Goal: Task Accomplishment & Management: Use online tool/utility

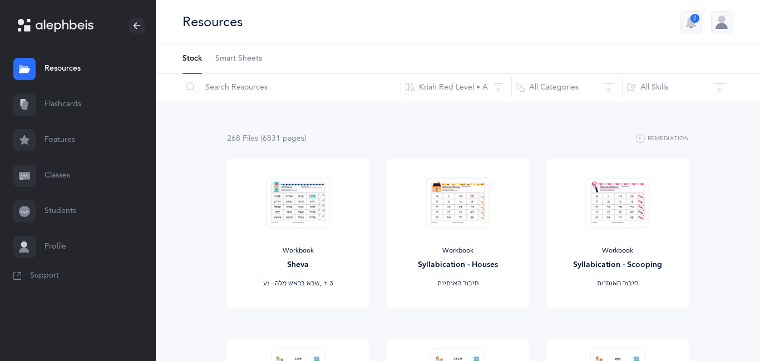
click at [61, 186] on link "Classes" at bounding box center [78, 176] width 156 height 36
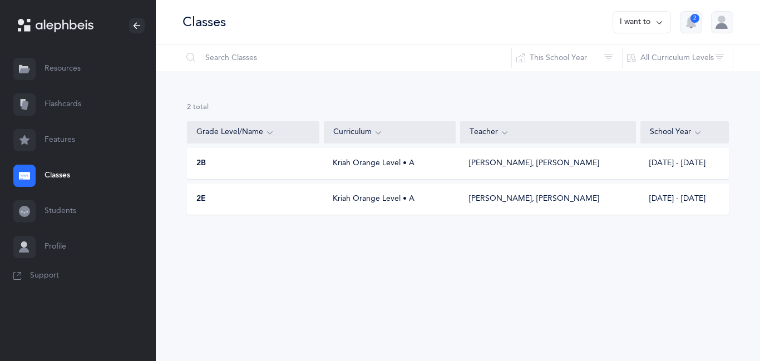
click at [502, 161] on div "[PERSON_NAME], [PERSON_NAME]" at bounding box center [534, 163] width 130 height 11
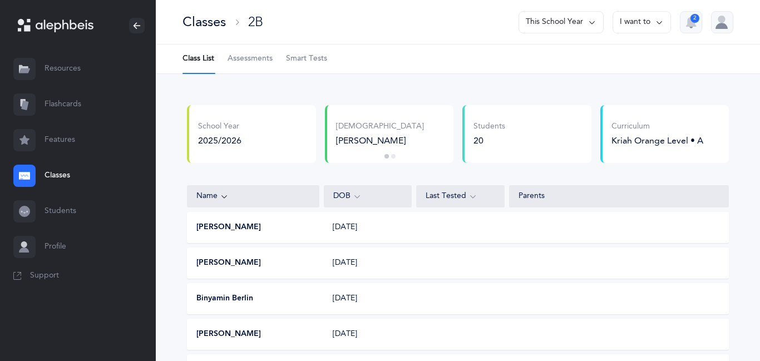
click at [65, 97] on link "Flashcards" at bounding box center [78, 105] width 156 height 36
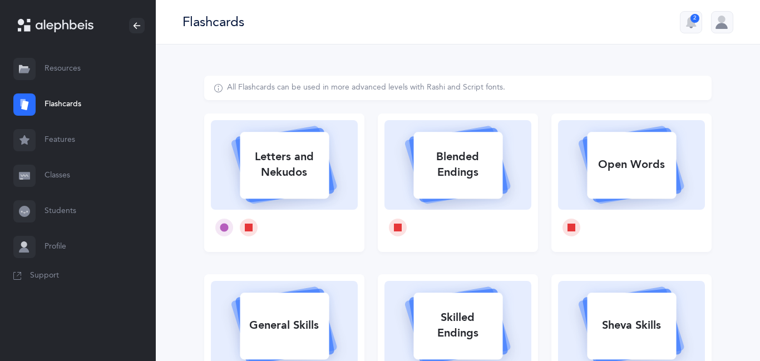
click at [643, 140] on rect at bounding box center [631, 165] width 89 height 67
select select
select select "single"
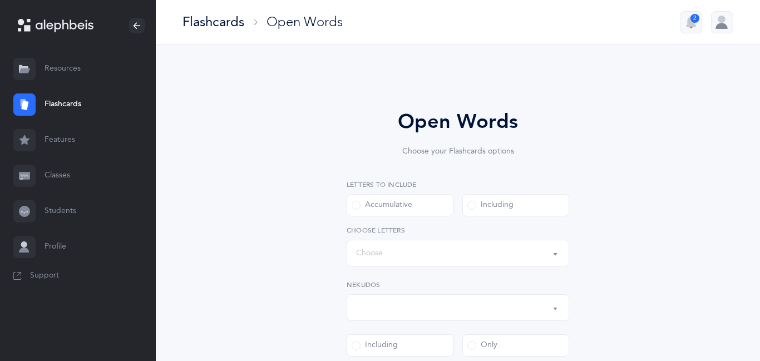
select select "all"
click at [449, 258] on div "Words up until: Choose" at bounding box center [458, 253] width 204 height 19
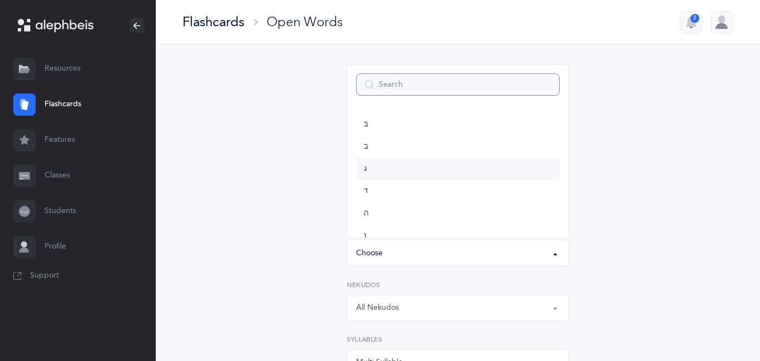
scroll to position [597, 0]
click at [379, 214] on link "ת" at bounding box center [458, 218] width 204 height 22
select select "27"
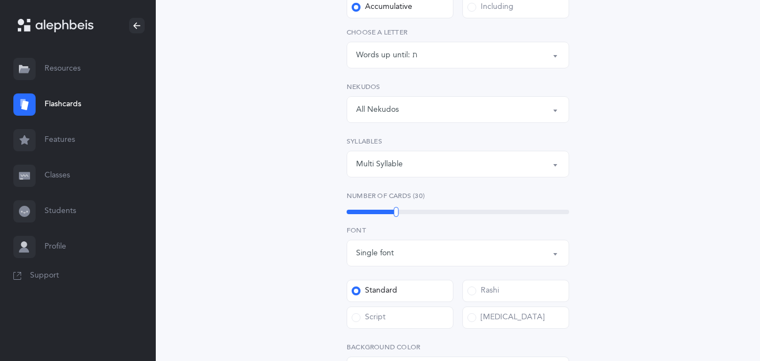
scroll to position [223, 0]
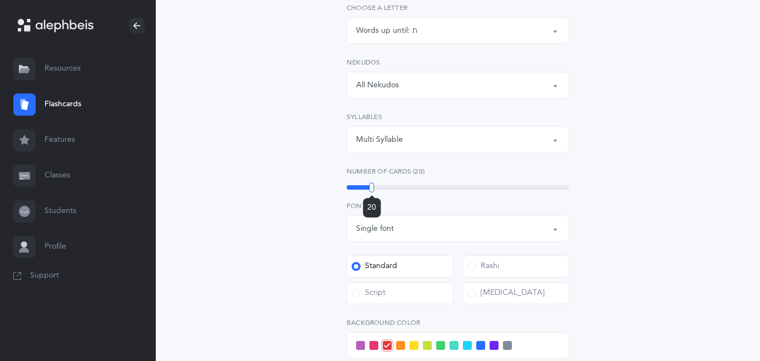
drag, startPoint x: 394, startPoint y: 189, endPoint x: 372, endPoint y: 190, distance: 21.7
click at [372, 190] on div at bounding box center [372, 188] width 5 height 10
click at [408, 286] on label "Script" at bounding box center [400, 293] width 107 height 22
click at [0, 0] on input "Script" at bounding box center [0, 0] width 0 height 0
click at [210, 255] on div "Open Words Choose your Flashcards options Letters to include Accumulative [PERS…" at bounding box center [458, 203] width 508 height 700
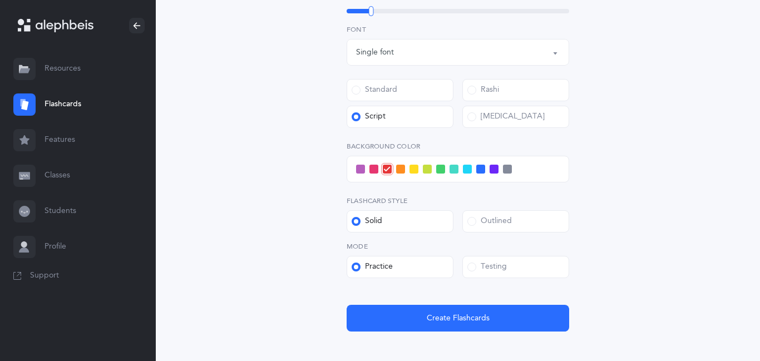
scroll to position [401, 0]
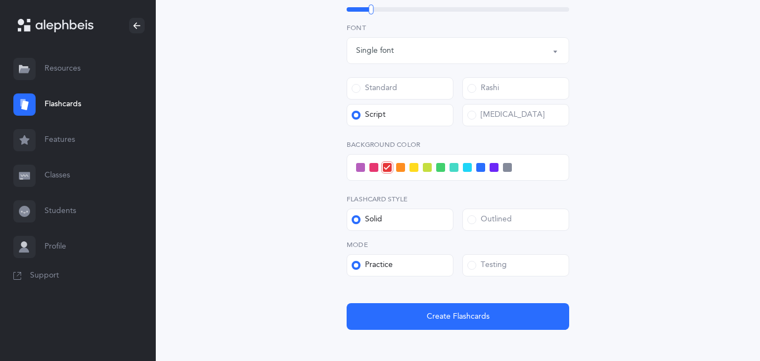
click at [480, 165] on span at bounding box center [480, 167] width 9 height 9
click at [0, 0] on input "checkbox" at bounding box center [0, 0] width 0 height 0
click at [483, 266] on div "Testing" at bounding box center [488, 265] width 40 height 11
click at [0, 0] on input "Testing" at bounding box center [0, 0] width 0 height 0
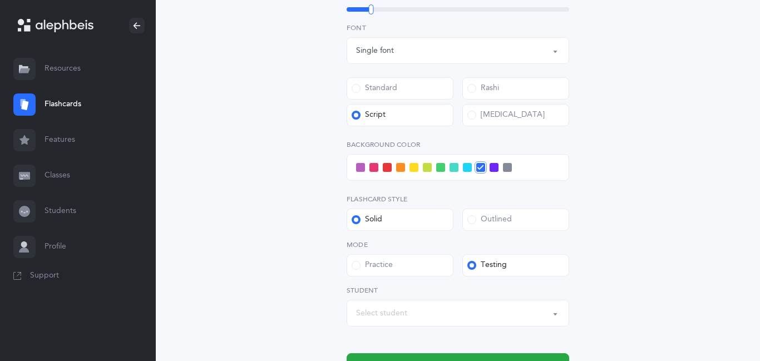
click at [417, 315] on div "Select student" at bounding box center [458, 313] width 204 height 19
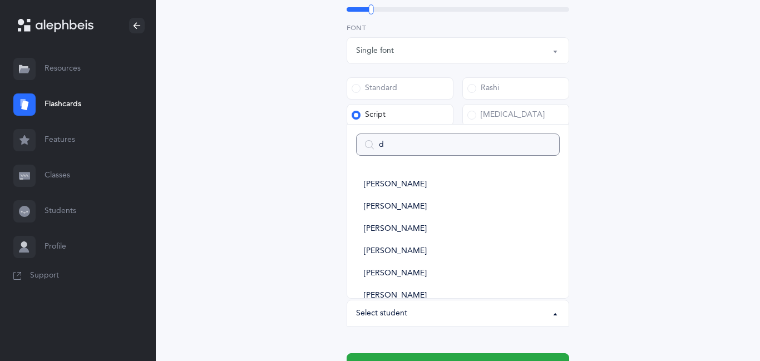
type input "da"
select select
type input "dan"
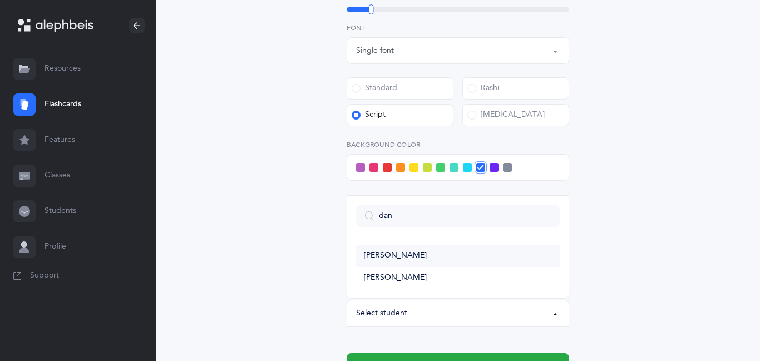
click at [409, 257] on span "[PERSON_NAME]" at bounding box center [395, 256] width 63 height 10
select select "11348"
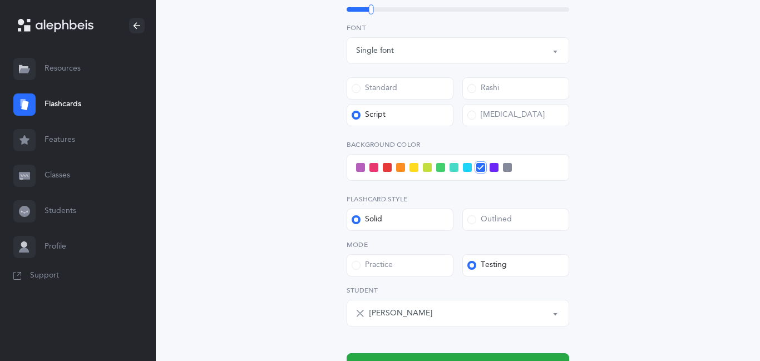
click at [492, 213] on label "Outlined" at bounding box center [516, 220] width 107 height 22
click at [0, 0] on input "Outlined" at bounding box center [0, 0] width 0 height 0
click at [406, 359] on button "Create Flashcards & Start!" at bounding box center [458, 366] width 223 height 27
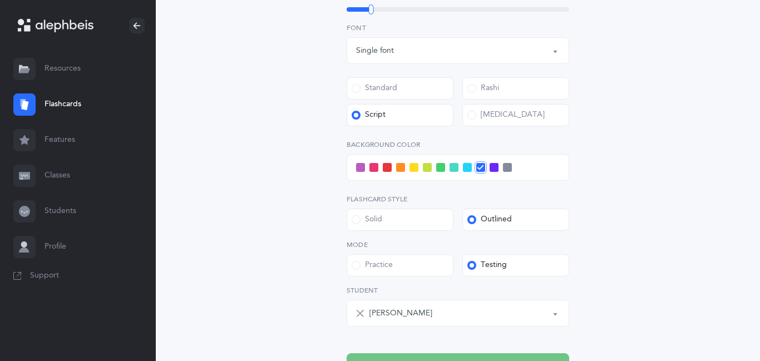
scroll to position [0, 0]
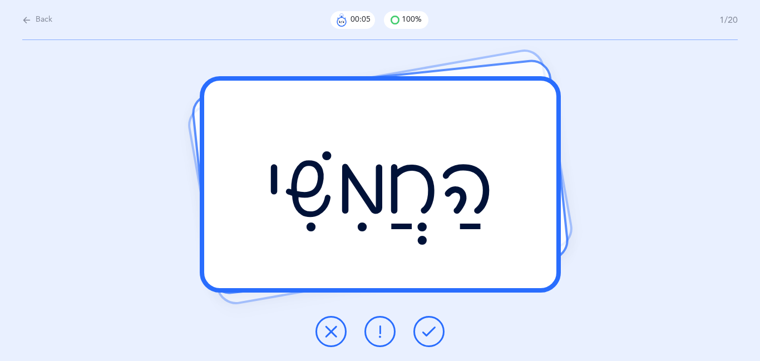
click at [442, 335] on button at bounding box center [429, 331] width 31 height 31
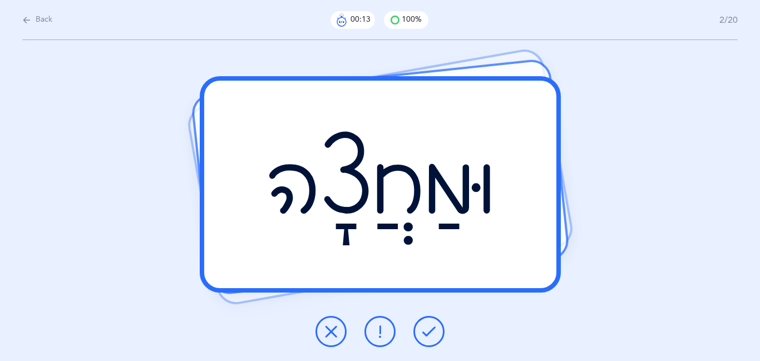
click at [386, 320] on button at bounding box center [380, 331] width 31 height 31
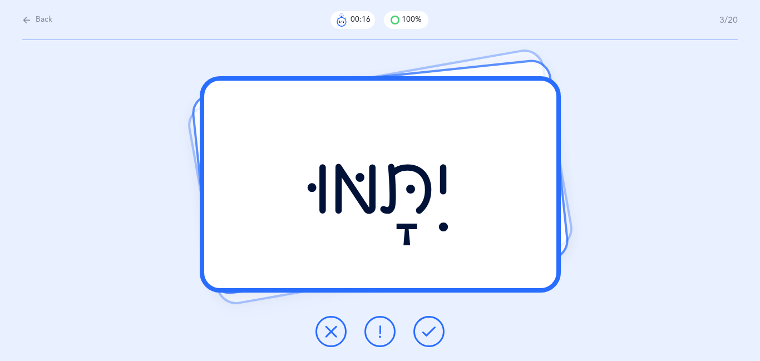
click at [437, 328] on button at bounding box center [429, 331] width 31 height 31
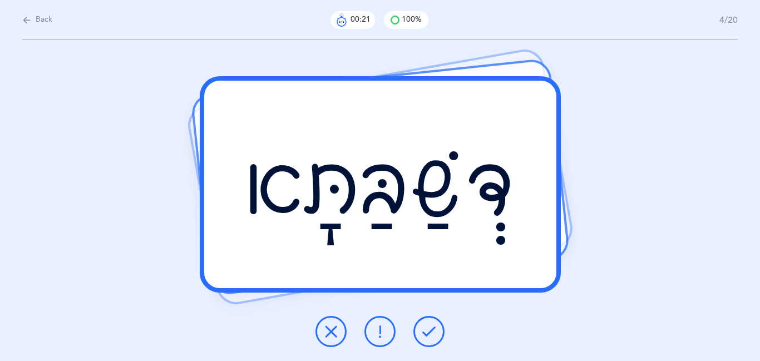
click at [437, 328] on button at bounding box center [429, 331] width 31 height 31
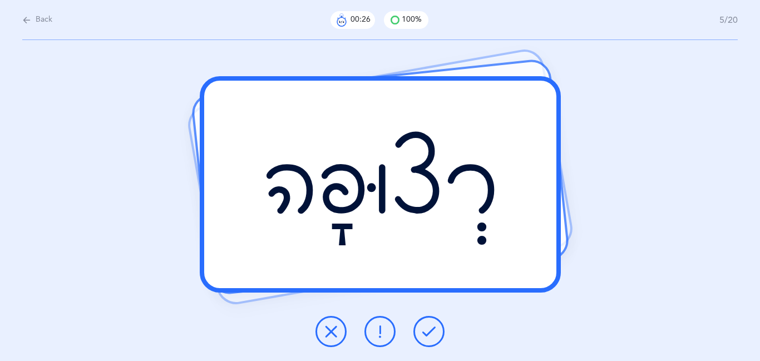
click at [437, 328] on button at bounding box center [429, 331] width 31 height 31
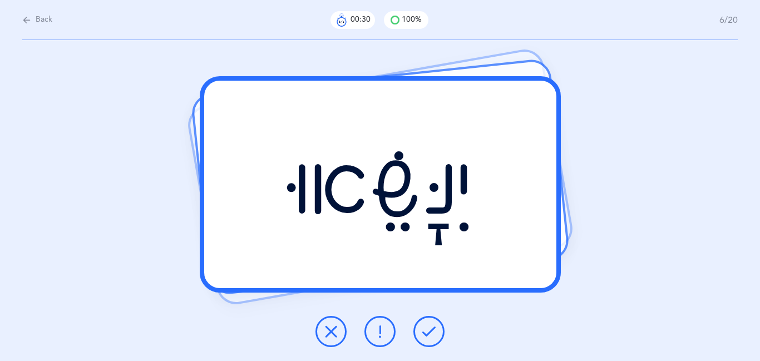
click at [437, 328] on button at bounding box center [429, 331] width 31 height 31
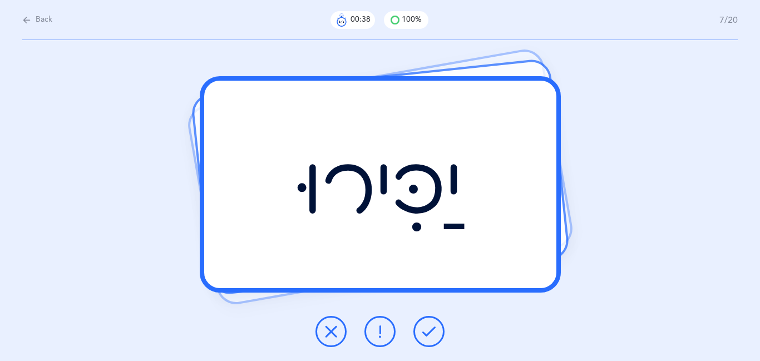
click at [425, 333] on icon at bounding box center [428, 331] width 13 height 13
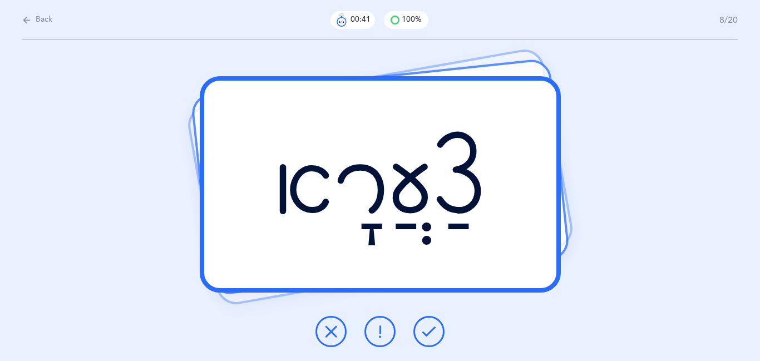
click at [425, 333] on icon at bounding box center [428, 331] width 13 height 13
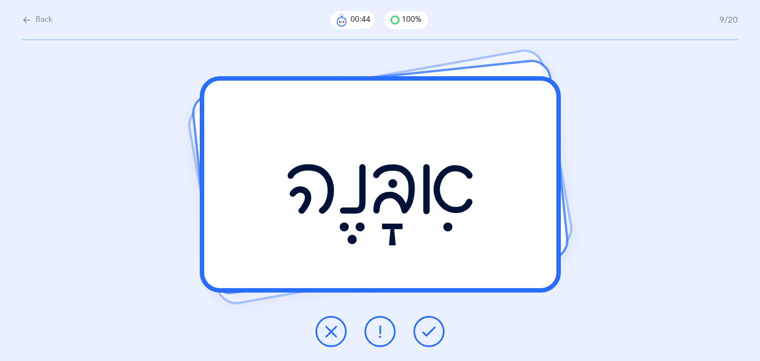
click at [425, 333] on icon at bounding box center [428, 331] width 13 height 13
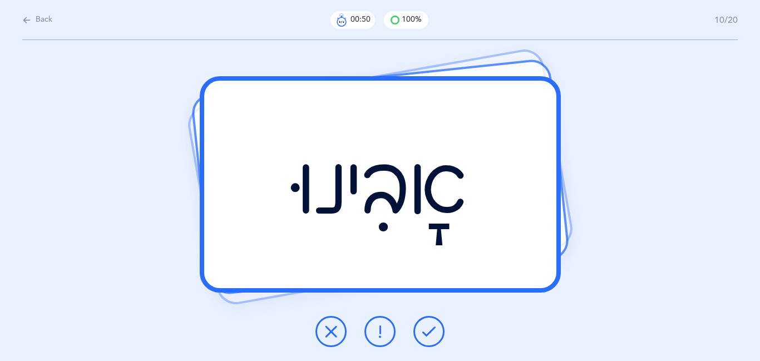
click at [424, 338] on button at bounding box center [429, 331] width 31 height 31
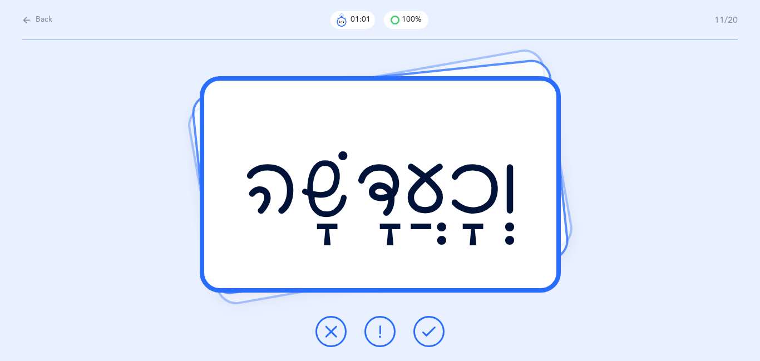
click at [383, 325] on icon at bounding box center [380, 331] width 13 height 13
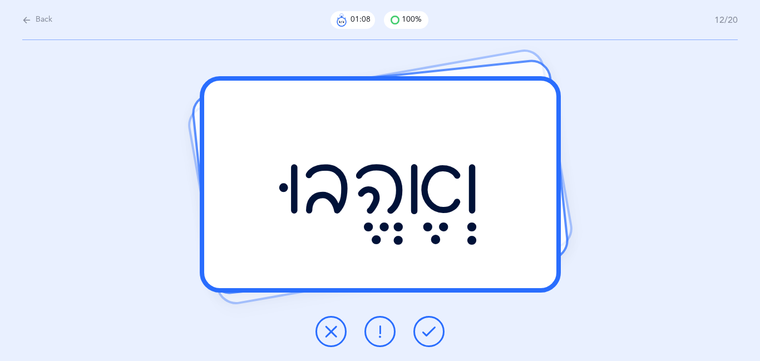
click at [424, 327] on icon at bounding box center [428, 331] width 13 height 13
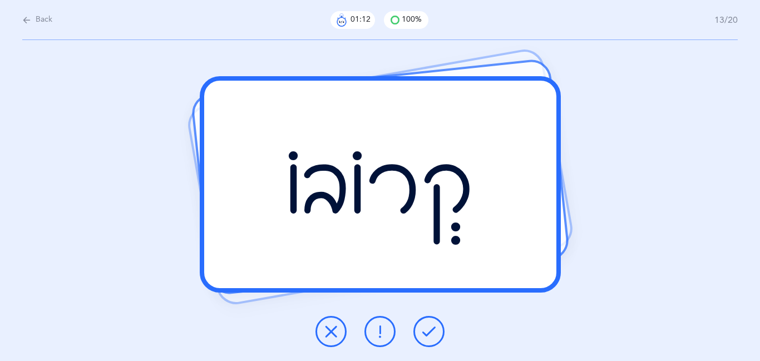
click at [424, 327] on icon at bounding box center [428, 331] width 13 height 13
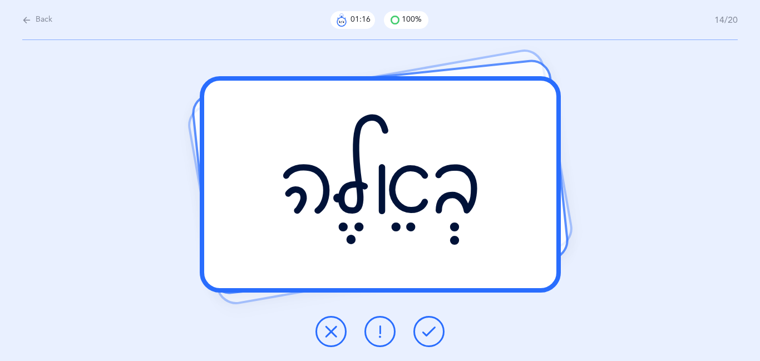
click at [424, 327] on icon at bounding box center [428, 331] width 13 height 13
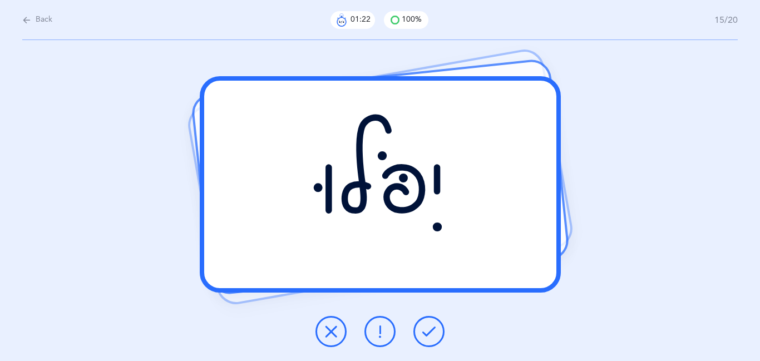
click at [424, 327] on icon at bounding box center [428, 331] width 13 height 13
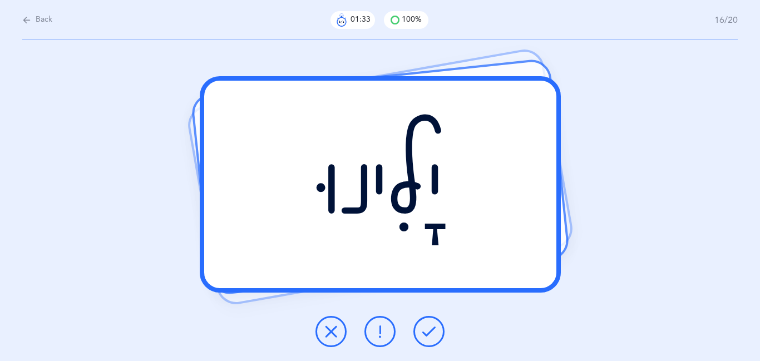
click at [420, 334] on button at bounding box center [429, 331] width 31 height 31
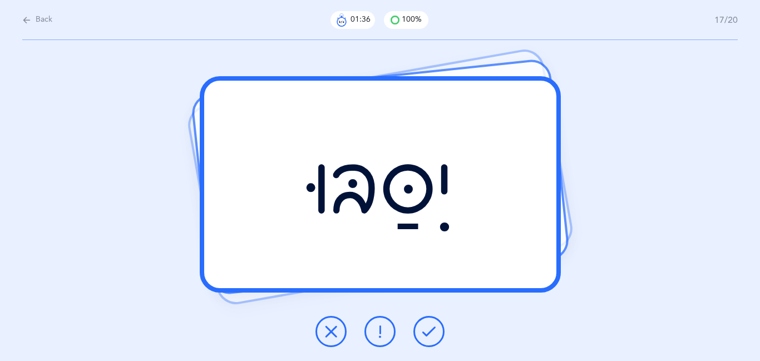
click at [420, 334] on button at bounding box center [429, 331] width 31 height 31
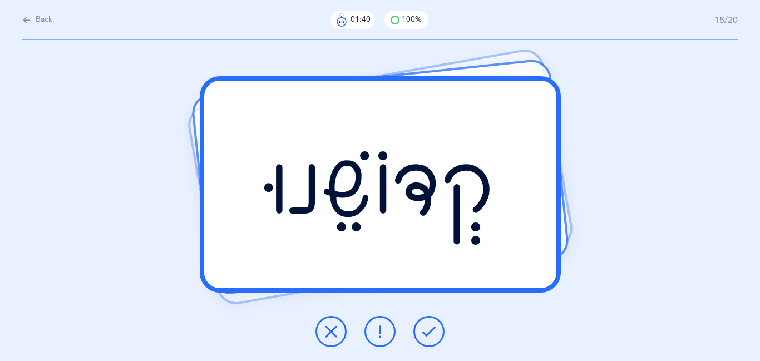
click at [420, 334] on button at bounding box center [429, 331] width 31 height 31
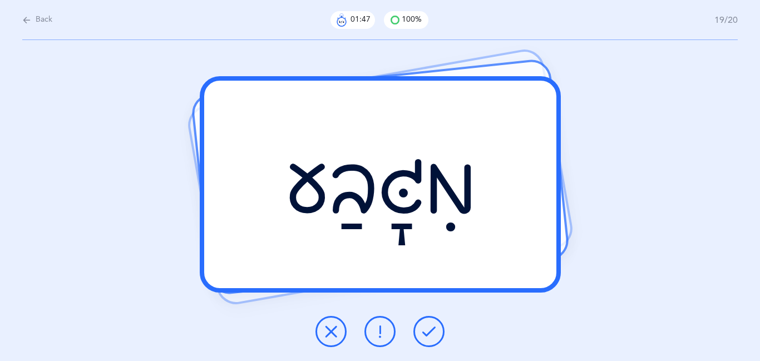
click at [423, 325] on icon at bounding box center [428, 331] width 13 height 13
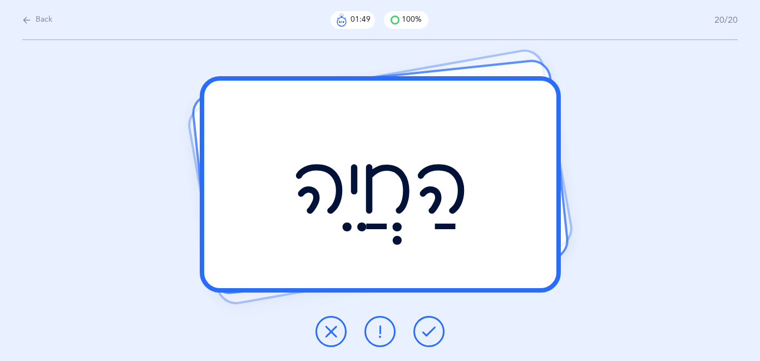
click at [423, 325] on icon at bounding box center [428, 331] width 13 height 13
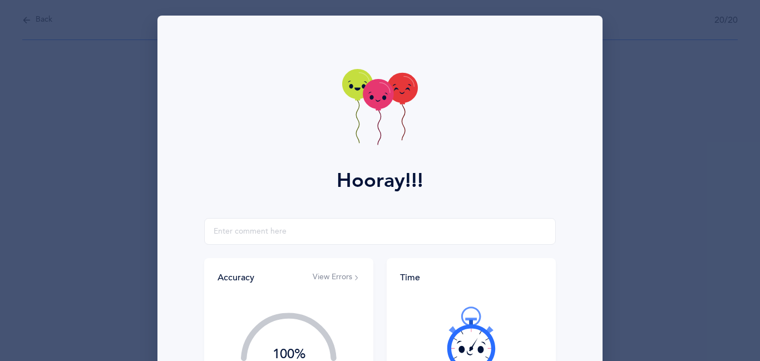
click at [423, 325] on div at bounding box center [471, 340] width 143 height 94
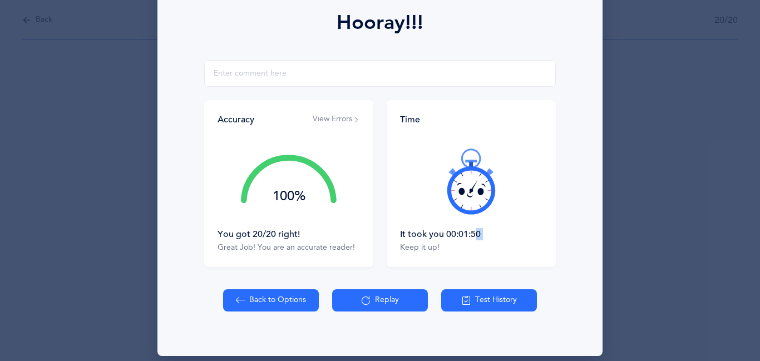
scroll to position [169, 0]
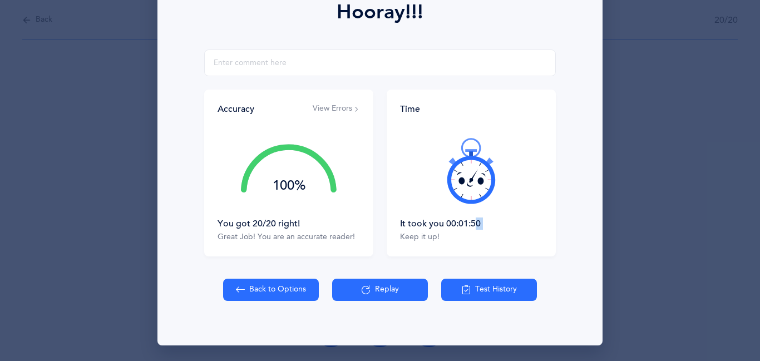
click at [285, 293] on button "Back to Options" at bounding box center [271, 290] width 96 height 22
select select "27"
select select "single"
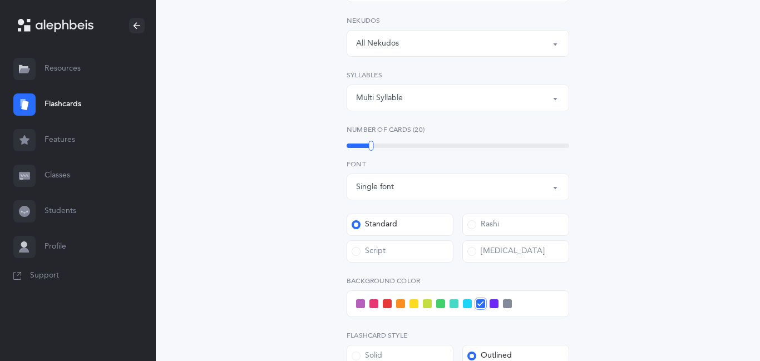
scroll to position [267, 0]
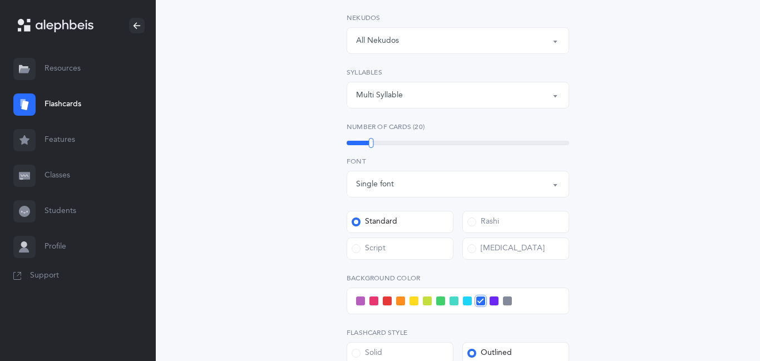
click at [390, 253] on label "Script" at bounding box center [400, 249] width 107 height 22
click at [0, 0] on input "Script" at bounding box center [0, 0] width 0 height 0
click at [58, 99] on link "Flashcards" at bounding box center [78, 105] width 156 height 36
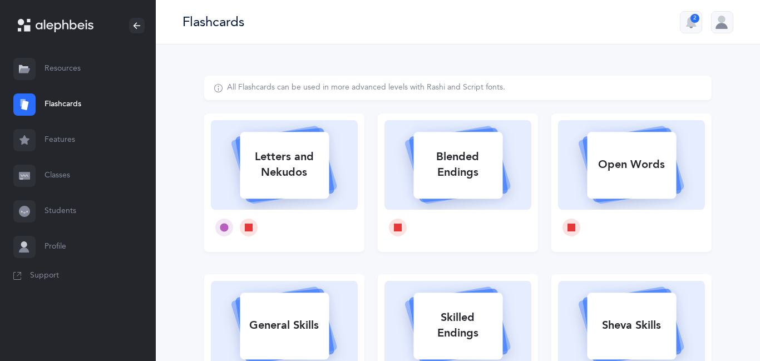
click at [283, 153] on div "Letters and Nekudos" at bounding box center [284, 165] width 89 height 45
select select
select select "single"
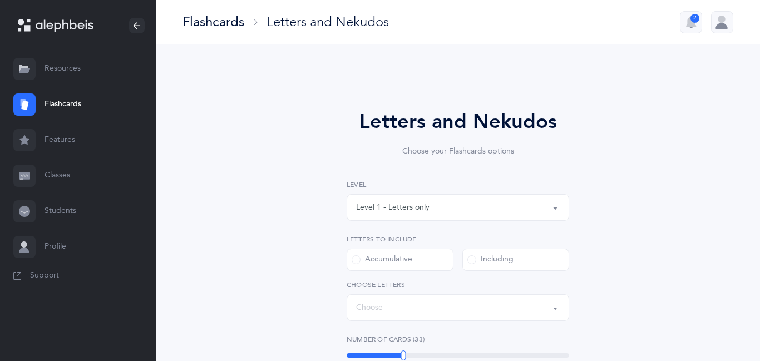
select select "27"
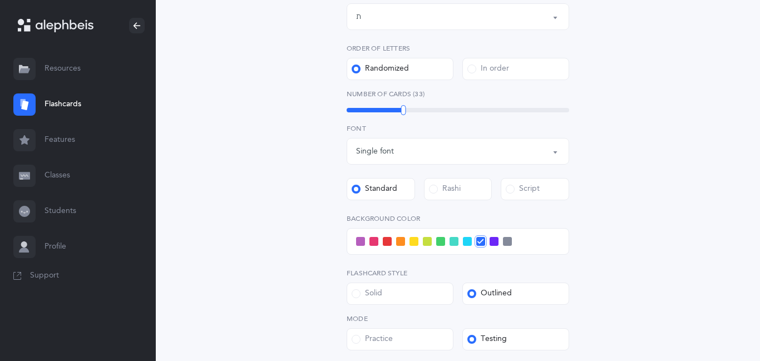
scroll to position [312, 0]
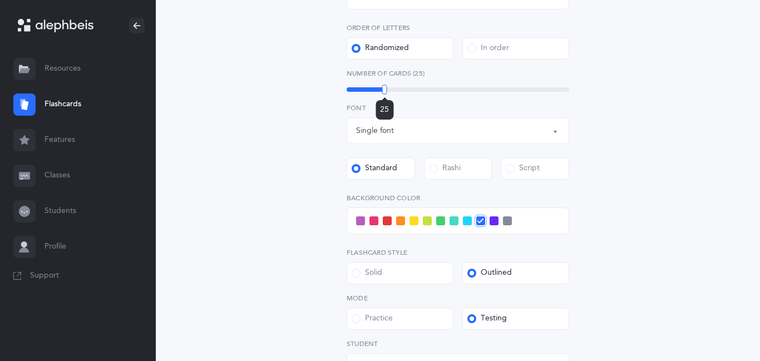
drag, startPoint x: 405, startPoint y: 89, endPoint x: 385, endPoint y: 95, distance: 21.3
click at [385, 95] on div "25" at bounding box center [384, 90] width 5 height 10
click at [538, 164] on div "Script" at bounding box center [523, 168] width 34 height 11
click at [0, 0] on input "Script" at bounding box center [0, 0] width 0 height 0
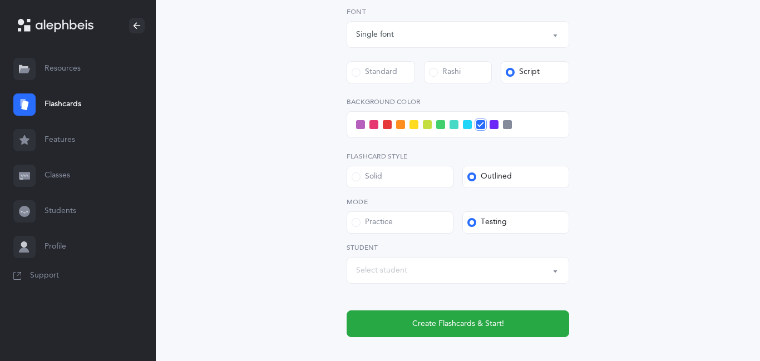
scroll to position [423, 0]
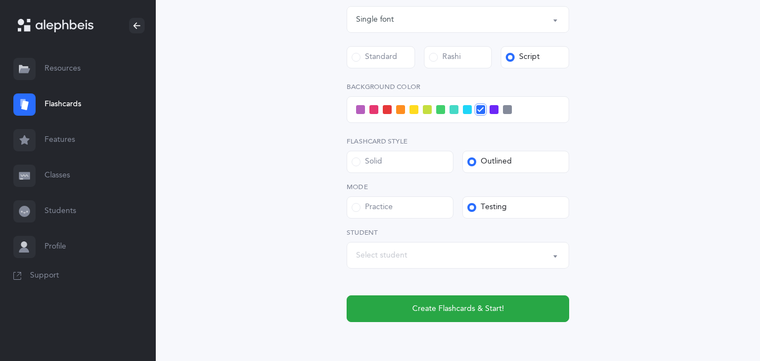
click at [395, 257] on div "Select student" at bounding box center [381, 256] width 51 height 12
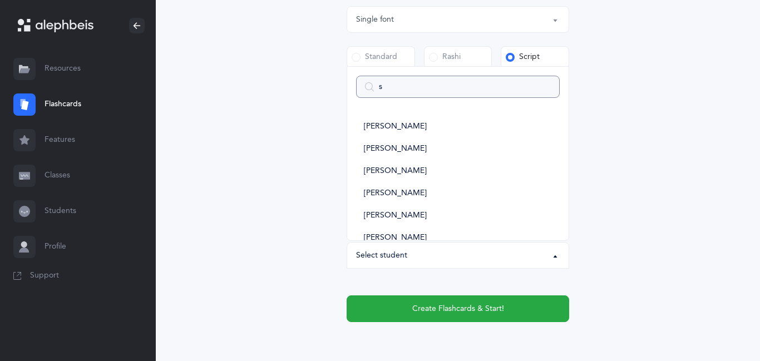
type input "sa"
select select
type input "san"
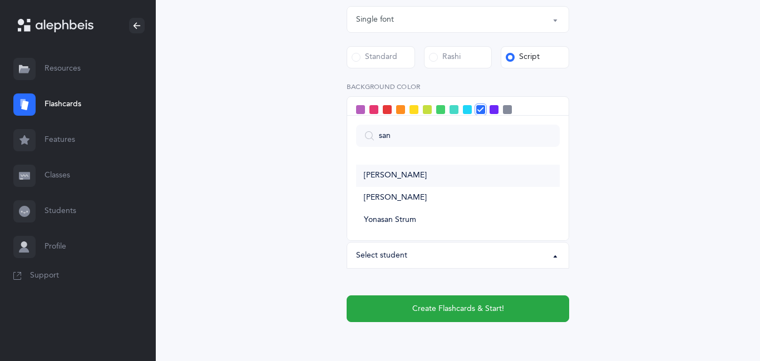
click at [406, 176] on span "[PERSON_NAME]" at bounding box center [395, 176] width 63 height 10
select select "11349"
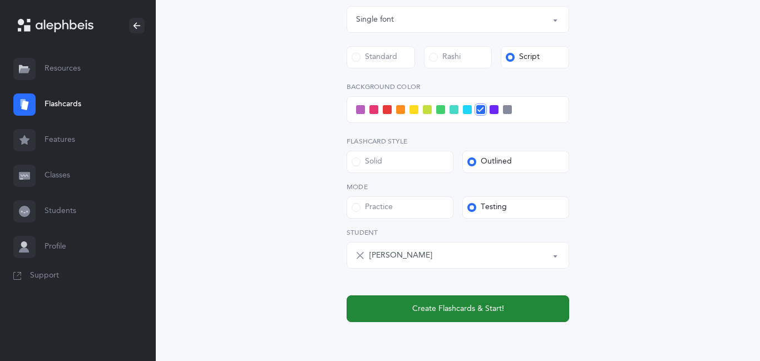
click at [414, 304] on span "Create Flashcards & Start!" at bounding box center [458, 309] width 92 height 12
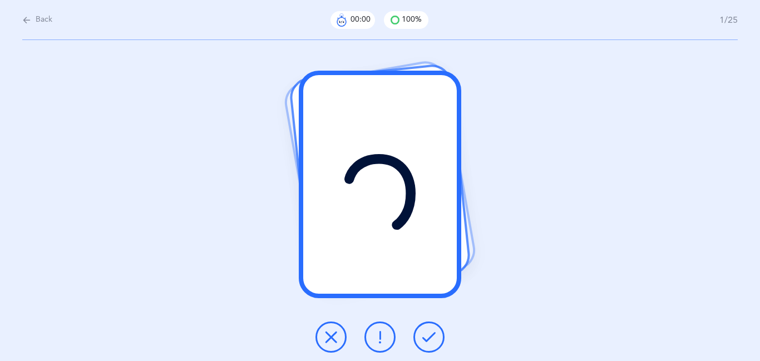
scroll to position [0, 0]
click at [425, 338] on icon at bounding box center [428, 337] width 13 height 13
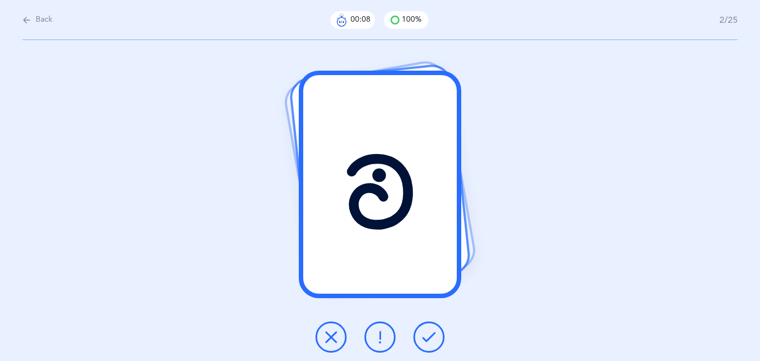
click at [425, 338] on icon at bounding box center [428, 337] width 13 height 13
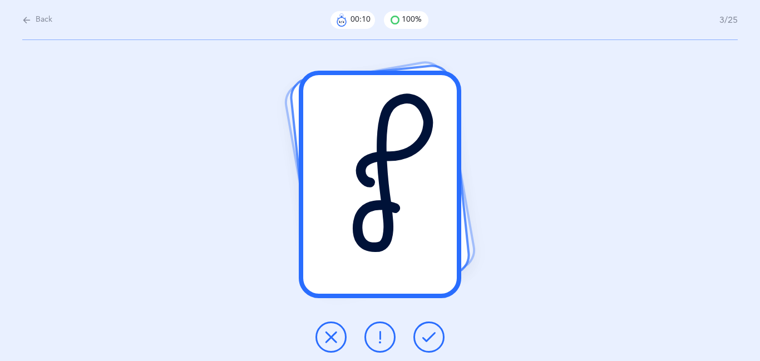
click at [425, 338] on icon at bounding box center [428, 337] width 13 height 13
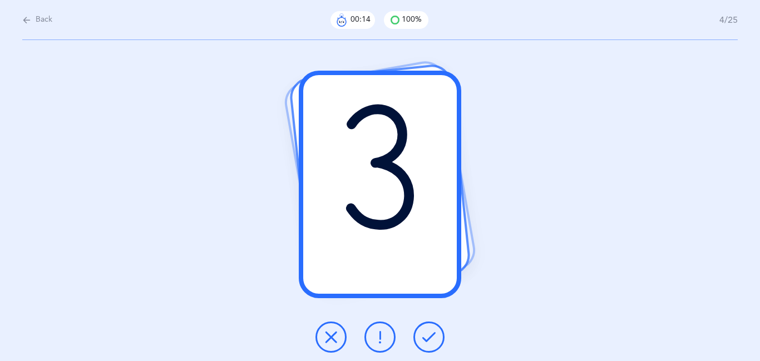
click at [425, 338] on icon at bounding box center [428, 337] width 13 height 13
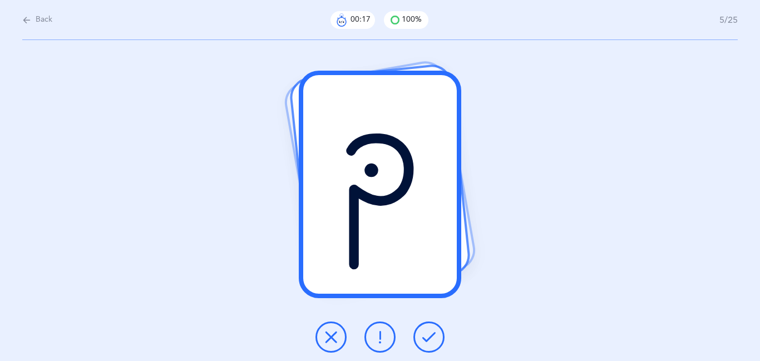
click at [425, 338] on icon at bounding box center [428, 337] width 13 height 13
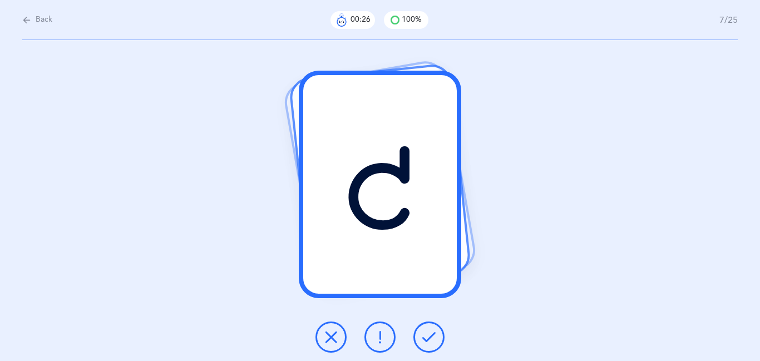
click at [372, 342] on button at bounding box center [380, 337] width 31 height 31
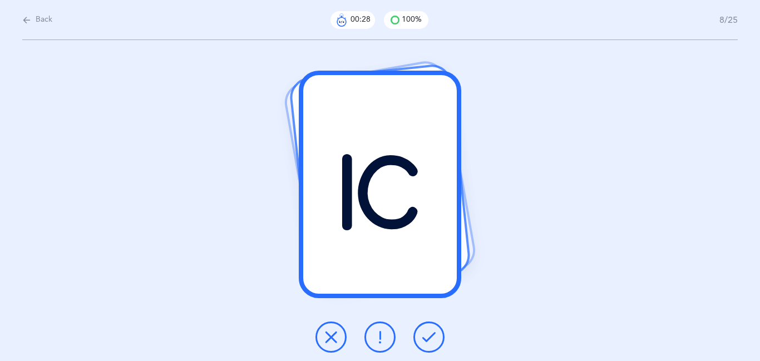
click at [435, 348] on button at bounding box center [429, 337] width 31 height 31
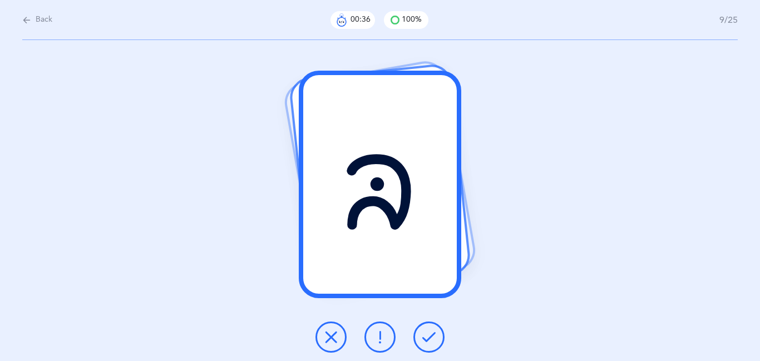
click at [376, 352] on div at bounding box center [380, 337] width 147 height 31
click at [377, 343] on icon at bounding box center [380, 337] width 13 height 13
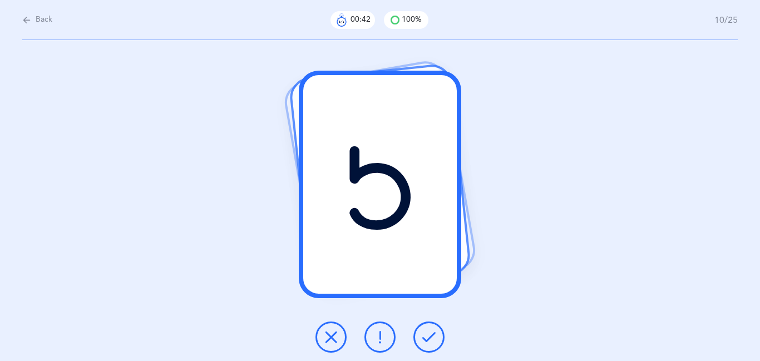
click at [377, 343] on icon at bounding box center [380, 337] width 13 height 13
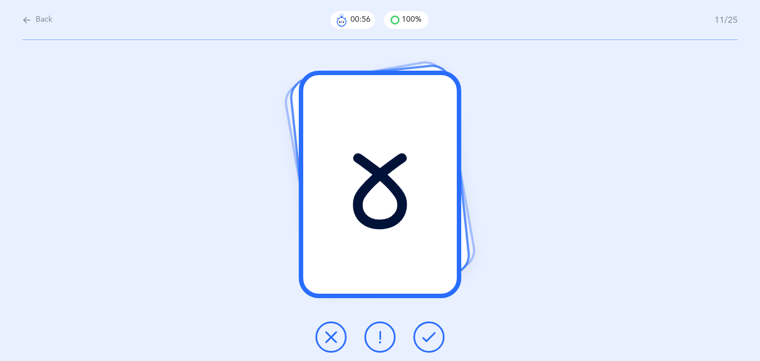
click at [333, 333] on icon at bounding box center [331, 337] width 13 height 13
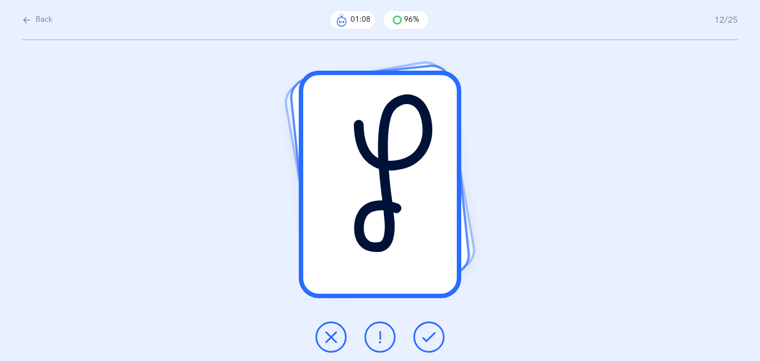
click at [435, 337] on icon at bounding box center [428, 337] width 13 height 13
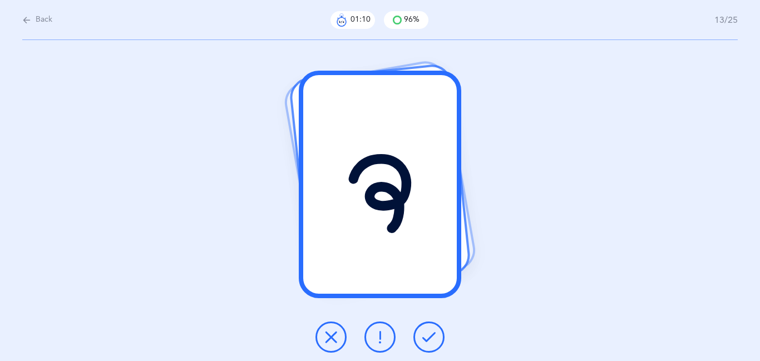
click at [435, 337] on icon at bounding box center [428, 337] width 13 height 13
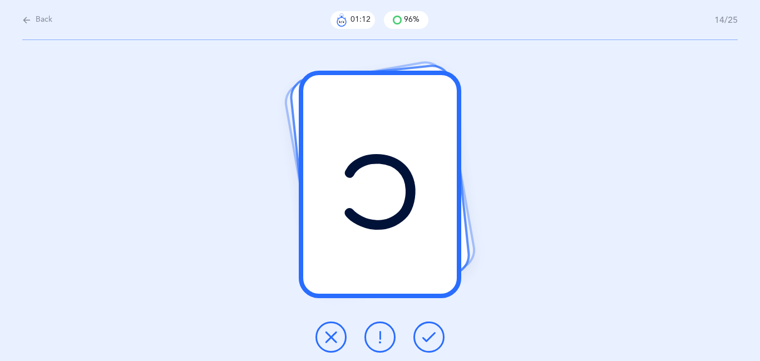
click at [435, 337] on icon at bounding box center [428, 337] width 13 height 13
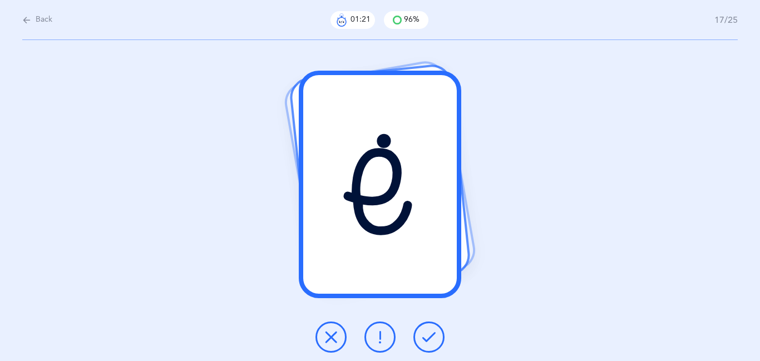
click at [435, 337] on icon at bounding box center [428, 337] width 13 height 13
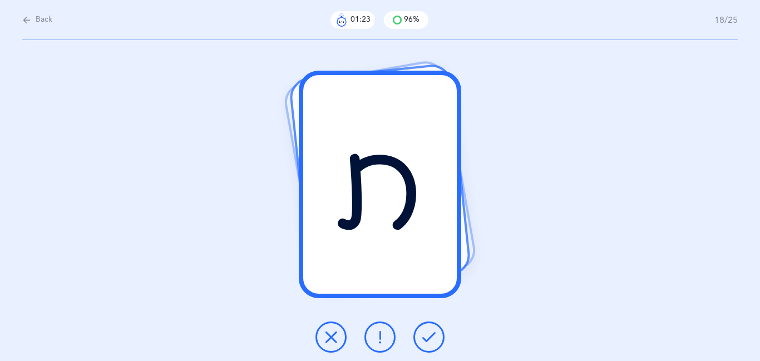
click at [435, 337] on icon at bounding box center [428, 337] width 13 height 13
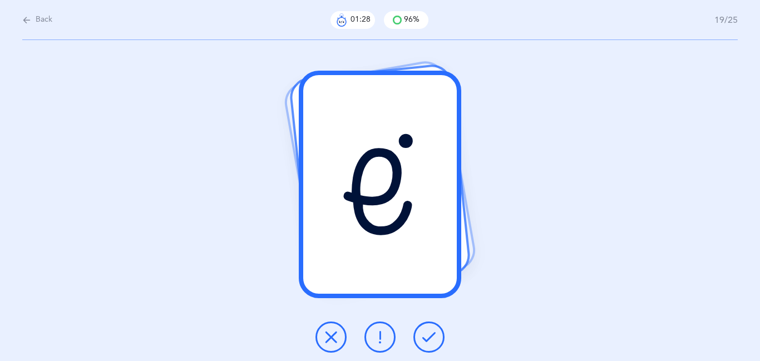
click at [435, 337] on icon at bounding box center [428, 337] width 13 height 13
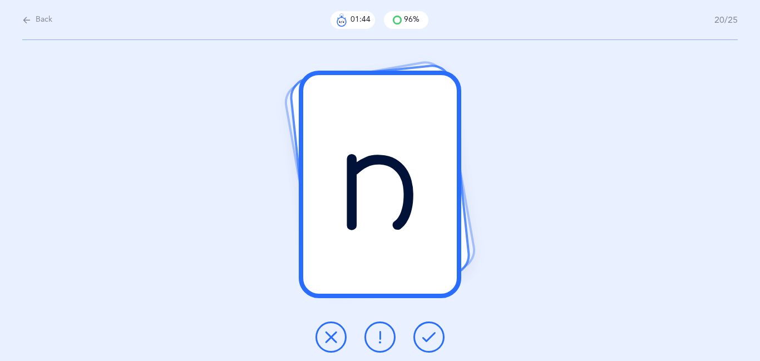
click at [337, 337] on icon at bounding box center [331, 337] width 13 height 13
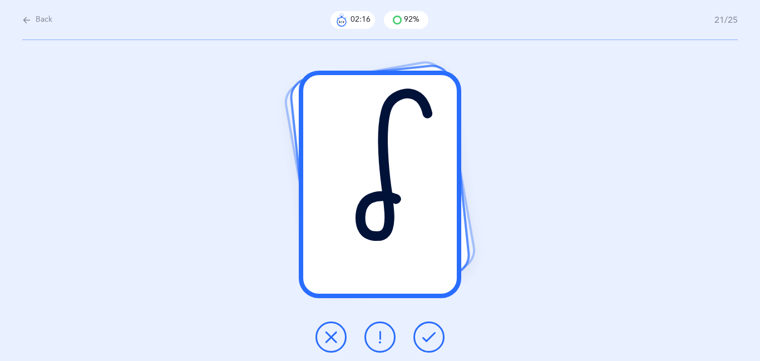
click at [336, 333] on icon at bounding box center [331, 337] width 13 height 13
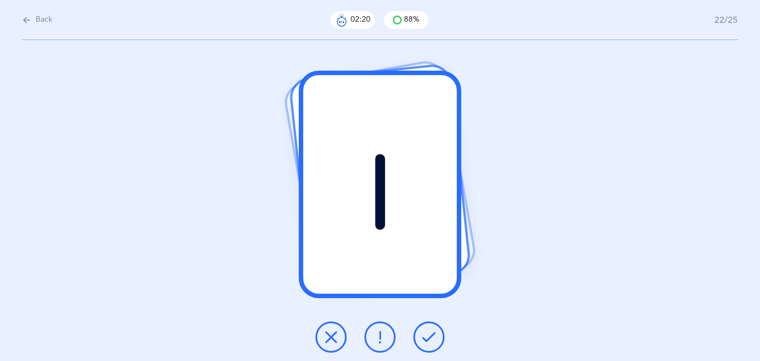
click at [438, 333] on button at bounding box center [429, 337] width 31 height 31
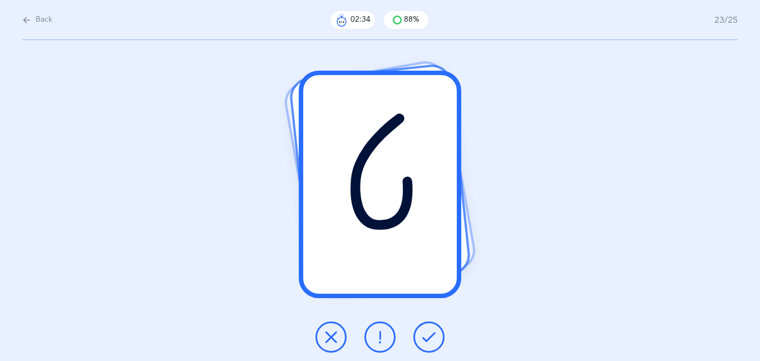
click at [331, 334] on icon at bounding box center [331, 337] width 13 height 13
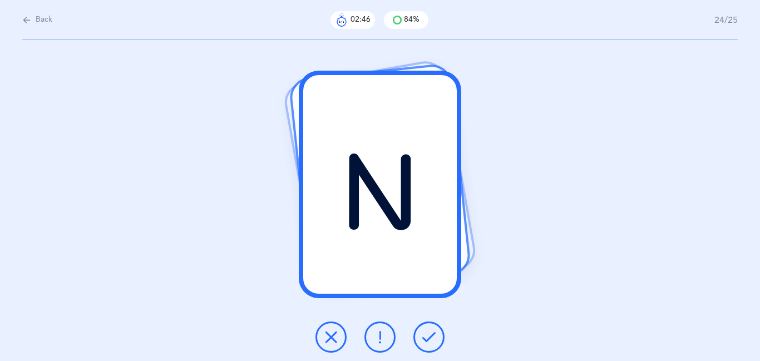
click at [325, 341] on icon at bounding box center [331, 337] width 13 height 13
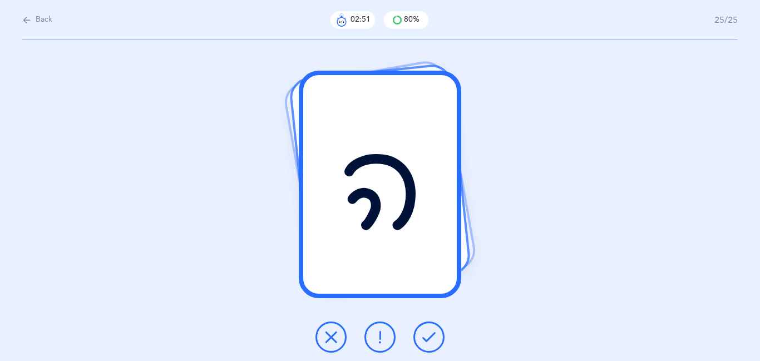
click at [436, 337] on button at bounding box center [429, 337] width 31 height 31
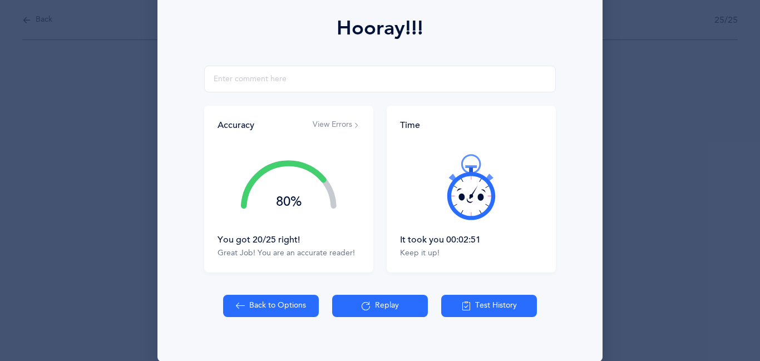
scroll to position [156, 0]
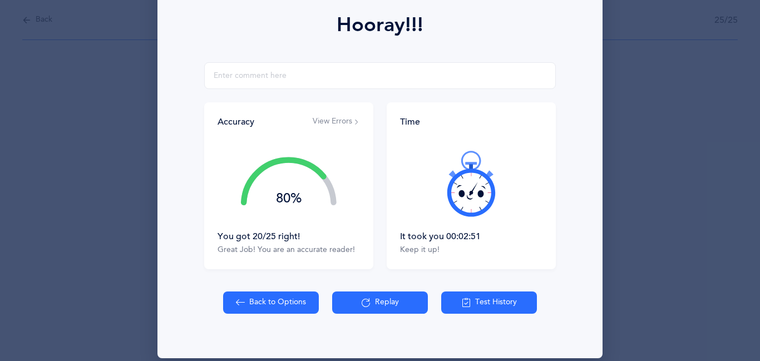
click at [257, 299] on button "Back to Options" at bounding box center [271, 303] width 96 height 22
select select "27"
select select "single"
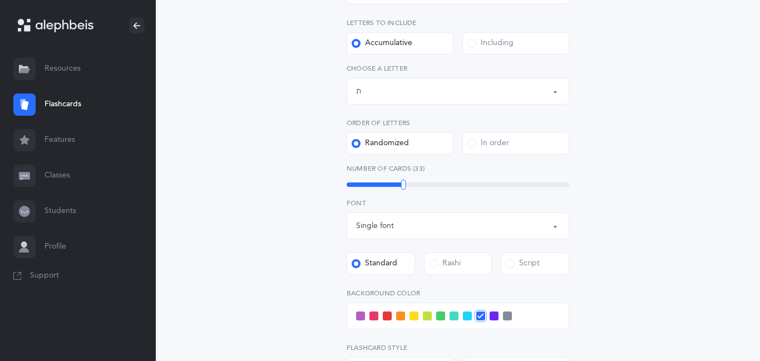
scroll to position [223, 0]
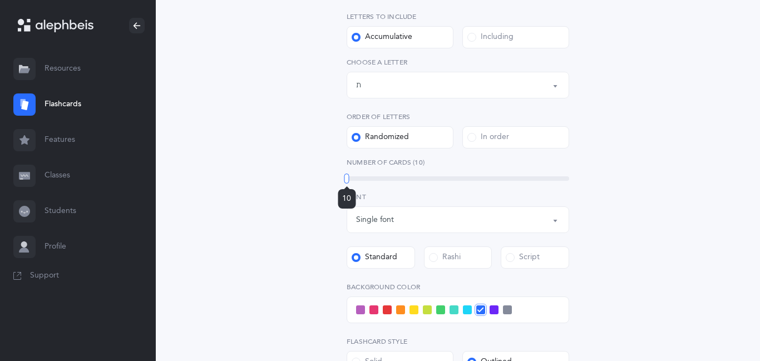
drag, startPoint x: 404, startPoint y: 178, endPoint x: 340, endPoint y: 181, distance: 64.1
click at [340, 181] on div "Letters and Nekudos Choose your Flashcards options Level 1 - Letters only Level…" at bounding box center [458, 203] width 285 height 638
click at [486, 39] on div "Including" at bounding box center [491, 37] width 46 height 11
click at [0, 0] on input "Including" at bounding box center [0, 0] width 0 height 0
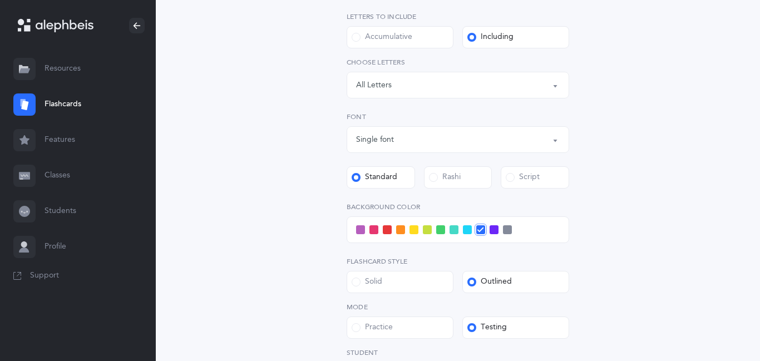
click at [386, 85] on div "All Letters" at bounding box center [374, 86] width 36 height 12
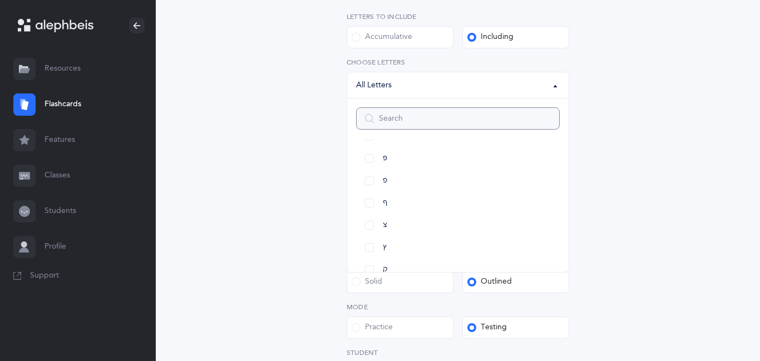
scroll to position [490, 0]
click at [373, 158] on link "ע" at bounding box center [458, 159] width 204 height 22
click at [367, 176] on link "מ" at bounding box center [458, 181] width 204 height 22
click at [367, 162] on link "ל" at bounding box center [458, 159] width 204 height 22
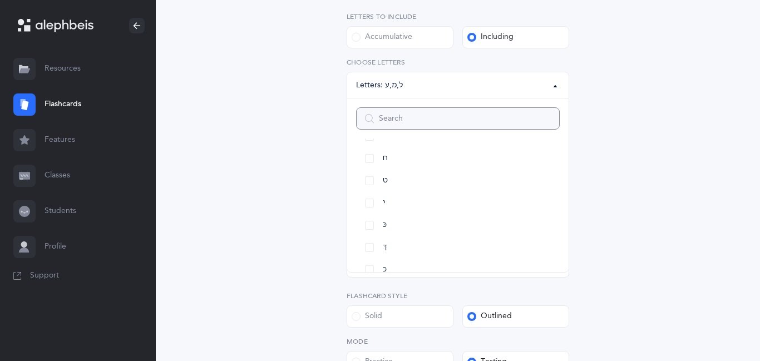
scroll to position [178, 0]
click at [374, 183] on link "ח" at bounding box center [458, 181] width 204 height 22
select select "8"
click at [688, 147] on div "Letters and Nekudos Choose your Flashcards options Level 1 - Letters only Level…" at bounding box center [458, 187] width 508 height 669
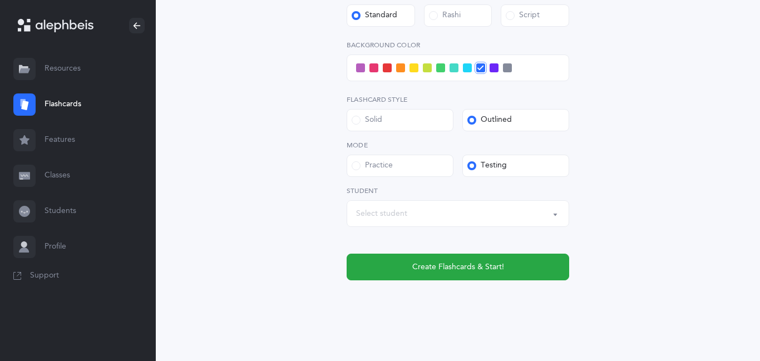
scroll to position [428, 0]
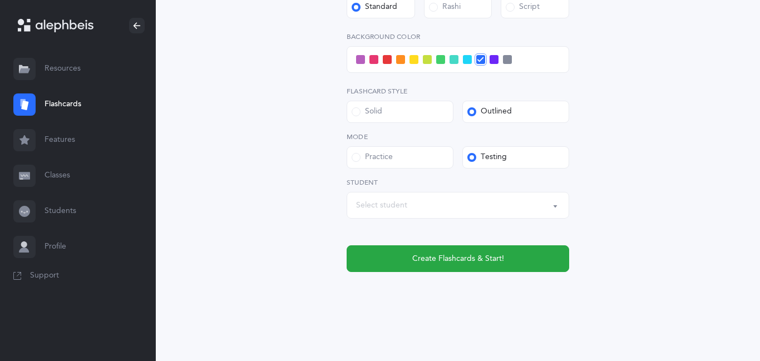
click at [510, 214] on div "Select student" at bounding box center [458, 205] width 204 height 19
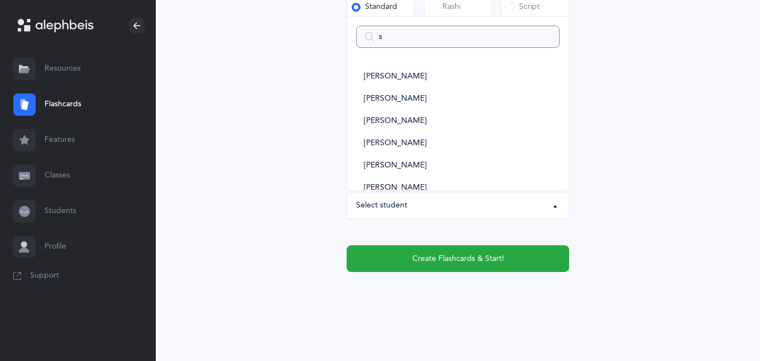
type input "sa"
select select
type input "san"
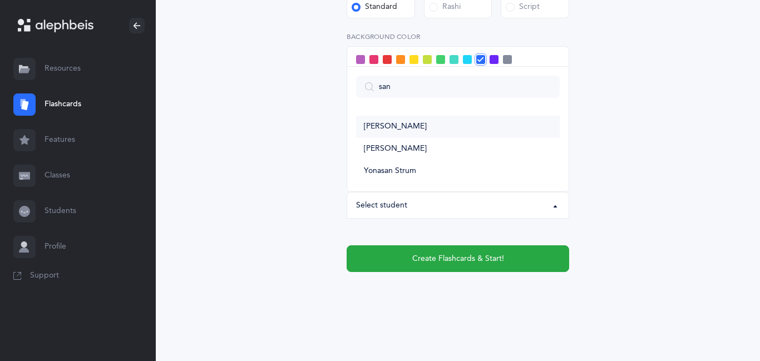
click at [424, 126] on span "[PERSON_NAME]" at bounding box center [395, 127] width 63 height 10
select select "11349"
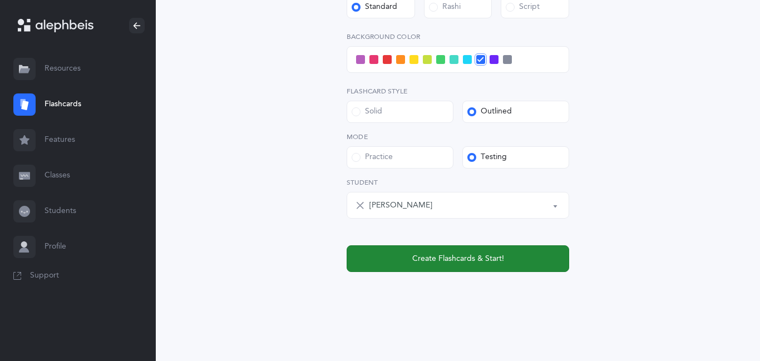
click at [451, 265] on button "Create Flashcards & Start!" at bounding box center [458, 258] width 223 height 27
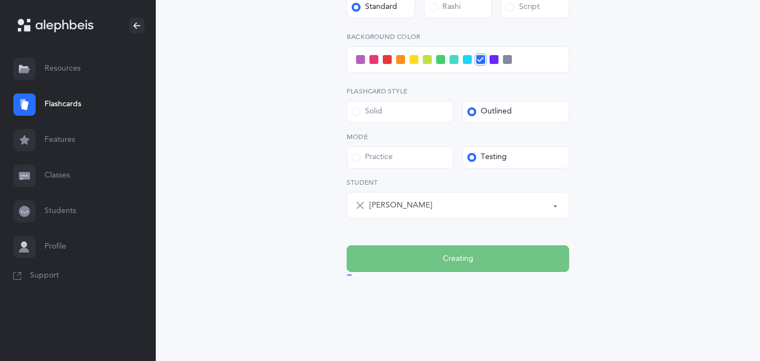
scroll to position [0, 0]
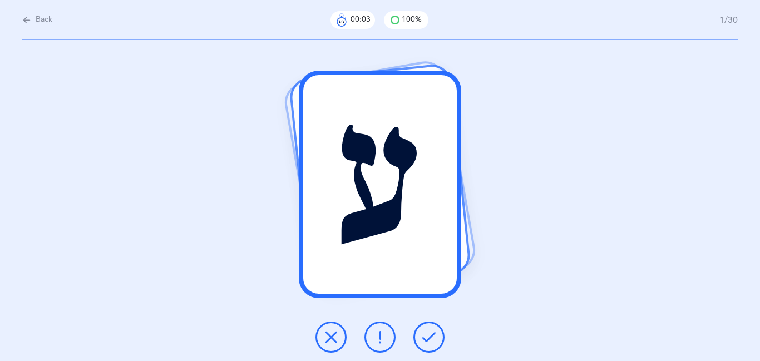
click at [23, 22] on icon at bounding box center [26, 20] width 9 height 12
select select "8"
select select "single"
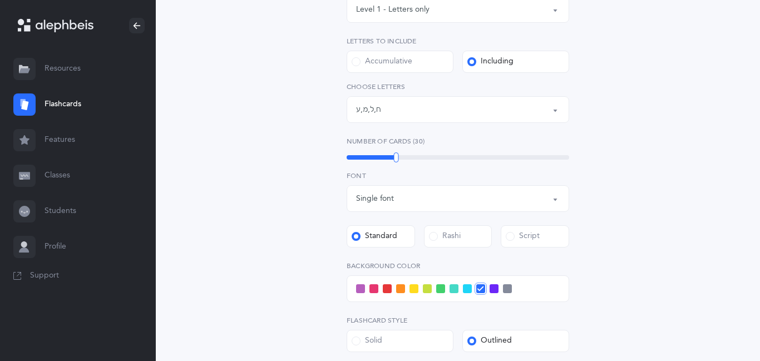
scroll to position [245, 0]
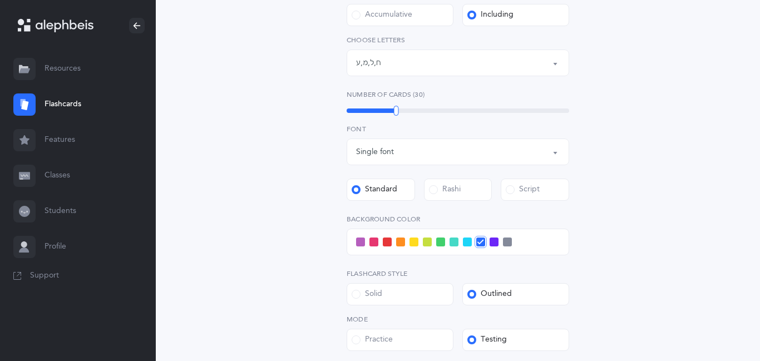
click at [510, 193] on span at bounding box center [510, 189] width 9 height 9
click at [0, 0] on input "Script" at bounding box center [0, 0] width 0 height 0
click at [662, 201] on div "Letters and Nekudos Choose your Flashcards options Level 1 - Letters only Level…" at bounding box center [458, 165] width 508 height 669
drag, startPoint x: 395, startPoint y: 109, endPoint x: 337, endPoint y: 112, distance: 58.0
click at [337, 112] on div "Letters and Nekudos Choose your Flashcards options Level 1 - Letters only Level…" at bounding box center [458, 158] width 285 height 593
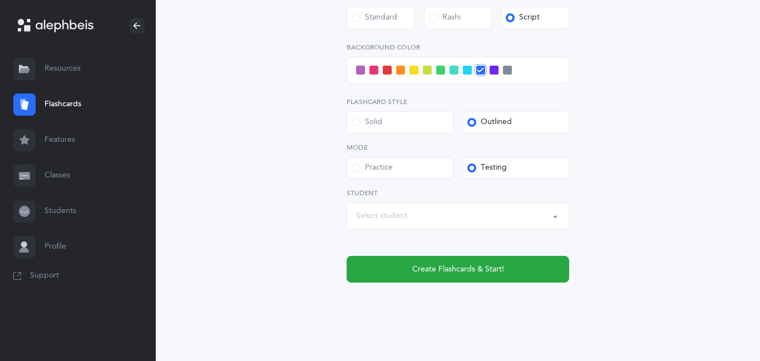
scroll to position [428, 0]
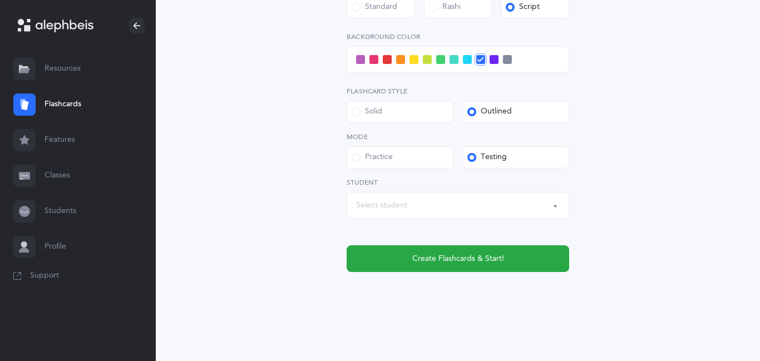
click at [399, 220] on div "Level 1 - Letters only Level 2 - Nekudos only Level 3 - Letters and Nekudos Lev…" at bounding box center [458, 12] width 223 height 520
click at [398, 200] on div "Select student" at bounding box center [381, 206] width 51 height 12
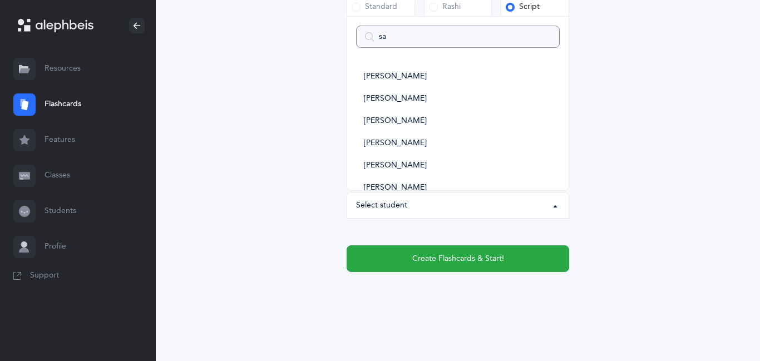
type input "san"
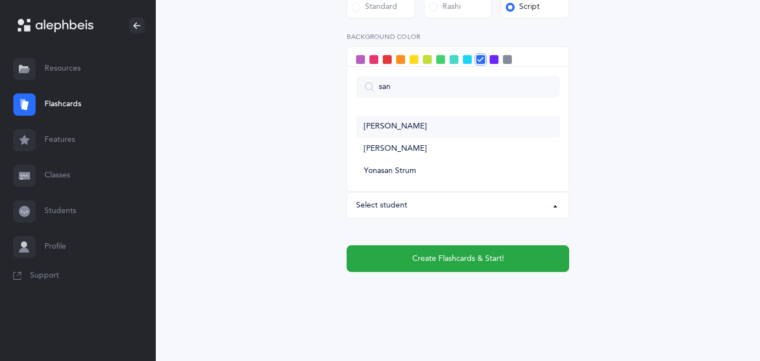
click at [385, 124] on span "[PERSON_NAME]" at bounding box center [395, 127] width 63 height 10
select select "11349"
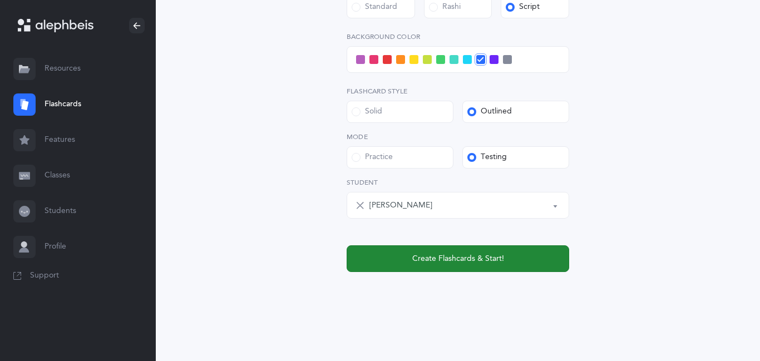
click at [414, 262] on span "Create Flashcards & Start!" at bounding box center [458, 259] width 92 height 12
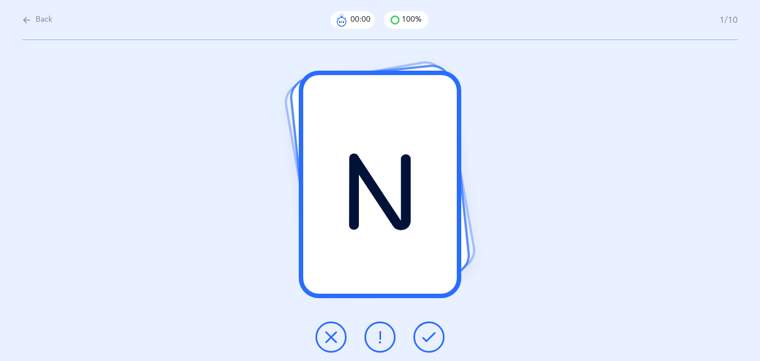
scroll to position [0, 0]
click at [437, 331] on button at bounding box center [429, 337] width 31 height 31
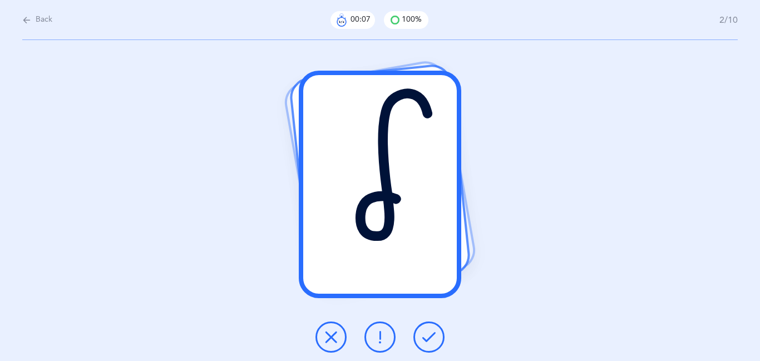
click at [437, 331] on button at bounding box center [429, 337] width 31 height 31
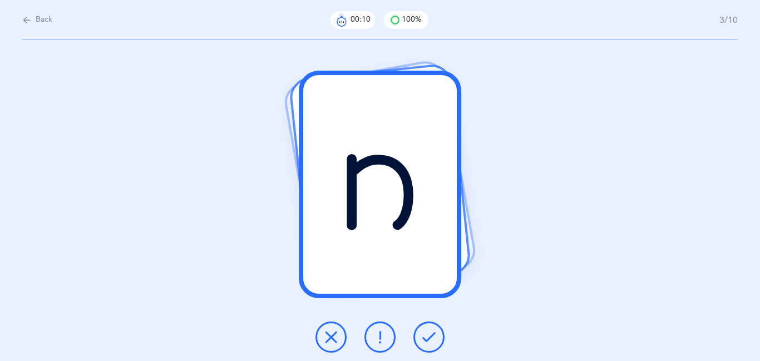
click at [437, 331] on button at bounding box center [429, 337] width 31 height 31
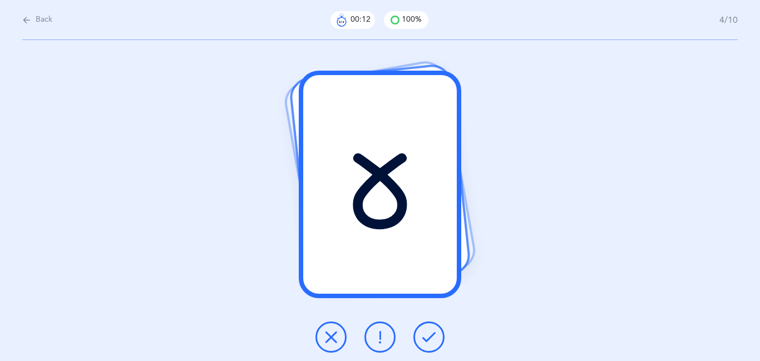
click at [437, 331] on button at bounding box center [429, 337] width 31 height 31
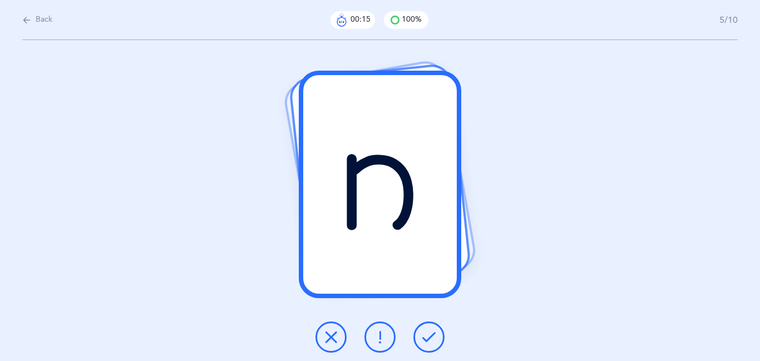
click at [437, 331] on button at bounding box center [429, 337] width 31 height 31
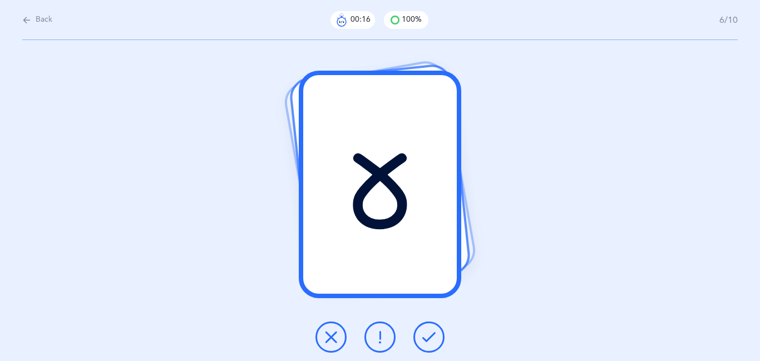
click at [437, 331] on button at bounding box center [429, 337] width 31 height 31
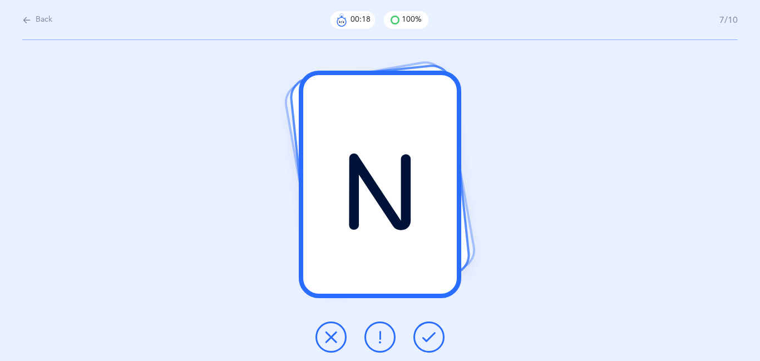
click at [437, 331] on button at bounding box center [429, 337] width 31 height 31
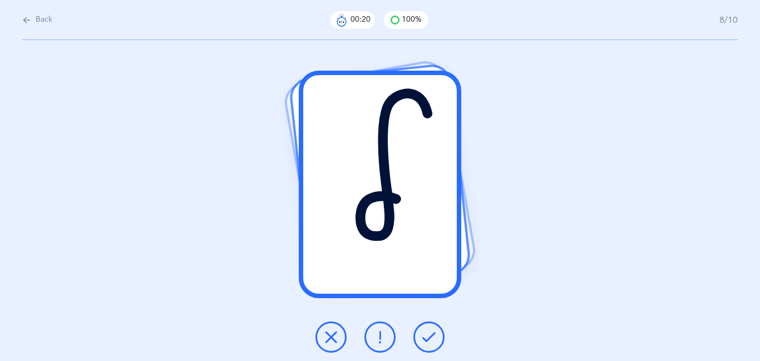
click at [437, 331] on button at bounding box center [429, 337] width 31 height 31
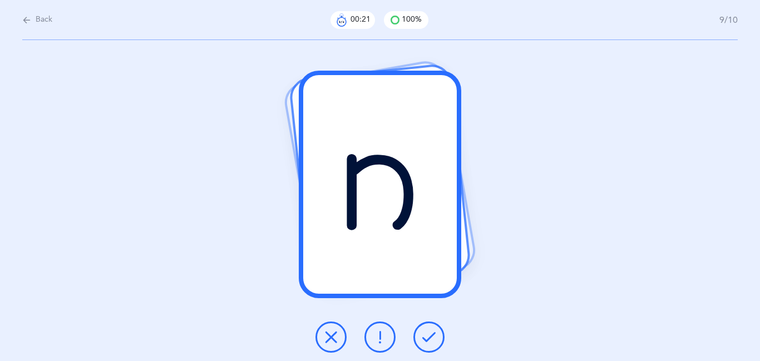
click at [437, 331] on button at bounding box center [429, 337] width 31 height 31
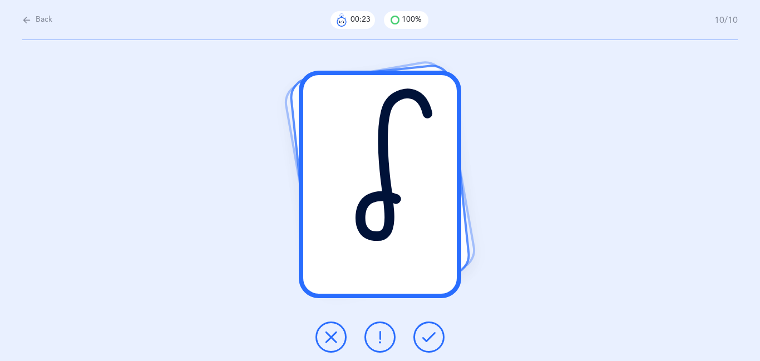
click at [437, 331] on button at bounding box center [429, 337] width 31 height 31
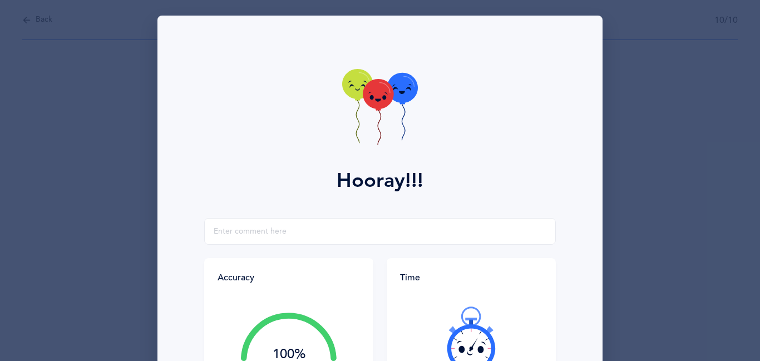
click at [437, 331] on div at bounding box center [471, 340] width 143 height 94
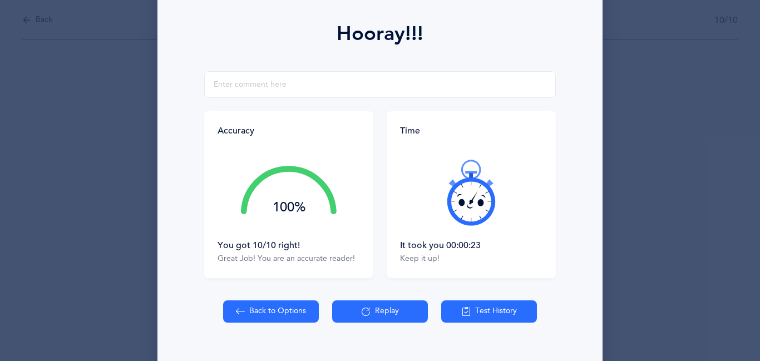
scroll to position [156, 0]
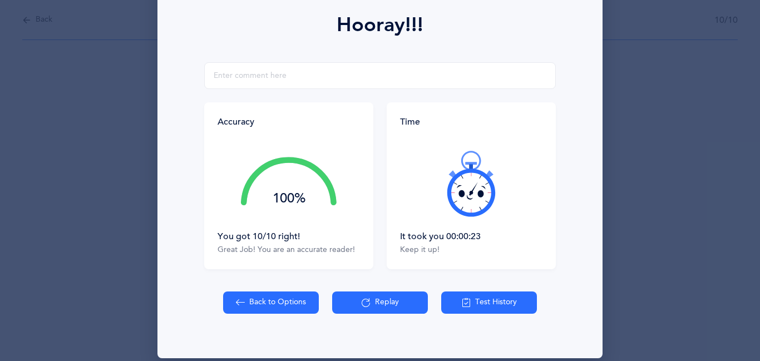
click at [287, 300] on button "Back to Options" at bounding box center [271, 303] width 96 height 22
select select "8"
select select "single"
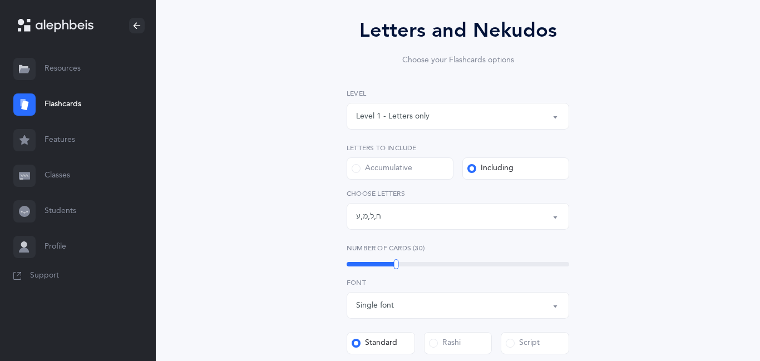
scroll to position [89, 0]
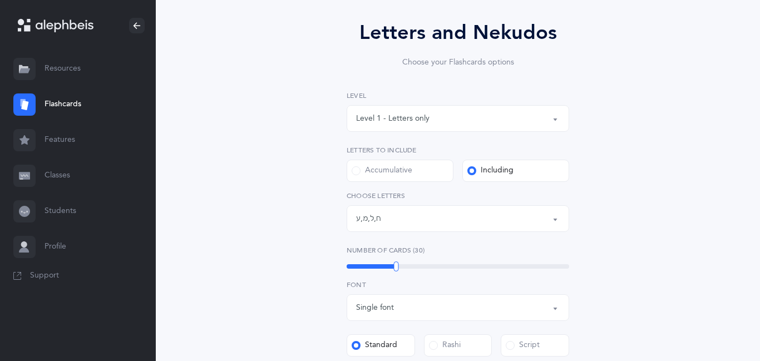
click at [67, 107] on link "Flashcards" at bounding box center [78, 105] width 156 height 36
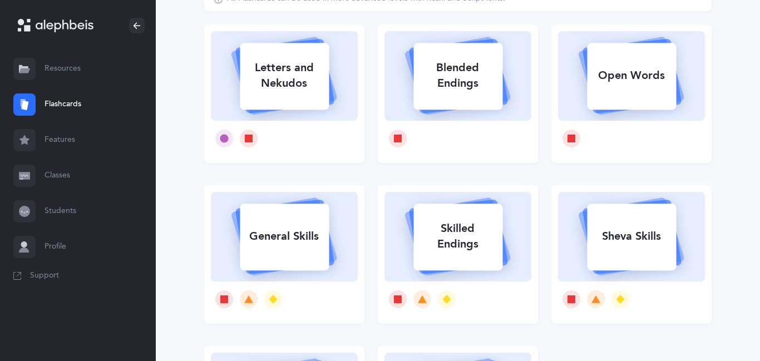
click at [631, 67] on div "Open Words" at bounding box center [631, 75] width 89 height 29
select select "27"
select select "single"
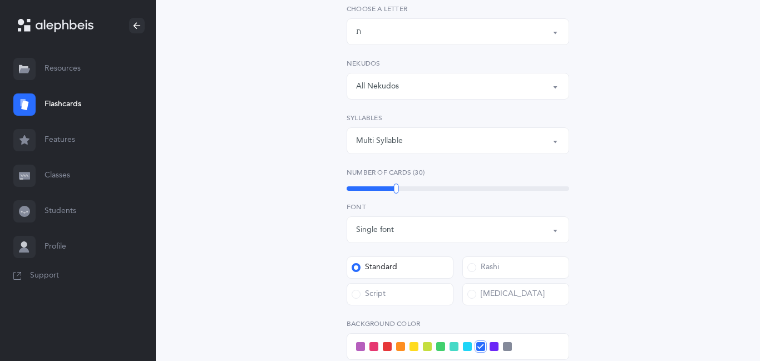
scroll to position [223, 0]
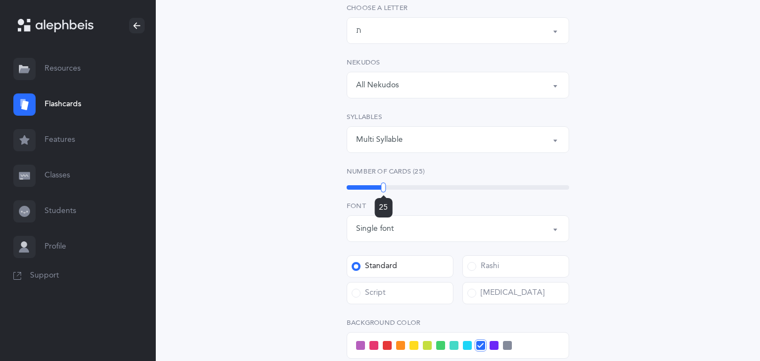
drag, startPoint x: 397, startPoint y: 186, endPoint x: 384, endPoint y: 187, distance: 12.9
click at [384, 187] on div at bounding box center [383, 188] width 5 height 10
click at [391, 285] on label "Script" at bounding box center [400, 293] width 107 height 22
click at [0, 0] on input "Script" at bounding box center [0, 0] width 0 height 0
click at [281, 284] on div "Open Words Choose your Flashcards options Letters to include Accumulative [PERS…" at bounding box center [458, 228] width 508 height 750
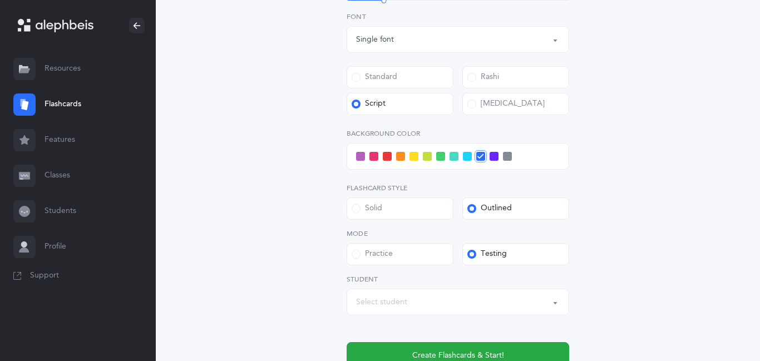
scroll to position [423, 0]
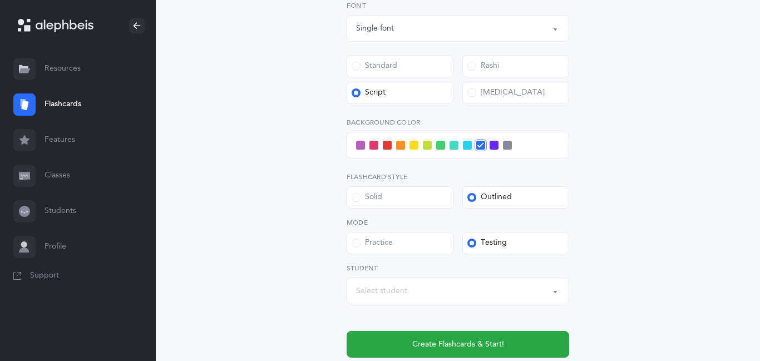
click at [497, 144] on span at bounding box center [494, 145] width 9 height 9
click at [0, 0] on input "checkbox" at bounding box center [0, 0] width 0 height 0
click at [400, 299] on div "Select student" at bounding box center [458, 291] width 204 height 19
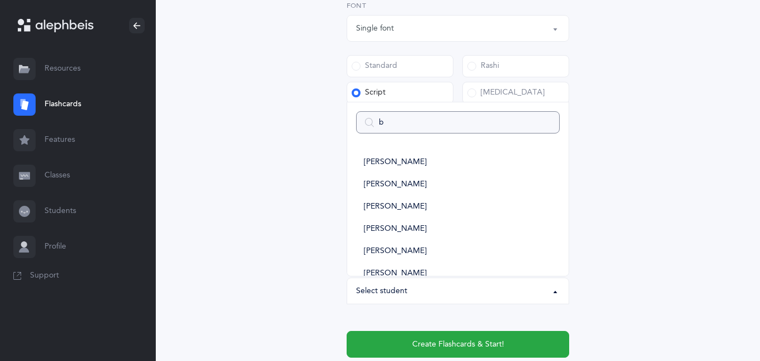
type input "bi"
select select
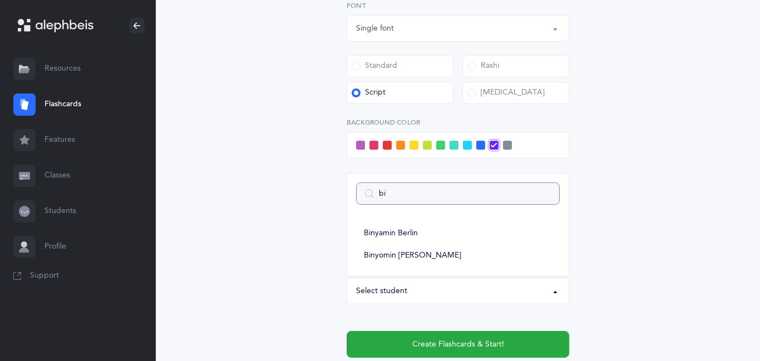
type input "bin"
click at [428, 255] on span "Binyomin [PERSON_NAME]" at bounding box center [412, 256] width 97 height 10
select select "11334"
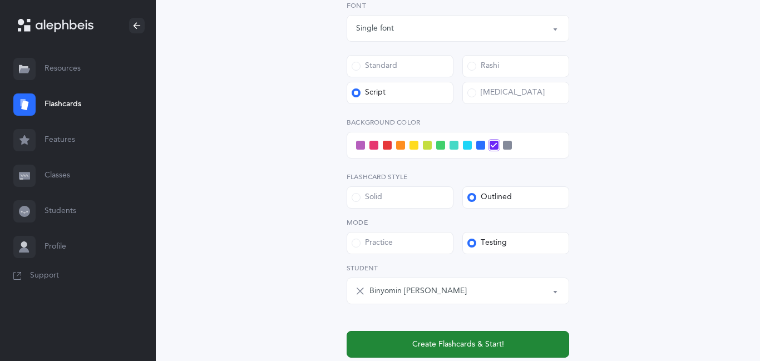
click at [390, 343] on button "Create Flashcards & Start!" at bounding box center [458, 344] width 223 height 27
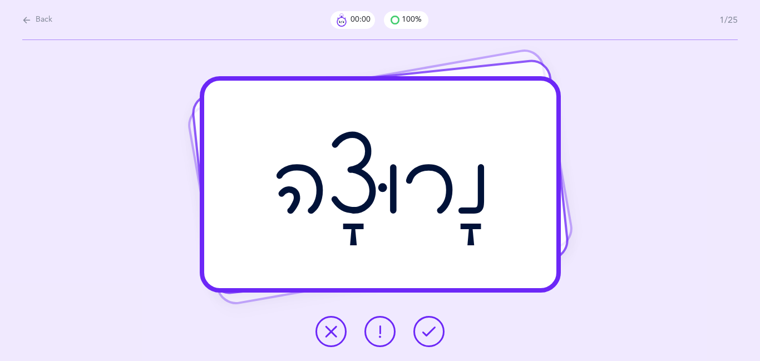
scroll to position [0, 0]
click at [429, 326] on icon at bounding box center [428, 331] width 13 height 13
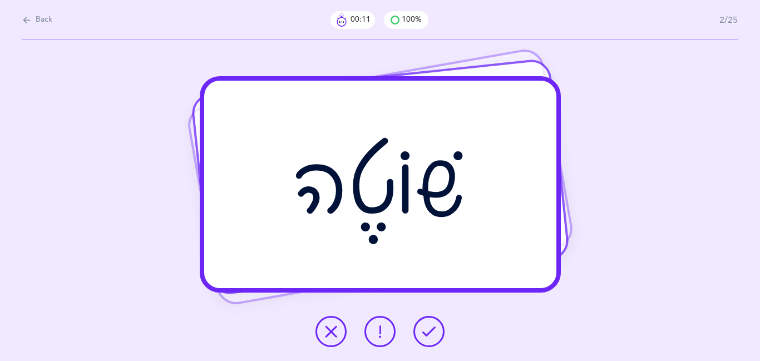
click at [429, 326] on icon at bounding box center [428, 331] width 13 height 13
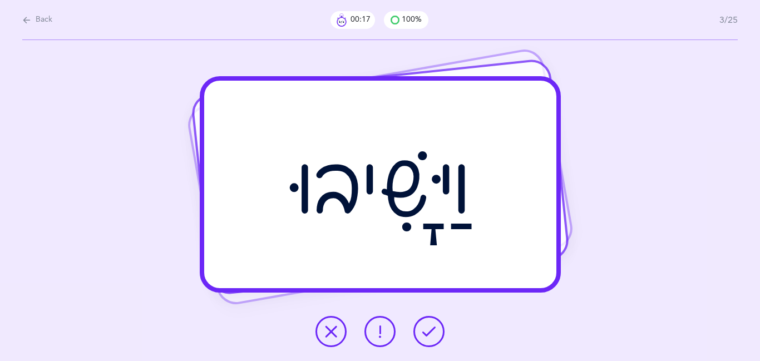
click at [429, 326] on icon at bounding box center [428, 331] width 13 height 13
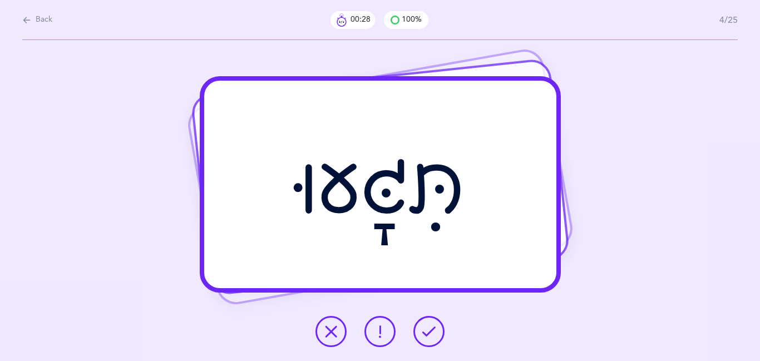
click at [341, 344] on div at bounding box center [380, 331] width 147 height 31
click at [384, 333] on icon at bounding box center [380, 331] width 13 height 13
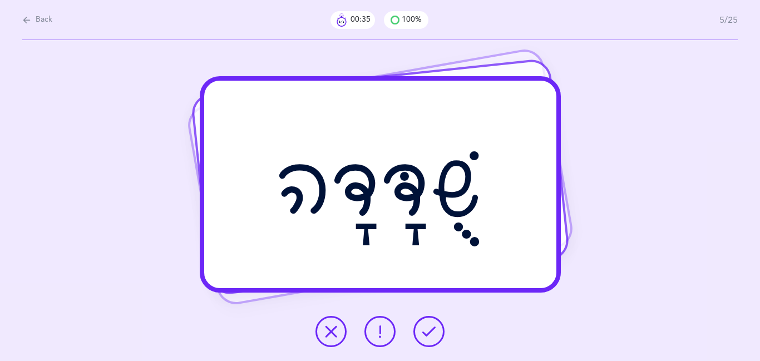
click at [438, 339] on button at bounding box center [429, 331] width 31 height 31
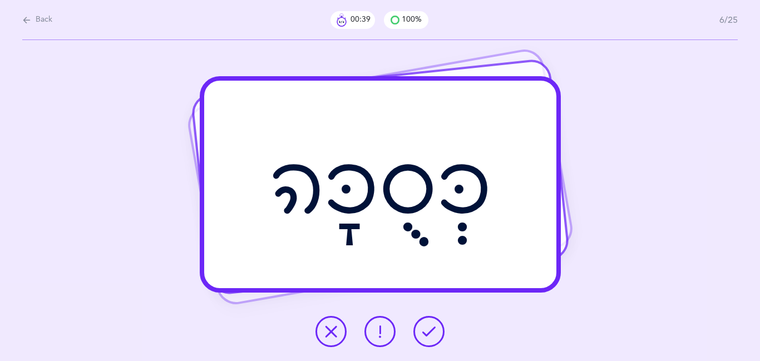
click at [438, 339] on button at bounding box center [429, 331] width 31 height 31
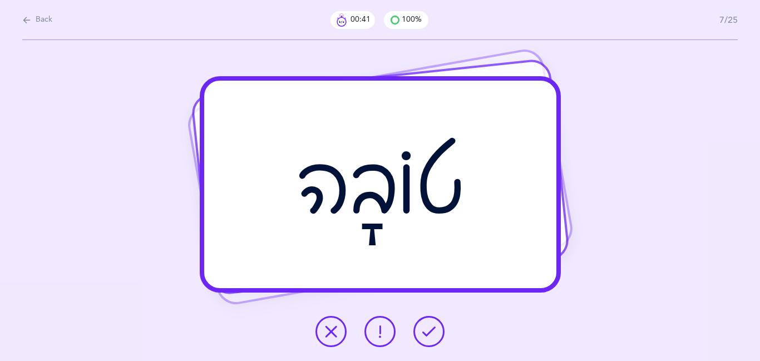
click at [438, 339] on button at bounding box center [429, 331] width 31 height 31
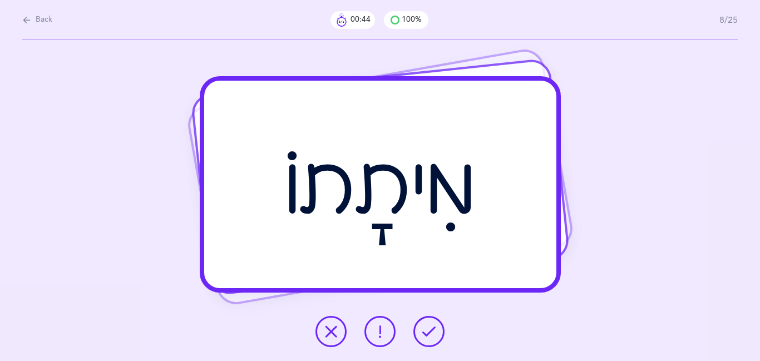
click at [438, 339] on button at bounding box center [429, 331] width 31 height 31
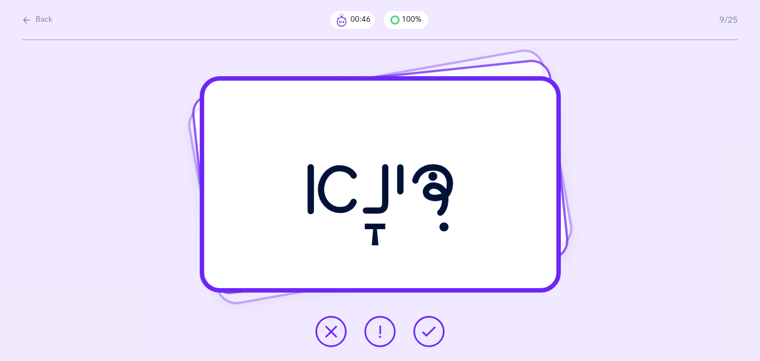
click at [438, 339] on button at bounding box center [429, 331] width 31 height 31
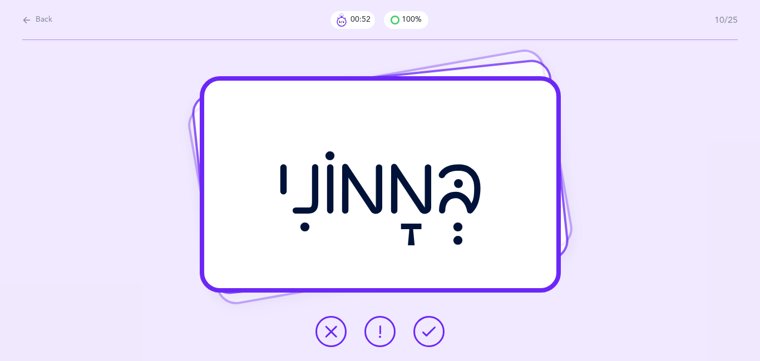
click at [438, 339] on button at bounding box center [429, 331] width 31 height 31
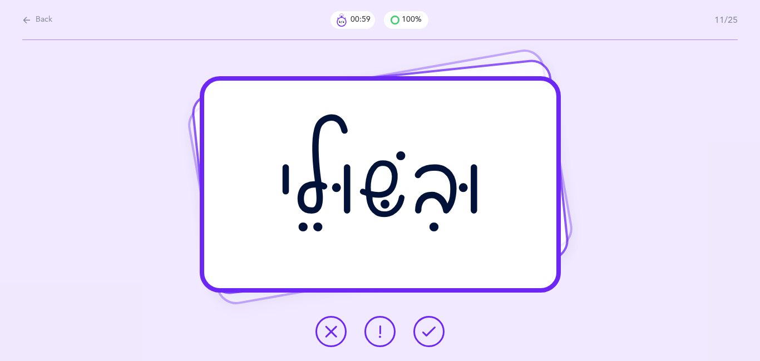
click at [438, 339] on button at bounding box center [429, 331] width 31 height 31
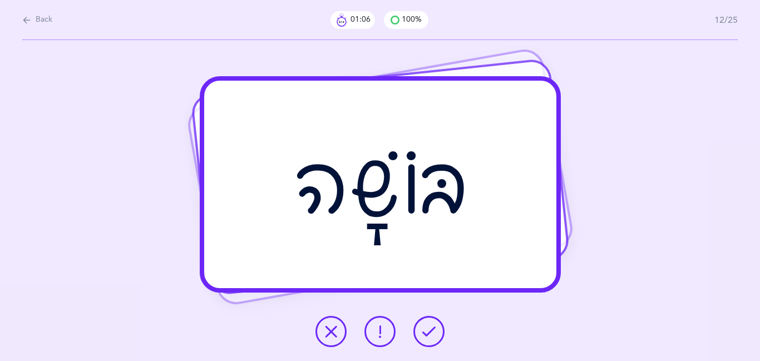
click at [380, 335] on icon at bounding box center [380, 331] width 13 height 13
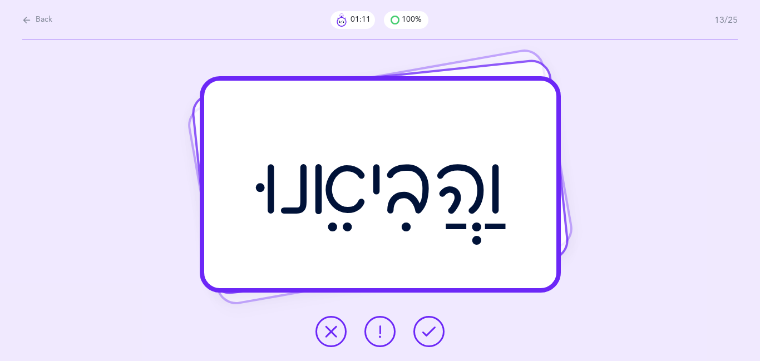
click at [424, 331] on icon at bounding box center [428, 331] width 13 height 13
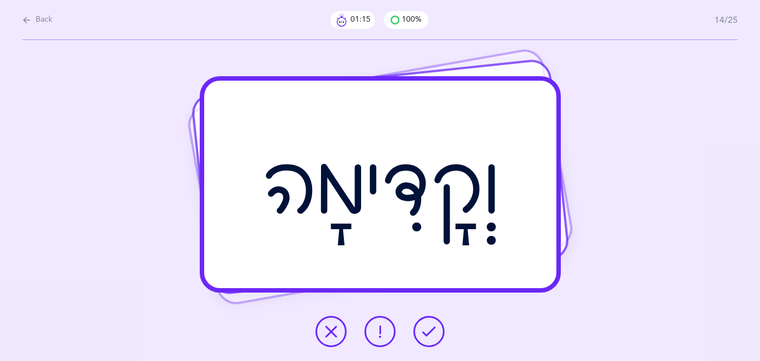
click at [424, 331] on icon at bounding box center [428, 331] width 13 height 13
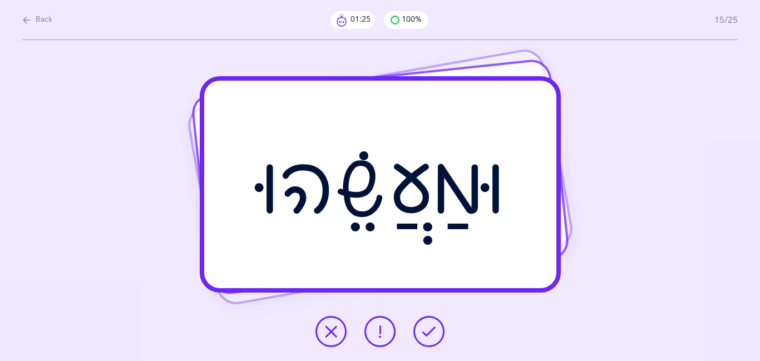
click at [332, 322] on button at bounding box center [331, 331] width 31 height 31
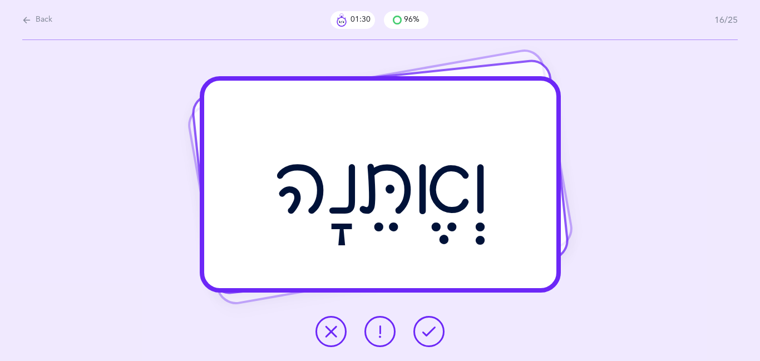
click at [426, 326] on icon at bounding box center [428, 331] width 13 height 13
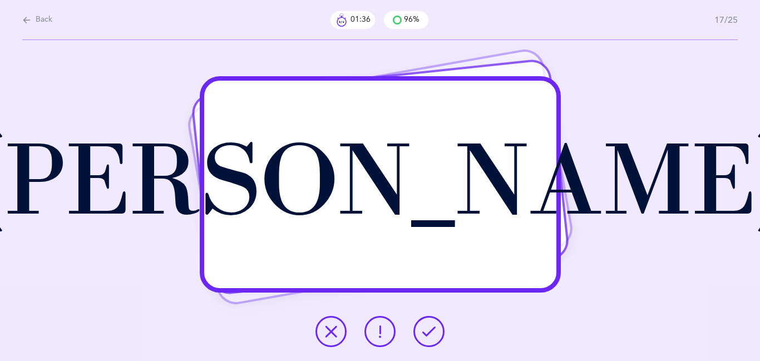
click at [426, 326] on icon at bounding box center [428, 331] width 13 height 13
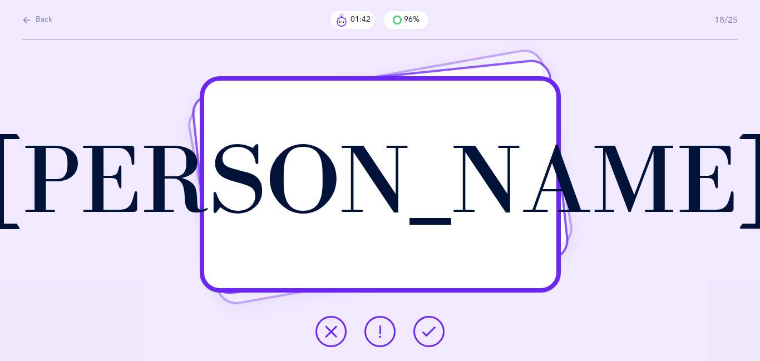
click at [426, 326] on icon at bounding box center [428, 331] width 13 height 13
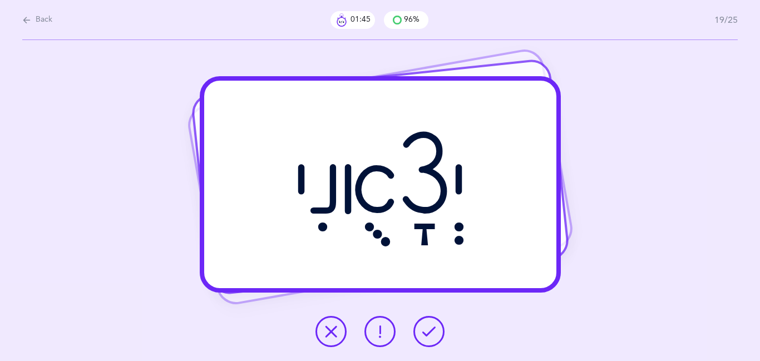
click at [426, 326] on icon at bounding box center [428, 331] width 13 height 13
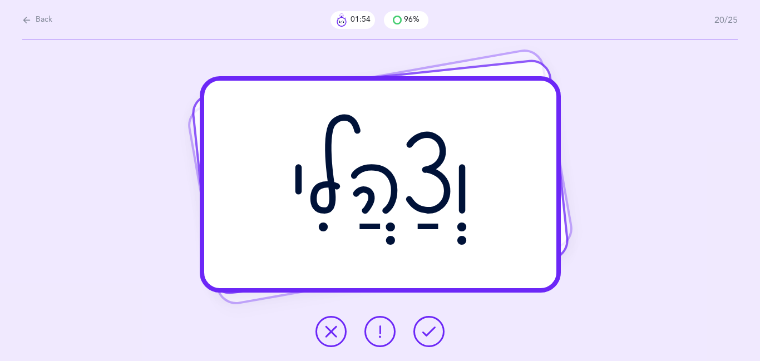
click at [387, 327] on button at bounding box center [380, 331] width 31 height 31
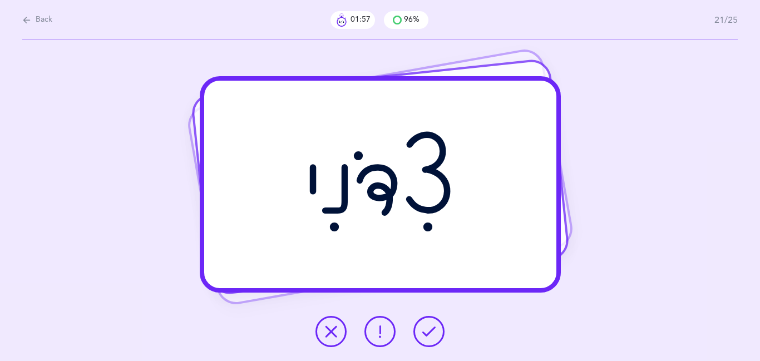
click at [436, 332] on button at bounding box center [429, 331] width 31 height 31
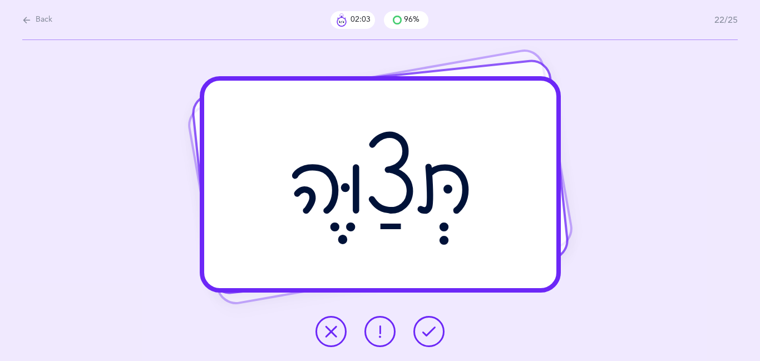
click at [436, 332] on button at bounding box center [429, 331] width 31 height 31
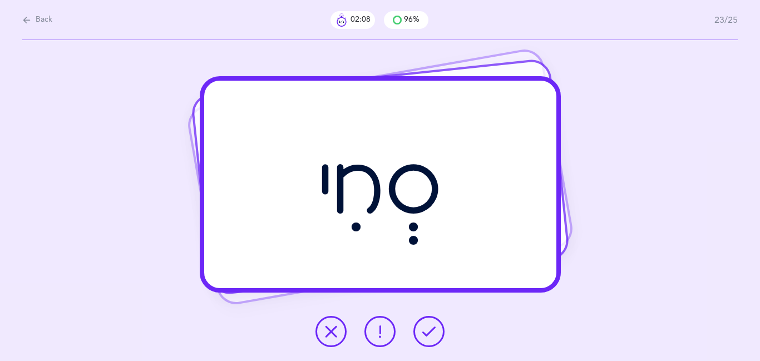
click at [431, 326] on icon at bounding box center [428, 331] width 13 height 13
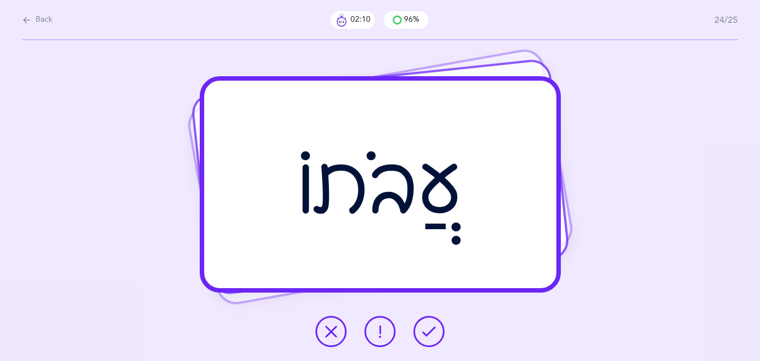
click at [431, 326] on icon at bounding box center [428, 331] width 13 height 13
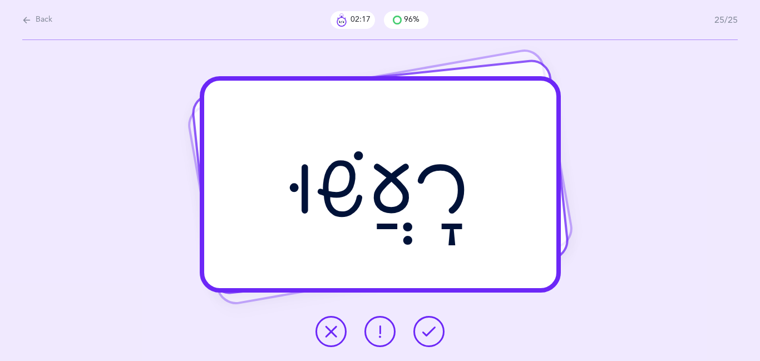
click at [334, 332] on icon at bounding box center [331, 331] width 13 height 13
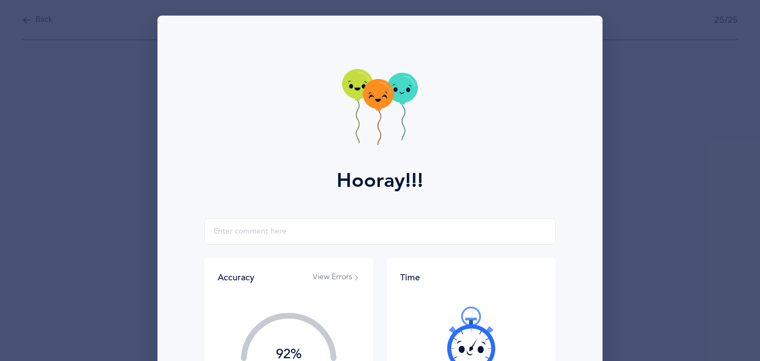
click at [342, 329] on div "92%" at bounding box center [289, 340] width 143 height 94
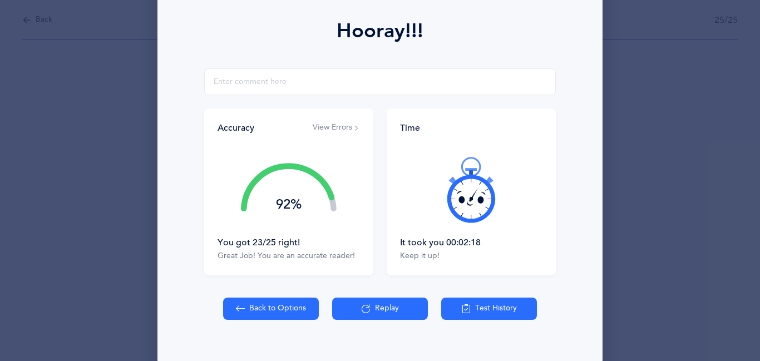
scroll to position [156, 0]
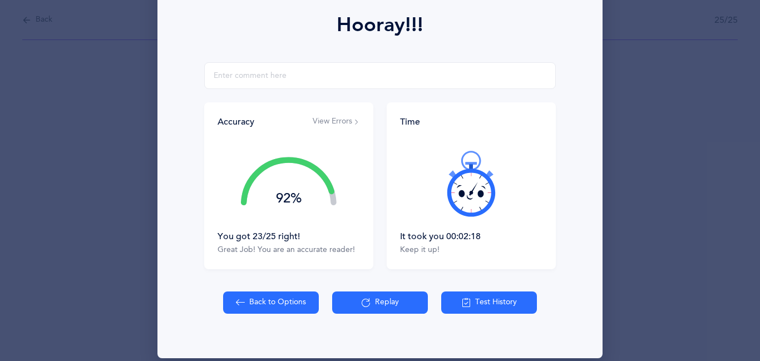
click at [251, 306] on button "Back to Options" at bounding box center [271, 303] width 96 height 22
select select "27"
select select "single"
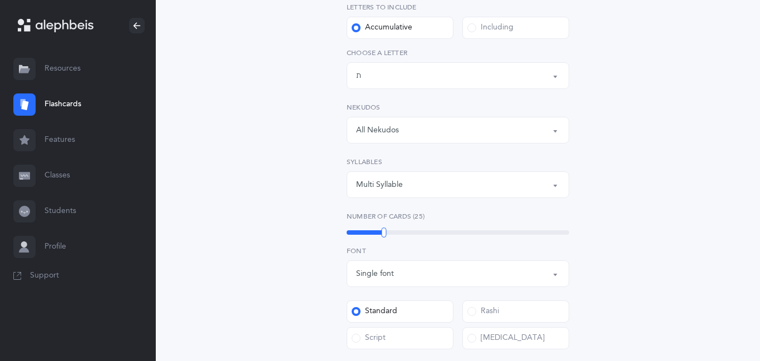
scroll to position [200, 0]
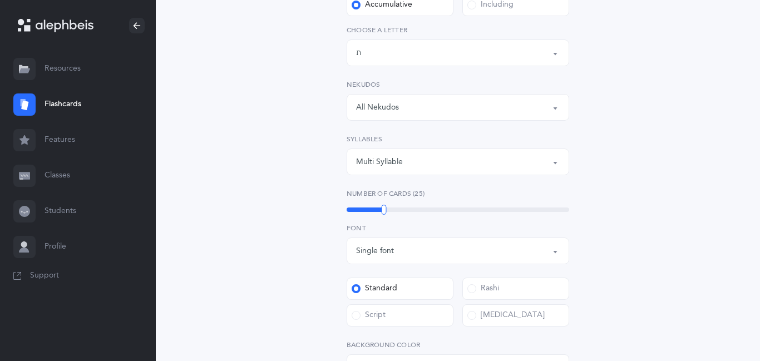
click at [372, 313] on div "Script" at bounding box center [369, 315] width 34 height 11
click at [0, 0] on input "Script" at bounding box center [0, 0] width 0 height 0
click at [289, 224] on div "Open Words Choose your Flashcards options Letters to include Accumulative [PERS…" at bounding box center [458, 250] width 508 height 750
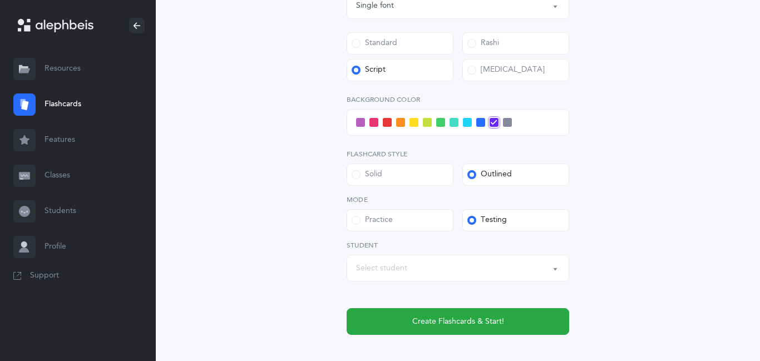
scroll to position [468, 0]
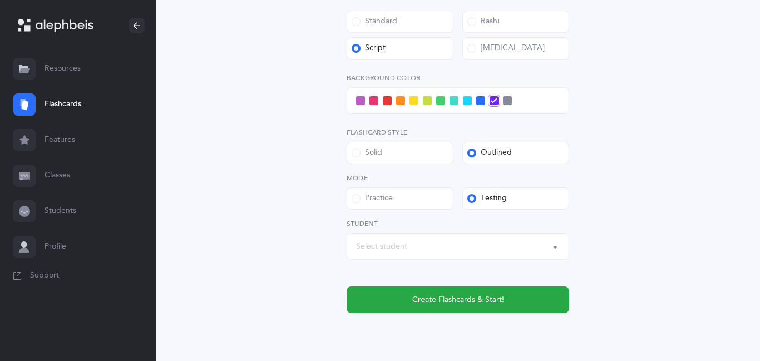
click at [452, 104] on span at bounding box center [454, 100] width 9 height 9
click at [0, 0] on input "checkbox" at bounding box center [0, 0] width 0 height 0
click at [415, 248] on div "Select student" at bounding box center [458, 246] width 204 height 19
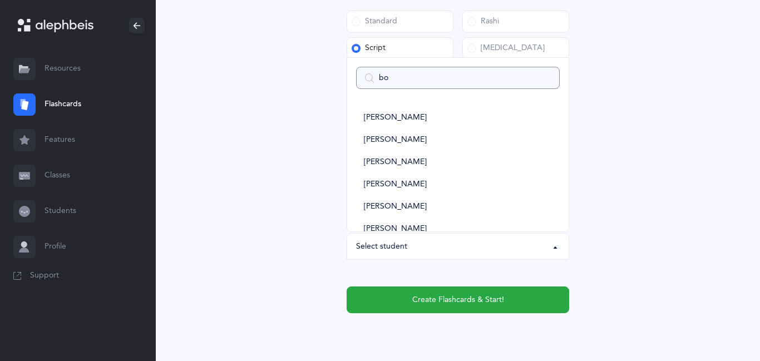
type input "boa"
select select
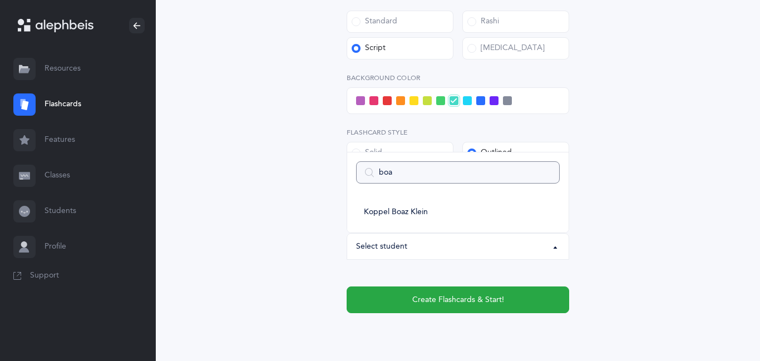
type input "boaz"
click at [412, 210] on span "Koppel Boaz Klein" at bounding box center [396, 213] width 64 height 10
select select "11353"
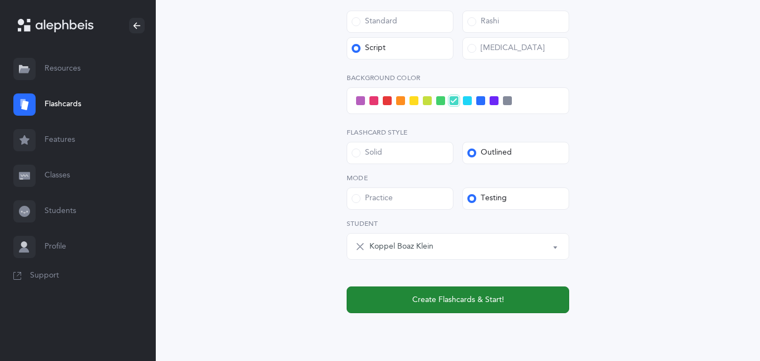
click at [382, 300] on button "Create Flashcards & Start!" at bounding box center [458, 300] width 223 height 27
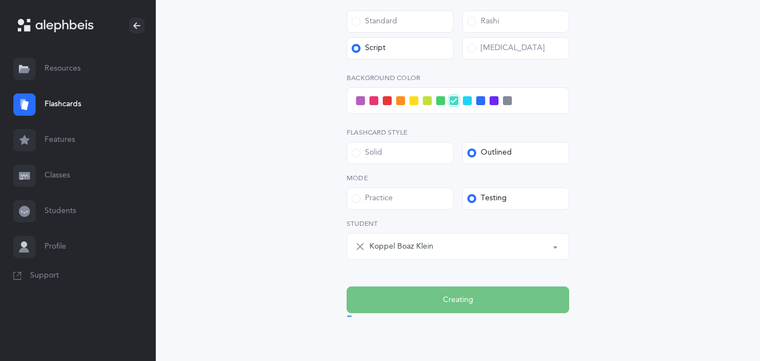
scroll to position [0, 0]
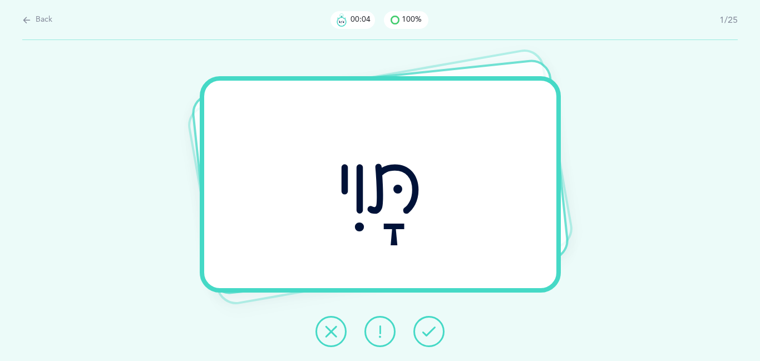
click at [439, 326] on button at bounding box center [429, 331] width 31 height 31
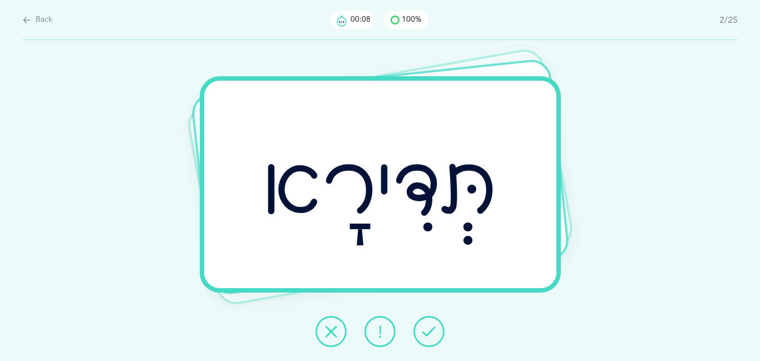
click at [426, 331] on icon at bounding box center [428, 331] width 13 height 13
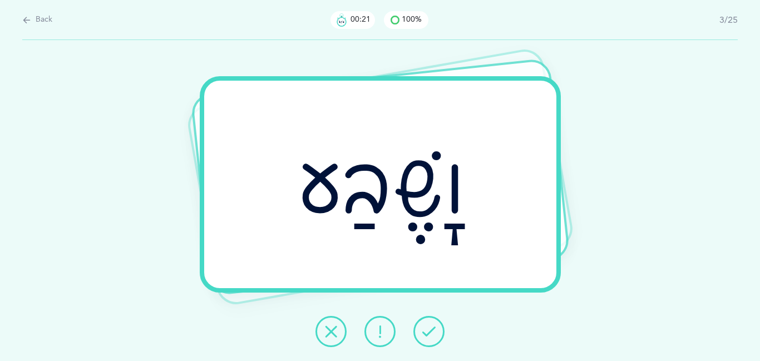
click at [334, 321] on button at bounding box center [331, 331] width 31 height 31
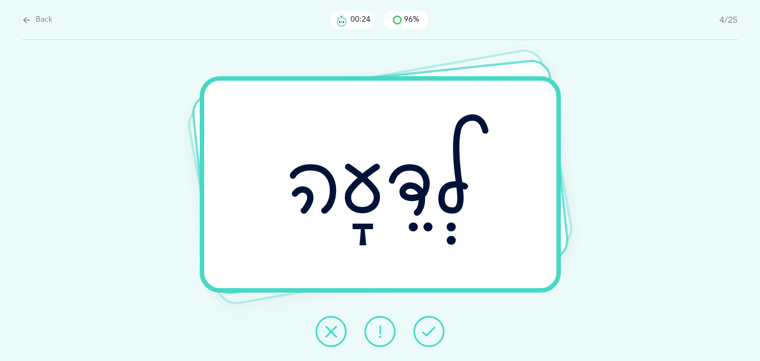
click at [421, 330] on button at bounding box center [429, 331] width 31 height 31
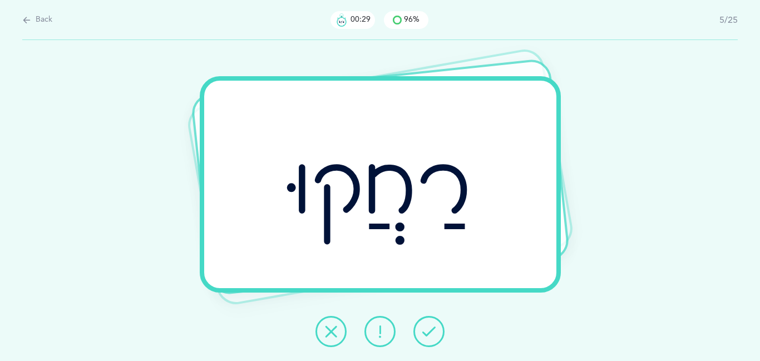
click at [421, 330] on button at bounding box center [429, 331] width 31 height 31
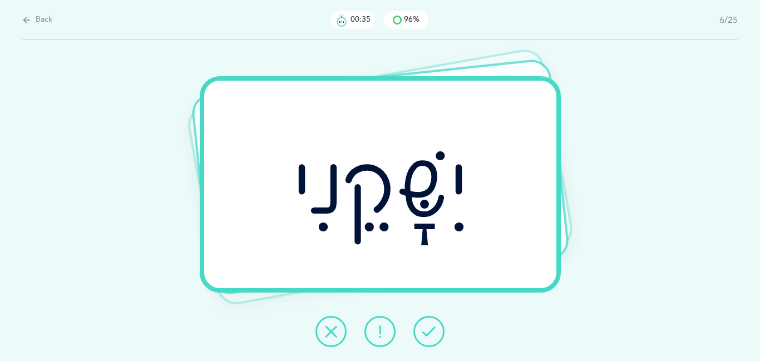
click at [421, 330] on button at bounding box center [429, 331] width 31 height 31
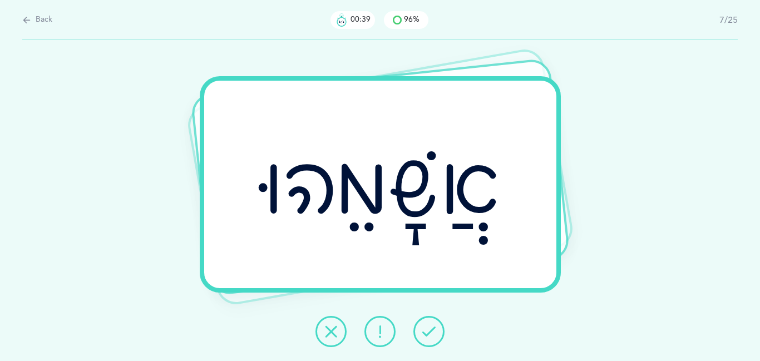
click at [421, 330] on button at bounding box center [429, 331] width 31 height 31
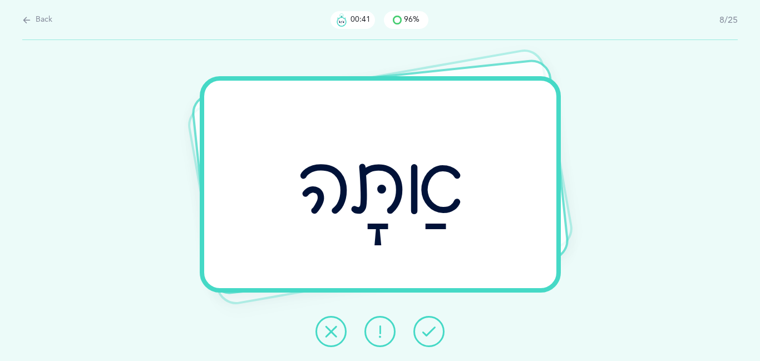
click at [421, 330] on button at bounding box center [429, 331] width 31 height 31
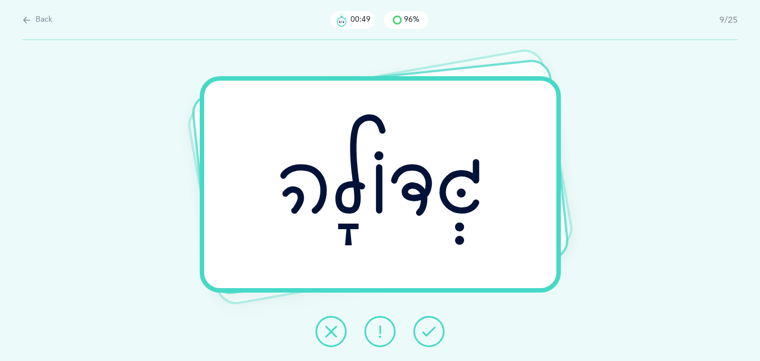
click at [421, 330] on button at bounding box center [429, 331] width 31 height 31
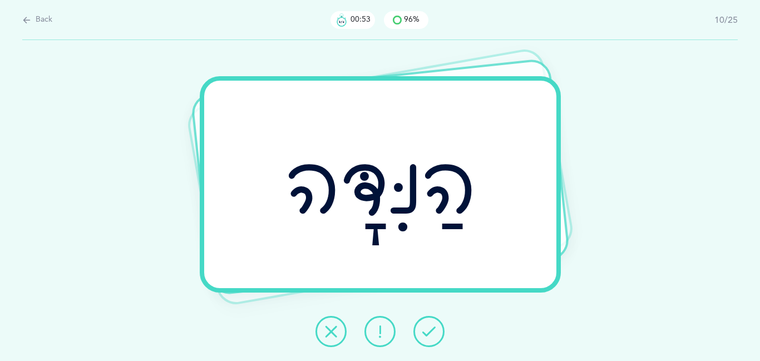
click at [421, 330] on button at bounding box center [429, 331] width 31 height 31
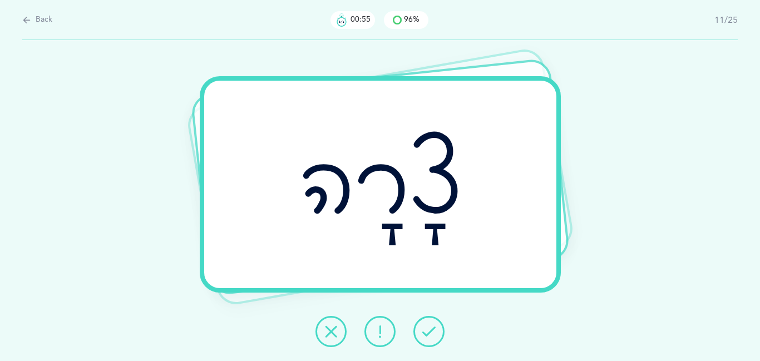
click at [421, 330] on button at bounding box center [429, 331] width 31 height 31
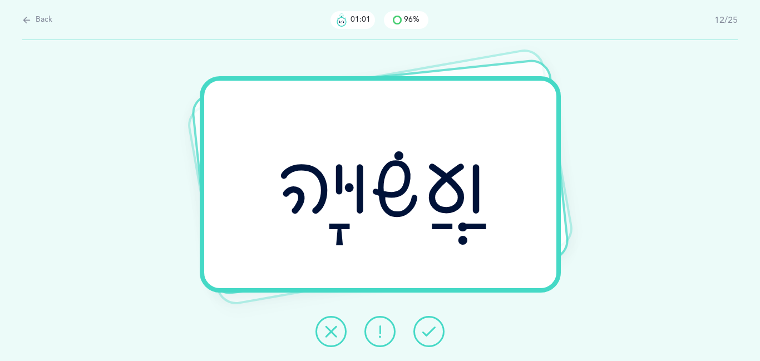
click at [421, 330] on button at bounding box center [429, 331] width 31 height 31
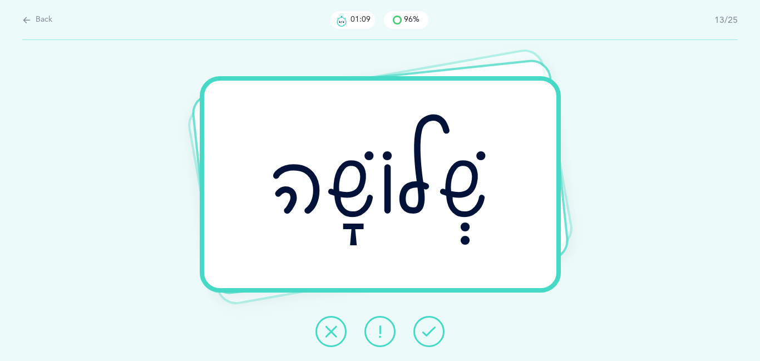
click at [421, 330] on button at bounding box center [429, 331] width 31 height 31
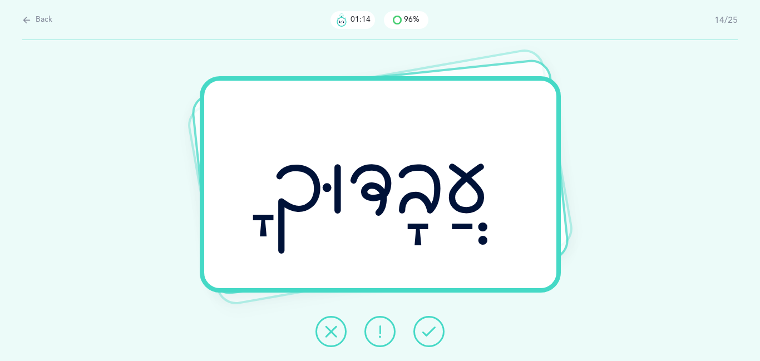
click at [421, 330] on button at bounding box center [429, 331] width 31 height 31
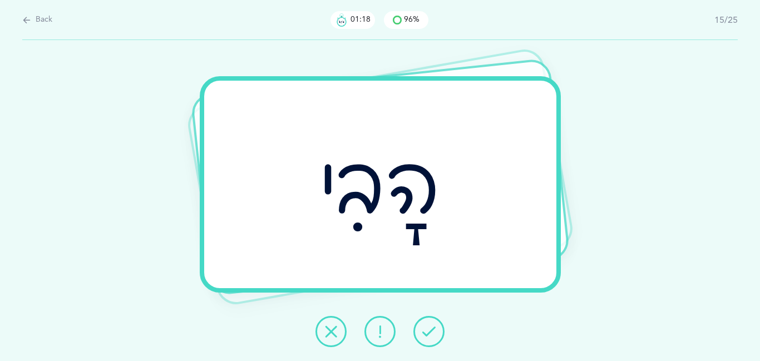
click at [421, 330] on button at bounding box center [429, 331] width 31 height 31
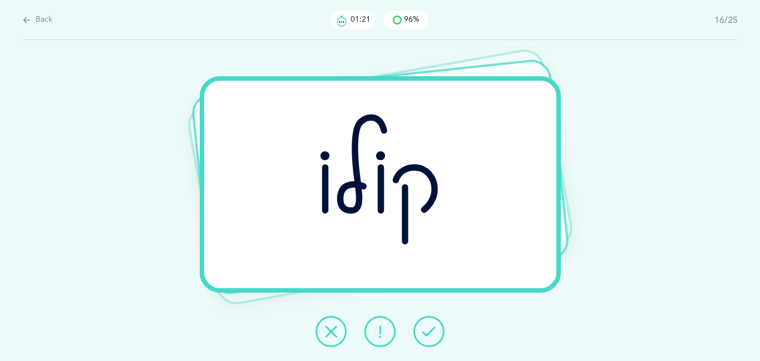
click at [421, 330] on button at bounding box center [429, 331] width 31 height 31
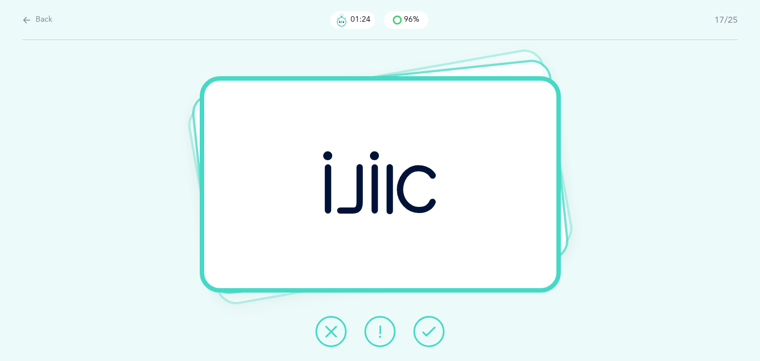
click at [421, 330] on button at bounding box center [429, 331] width 31 height 31
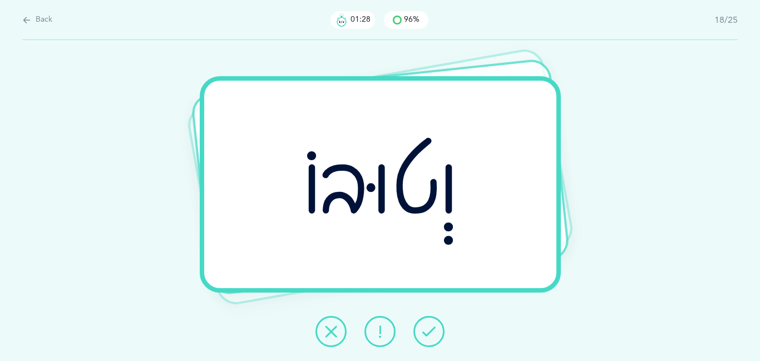
click at [421, 330] on button at bounding box center [429, 331] width 31 height 31
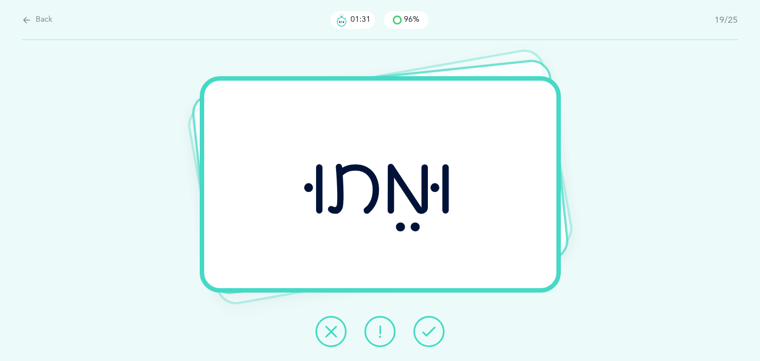
click at [421, 330] on button at bounding box center [429, 331] width 31 height 31
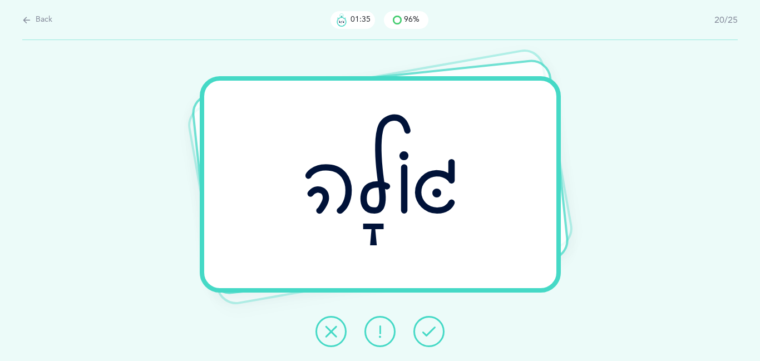
click at [421, 330] on button at bounding box center [429, 331] width 31 height 31
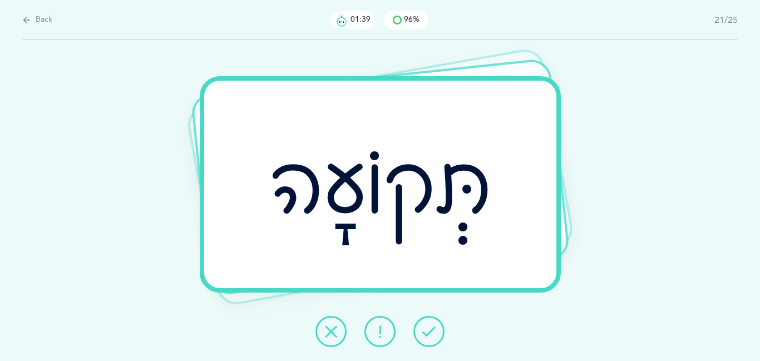
click at [421, 330] on button at bounding box center [429, 331] width 31 height 31
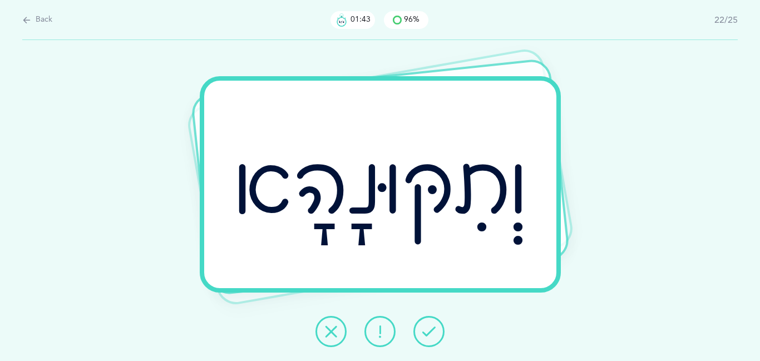
click at [421, 330] on button at bounding box center [429, 331] width 31 height 31
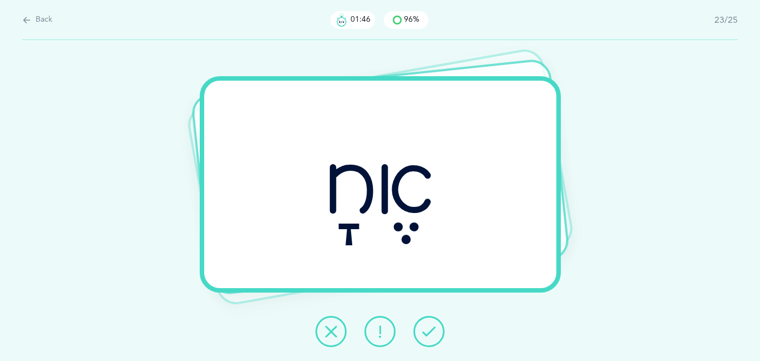
click at [421, 330] on button at bounding box center [429, 331] width 31 height 31
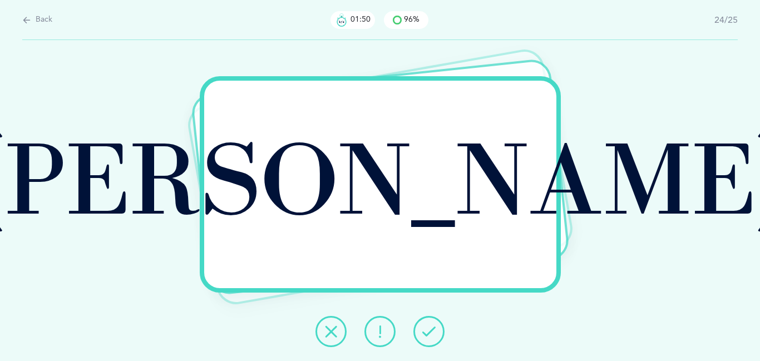
click at [421, 330] on button at bounding box center [429, 331] width 31 height 31
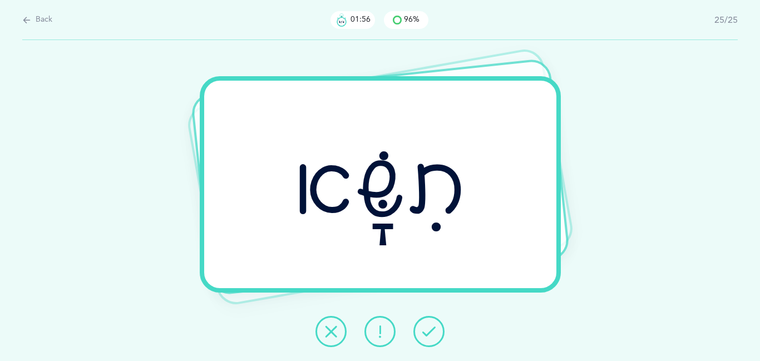
click at [421, 330] on button at bounding box center [429, 331] width 31 height 31
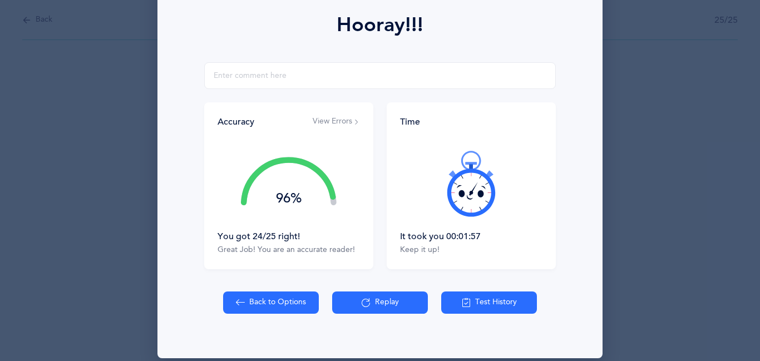
scroll to position [169, 0]
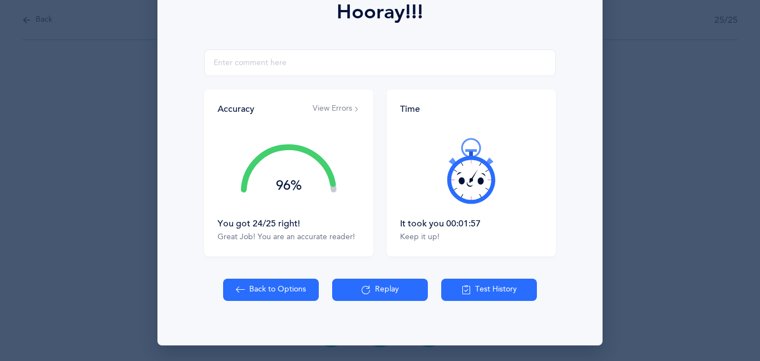
click at [268, 285] on button "Back to Options" at bounding box center [271, 290] width 96 height 22
select select "27"
select select "single"
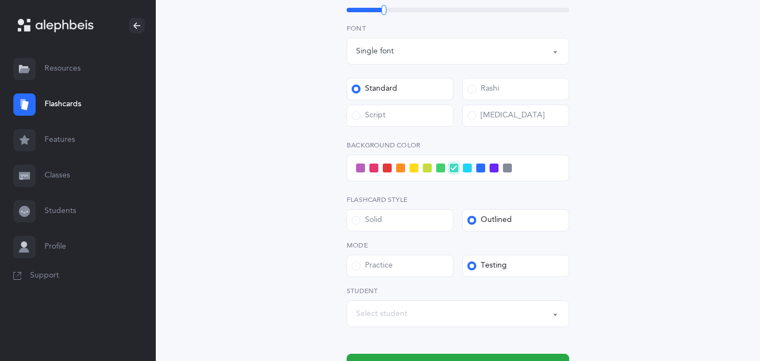
scroll to position [401, 0]
click at [383, 120] on div "Script" at bounding box center [369, 115] width 34 height 11
click at [0, 0] on input "Script" at bounding box center [0, 0] width 0 height 0
click at [416, 170] on span at bounding box center [414, 167] width 9 height 9
click at [0, 0] on input "checkbox" at bounding box center [0, 0] width 0 height 0
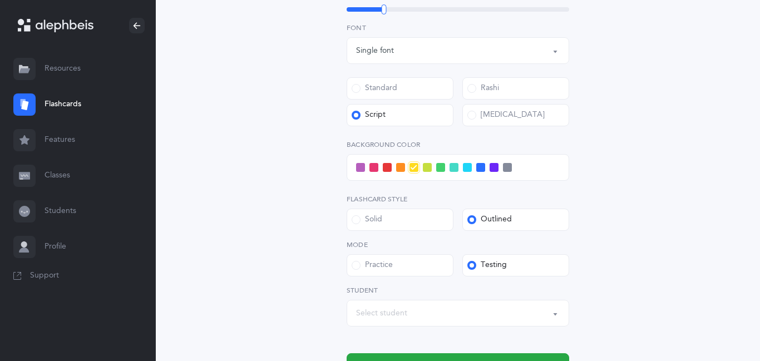
click at [395, 318] on div "Select student" at bounding box center [381, 314] width 51 height 12
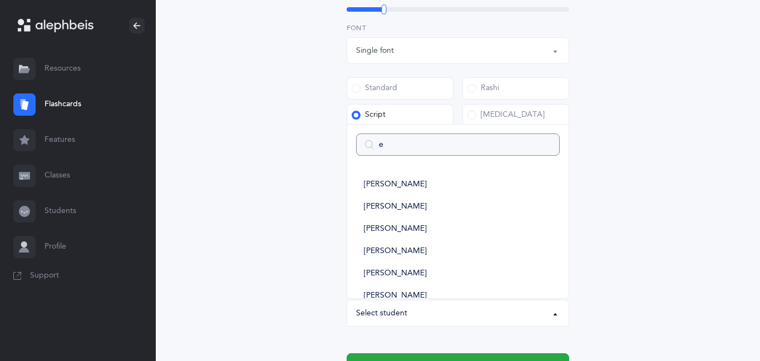
type input "ei"
select select
type input "eit"
select select
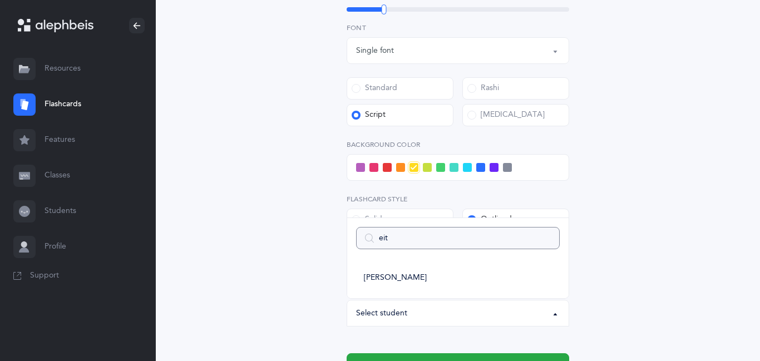
type input "eita"
click at [413, 273] on span "[PERSON_NAME]" at bounding box center [395, 278] width 63 height 10
select select "11317"
click at [288, 279] on div "Open Words Choose your Flashcards options Letters to include Accumulative [PERS…" at bounding box center [458, 50] width 508 height 750
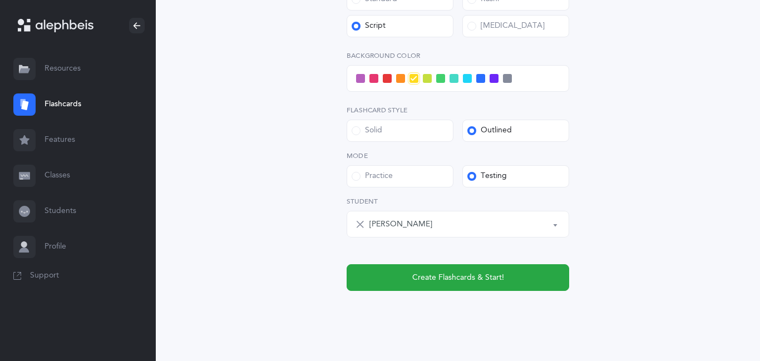
scroll to position [509, 0]
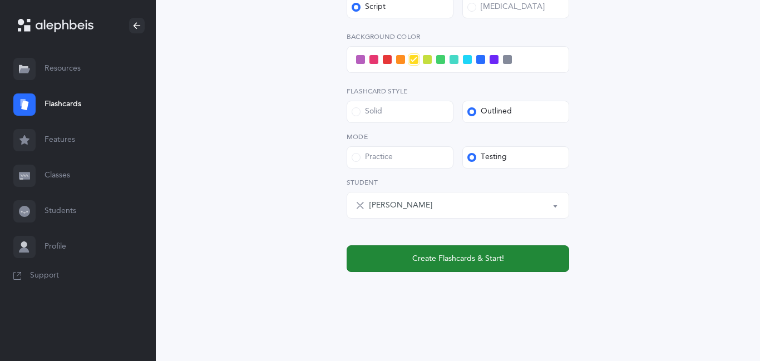
click at [403, 262] on button "Create Flashcards & Start!" at bounding box center [458, 258] width 223 height 27
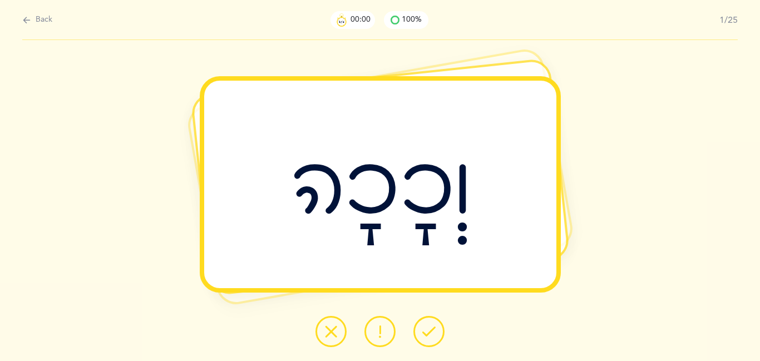
scroll to position [0, 0]
click at [428, 335] on icon at bounding box center [428, 331] width 13 height 13
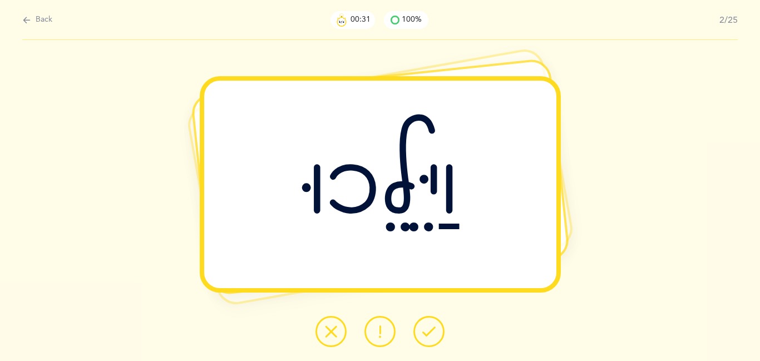
click at [428, 335] on icon at bounding box center [428, 331] width 13 height 13
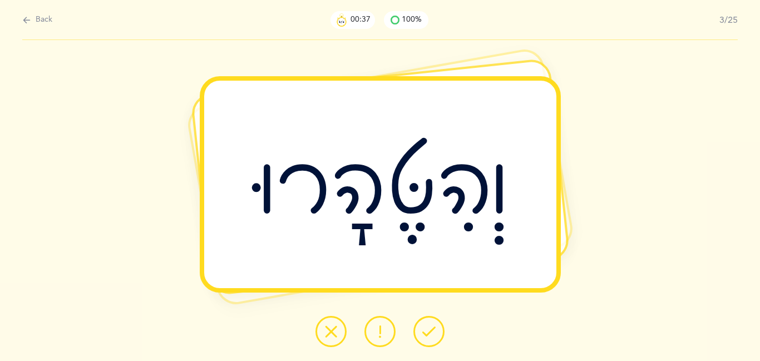
click at [428, 335] on icon at bounding box center [428, 331] width 13 height 13
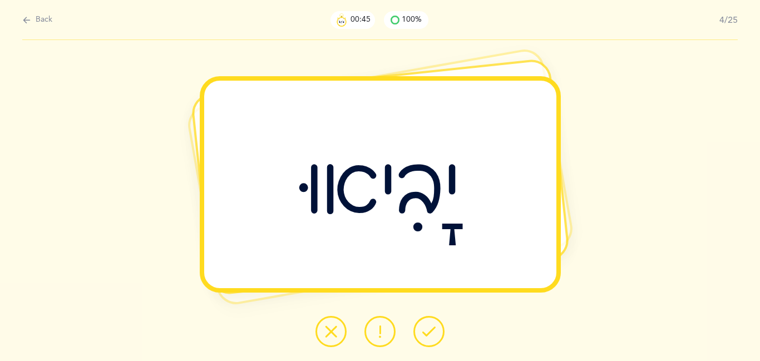
click at [385, 333] on icon at bounding box center [380, 331] width 13 height 13
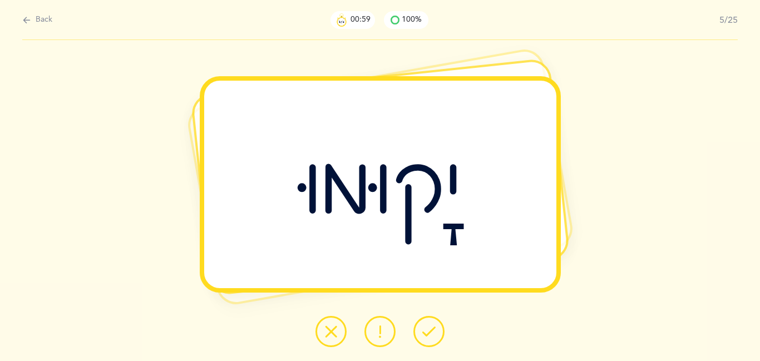
click at [338, 327] on button at bounding box center [331, 331] width 31 height 31
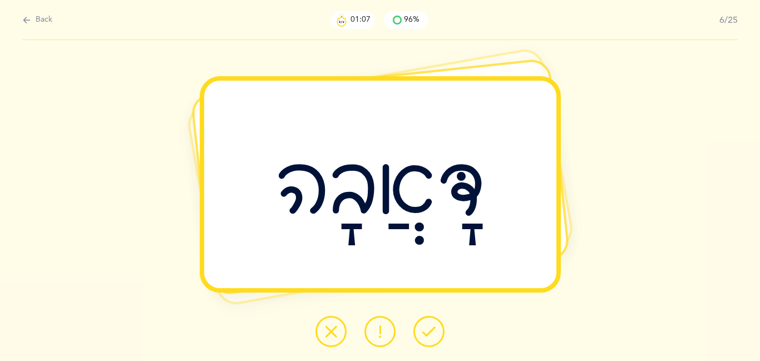
click at [431, 328] on icon at bounding box center [428, 331] width 13 height 13
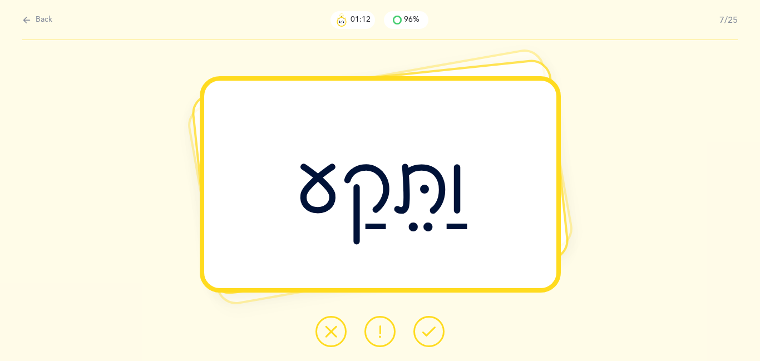
click at [431, 328] on icon at bounding box center [428, 331] width 13 height 13
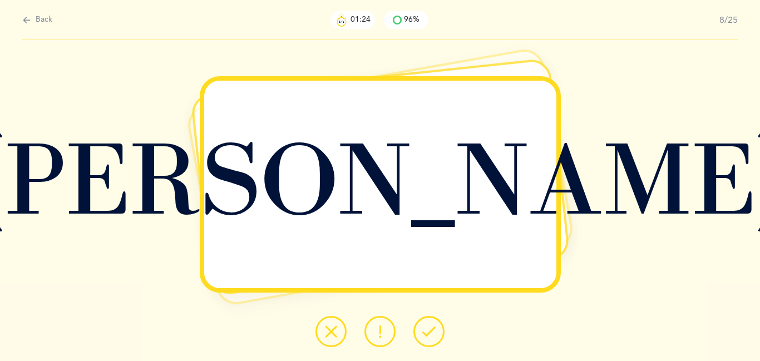
click at [431, 328] on icon at bounding box center [428, 331] width 13 height 13
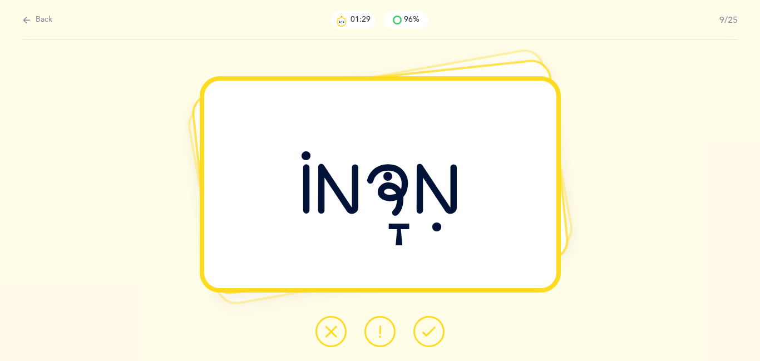
click at [431, 328] on icon at bounding box center [428, 331] width 13 height 13
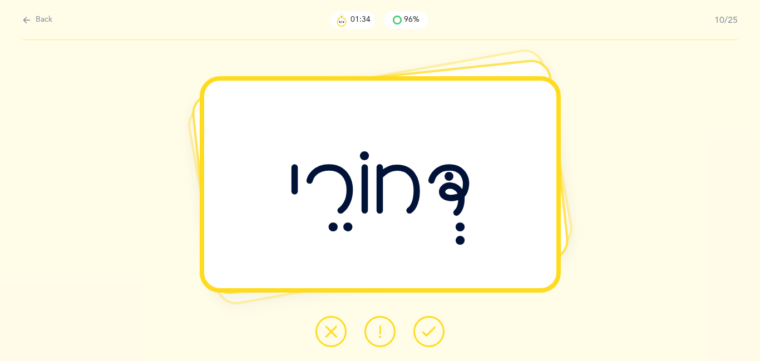
click at [431, 328] on icon at bounding box center [428, 331] width 13 height 13
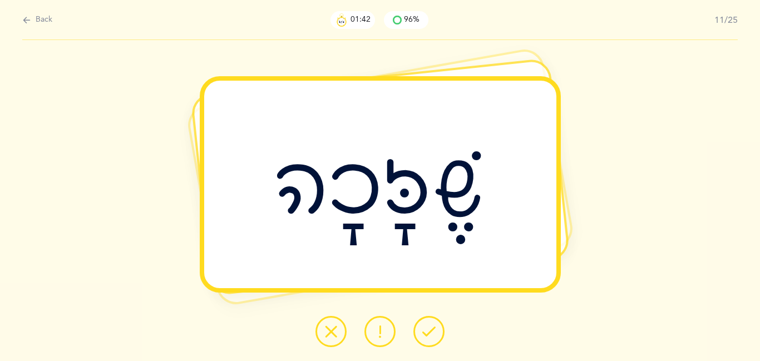
click at [431, 328] on icon at bounding box center [428, 331] width 13 height 13
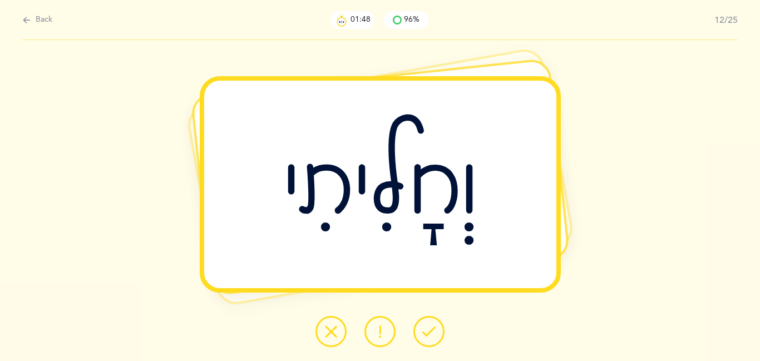
click at [431, 328] on icon at bounding box center [428, 331] width 13 height 13
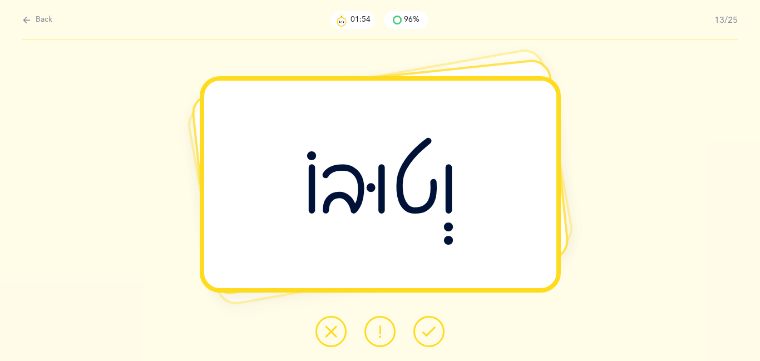
click at [431, 328] on icon at bounding box center [428, 331] width 13 height 13
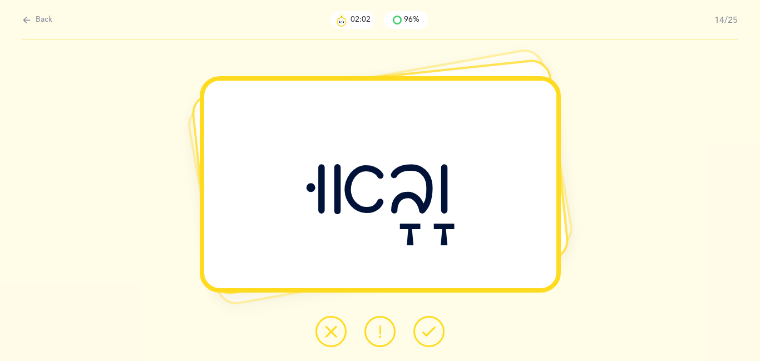
click at [431, 328] on icon at bounding box center [428, 331] width 13 height 13
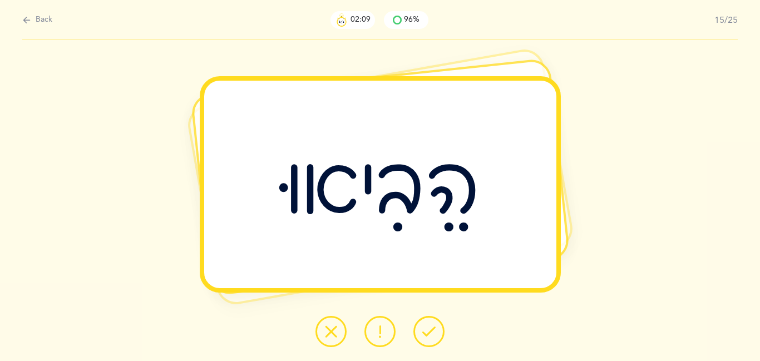
click at [431, 328] on icon at bounding box center [428, 331] width 13 height 13
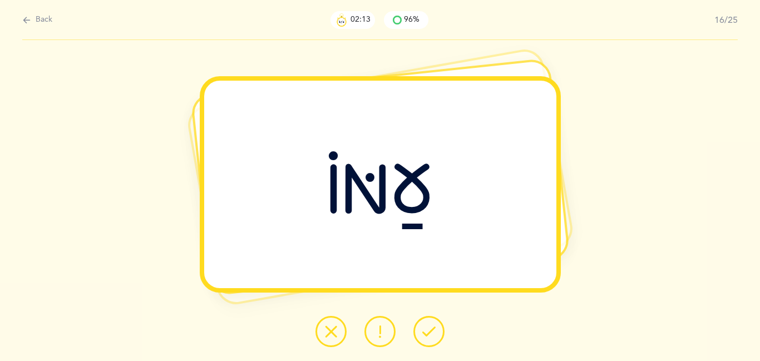
click at [431, 328] on icon at bounding box center [428, 331] width 13 height 13
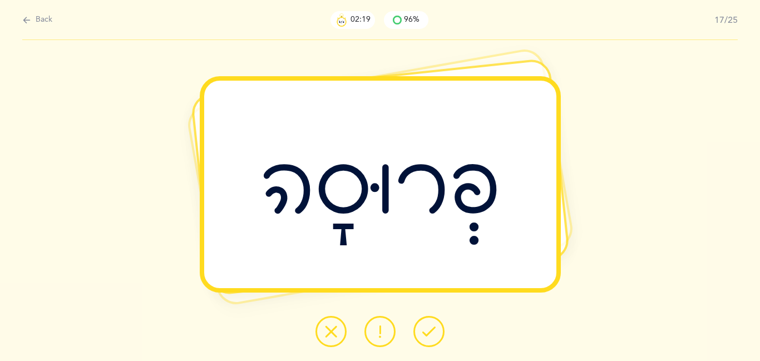
click at [431, 328] on icon at bounding box center [428, 331] width 13 height 13
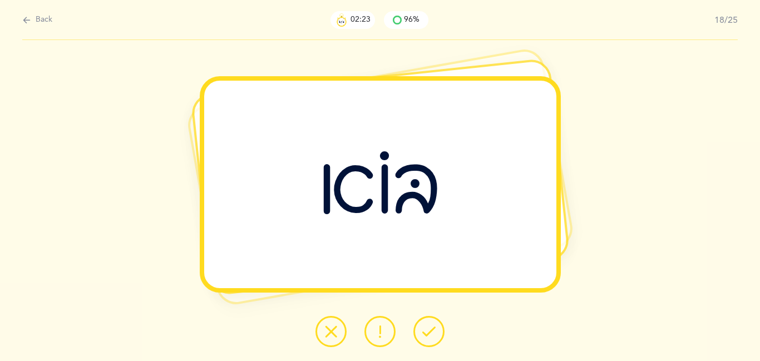
click at [431, 328] on icon at bounding box center [428, 331] width 13 height 13
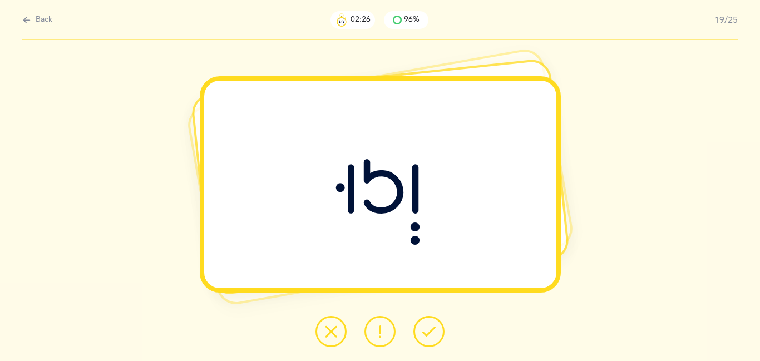
click at [431, 328] on icon at bounding box center [428, 331] width 13 height 13
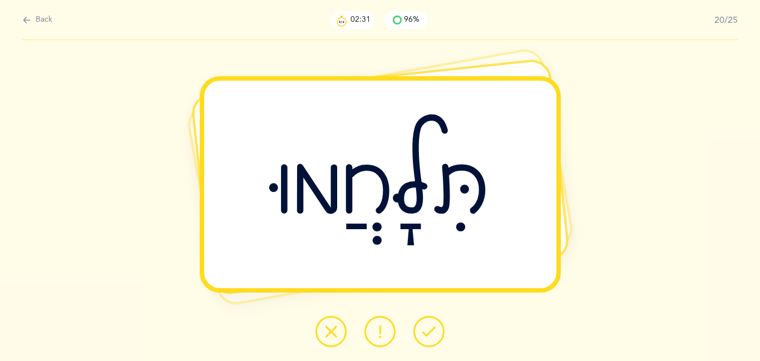
click at [431, 328] on icon at bounding box center [428, 331] width 13 height 13
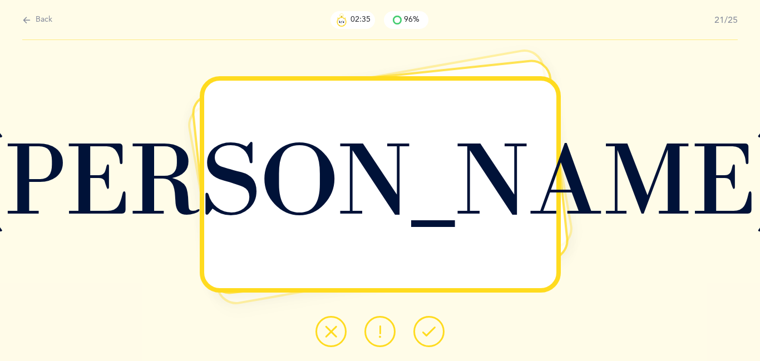
click at [431, 328] on icon at bounding box center [428, 331] width 13 height 13
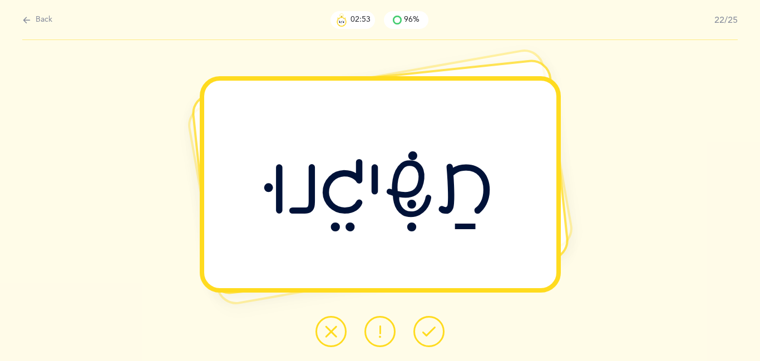
click at [326, 331] on icon at bounding box center [331, 331] width 13 height 13
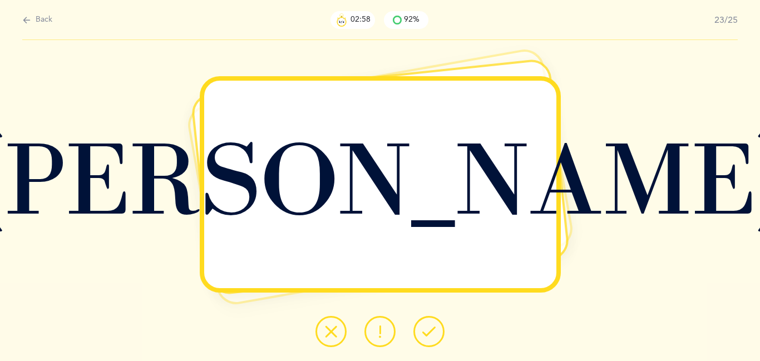
click at [421, 333] on button at bounding box center [429, 331] width 31 height 31
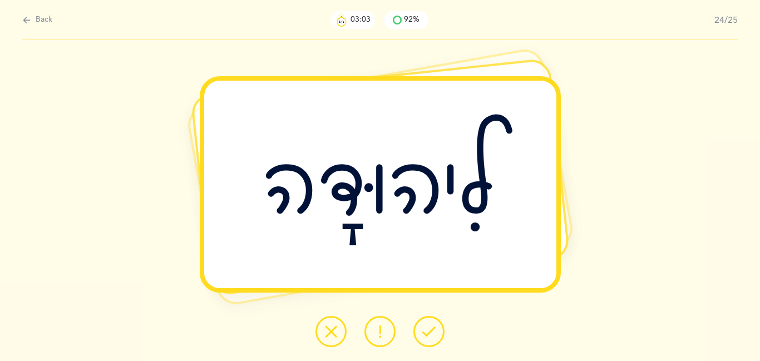
click at [421, 333] on button at bounding box center [429, 331] width 31 height 31
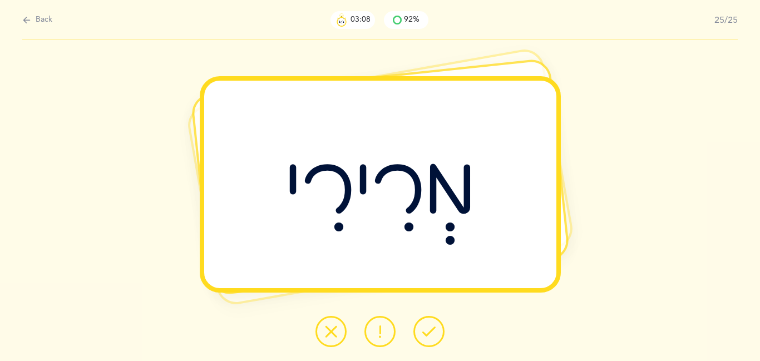
click at [421, 333] on button at bounding box center [429, 331] width 31 height 31
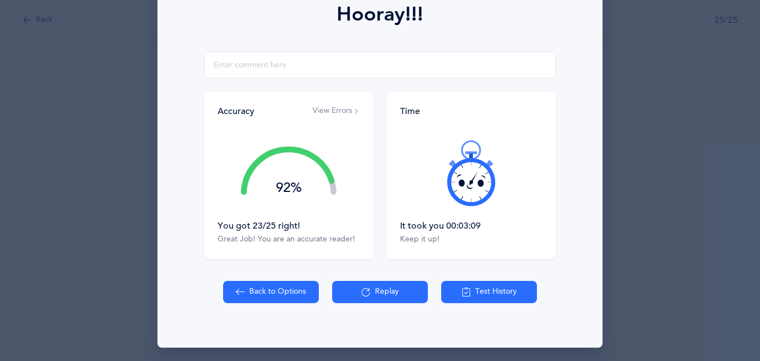
scroll to position [169, 0]
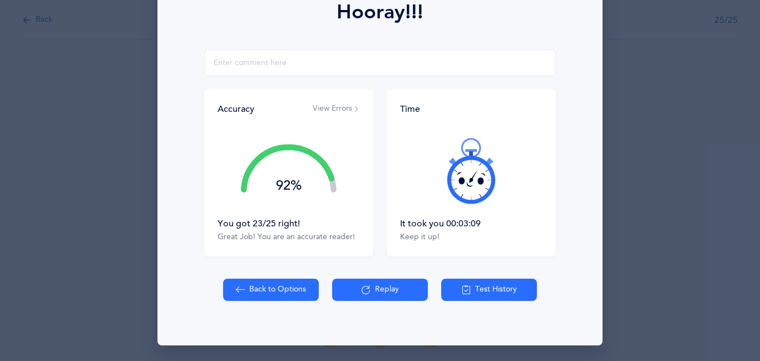
click at [302, 287] on button "Back to Options" at bounding box center [271, 290] width 96 height 22
select select "27"
select select "single"
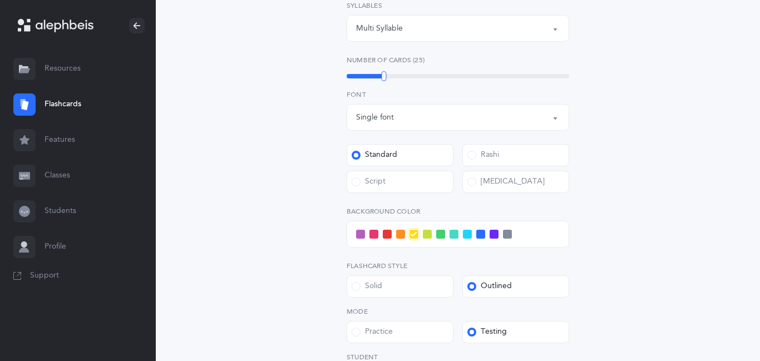
scroll to position [356, 0]
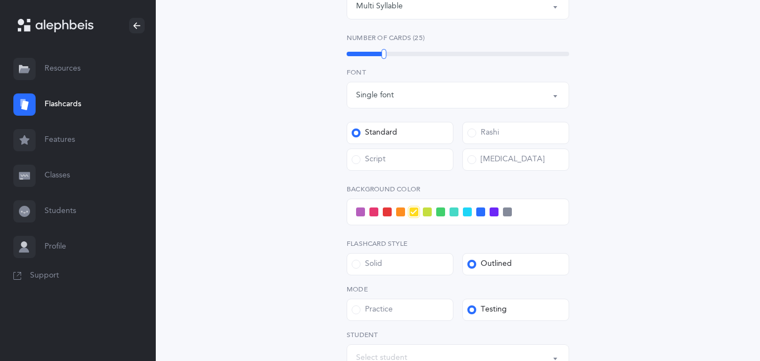
click at [383, 158] on div "Script" at bounding box center [369, 159] width 34 height 11
click at [0, 0] on input "Script" at bounding box center [0, 0] width 0 height 0
click at [284, 164] on div "Open Words Choose your Flashcards options Letters to include Accumulative [PERS…" at bounding box center [458, 94] width 508 height 750
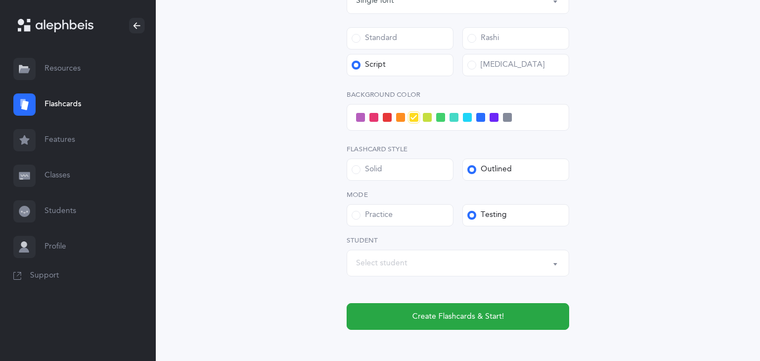
scroll to position [509, 0]
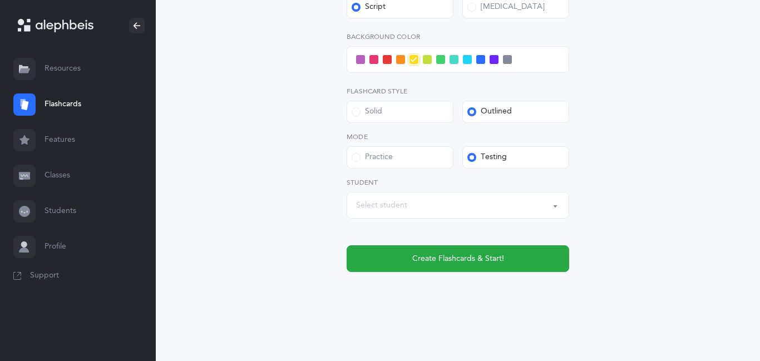
click at [372, 196] on div "Select student" at bounding box center [458, 205] width 204 height 19
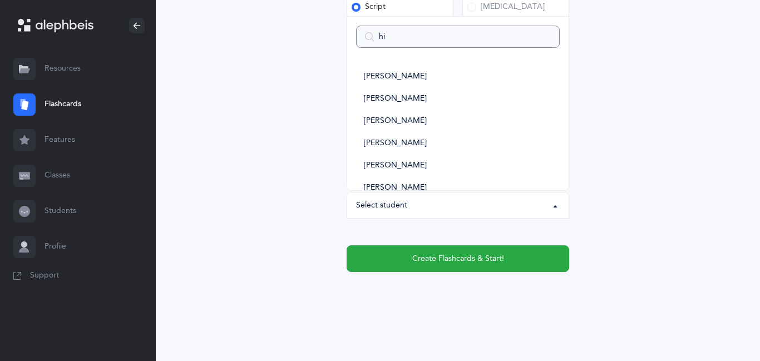
type input "hil"
select select
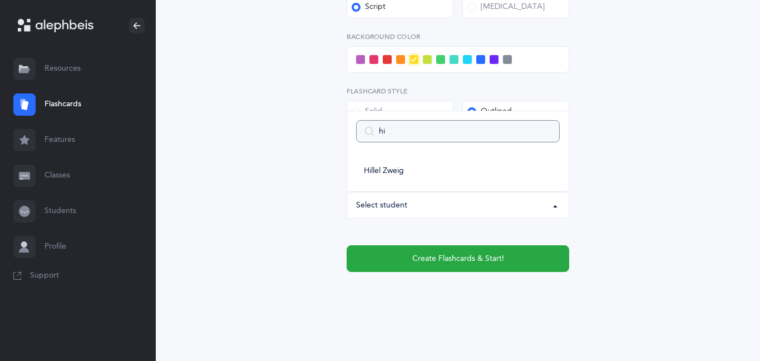
type input "h"
select select
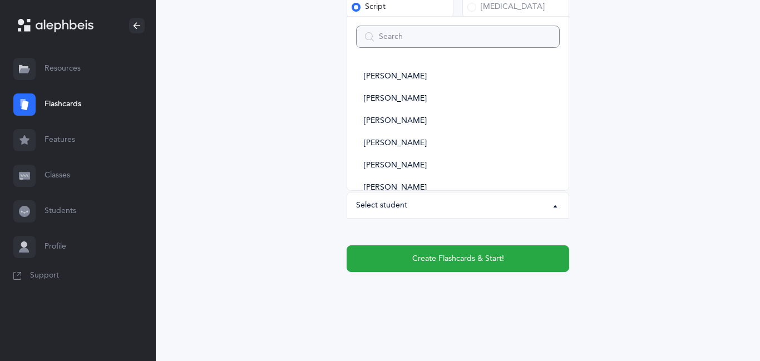
type input "y"
select select
type input "y"
select select
type input "yu"
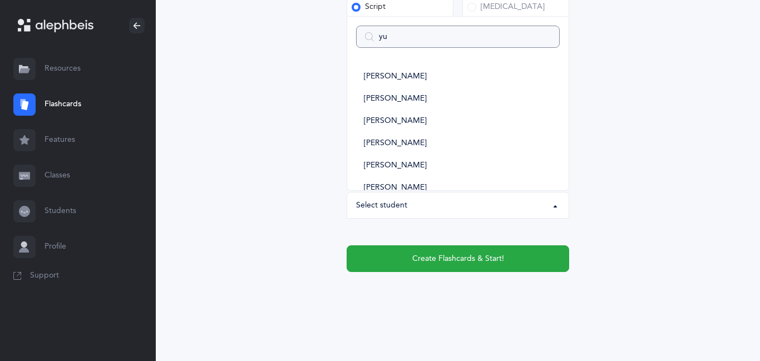
select select
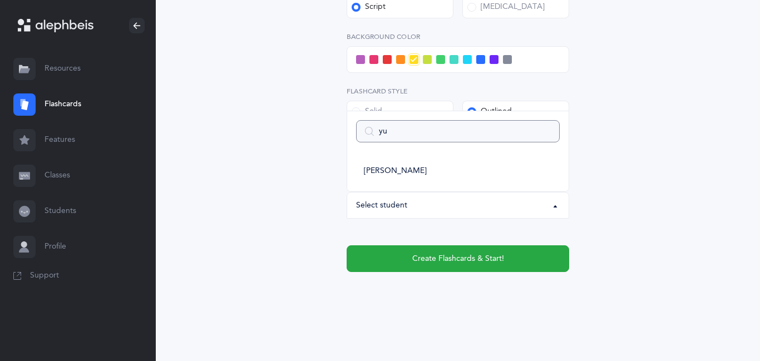
type input "y"
select select
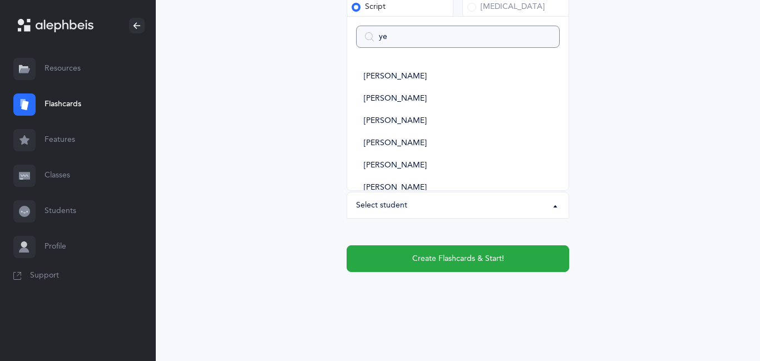
type input "yeh"
click at [394, 165] on span "[PERSON_NAME]" at bounding box center [395, 166] width 63 height 10
select select "11318"
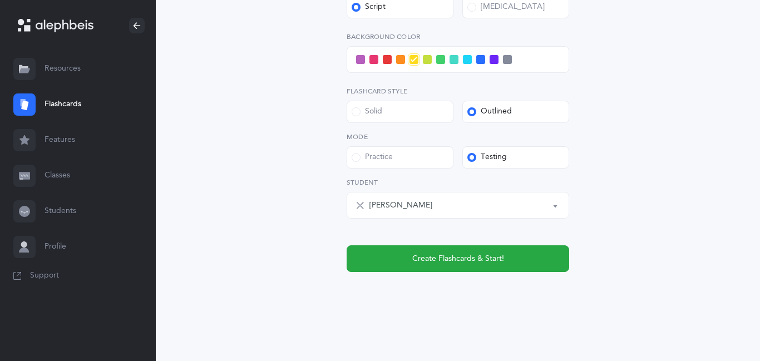
click at [467, 60] on span at bounding box center [467, 59] width 9 height 9
click at [0, 0] on input "checkbox" at bounding box center [0, 0] width 0 height 0
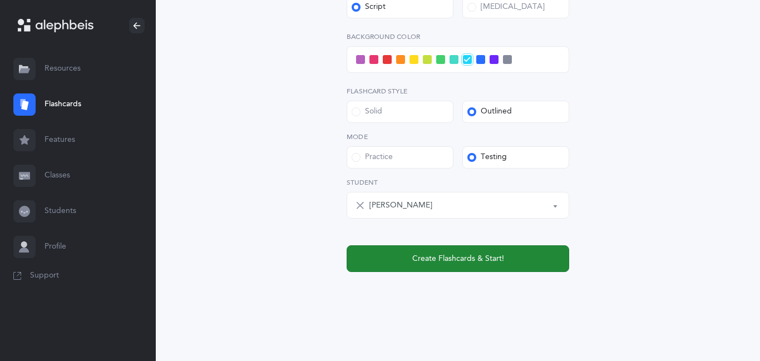
click at [424, 266] on button "Create Flashcards & Start!" at bounding box center [458, 258] width 223 height 27
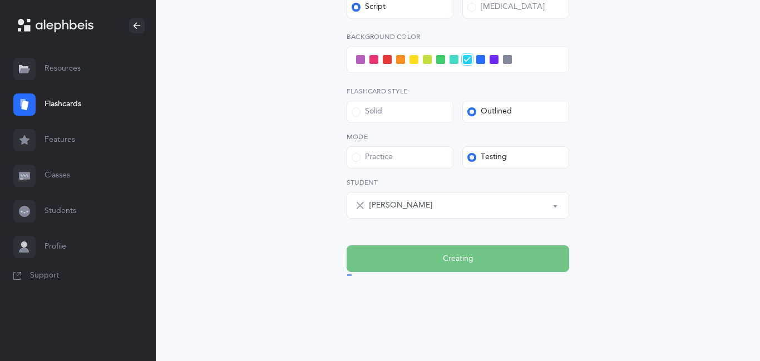
scroll to position [0, 0]
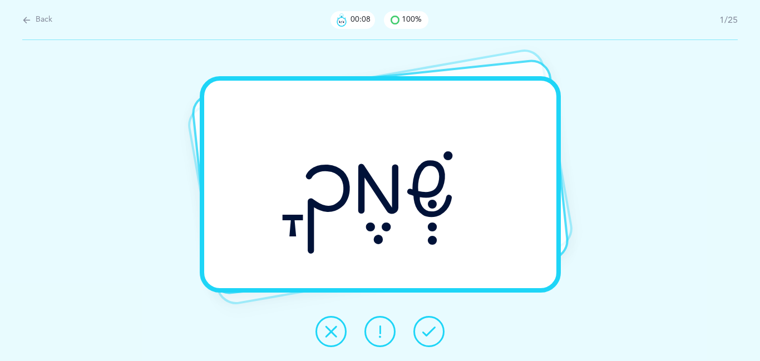
click at [430, 324] on button at bounding box center [429, 331] width 31 height 31
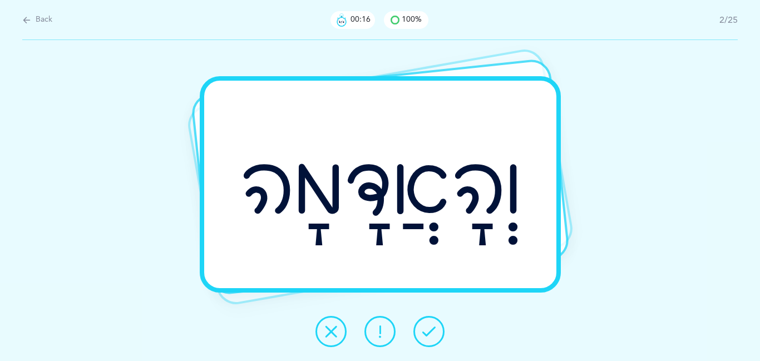
click at [427, 333] on icon at bounding box center [428, 331] width 13 height 13
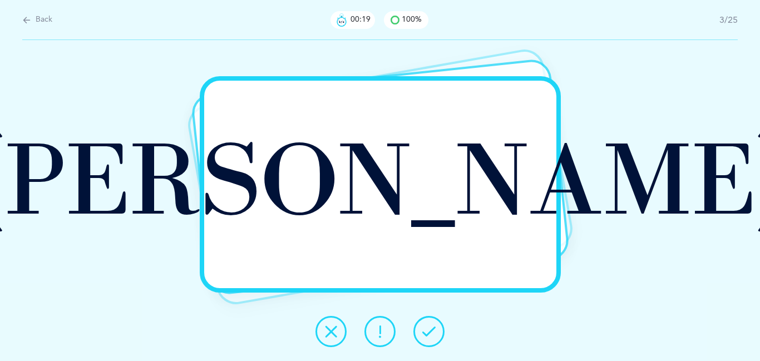
click at [427, 333] on icon at bounding box center [428, 331] width 13 height 13
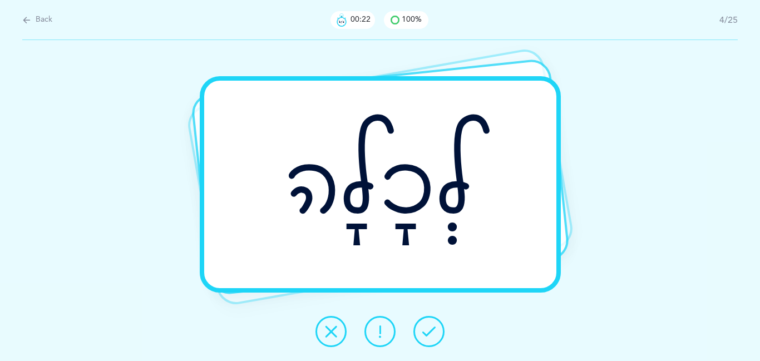
click at [427, 333] on icon at bounding box center [428, 331] width 13 height 13
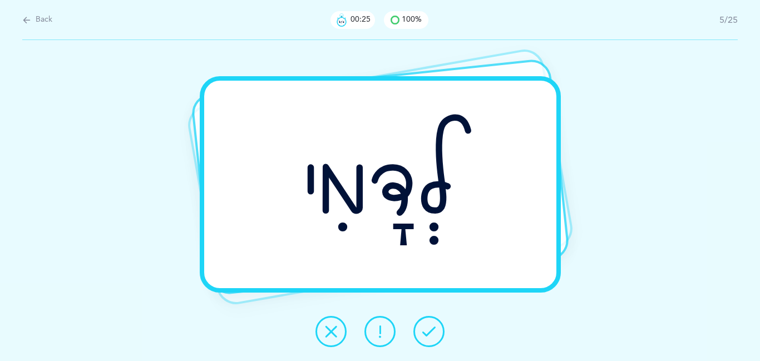
click at [427, 333] on icon at bounding box center [428, 331] width 13 height 13
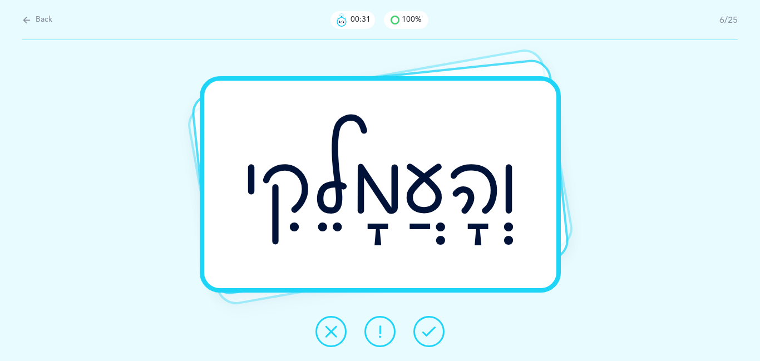
click at [427, 333] on icon at bounding box center [428, 331] width 13 height 13
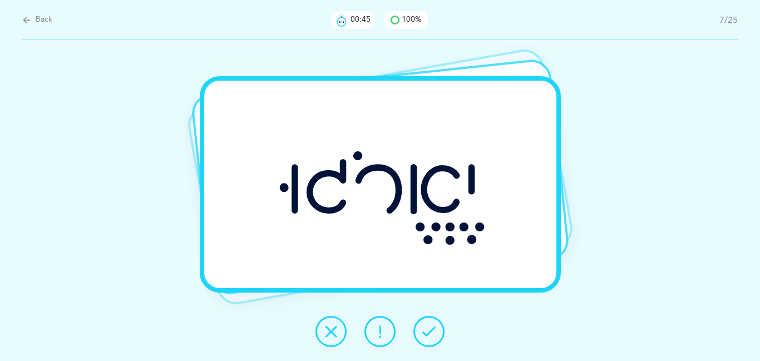
click at [333, 325] on icon at bounding box center [331, 331] width 13 height 13
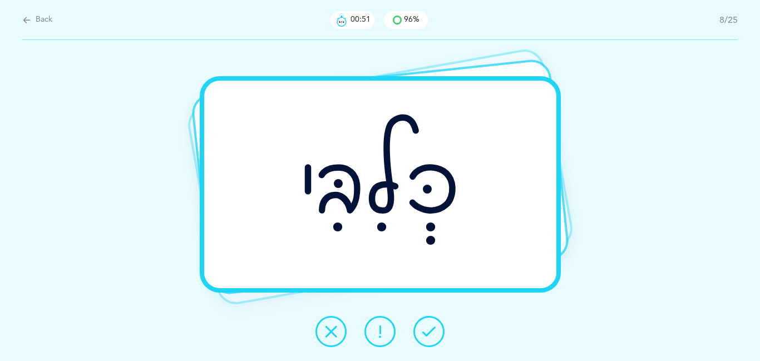
click at [421, 333] on button at bounding box center [429, 331] width 31 height 31
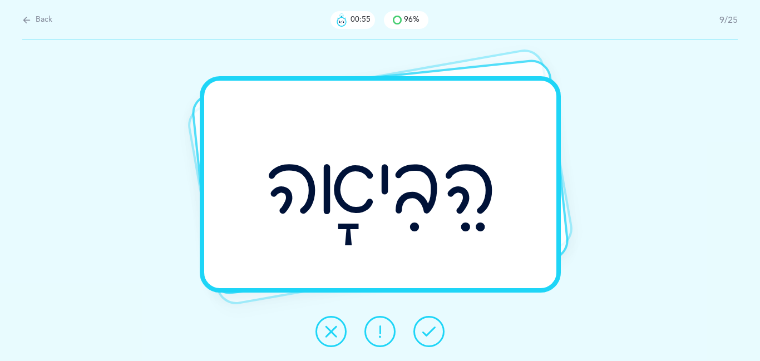
click at [421, 333] on button at bounding box center [429, 331] width 31 height 31
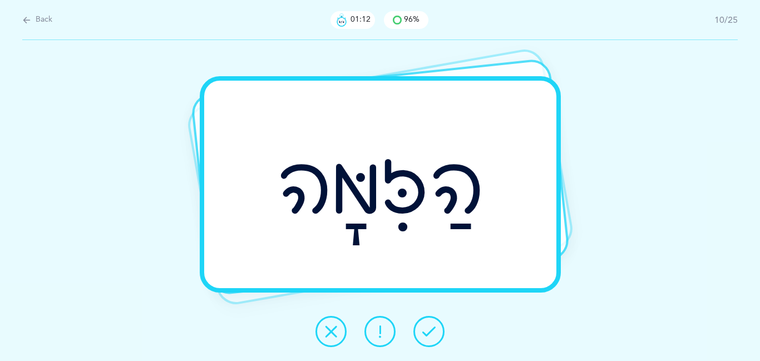
click at [331, 329] on icon at bounding box center [331, 331] width 13 height 13
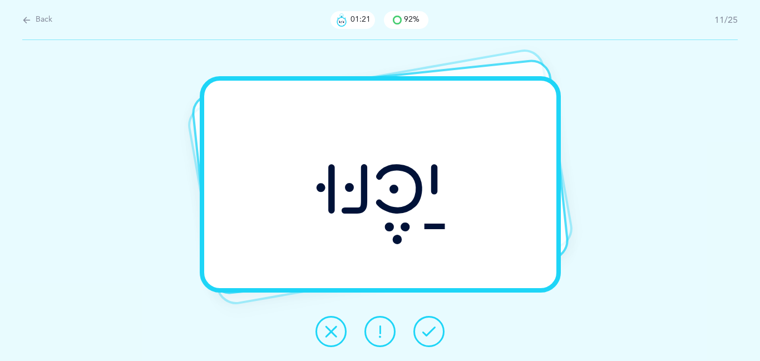
click at [426, 327] on icon at bounding box center [428, 331] width 13 height 13
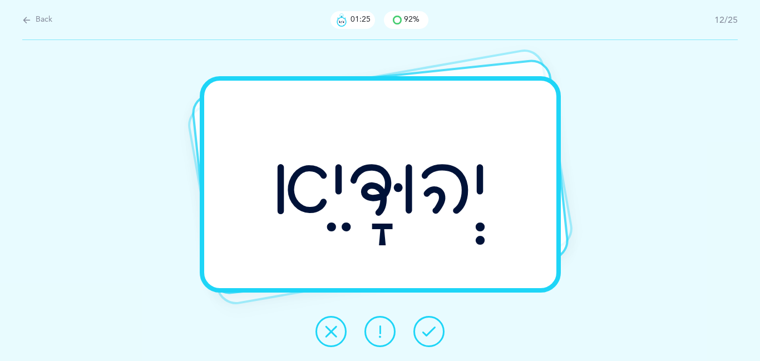
click at [426, 327] on icon at bounding box center [428, 331] width 13 height 13
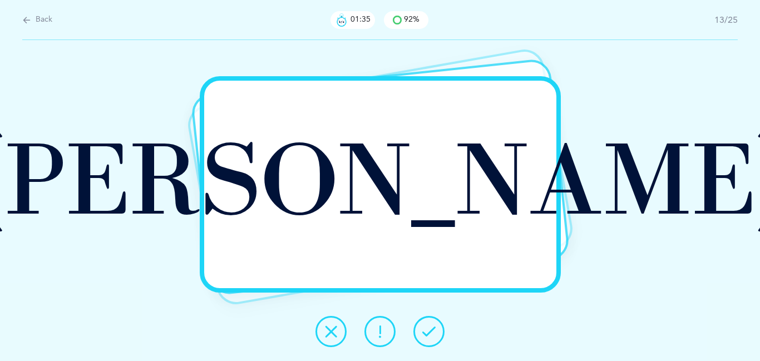
click at [424, 334] on icon at bounding box center [428, 331] width 13 height 13
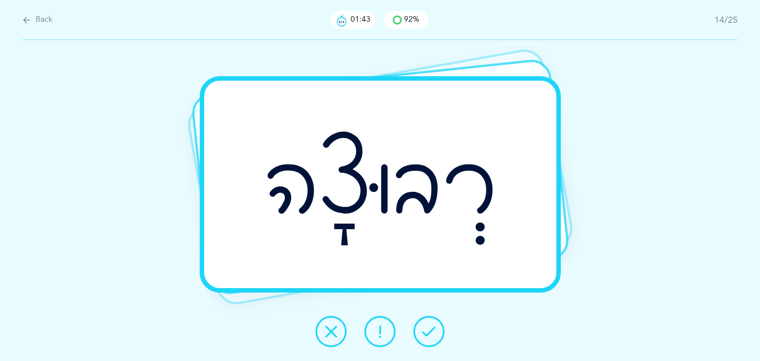
click at [424, 334] on icon at bounding box center [428, 331] width 13 height 13
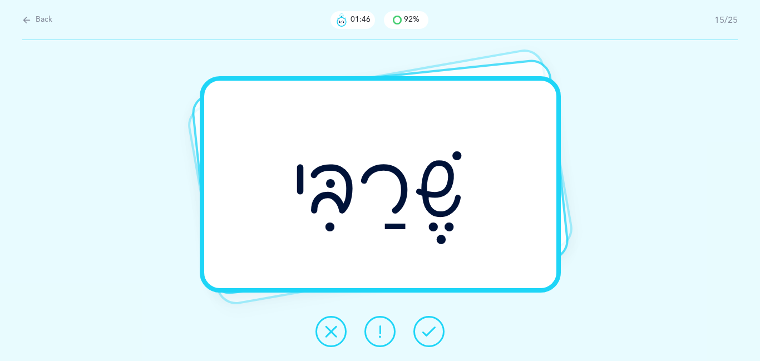
click at [424, 334] on icon at bounding box center [428, 331] width 13 height 13
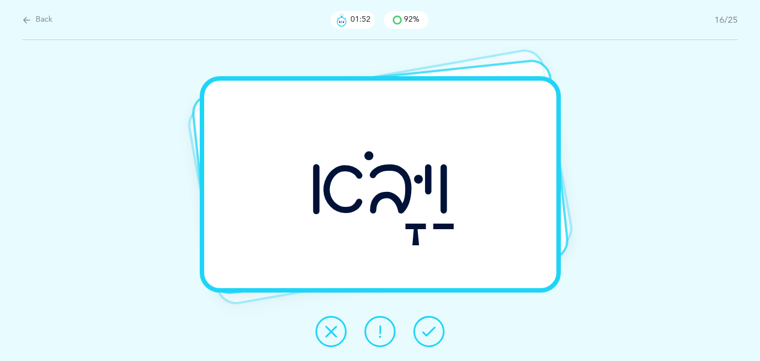
click at [422, 336] on icon at bounding box center [428, 331] width 13 height 13
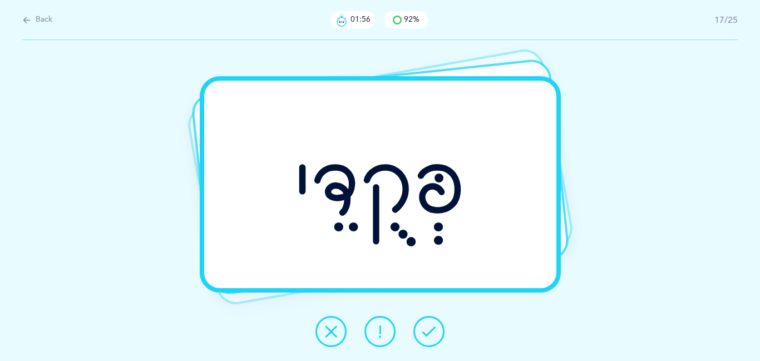
click at [421, 337] on button at bounding box center [429, 331] width 31 height 31
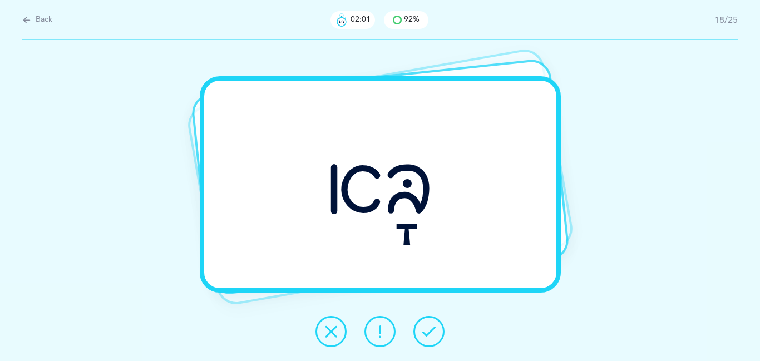
click at [367, 329] on button at bounding box center [380, 331] width 31 height 31
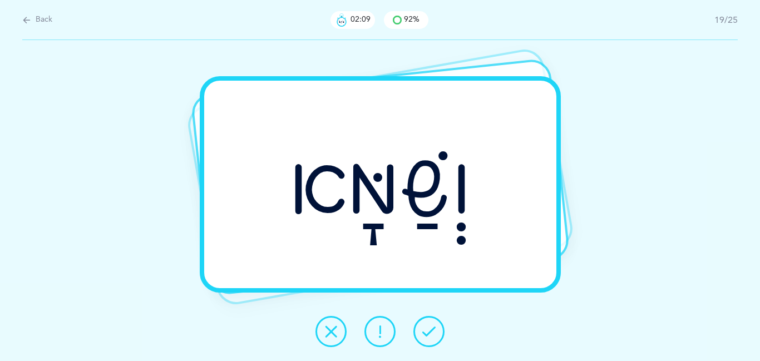
click at [433, 329] on icon at bounding box center [428, 331] width 13 height 13
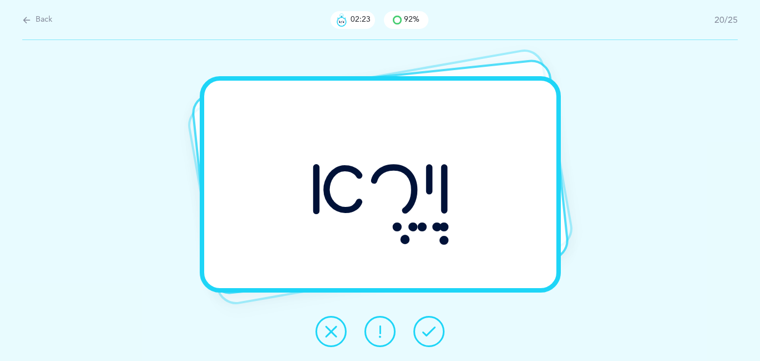
click at [433, 329] on icon at bounding box center [428, 331] width 13 height 13
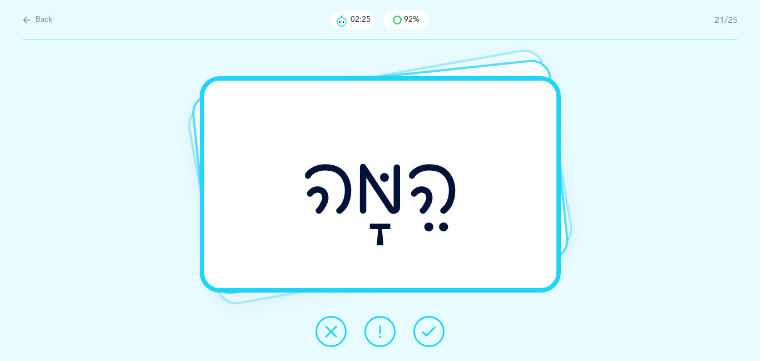
click at [433, 329] on icon at bounding box center [428, 331] width 13 height 13
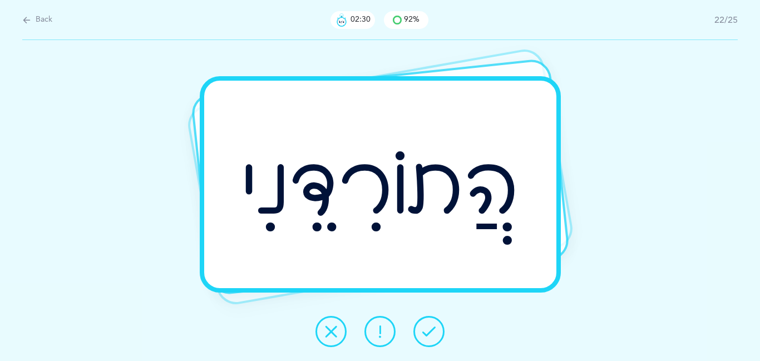
click at [433, 329] on icon at bounding box center [428, 331] width 13 height 13
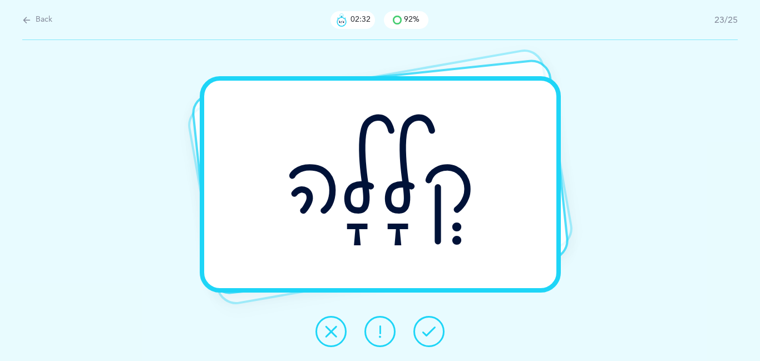
click at [433, 329] on icon at bounding box center [428, 331] width 13 height 13
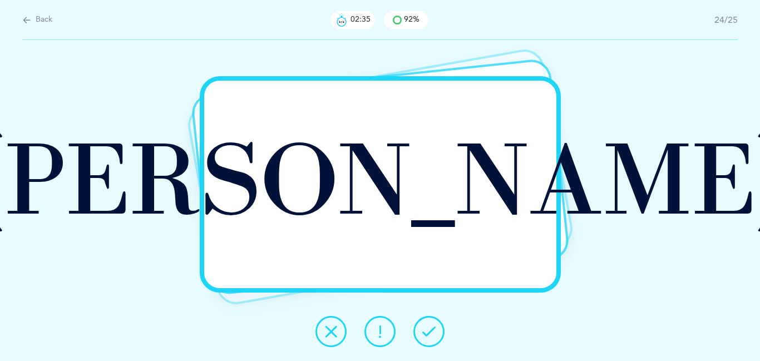
click at [433, 329] on icon at bounding box center [428, 331] width 13 height 13
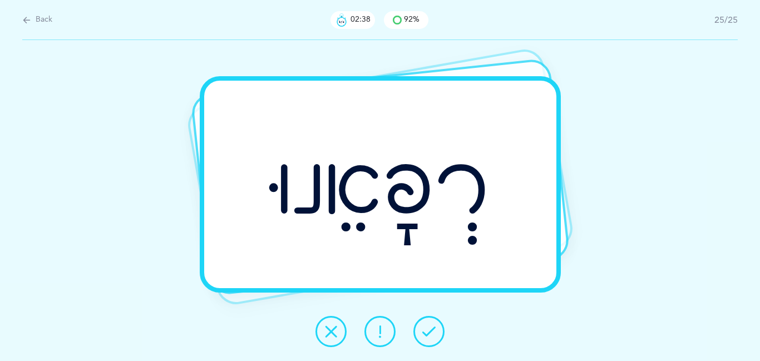
click at [433, 329] on icon at bounding box center [428, 331] width 13 height 13
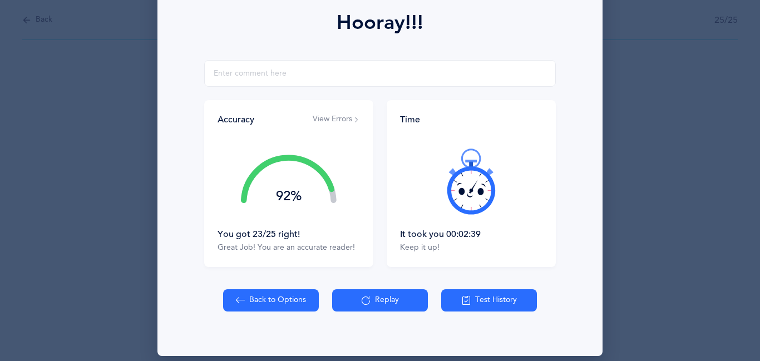
scroll to position [169, 0]
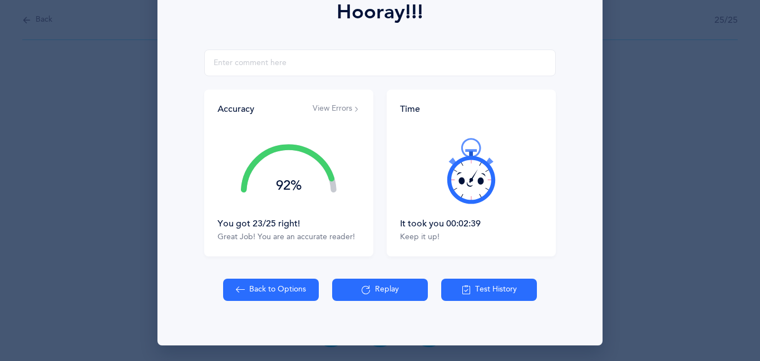
click at [284, 288] on button "Back to Options" at bounding box center [271, 290] width 96 height 22
select select "27"
select select "single"
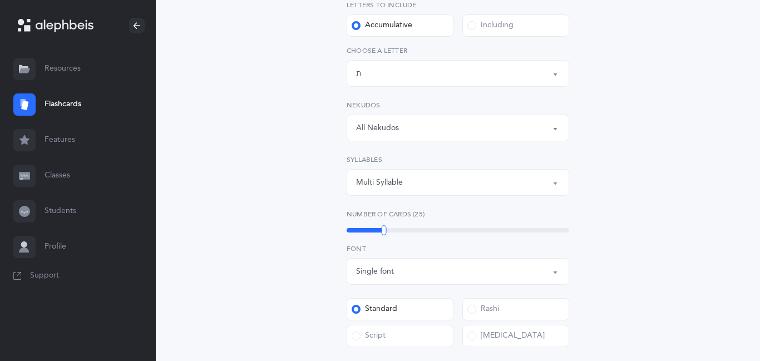
scroll to position [178, 0]
click at [205, 194] on div "Open Words Choose your Flashcards options Letters to include Accumulative [PERS…" at bounding box center [458, 273] width 508 height 750
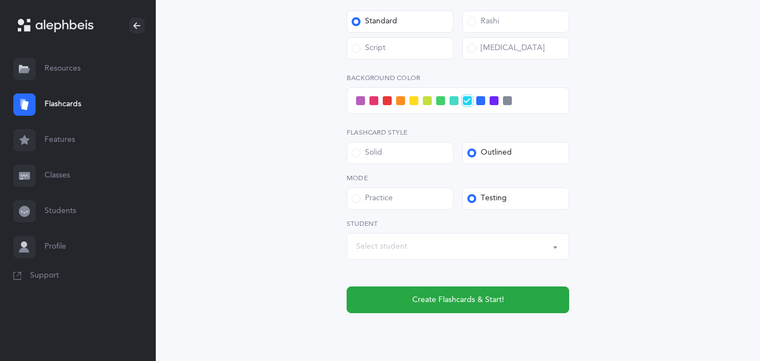
scroll to position [490, 0]
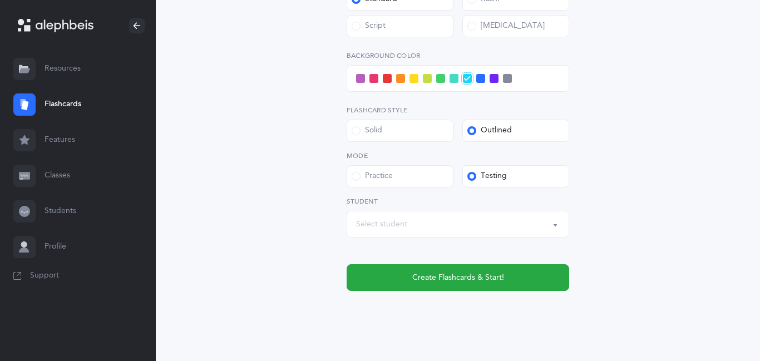
click at [460, 224] on div "Select student" at bounding box center [458, 224] width 204 height 19
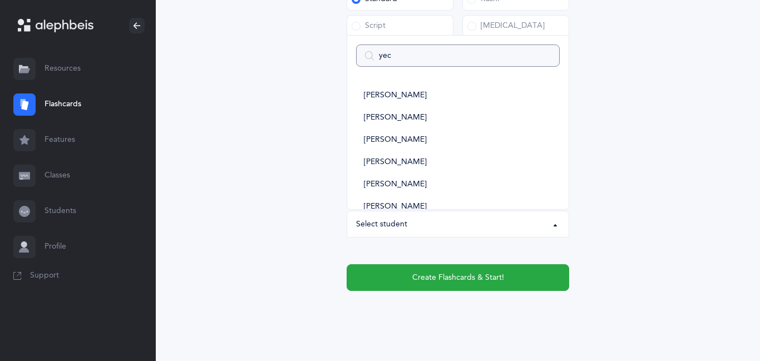
type input "yech"
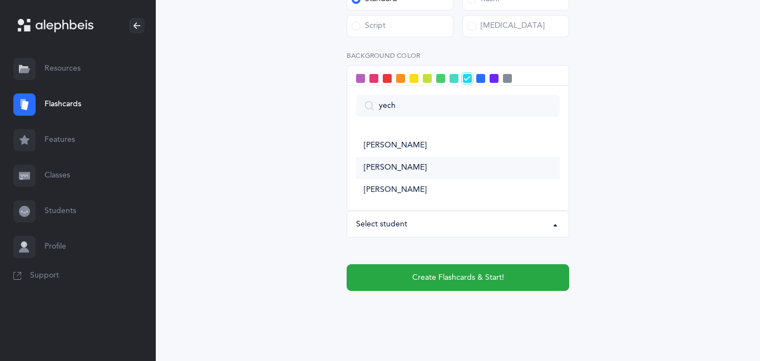
click at [400, 170] on span "[PERSON_NAME]" at bounding box center [395, 168] width 63 height 10
select select "11357"
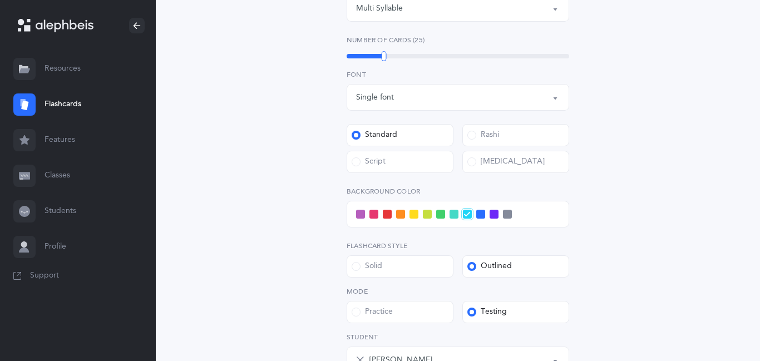
scroll to position [356, 0]
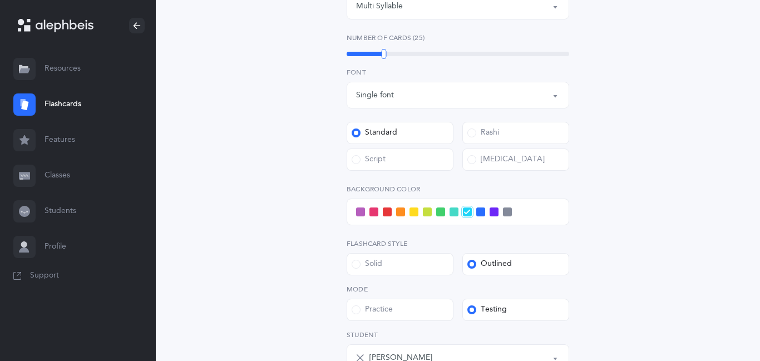
click at [396, 154] on label "Script" at bounding box center [400, 160] width 107 height 22
click at [0, 0] on input "Script" at bounding box center [0, 0] width 0 height 0
drag, startPoint x: 386, startPoint y: 55, endPoint x: 372, endPoint y: 52, distance: 14.3
click at [372, 52] on div at bounding box center [372, 54] width 5 height 10
click at [318, 54] on div "Open Words Choose your Flashcards options Letters to include Accumulative [PERS…" at bounding box center [458, 88] width 285 height 674
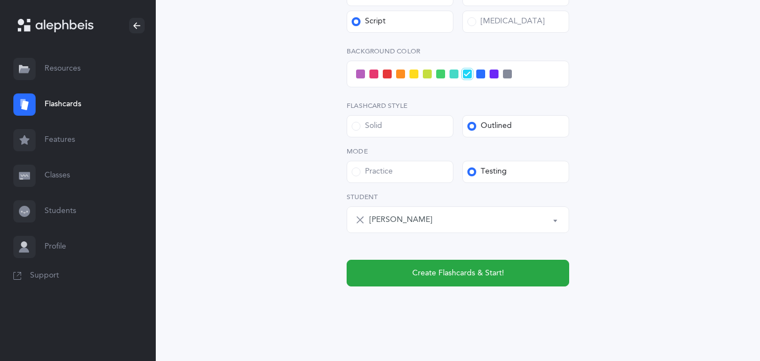
scroll to position [509, 0]
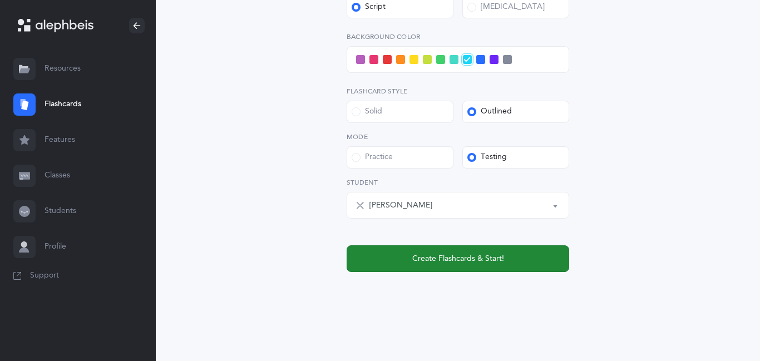
click at [444, 259] on span "Create Flashcards & Start!" at bounding box center [458, 259] width 92 height 12
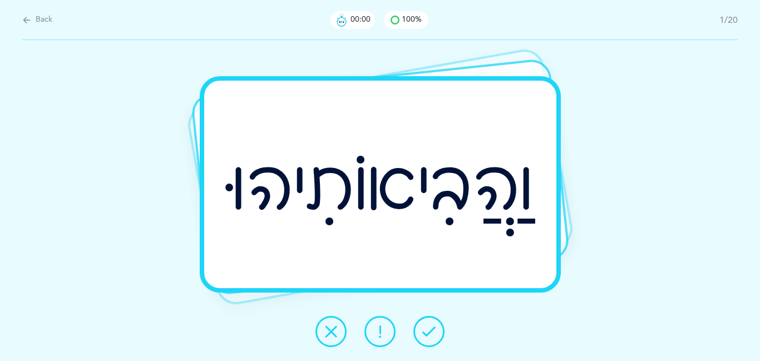
scroll to position [0, 0]
click at [39, 19] on span "Back" at bounding box center [44, 19] width 17 height 11
select select "27"
select select "single"
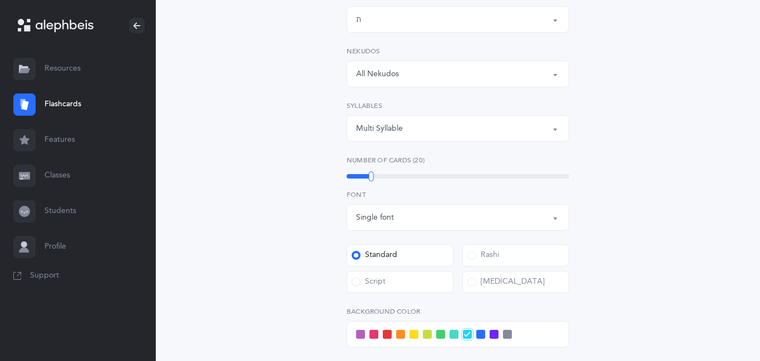
scroll to position [245, 0]
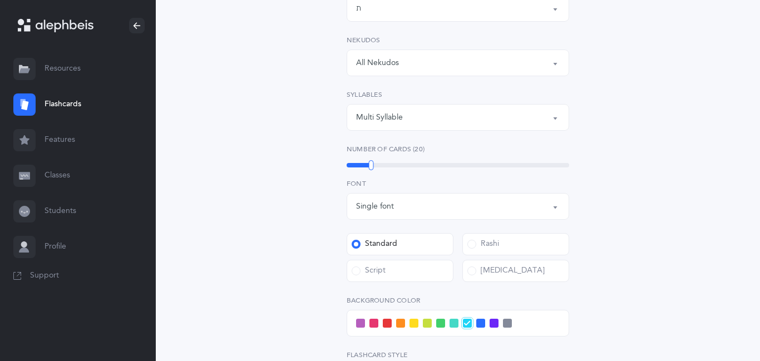
click at [408, 115] on div "Multi Syllable" at bounding box center [458, 117] width 204 height 19
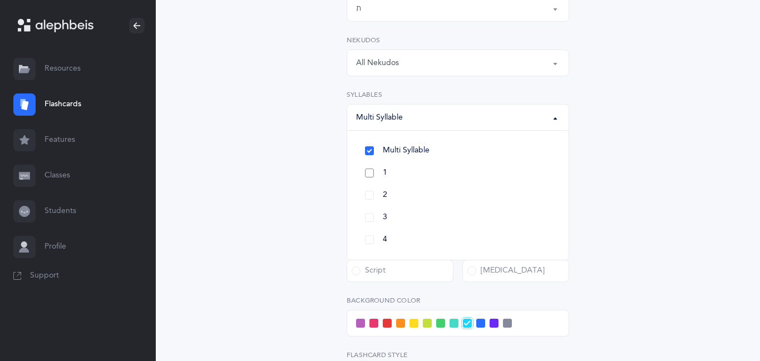
click at [372, 170] on link "1" at bounding box center [458, 173] width 204 height 22
select select "1"
click at [368, 195] on link "2" at bounding box center [458, 195] width 204 height 22
click at [368, 227] on link "3" at bounding box center [458, 218] width 204 height 22
click at [292, 155] on div "Open Words Choose your Flashcards options Letters to include Accumulative [PERS…" at bounding box center [458, 206] width 508 height 750
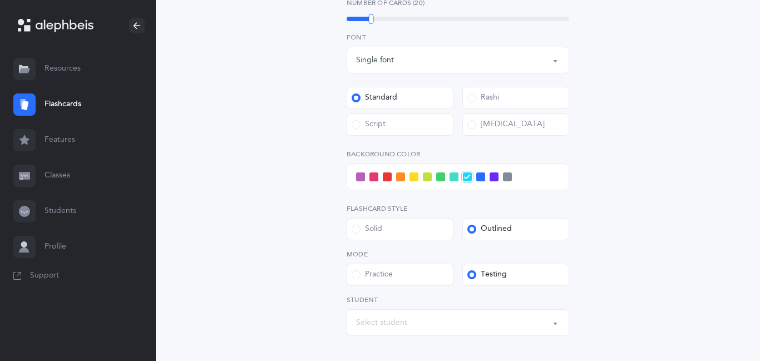
scroll to position [423, 0]
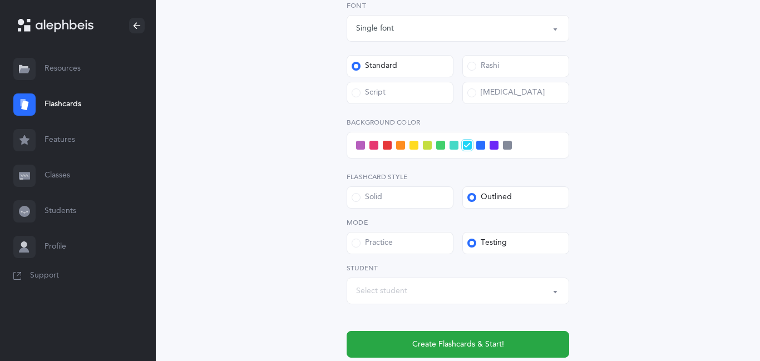
click at [399, 95] on label "Script" at bounding box center [400, 93] width 107 height 22
click at [0, 0] on input "Script" at bounding box center [0, 0] width 0 height 0
click at [485, 147] on span at bounding box center [480, 145] width 9 height 9
click at [0, 0] on input "checkbox" at bounding box center [0, 0] width 0 height 0
click at [494, 147] on span at bounding box center [494, 145] width 9 height 9
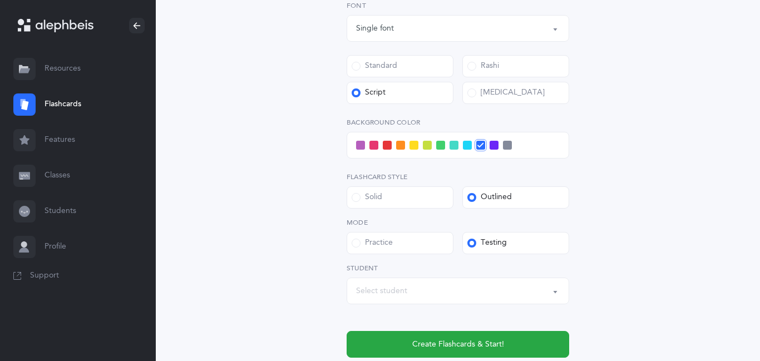
click at [0, 0] on input "checkbox" at bounding box center [0, 0] width 0 height 0
click at [420, 291] on div "Select student" at bounding box center [458, 291] width 204 height 19
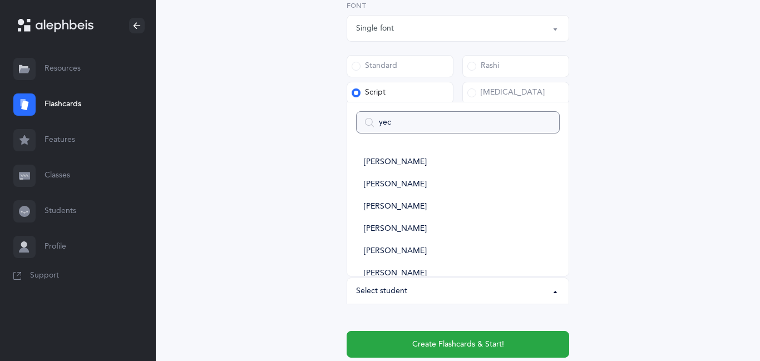
type input "yech"
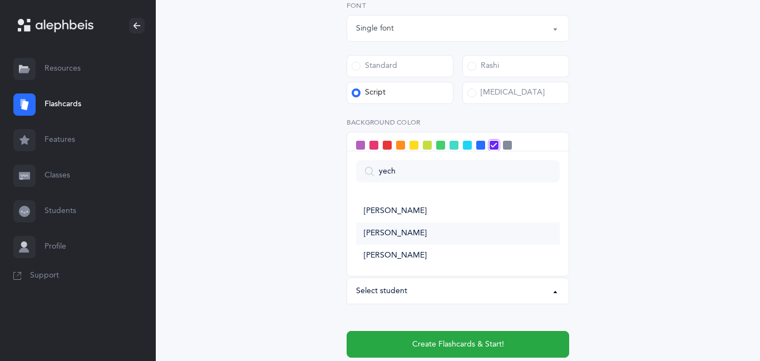
click at [403, 238] on span "[PERSON_NAME]" at bounding box center [395, 234] width 63 height 10
select select "11357"
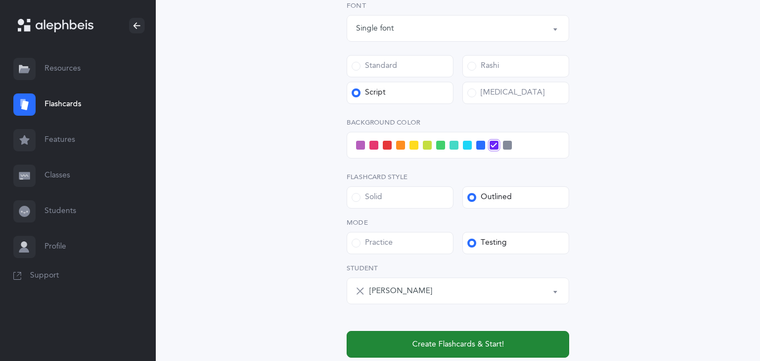
click at [435, 341] on span "Create Flashcards & Start!" at bounding box center [458, 345] width 92 height 12
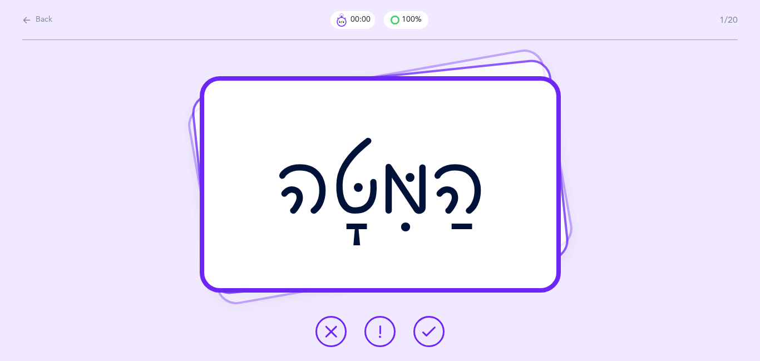
scroll to position [0, 0]
click at [434, 332] on icon at bounding box center [428, 331] width 13 height 13
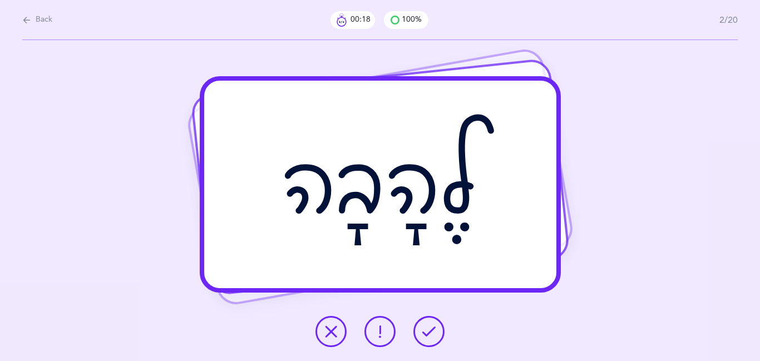
click at [434, 332] on icon at bounding box center [428, 331] width 13 height 13
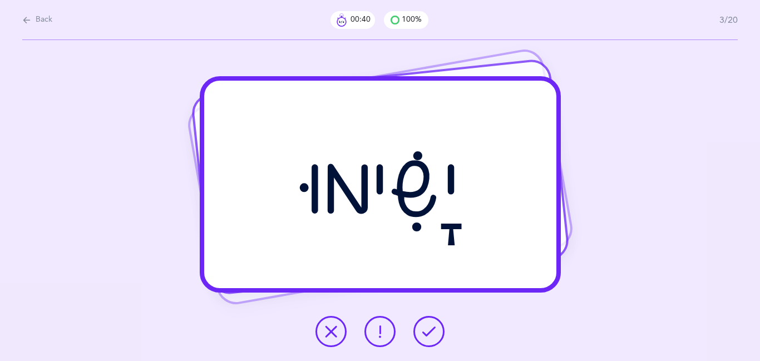
click at [434, 332] on icon at bounding box center [428, 331] width 13 height 13
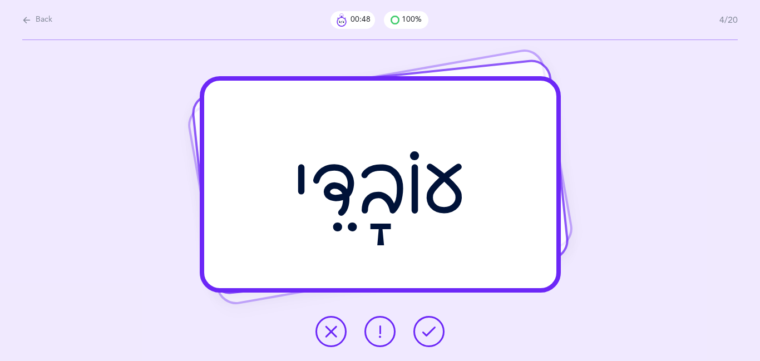
click at [432, 334] on icon at bounding box center [428, 331] width 13 height 13
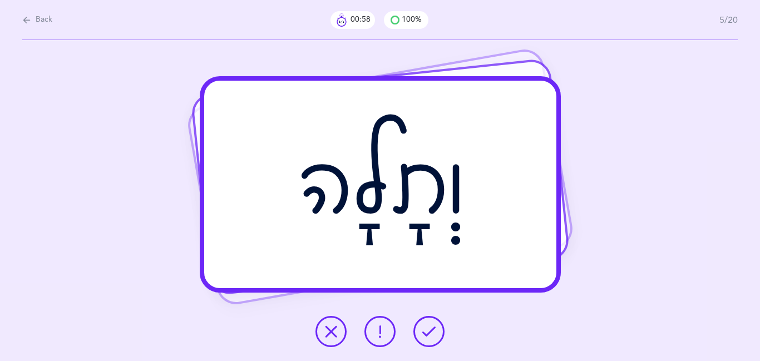
click at [432, 334] on icon at bounding box center [428, 331] width 13 height 13
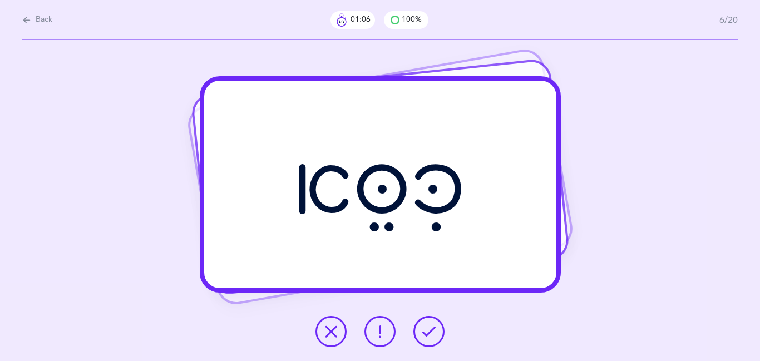
click at [431, 335] on icon at bounding box center [428, 331] width 13 height 13
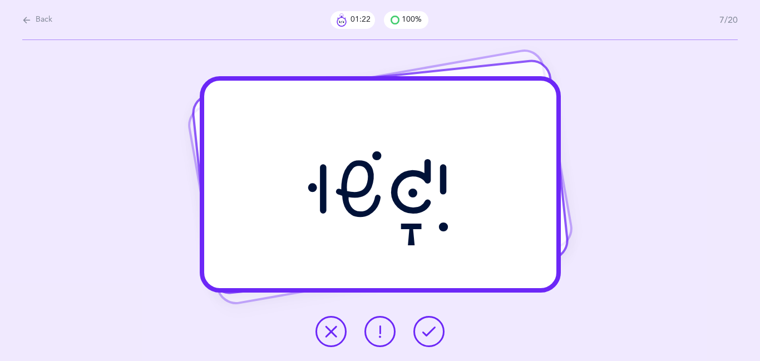
click at [431, 335] on icon at bounding box center [428, 331] width 13 height 13
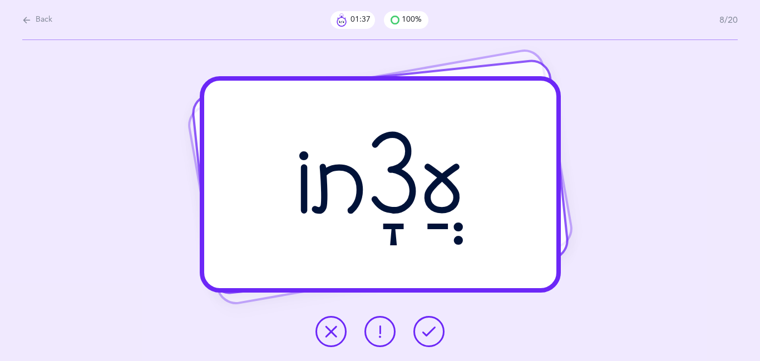
click at [427, 331] on icon at bounding box center [428, 331] width 13 height 13
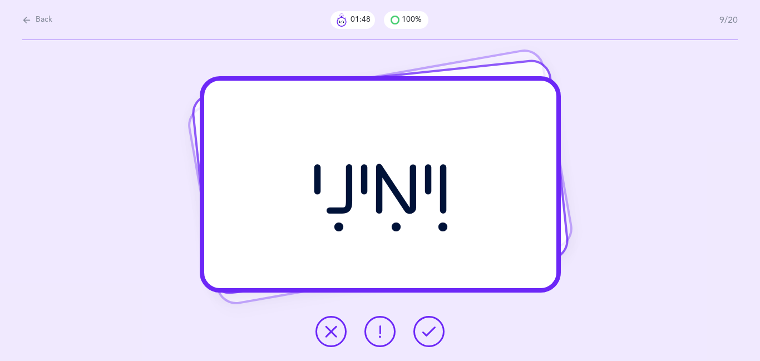
click at [428, 327] on icon at bounding box center [428, 331] width 13 height 13
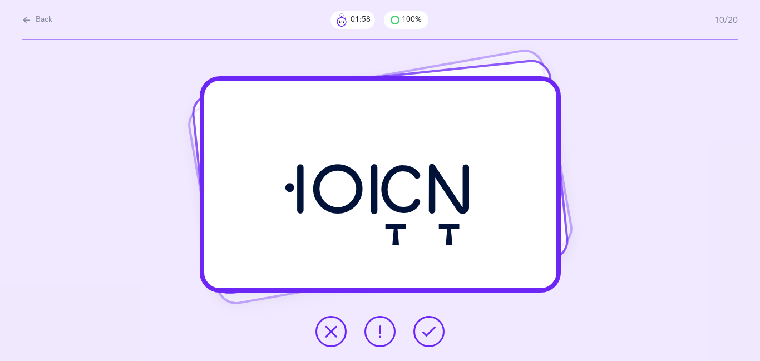
click at [428, 327] on icon at bounding box center [428, 331] width 13 height 13
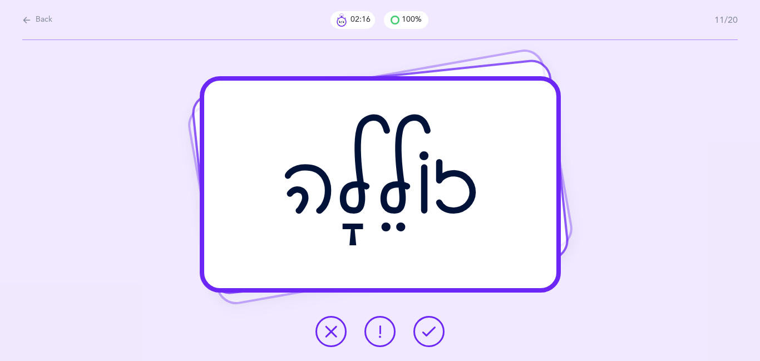
click at [428, 327] on icon at bounding box center [428, 331] width 13 height 13
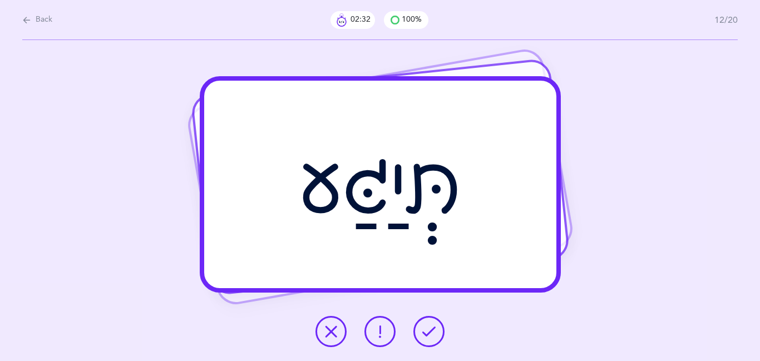
click at [337, 327] on icon at bounding box center [331, 331] width 13 height 13
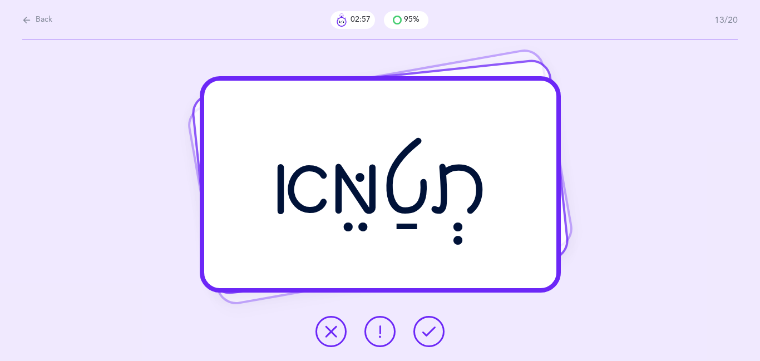
click at [428, 336] on icon at bounding box center [428, 331] width 13 height 13
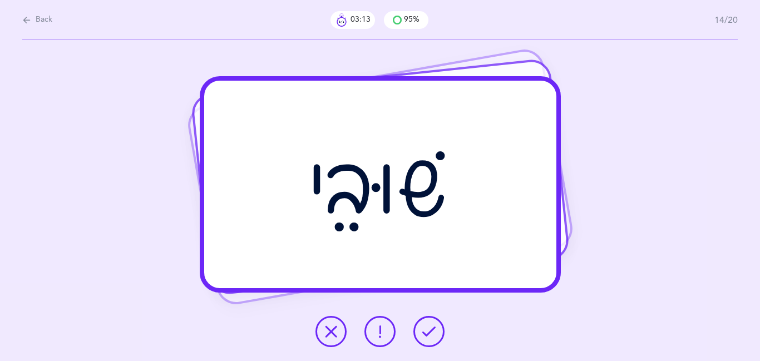
click at [331, 334] on icon at bounding box center [331, 331] width 13 height 13
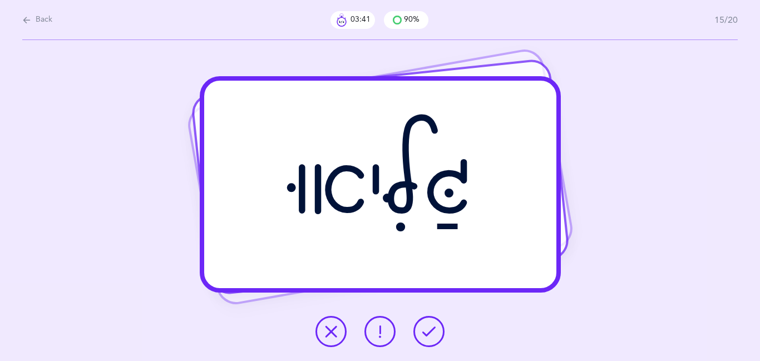
click at [328, 326] on icon at bounding box center [331, 331] width 13 height 13
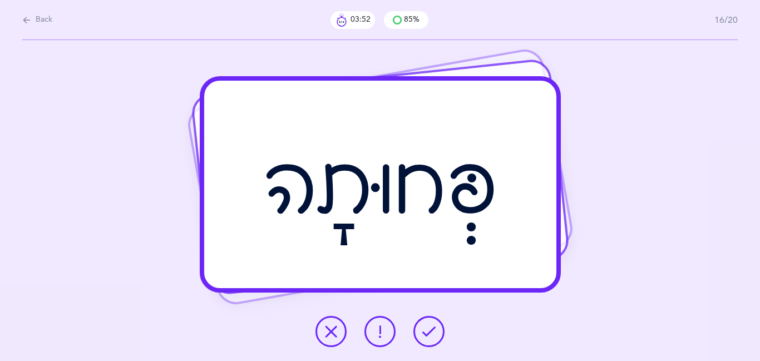
click at [422, 343] on button at bounding box center [429, 331] width 31 height 31
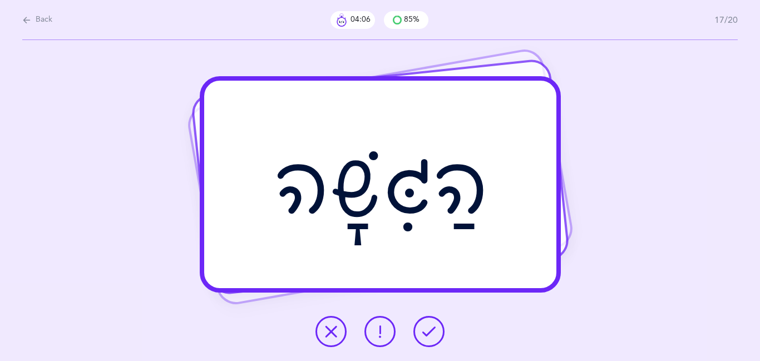
click at [326, 331] on icon at bounding box center [331, 331] width 13 height 13
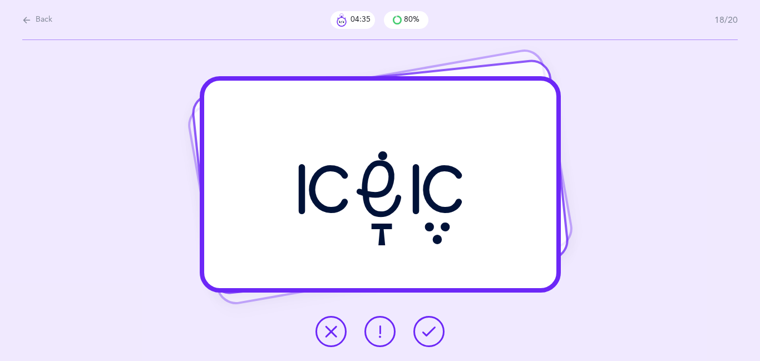
click at [404, 304] on div "אֶשָׂא Report incorrect word" at bounding box center [380, 200] width 760 height 321
click at [430, 326] on icon at bounding box center [428, 331] width 13 height 13
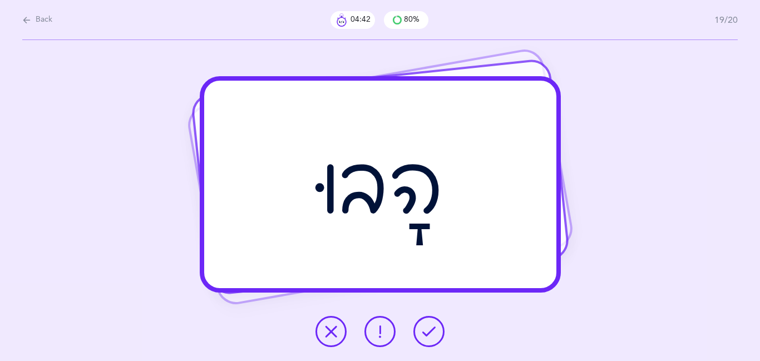
click at [430, 326] on icon at bounding box center [428, 331] width 13 height 13
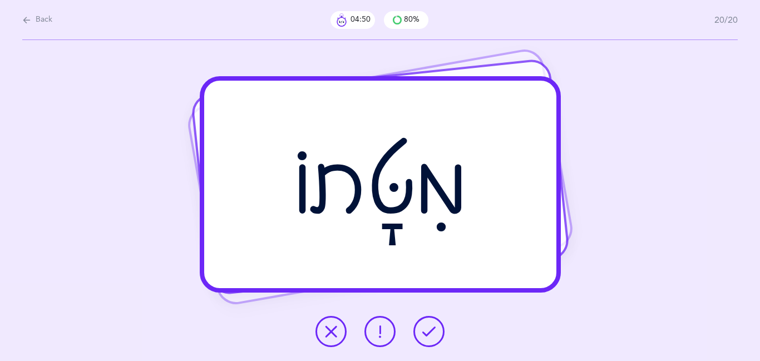
click at [430, 326] on icon at bounding box center [428, 331] width 13 height 13
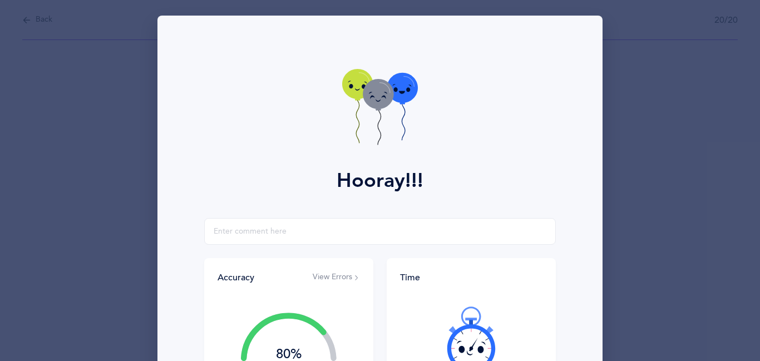
click at [430, 326] on div at bounding box center [471, 340] width 143 height 94
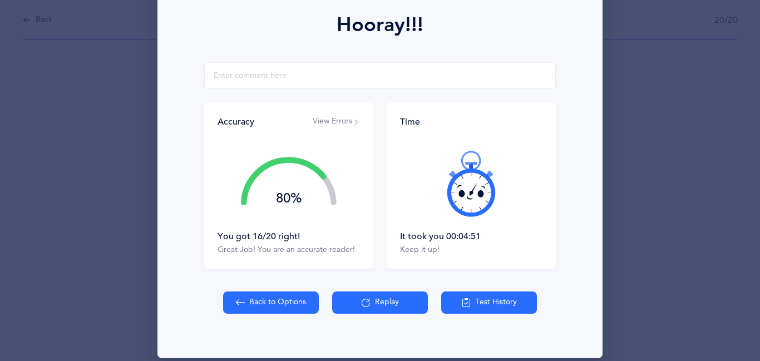
scroll to position [169, 0]
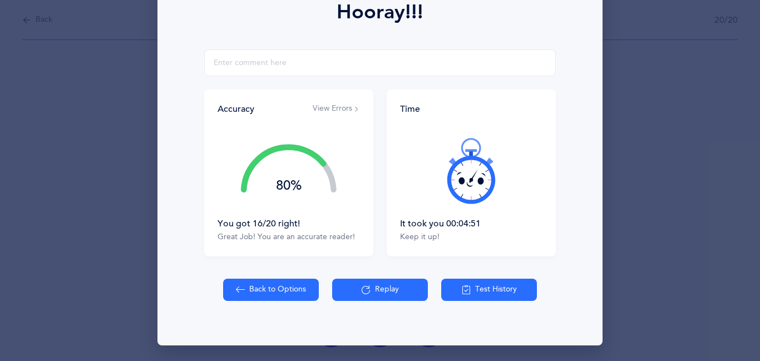
click at [291, 292] on button "Back to Options" at bounding box center [271, 290] width 96 height 22
select select "27"
select select "1"
select select "single"
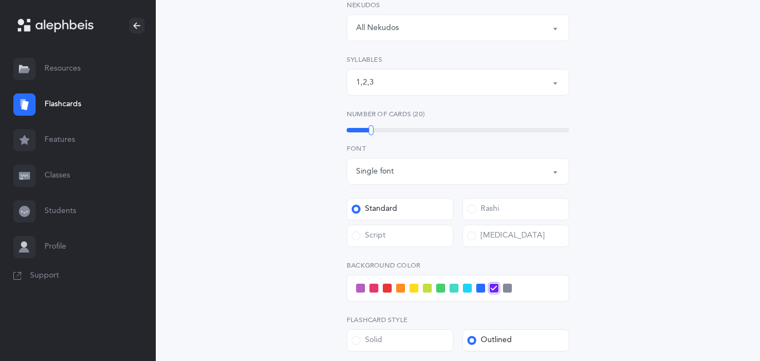
scroll to position [312, 0]
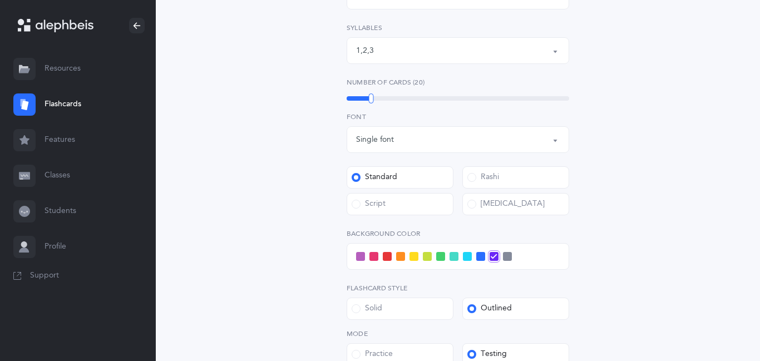
click at [371, 194] on label "Script" at bounding box center [400, 204] width 107 height 22
click at [0, 0] on input "Script" at bounding box center [0, 0] width 0 height 0
click at [318, 254] on div "Open Words Choose your Flashcards options Letters to include Accumulative [PERS…" at bounding box center [458, 132] width 285 height 674
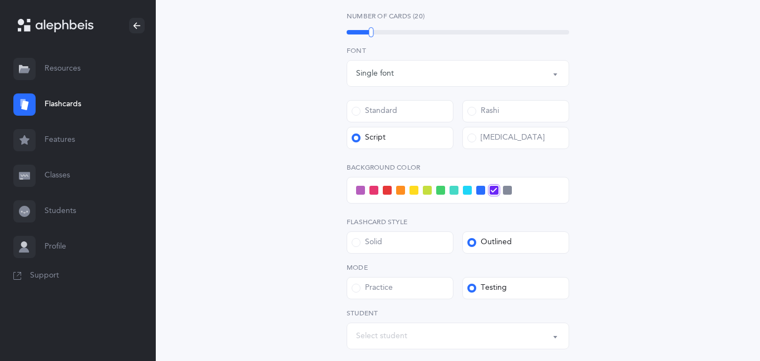
scroll to position [379, 0]
click at [484, 193] on span at bounding box center [480, 189] width 9 height 9
click at [0, 0] on input "checkbox" at bounding box center [0, 0] width 0 height 0
click at [470, 194] on span at bounding box center [467, 189] width 9 height 9
click at [0, 0] on input "checkbox" at bounding box center [0, 0] width 0 height 0
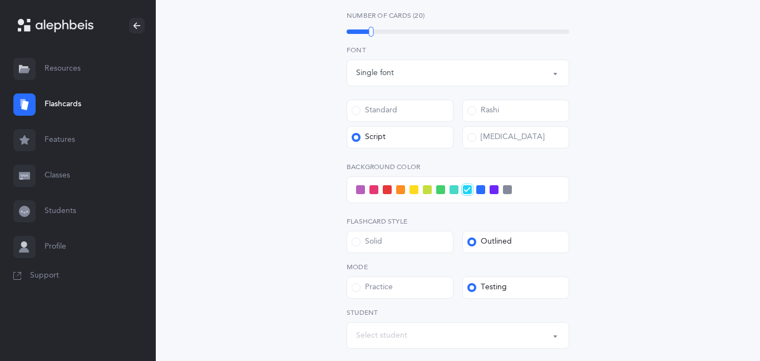
click at [428, 341] on div "Select student" at bounding box center [458, 335] width 204 height 19
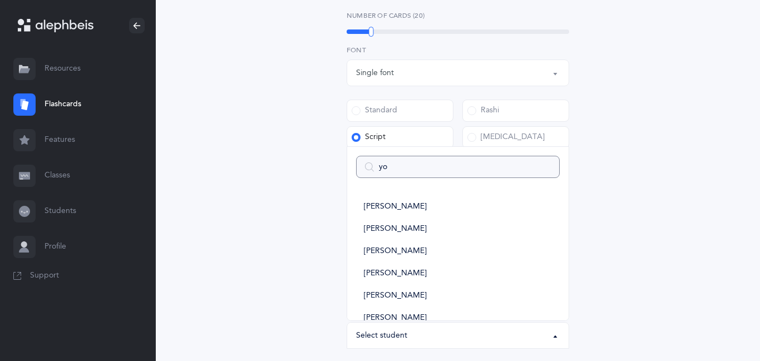
type input "yon"
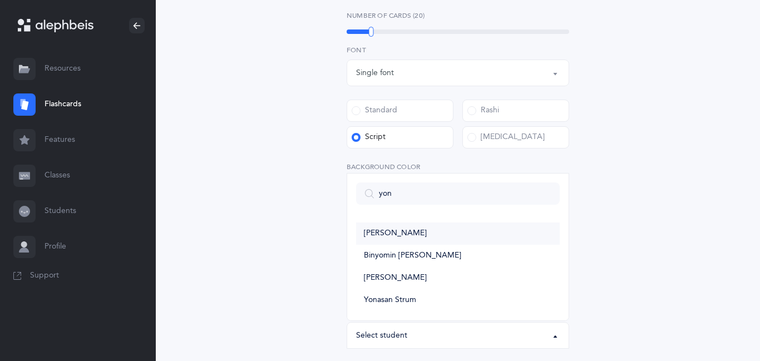
click at [396, 229] on span "[PERSON_NAME]" at bounding box center [395, 234] width 63 height 10
select select "15002"
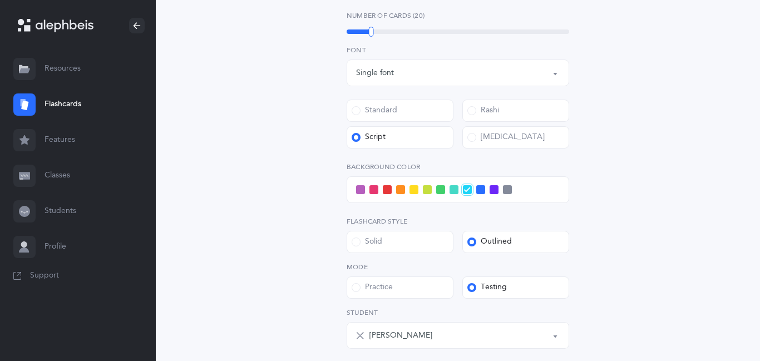
click at [393, 333] on div "[PERSON_NAME]" at bounding box center [401, 336] width 63 height 12
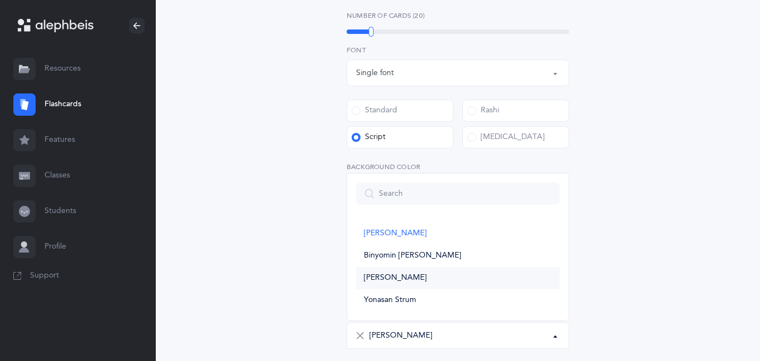
click at [397, 279] on span "[PERSON_NAME]" at bounding box center [395, 278] width 63 height 10
select select "11362"
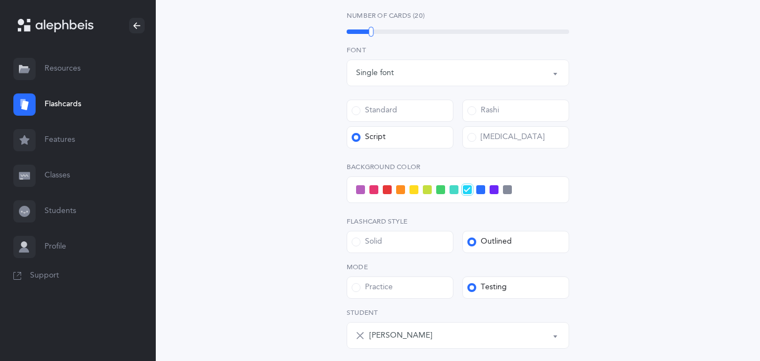
click at [267, 221] on div "Open Words Choose your Flashcards options Letters to include Accumulative [PERS…" at bounding box center [458, 72] width 508 height 750
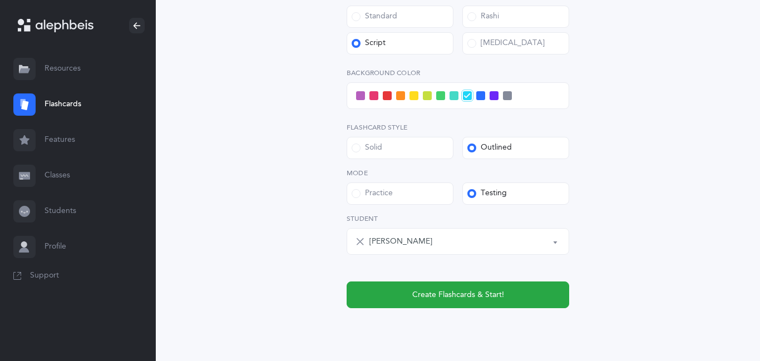
scroll to position [509, 0]
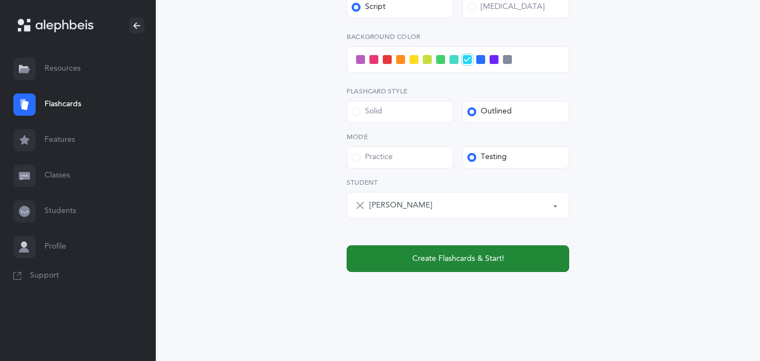
click at [411, 268] on button "Create Flashcards & Start!" at bounding box center [458, 258] width 223 height 27
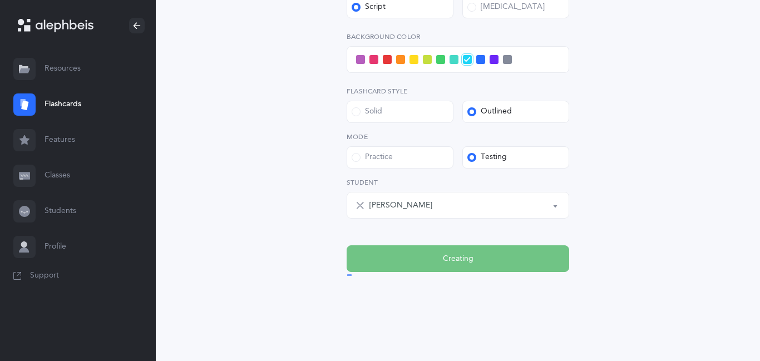
scroll to position [0, 0]
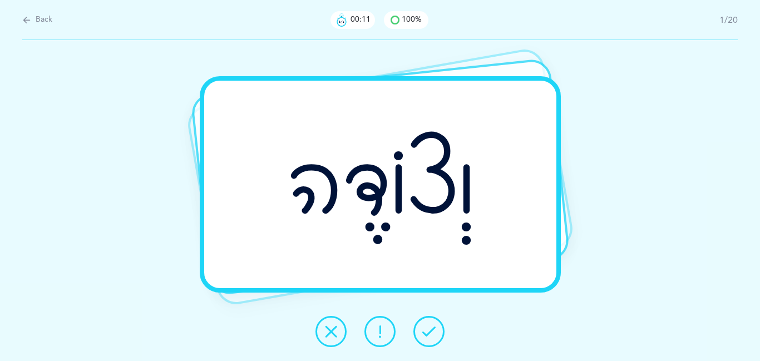
click at [429, 330] on icon at bounding box center [428, 331] width 13 height 13
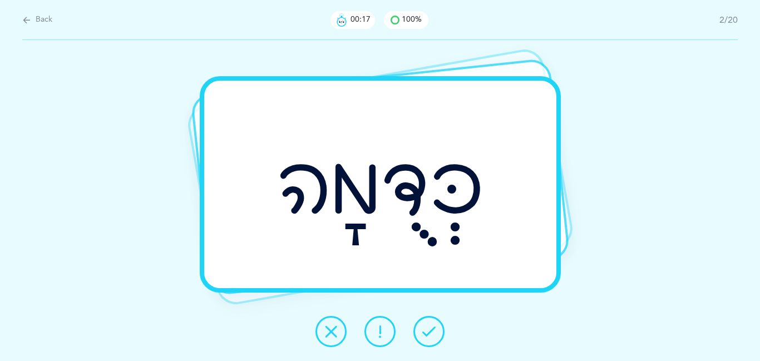
click at [429, 330] on icon at bounding box center [428, 331] width 13 height 13
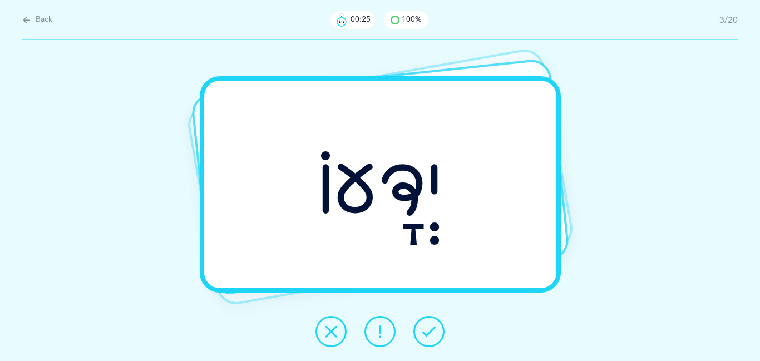
click at [380, 333] on icon at bounding box center [380, 331] width 13 height 13
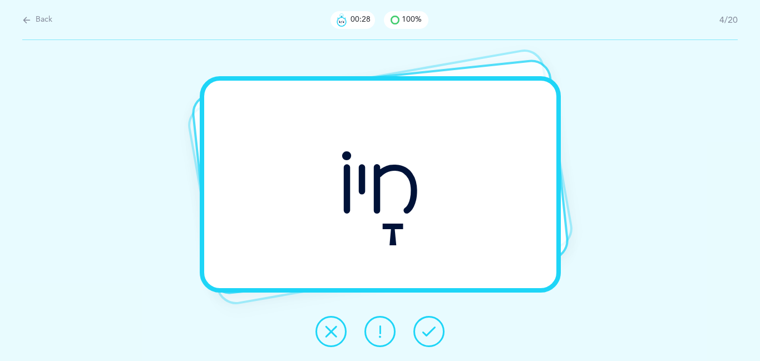
click at [433, 332] on icon at bounding box center [428, 331] width 13 height 13
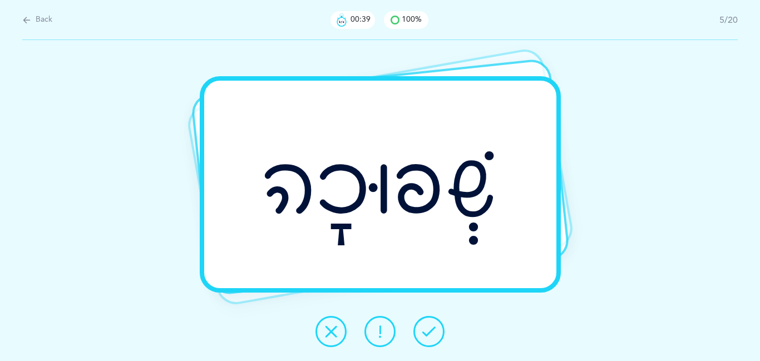
click at [387, 331] on button at bounding box center [380, 331] width 31 height 31
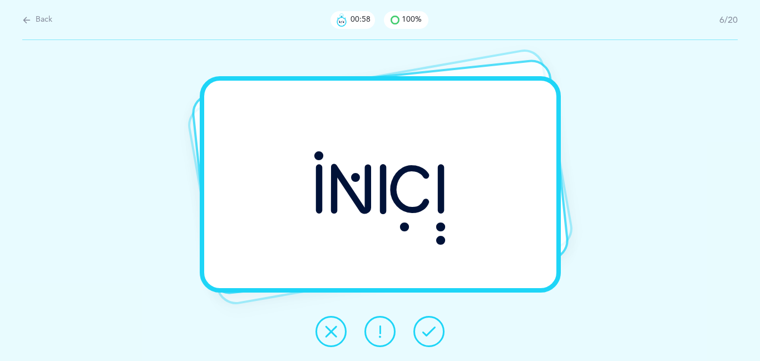
click at [336, 335] on icon at bounding box center [331, 331] width 13 height 13
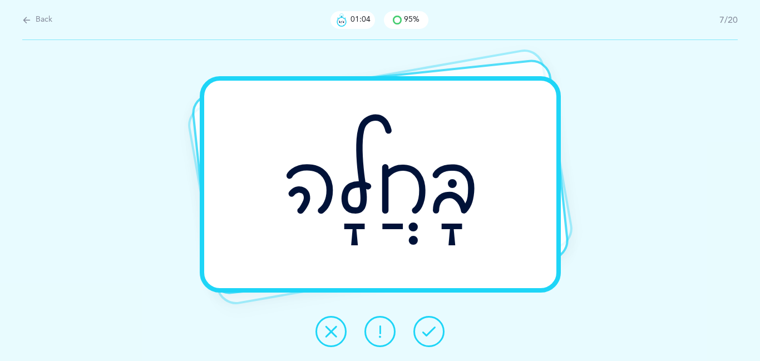
click at [431, 324] on button at bounding box center [429, 331] width 31 height 31
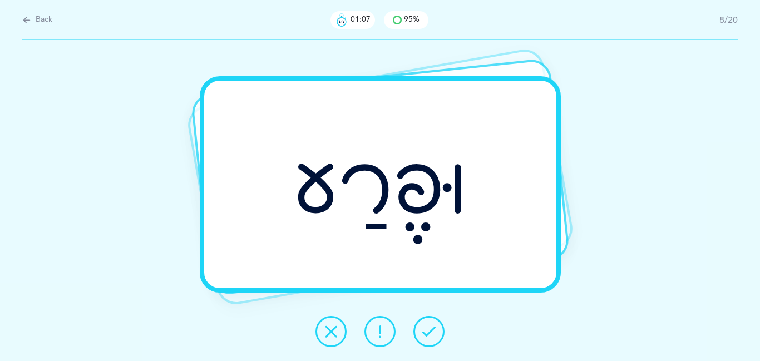
click at [431, 324] on button at bounding box center [429, 331] width 31 height 31
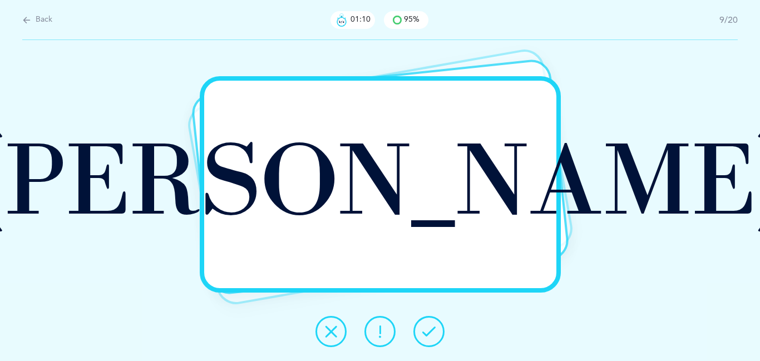
click at [431, 324] on button at bounding box center [429, 331] width 31 height 31
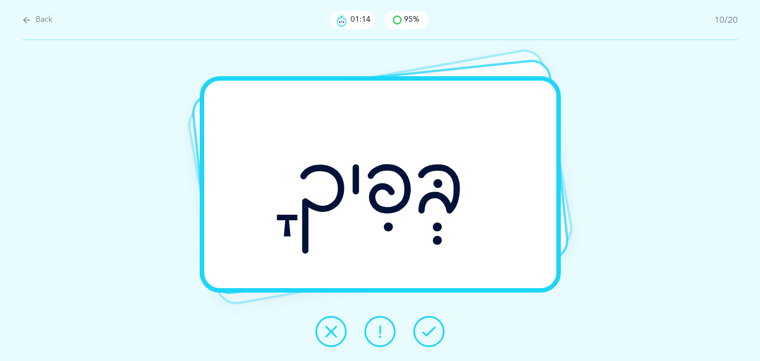
click at [431, 324] on button at bounding box center [429, 331] width 31 height 31
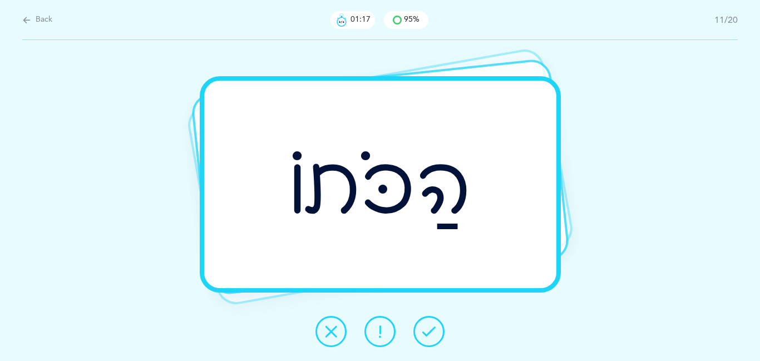
click at [431, 324] on button at bounding box center [429, 331] width 31 height 31
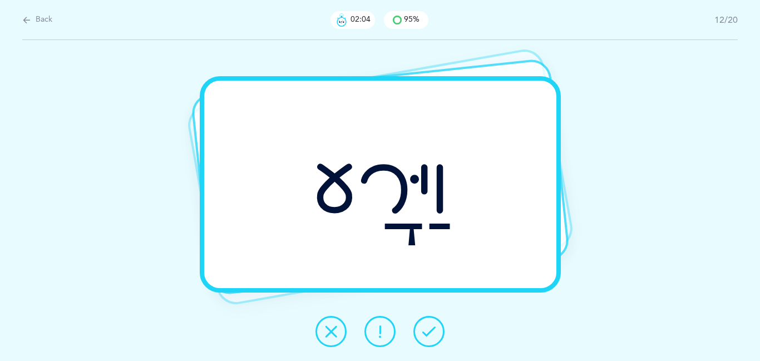
click at [436, 335] on button at bounding box center [429, 331] width 31 height 31
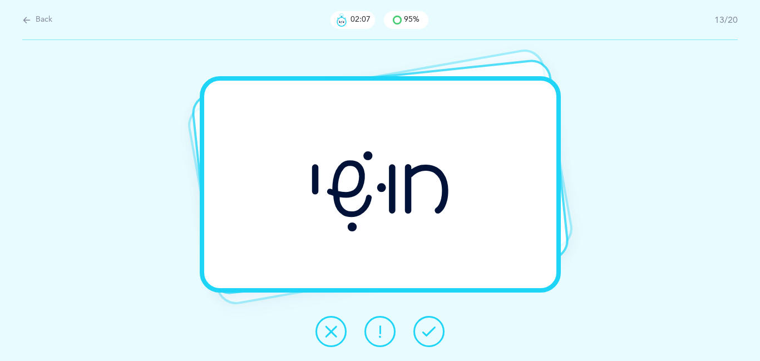
click at [436, 335] on button at bounding box center [429, 331] width 31 height 31
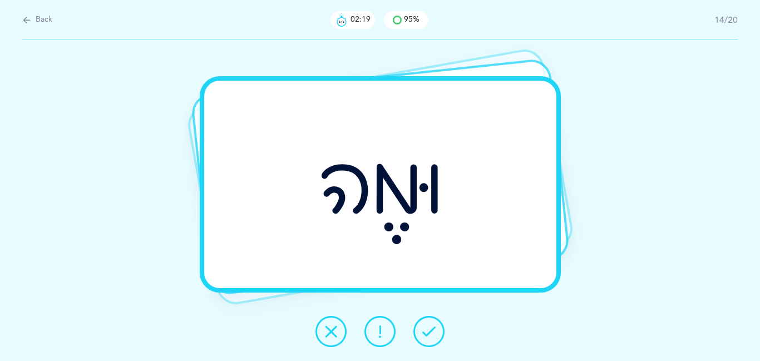
click at [436, 335] on button at bounding box center [429, 331] width 31 height 31
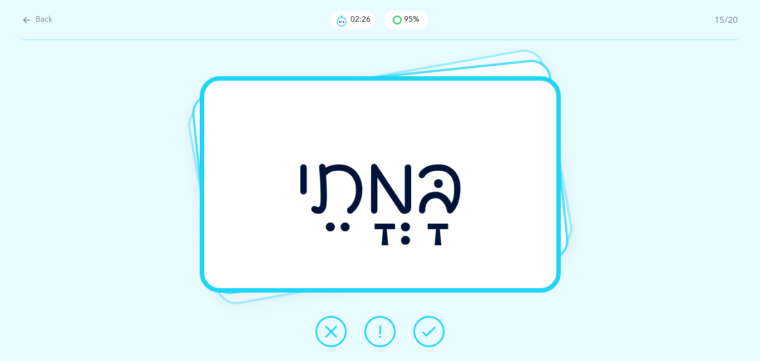
click at [436, 335] on button at bounding box center [429, 331] width 31 height 31
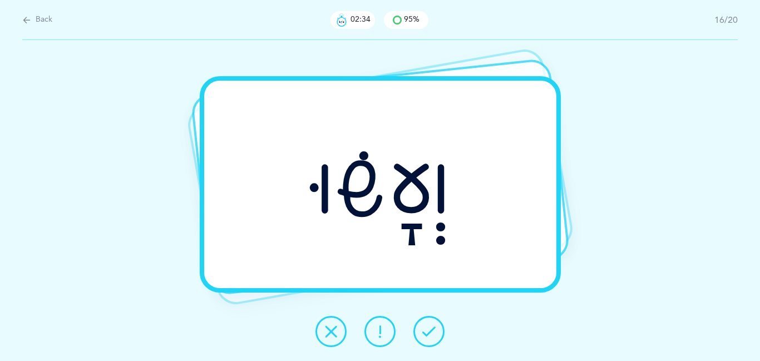
click at [436, 335] on button at bounding box center [429, 331] width 31 height 31
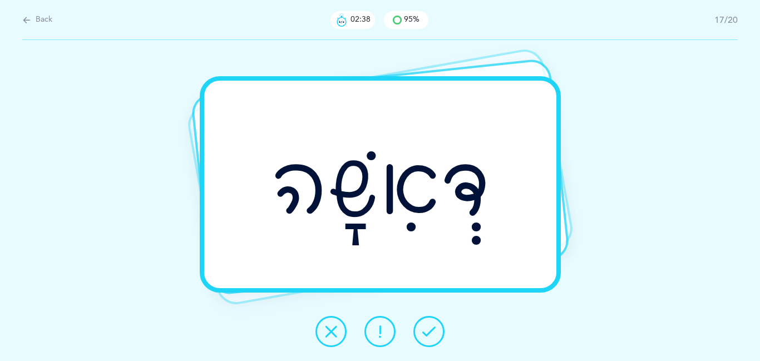
click at [436, 335] on button at bounding box center [429, 331] width 31 height 31
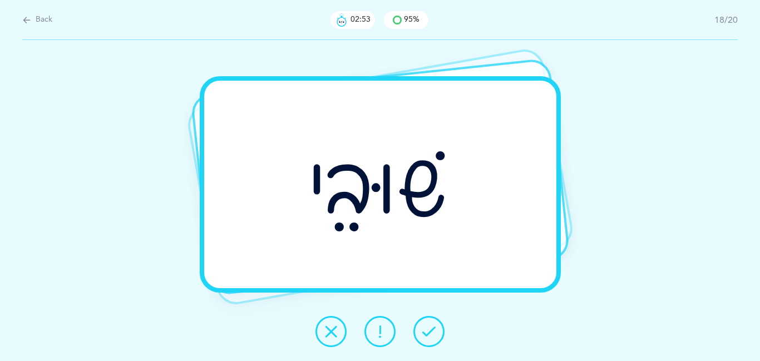
click at [342, 325] on button at bounding box center [331, 331] width 31 height 31
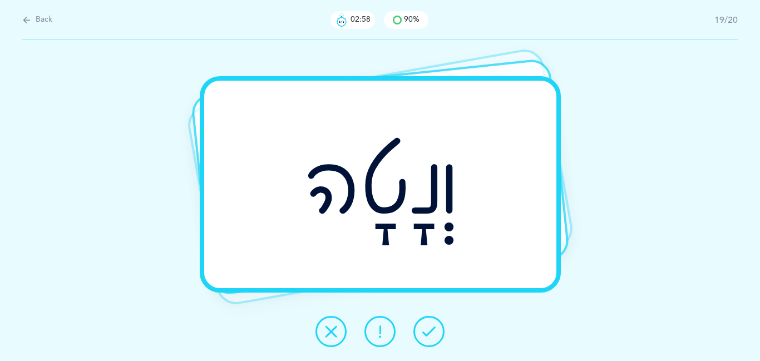
click at [434, 326] on icon at bounding box center [428, 331] width 13 height 13
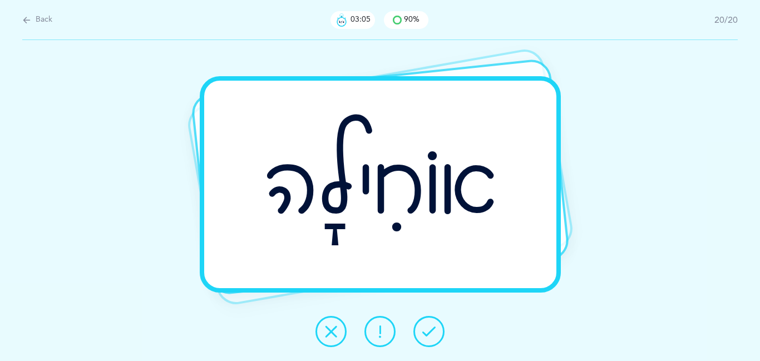
click at [434, 326] on icon at bounding box center [428, 331] width 13 height 13
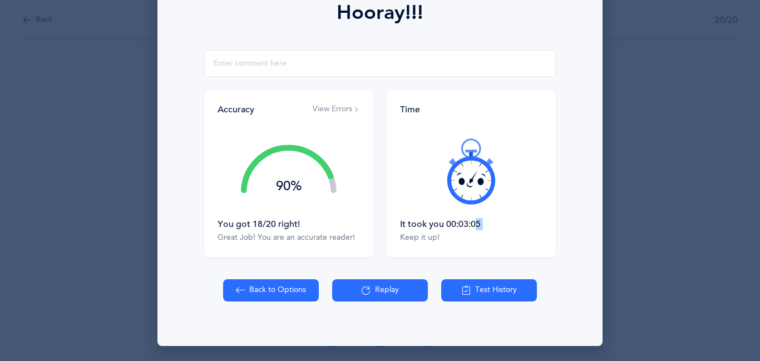
scroll to position [169, 0]
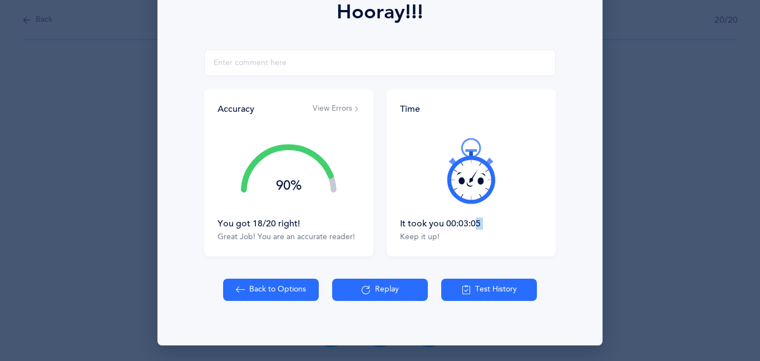
click at [345, 111] on button "View Errors" at bounding box center [336, 109] width 47 height 11
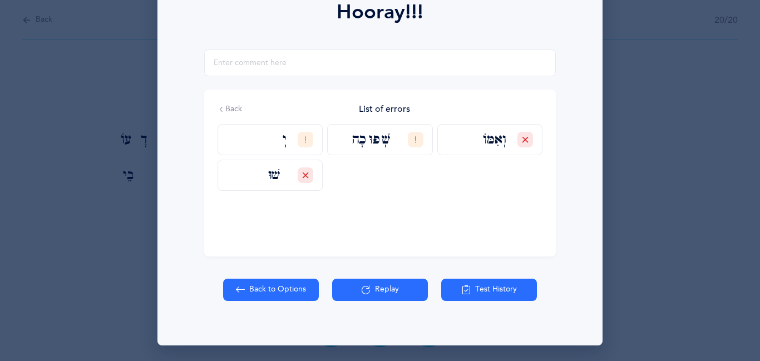
click at [297, 287] on button "Back to Options" at bounding box center [271, 290] width 96 height 22
select select "27"
select select "1"
select select "single"
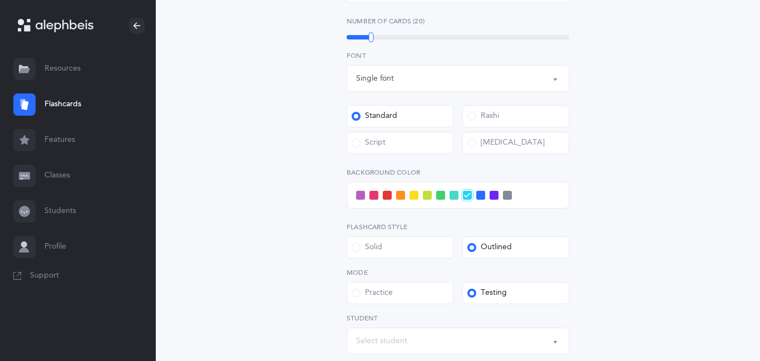
scroll to position [379, 0]
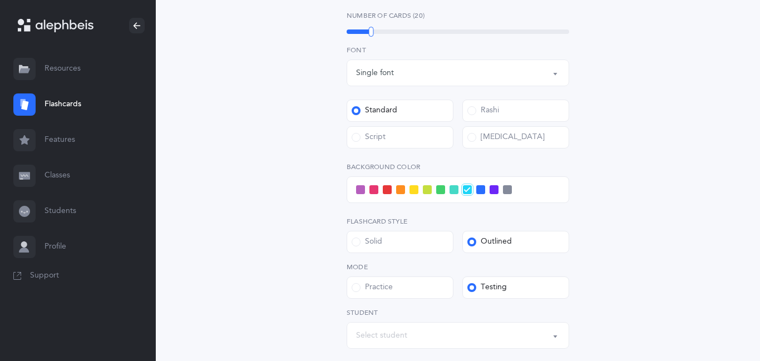
click at [390, 133] on label "Script" at bounding box center [400, 137] width 107 height 22
click at [0, 0] on input "Script" at bounding box center [0, 0] width 0 height 0
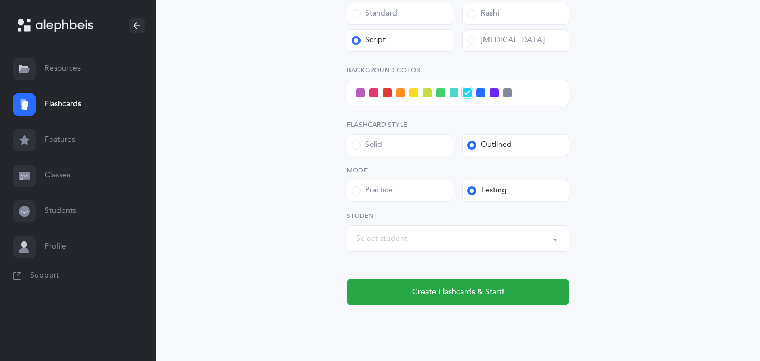
scroll to position [509, 0]
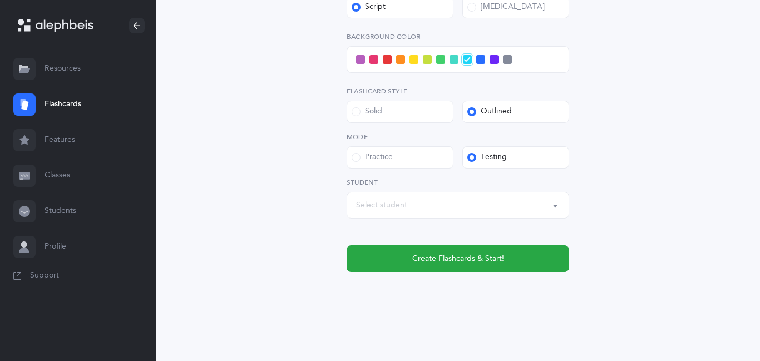
click at [429, 207] on div "Select student" at bounding box center [458, 205] width 204 height 19
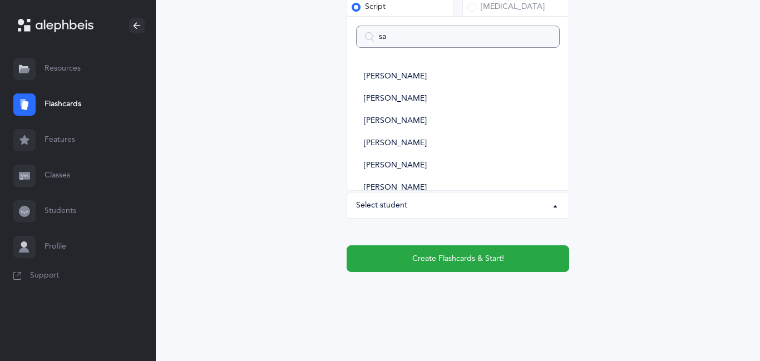
type input "sam"
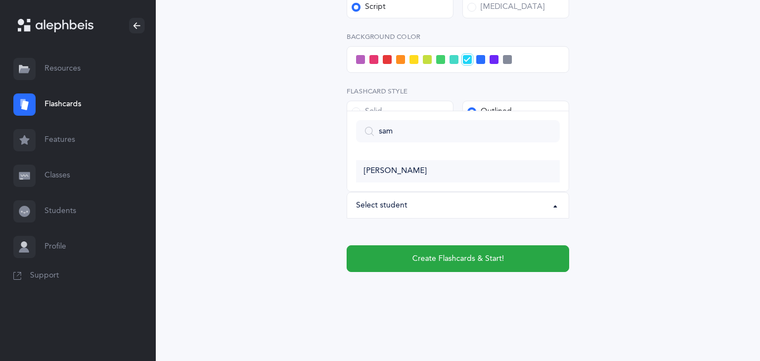
click at [414, 166] on span "[PERSON_NAME]" at bounding box center [395, 171] width 63 height 10
select select "11383"
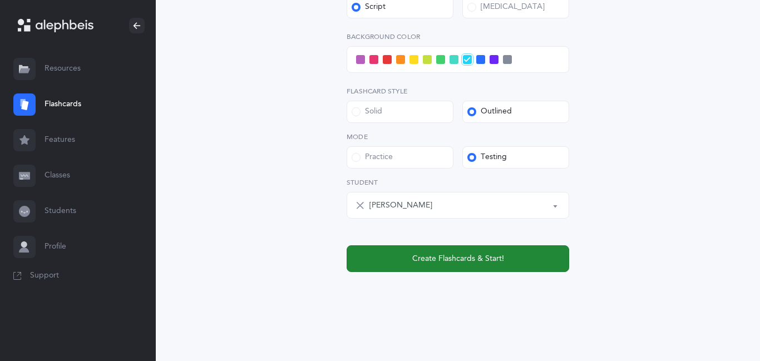
click at [425, 262] on span "Create Flashcards & Start!" at bounding box center [458, 259] width 92 height 12
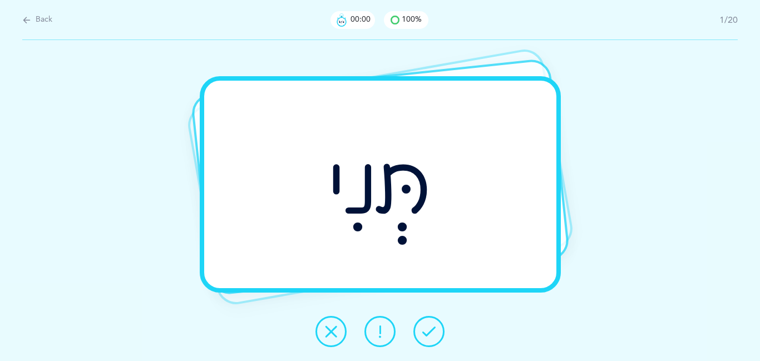
scroll to position [0, 0]
click at [439, 336] on button at bounding box center [429, 331] width 31 height 31
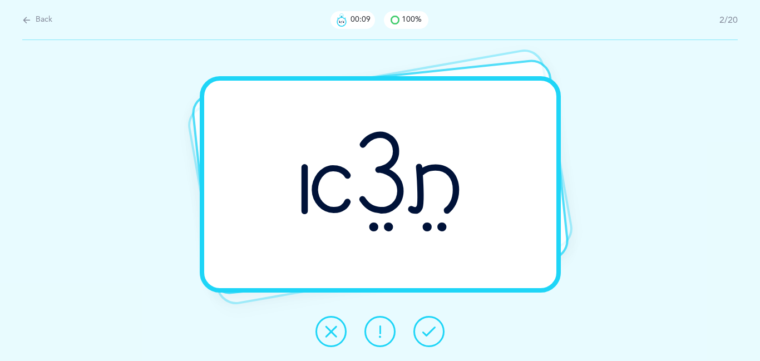
click at [426, 331] on icon at bounding box center [428, 331] width 13 height 13
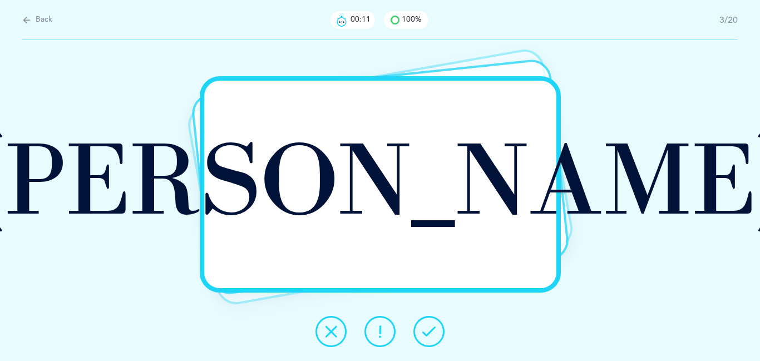
click at [426, 331] on icon at bounding box center [428, 331] width 13 height 13
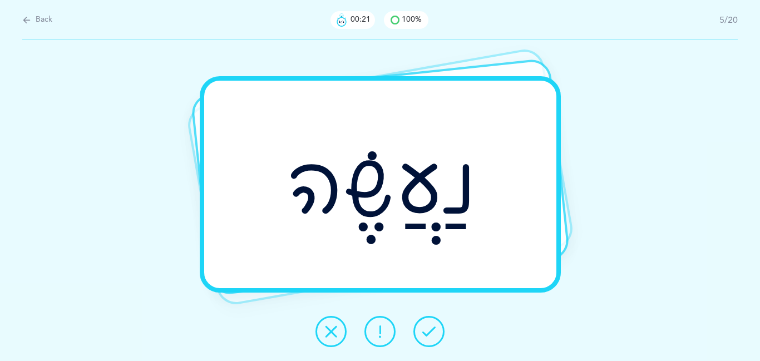
click at [426, 331] on icon at bounding box center [428, 331] width 13 height 13
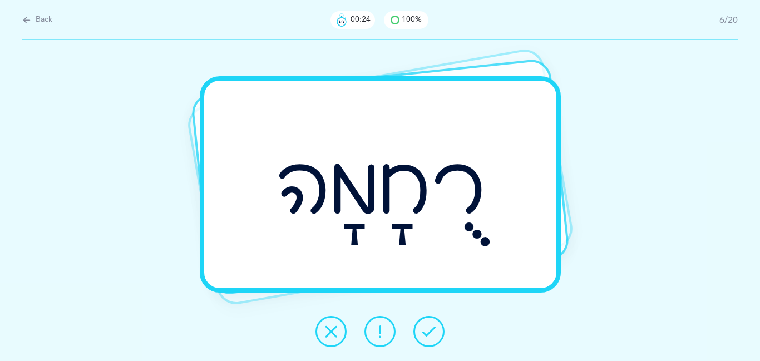
click at [426, 331] on icon at bounding box center [428, 331] width 13 height 13
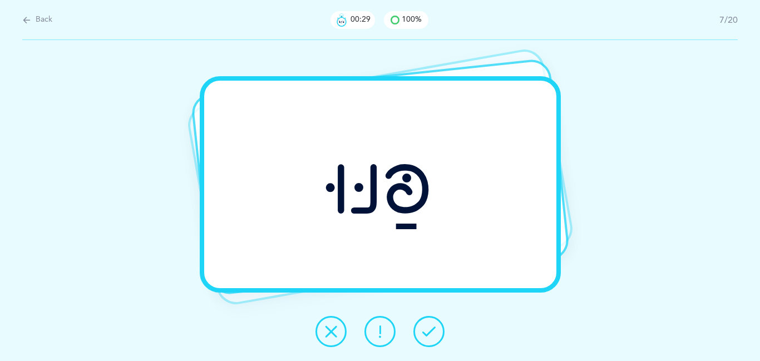
click at [425, 333] on icon at bounding box center [428, 331] width 13 height 13
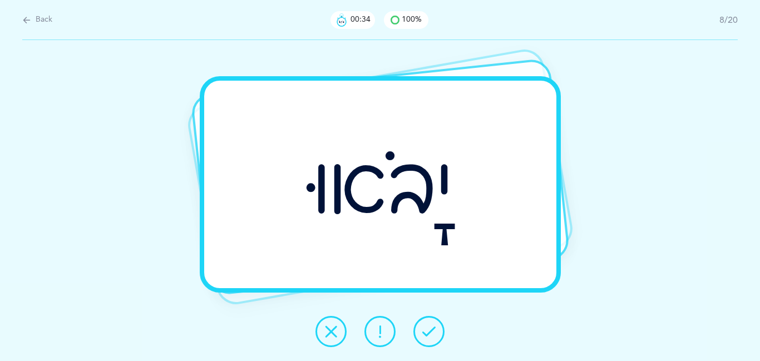
click at [425, 333] on icon at bounding box center [428, 331] width 13 height 13
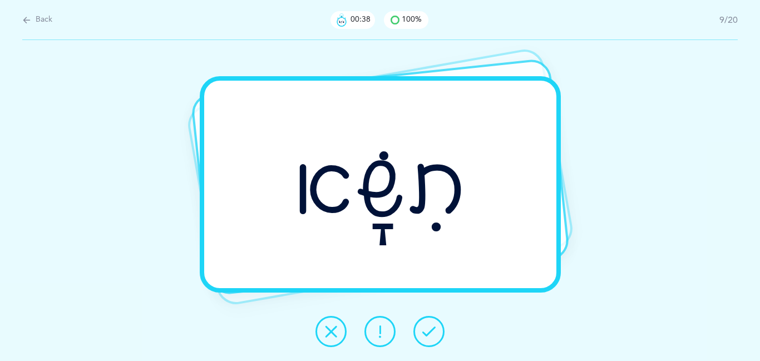
click at [425, 333] on icon at bounding box center [428, 331] width 13 height 13
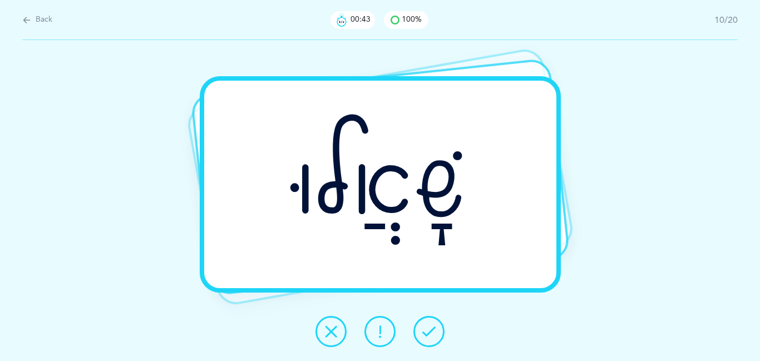
click at [425, 333] on icon at bounding box center [428, 331] width 13 height 13
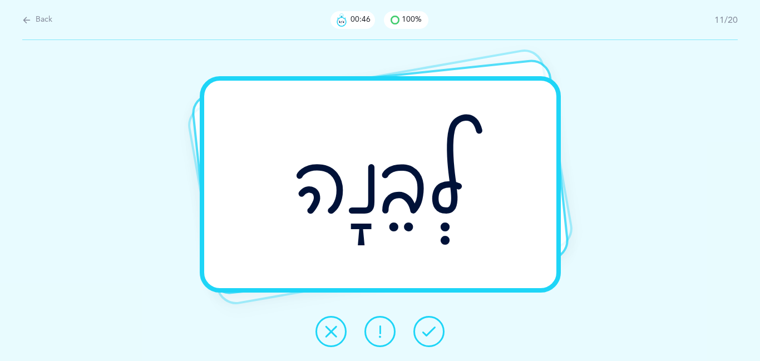
click at [425, 333] on icon at bounding box center [428, 331] width 13 height 13
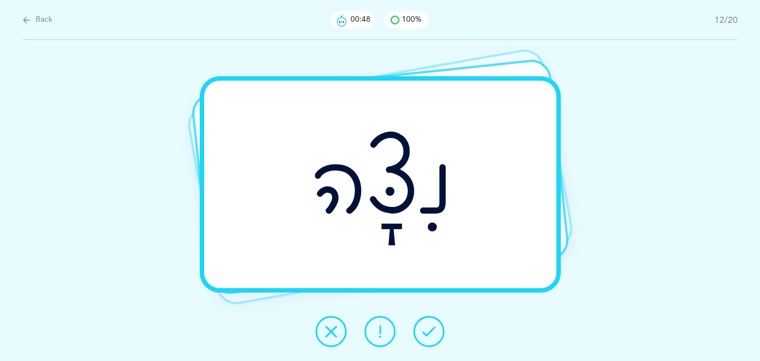
click at [425, 333] on icon at bounding box center [428, 331] width 13 height 13
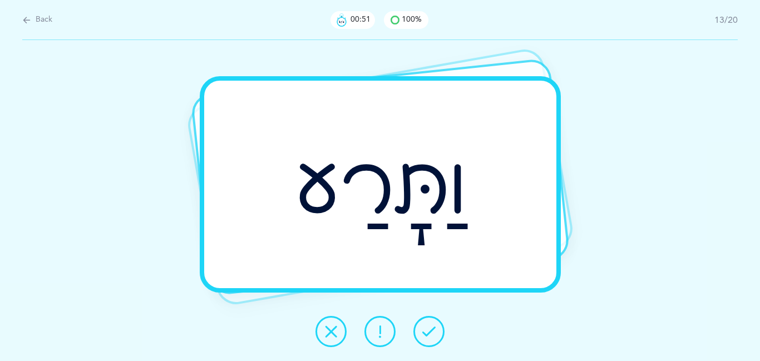
click at [425, 333] on icon at bounding box center [428, 331] width 13 height 13
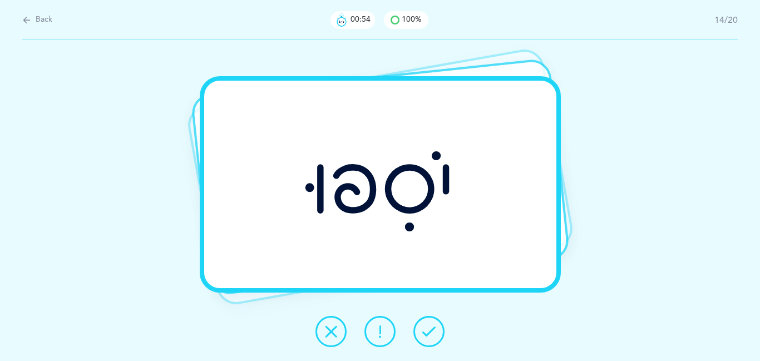
click at [425, 333] on icon at bounding box center [428, 331] width 13 height 13
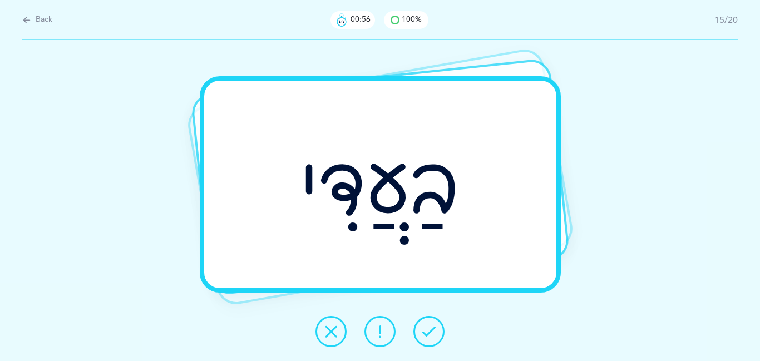
click at [425, 333] on icon at bounding box center [428, 331] width 13 height 13
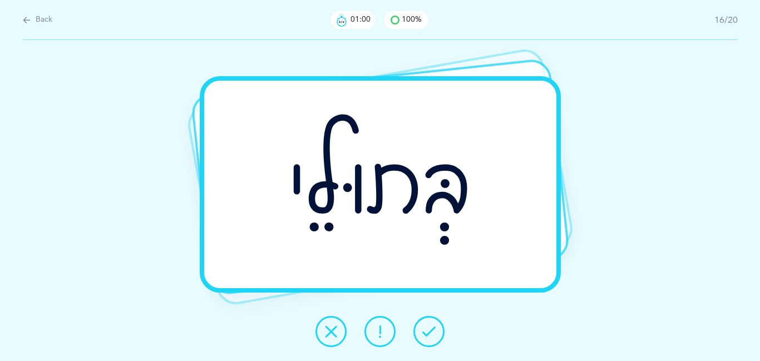
click at [425, 333] on icon at bounding box center [428, 331] width 13 height 13
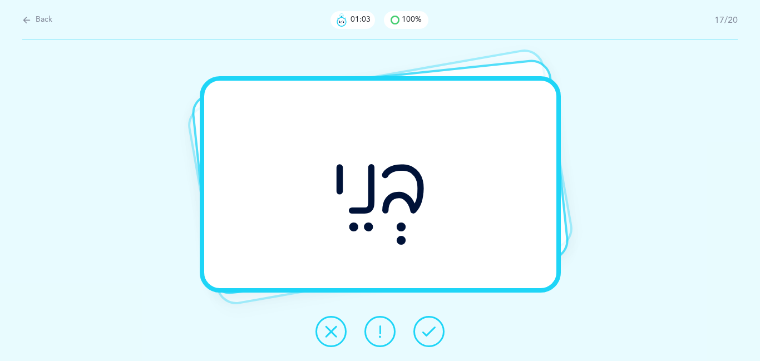
click at [425, 333] on icon at bounding box center [428, 331] width 13 height 13
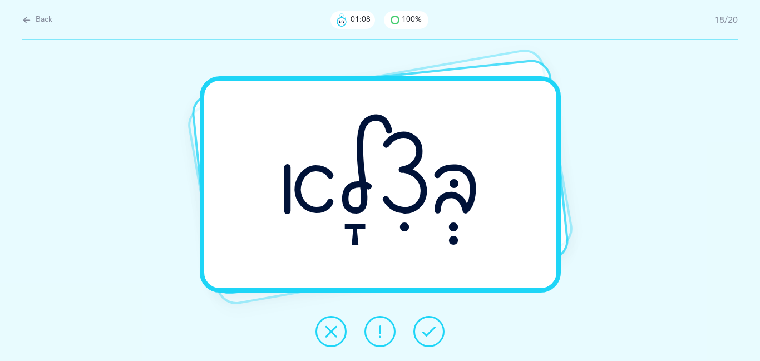
click at [425, 333] on icon at bounding box center [428, 331] width 13 height 13
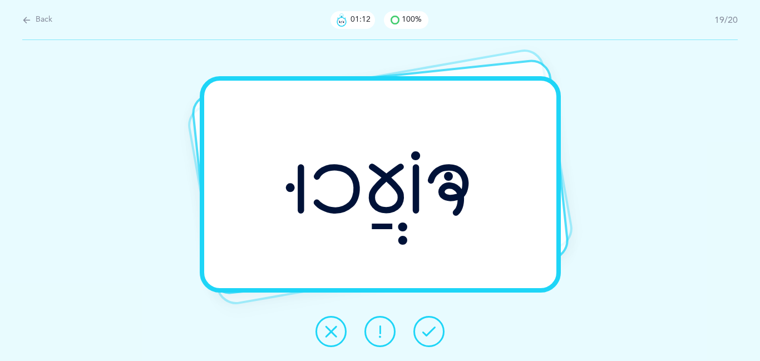
click at [425, 333] on icon at bounding box center [428, 331] width 13 height 13
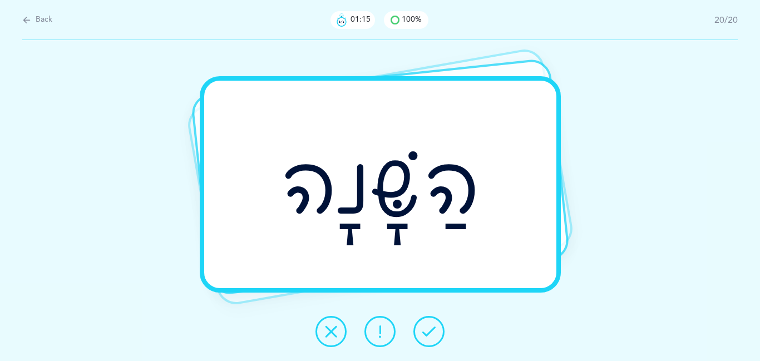
click at [425, 333] on icon at bounding box center [428, 331] width 13 height 13
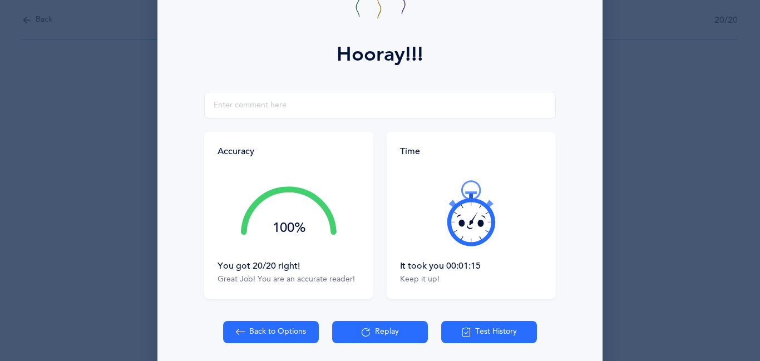
scroll to position [134, 0]
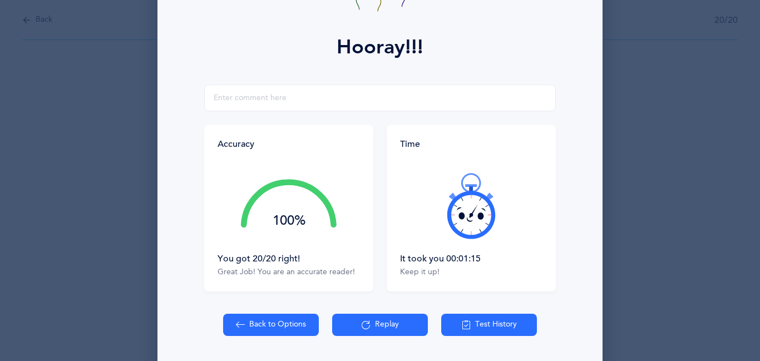
click at [286, 326] on button "Back to Options" at bounding box center [271, 325] width 96 height 22
select select "27"
select select "1"
select select "single"
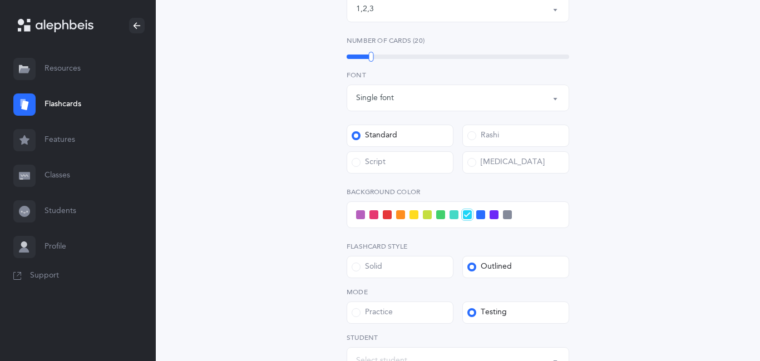
scroll to position [356, 0]
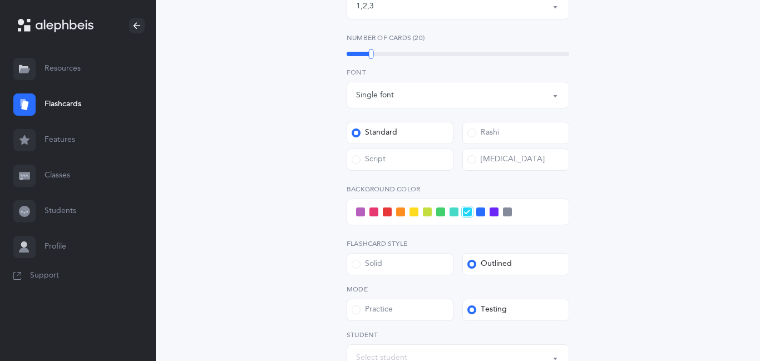
click at [360, 163] on div "Script" at bounding box center [369, 159] width 34 height 11
click at [0, 0] on input "Script" at bounding box center [0, 0] width 0 height 0
click at [277, 180] on div "Open Words Choose your Flashcards options Letters to include Accumulative [PERS…" at bounding box center [458, 94] width 508 height 750
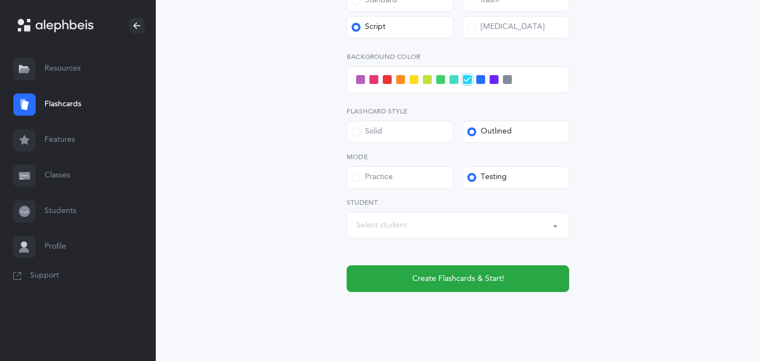
scroll to position [490, 0]
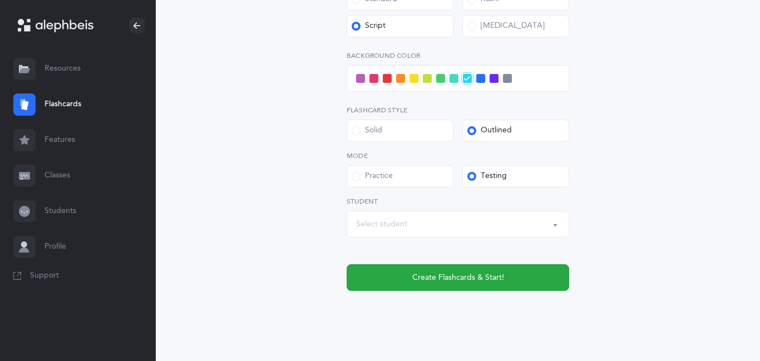
click at [383, 80] on span at bounding box center [387, 78] width 9 height 9
click at [0, 0] on input "checkbox" at bounding box center [0, 0] width 0 height 0
click at [403, 227] on div "Select student" at bounding box center [381, 225] width 51 height 12
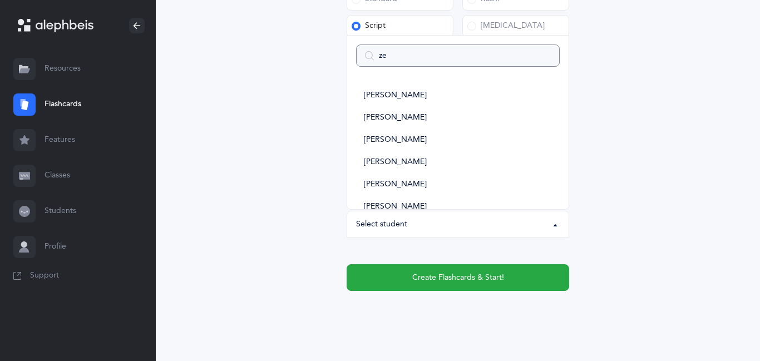
type input "[PERSON_NAME]"
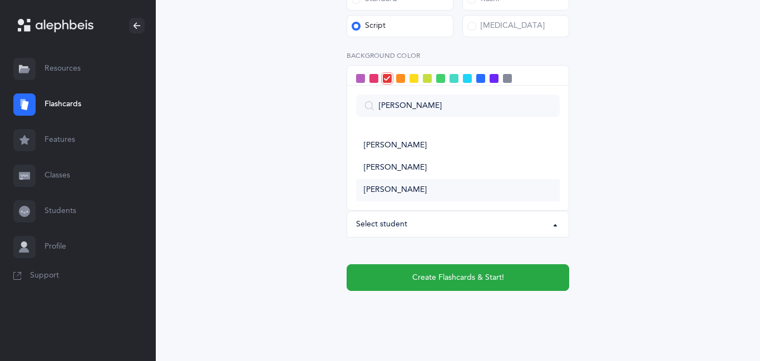
click at [394, 189] on span "[PERSON_NAME]" at bounding box center [395, 190] width 63 height 10
select select "11384"
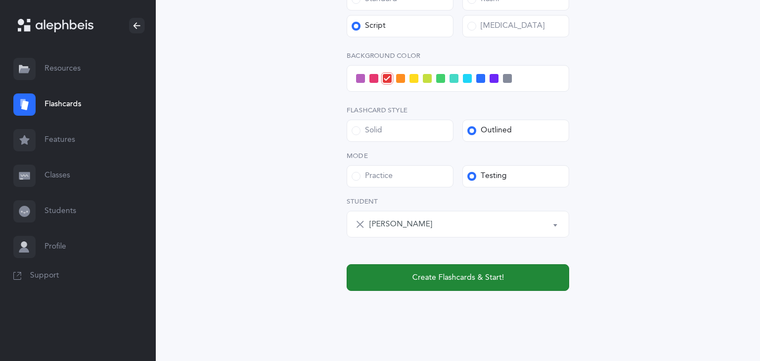
click at [413, 274] on span "Create Flashcards & Start!" at bounding box center [458, 278] width 92 height 12
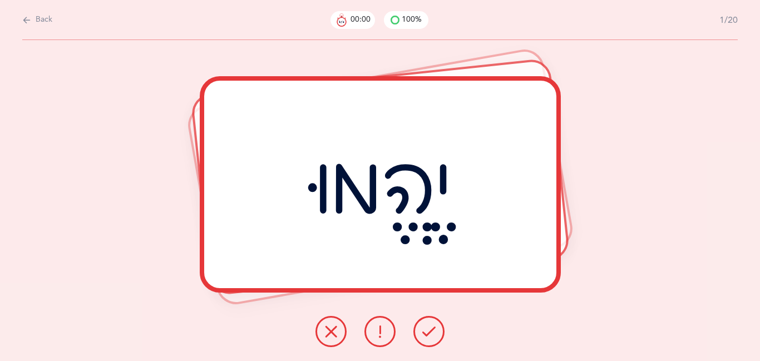
scroll to position [0, 0]
click at [435, 332] on icon at bounding box center [428, 331] width 13 height 13
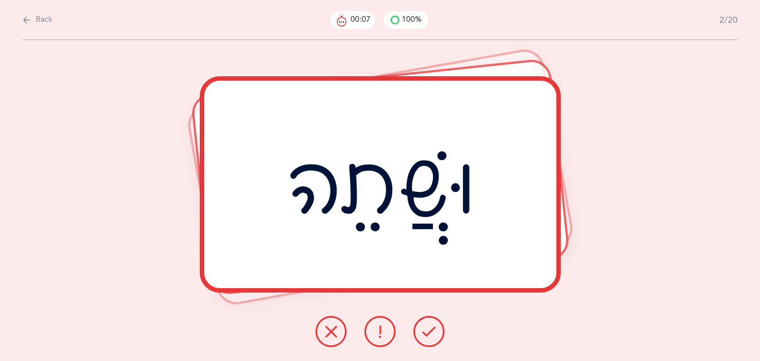
click at [435, 332] on icon at bounding box center [428, 331] width 13 height 13
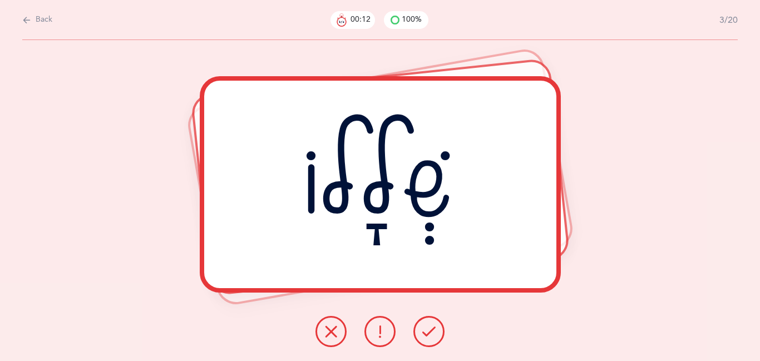
click at [435, 332] on icon at bounding box center [428, 331] width 13 height 13
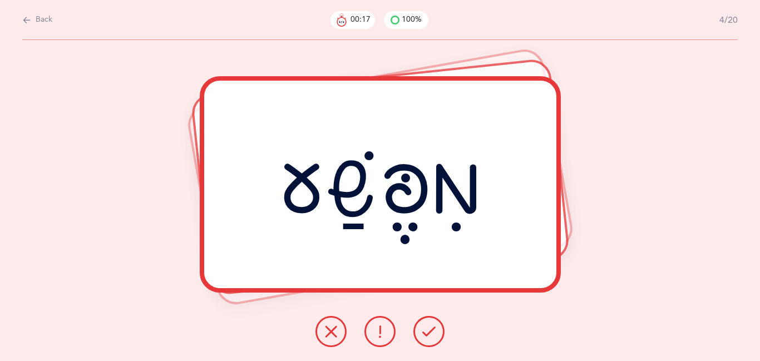
click at [435, 332] on icon at bounding box center [428, 331] width 13 height 13
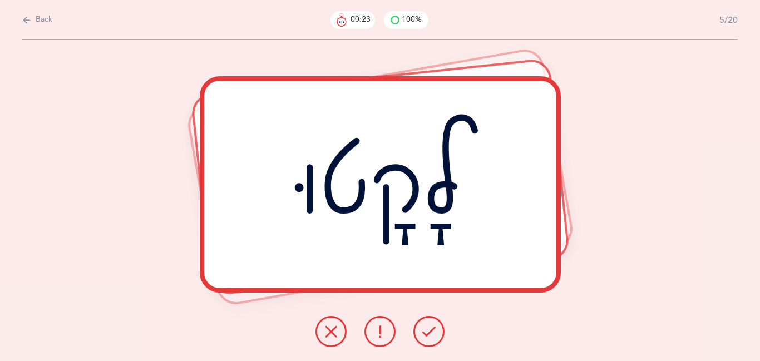
click at [435, 332] on icon at bounding box center [428, 331] width 13 height 13
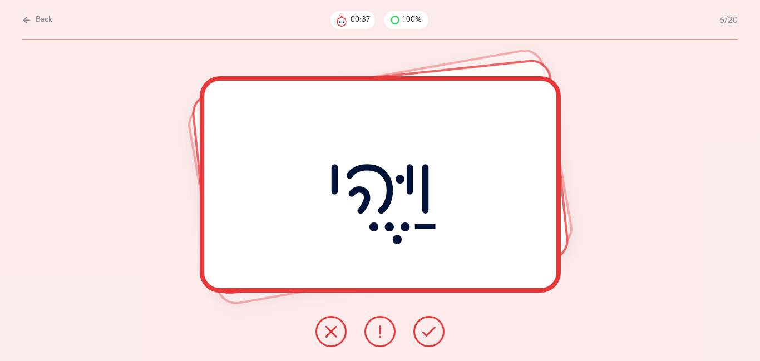
click at [420, 325] on button at bounding box center [429, 331] width 31 height 31
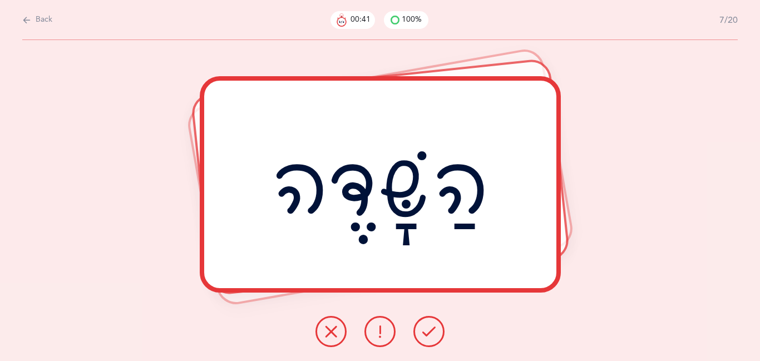
click at [420, 325] on button at bounding box center [429, 331] width 31 height 31
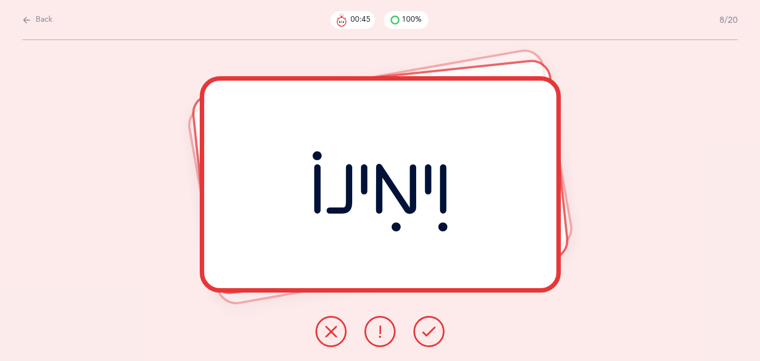
click at [420, 325] on button at bounding box center [429, 331] width 31 height 31
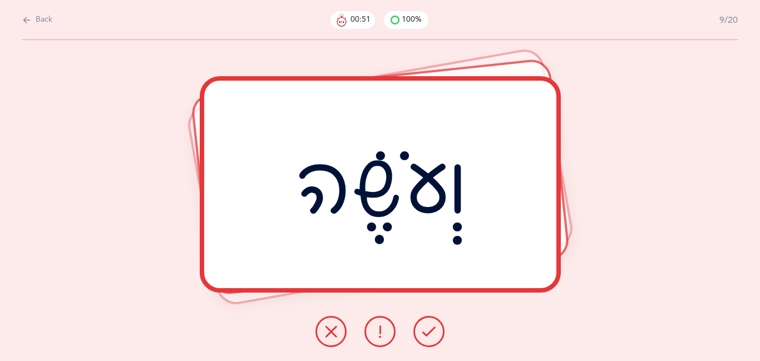
click at [420, 325] on button at bounding box center [429, 331] width 31 height 31
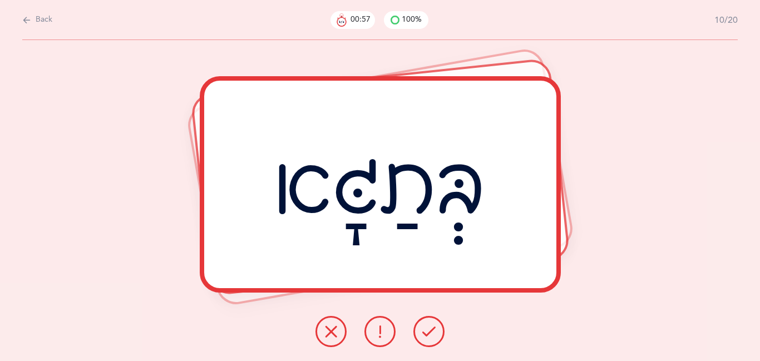
click at [420, 325] on button at bounding box center [429, 331] width 31 height 31
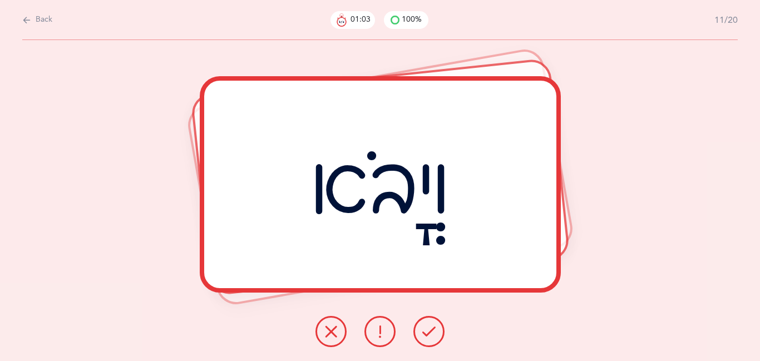
click at [420, 325] on button at bounding box center [429, 331] width 31 height 31
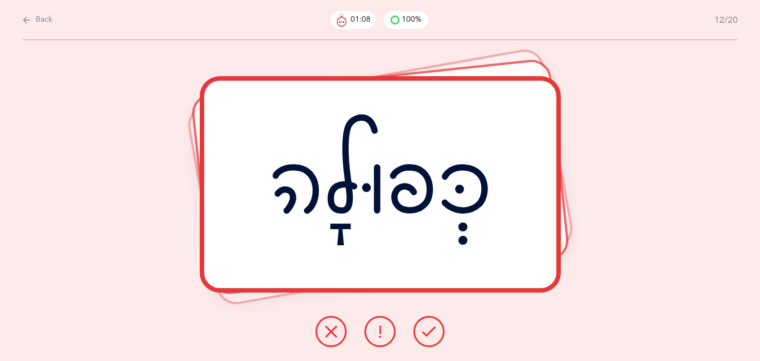
click at [420, 325] on button at bounding box center [429, 331] width 31 height 31
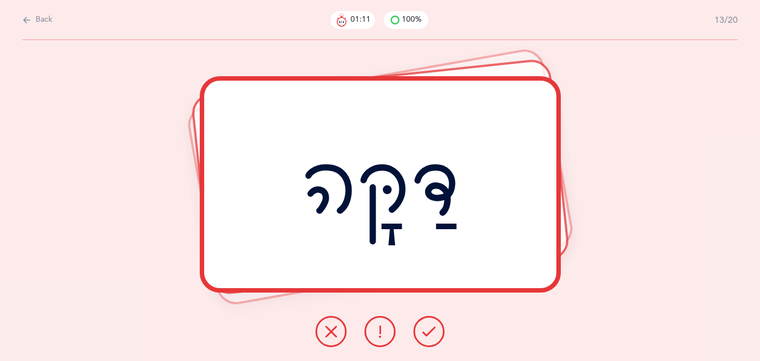
click at [420, 325] on button at bounding box center [429, 331] width 31 height 31
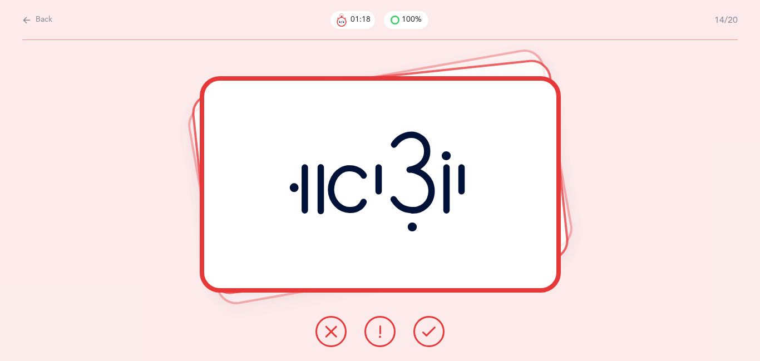
click at [420, 325] on button at bounding box center [429, 331] width 31 height 31
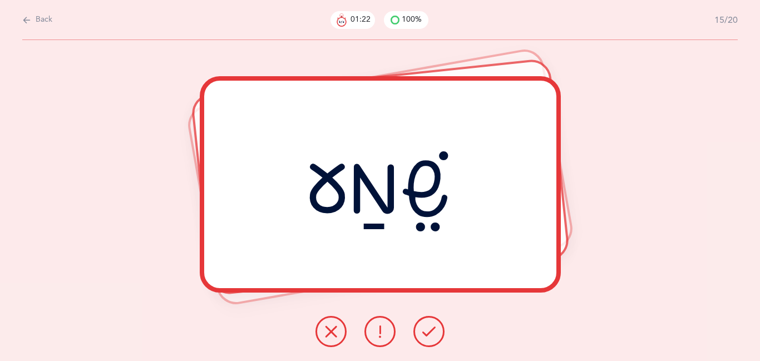
click at [420, 325] on button at bounding box center [429, 331] width 31 height 31
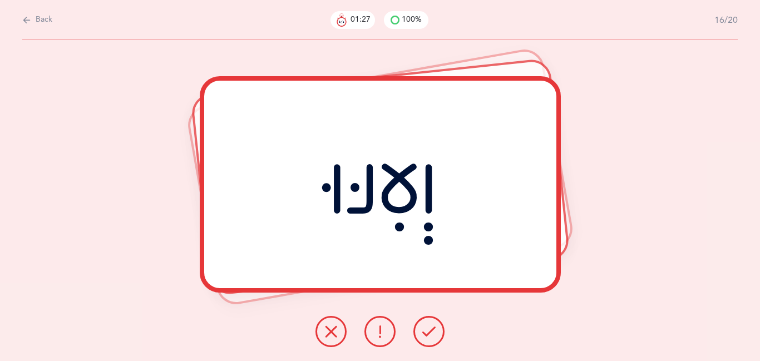
click at [420, 325] on button at bounding box center [429, 331] width 31 height 31
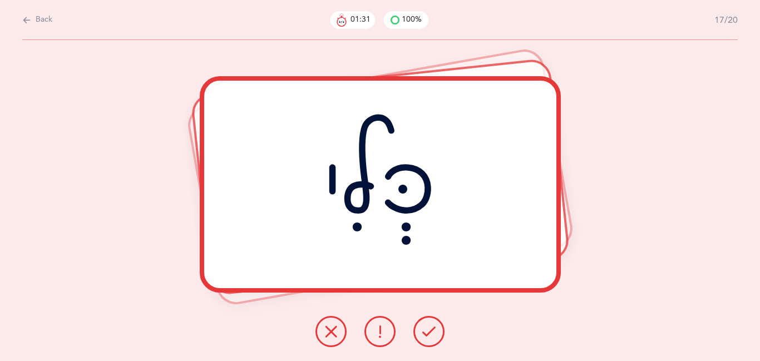
click at [420, 325] on button at bounding box center [429, 331] width 31 height 31
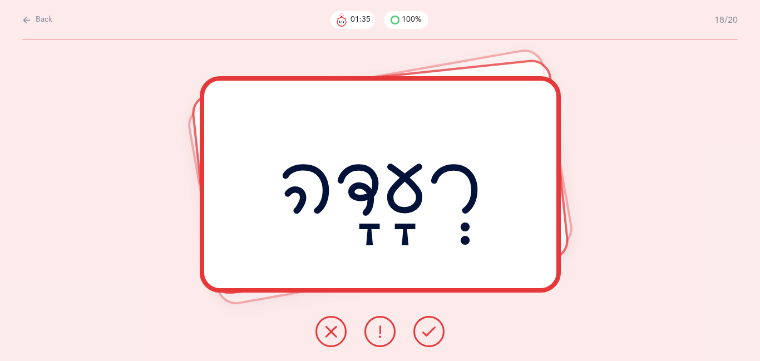
click at [420, 325] on button at bounding box center [429, 331] width 31 height 31
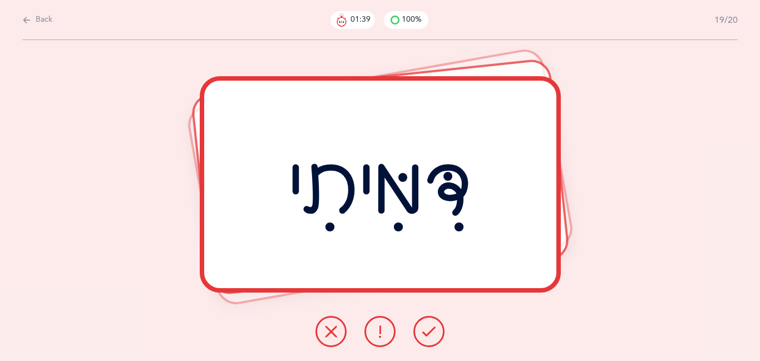
click at [420, 325] on button at bounding box center [429, 331] width 31 height 31
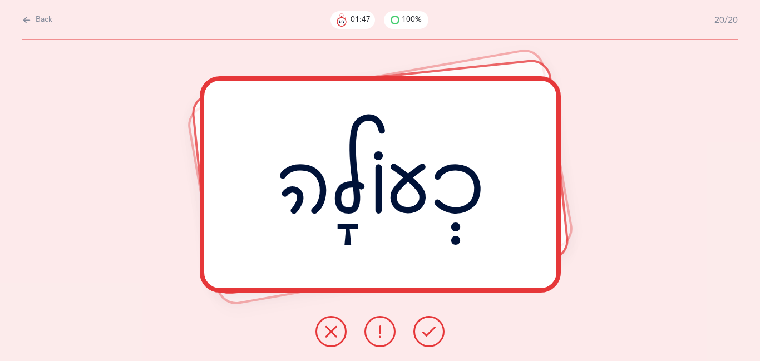
click at [430, 332] on icon at bounding box center [428, 331] width 13 height 13
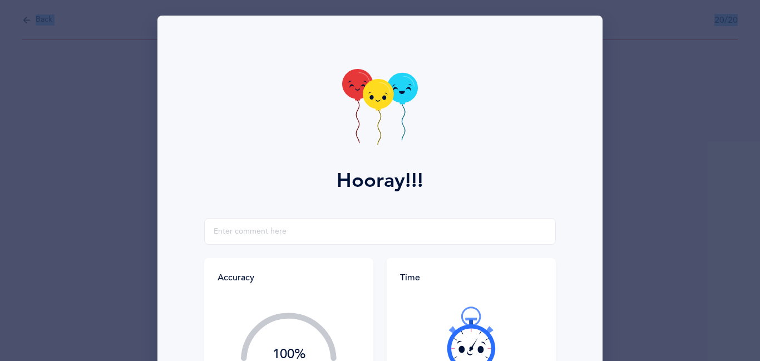
click at [430, 332] on div at bounding box center [471, 340] width 143 height 94
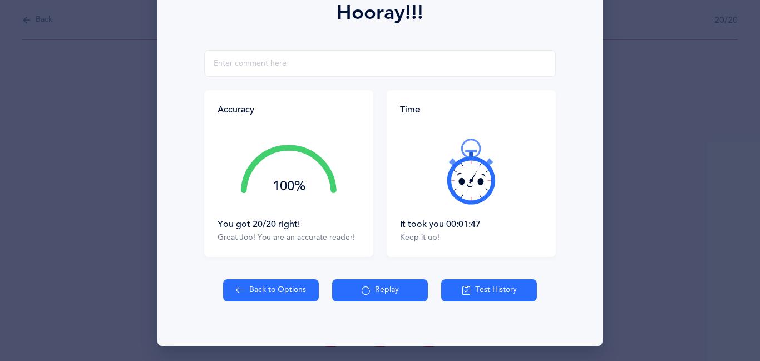
scroll to position [169, 0]
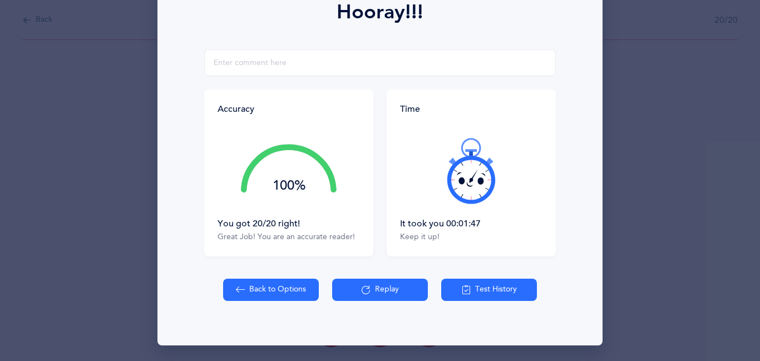
click at [263, 286] on button "Back to Options" at bounding box center [271, 290] width 96 height 22
select select "27"
select select "1"
select select "single"
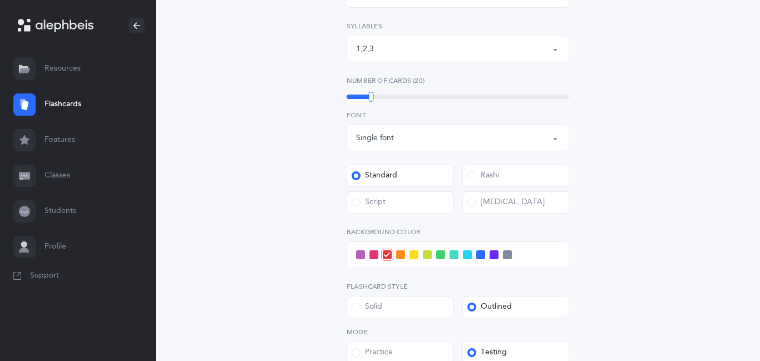
scroll to position [334, 0]
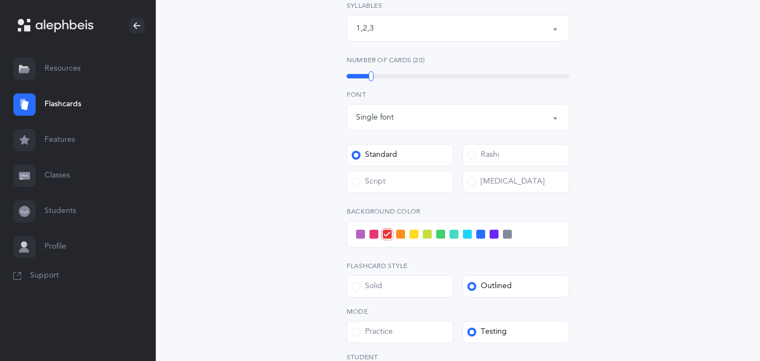
click at [397, 189] on label "Script" at bounding box center [400, 182] width 107 height 22
click at [0, 0] on input "Script" at bounding box center [0, 0] width 0 height 0
click at [466, 238] on span at bounding box center [467, 234] width 9 height 9
click at [0, 0] on input "checkbox" at bounding box center [0, 0] width 0 height 0
click at [317, 230] on div "Open Words Choose your Flashcards options Letters to include Accumulative [PERS…" at bounding box center [458, 110] width 285 height 674
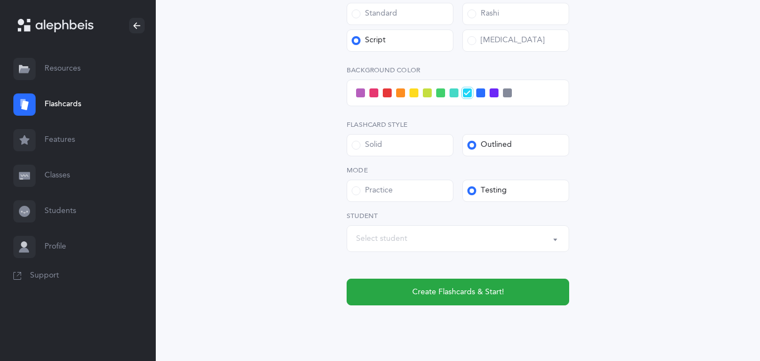
scroll to position [509, 0]
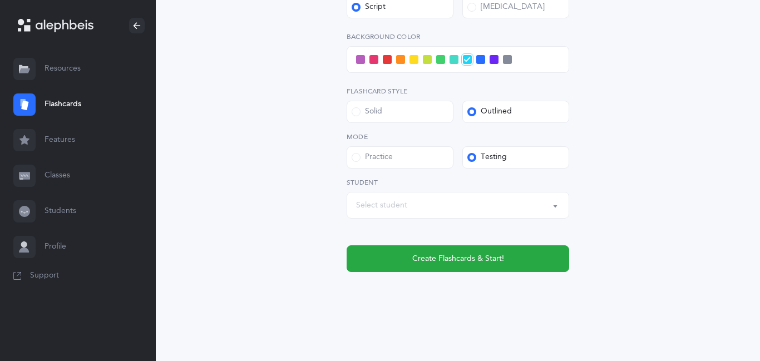
click at [443, 205] on div "Select student" at bounding box center [458, 205] width 204 height 19
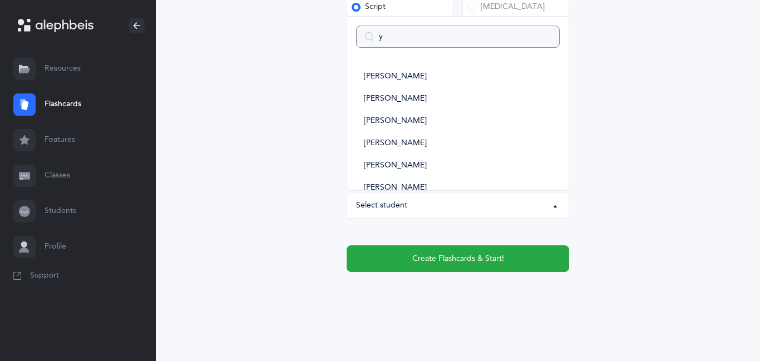
type input "ye"
select select
type input "yeh"
select select
type input "yehu"
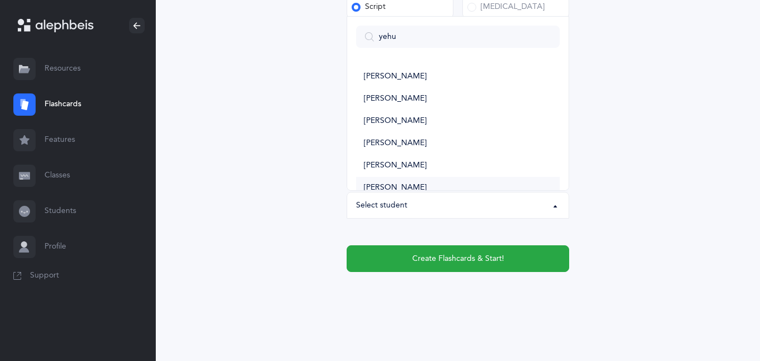
click at [422, 186] on link "[PERSON_NAME]" at bounding box center [458, 188] width 204 height 22
select select "11385"
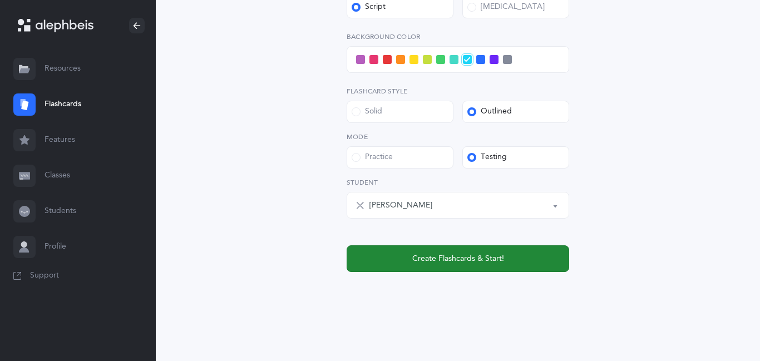
click at [463, 259] on span "Create Flashcards & Start!" at bounding box center [458, 259] width 92 height 12
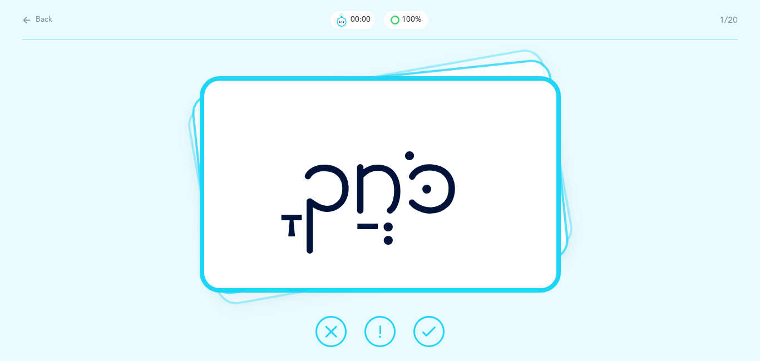
scroll to position [0, 0]
click at [433, 337] on icon at bounding box center [428, 331] width 13 height 13
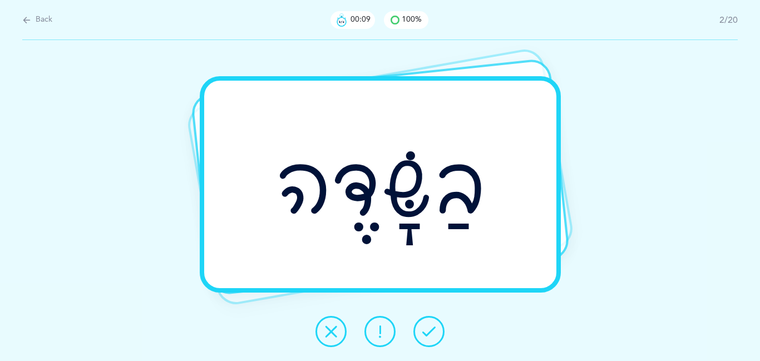
click at [433, 337] on icon at bounding box center [428, 331] width 13 height 13
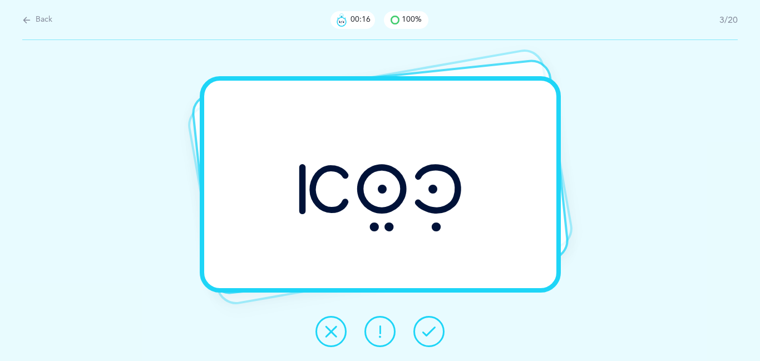
click at [433, 337] on icon at bounding box center [428, 331] width 13 height 13
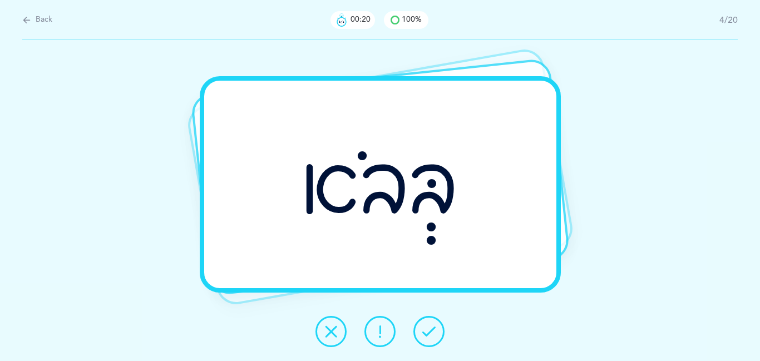
click at [433, 337] on icon at bounding box center [428, 331] width 13 height 13
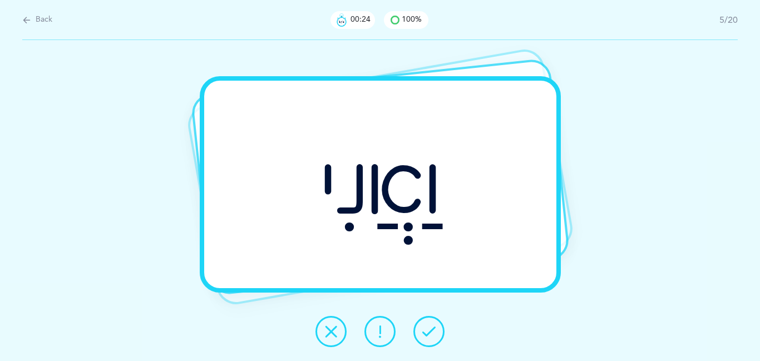
click at [433, 337] on icon at bounding box center [428, 331] width 13 height 13
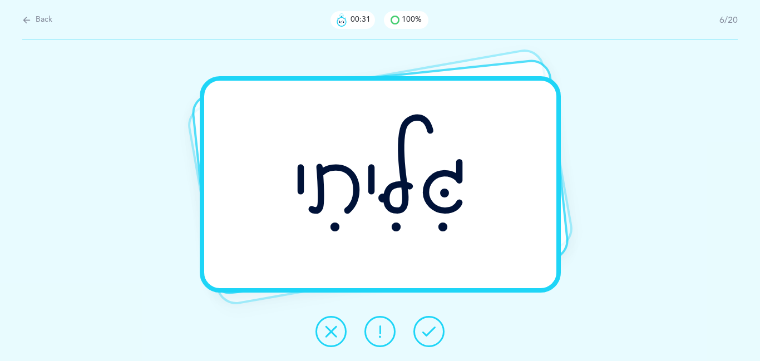
click at [433, 337] on icon at bounding box center [428, 331] width 13 height 13
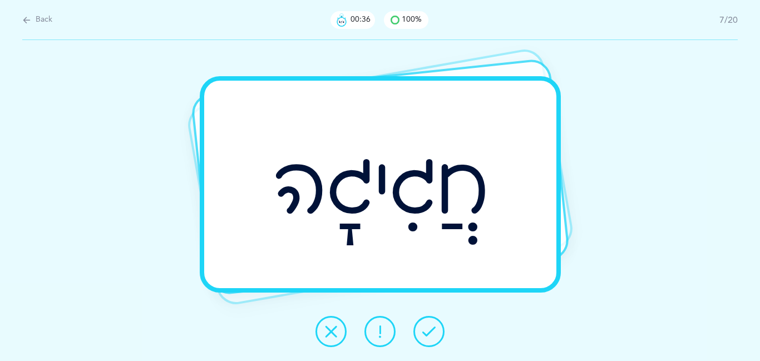
click at [433, 337] on icon at bounding box center [428, 331] width 13 height 13
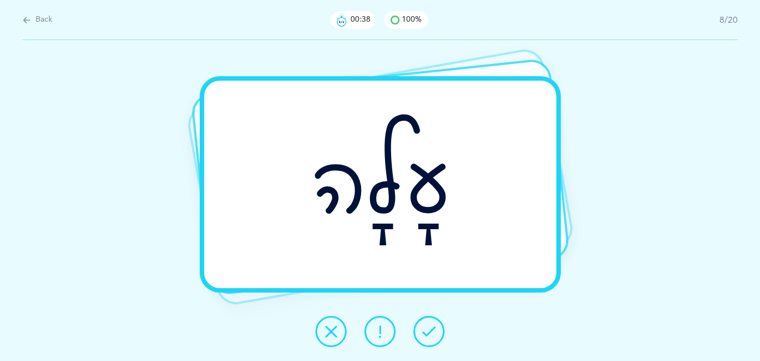
click at [433, 337] on icon at bounding box center [428, 331] width 13 height 13
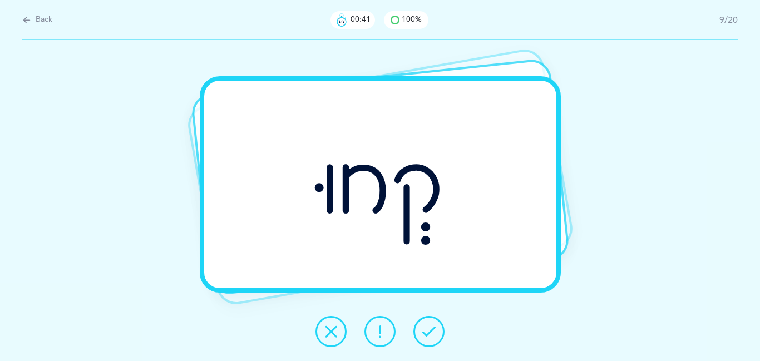
click at [433, 337] on icon at bounding box center [428, 331] width 13 height 13
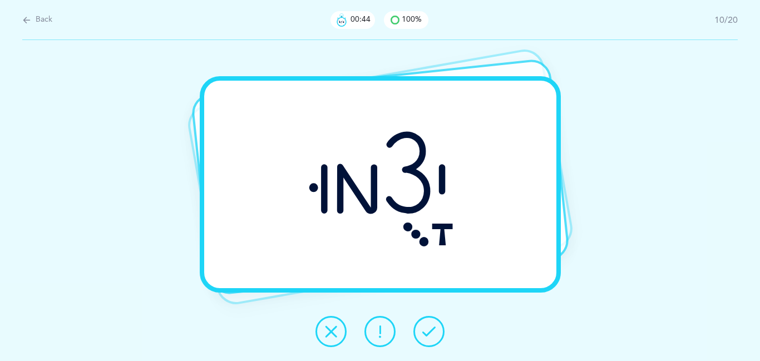
click at [433, 337] on icon at bounding box center [428, 331] width 13 height 13
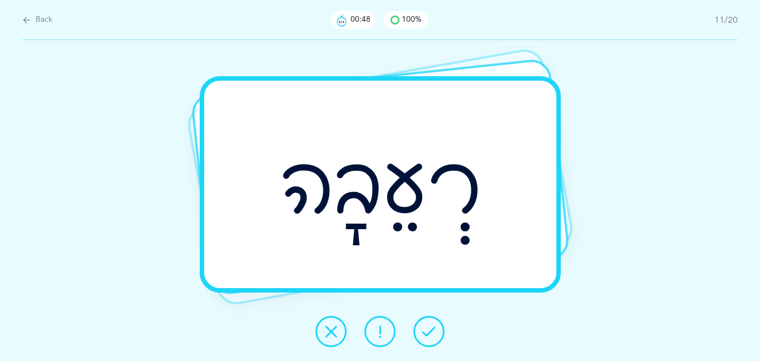
click at [433, 337] on icon at bounding box center [428, 331] width 13 height 13
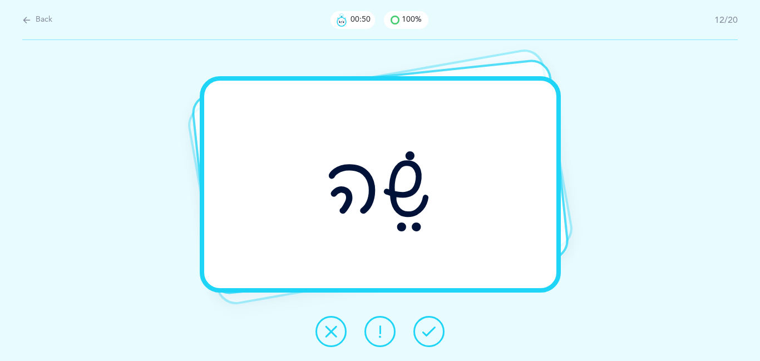
click at [433, 337] on icon at bounding box center [428, 331] width 13 height 13
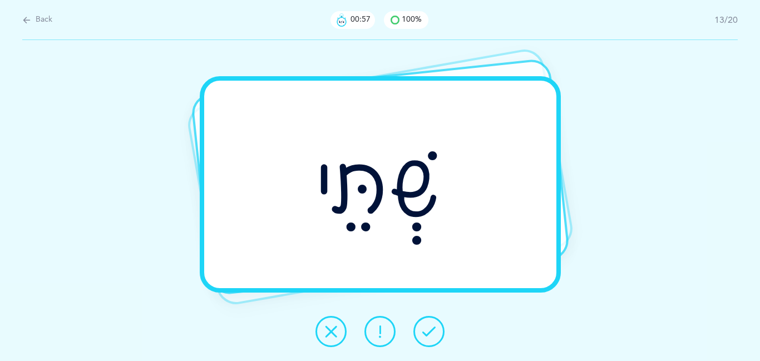
click at [433, 337] on icon at bounding box center [428, 331] width 13 height 13
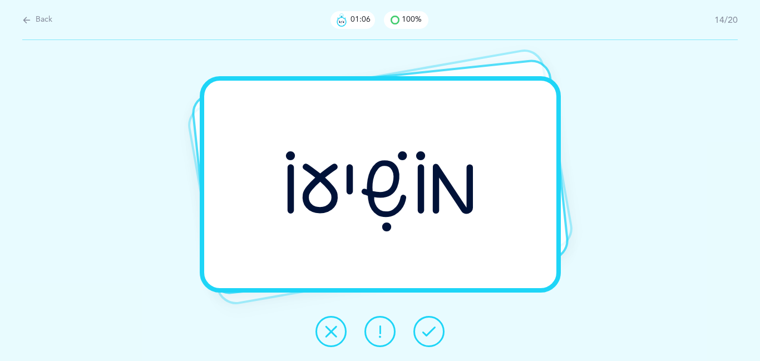
click at [431, 337] on icon at bounding box center [428, 331] width 13 height 13
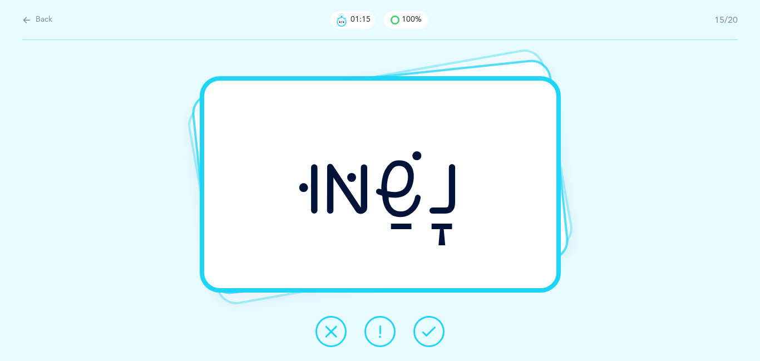
click at [430, 340] on button at bounding box center [429, 331] width 31 height 31
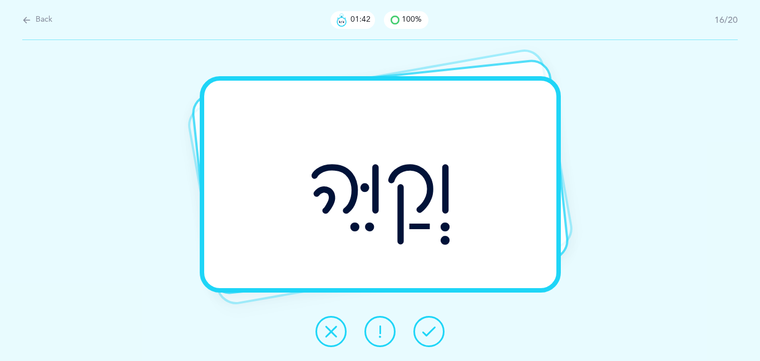
click at [377, 317] on button at bounding box center [380, 331] width 31 height 31
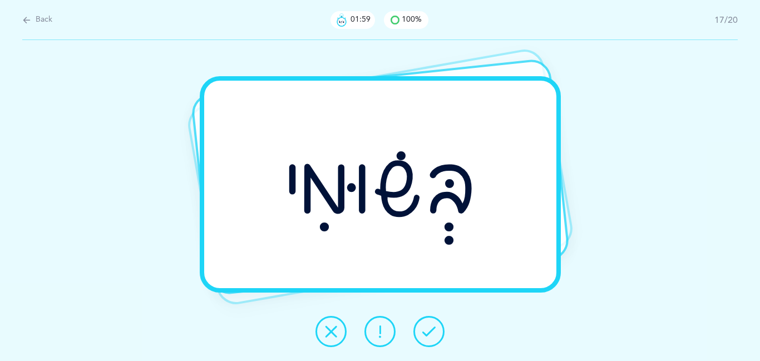
click at [435, 328] on icon at bounding box center [428, 331] width 13 height 13
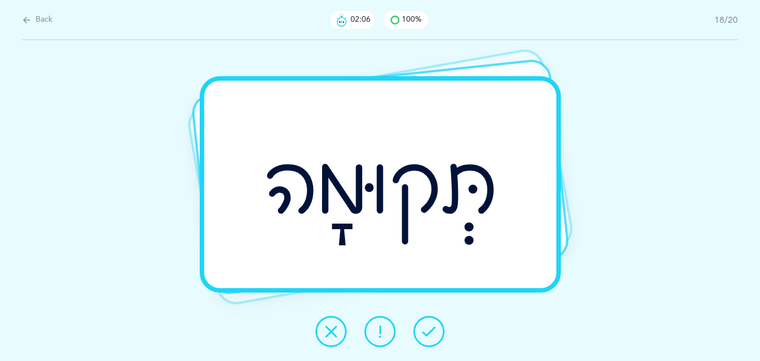
click at [435, 328] on icon at bounding box center [428, 331] width 13 height 13
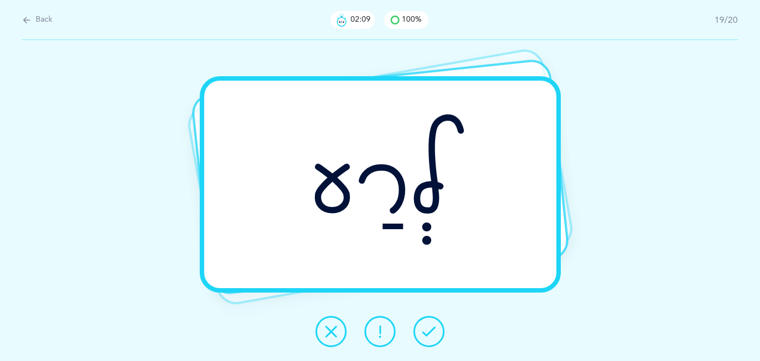
click at [435, 328] on icon at bounding box center [428, 331] width 13 height 13
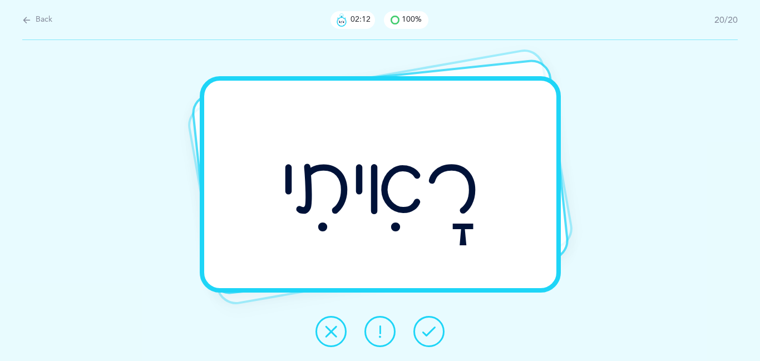
click at [435, 328] on icon at bounding box center [428, 331] width 13 height 13
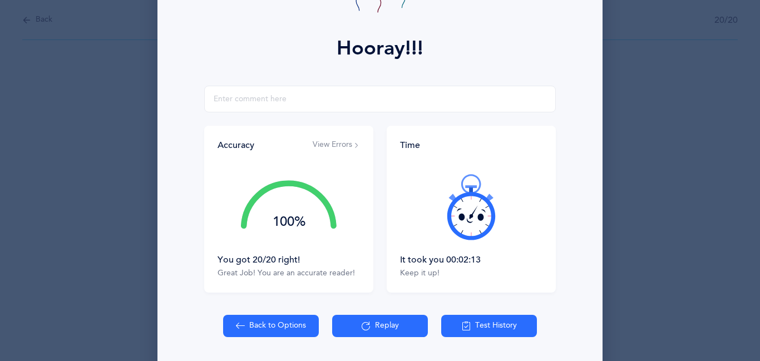
scroll to position [134, 0]
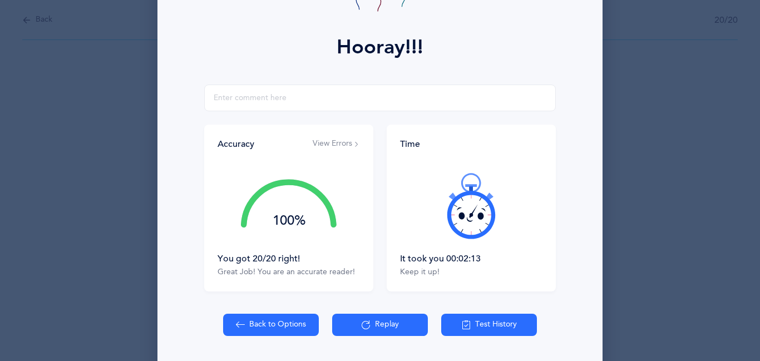
click at [299, 323] on button "Back to Options" at bounding box center [271, 325] width 96 height 22
select select "27"
select select "1"
select select "single"
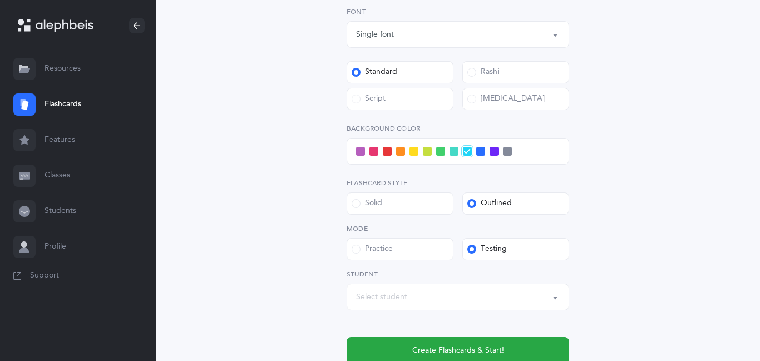
scroll to position [423, 0]
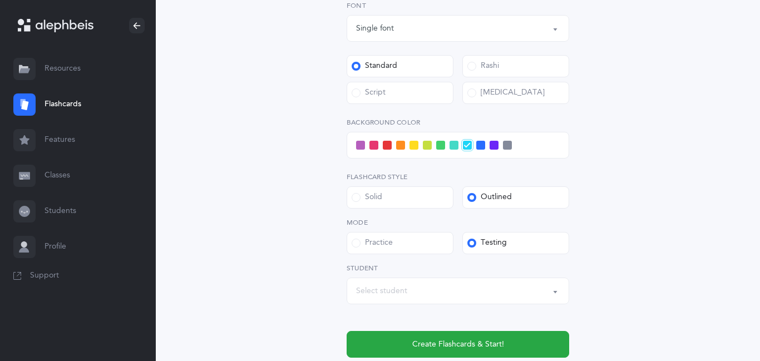
click at [375, 98] on div "Script" at bounding box center [369, 92] width 34 height 11
click at [0, 0] on input "Script" at bounding box center [0, 0] width 0 height 0
click at [414, 288] on div "Select student" at bounding box center [458, 291] width 204 height 19
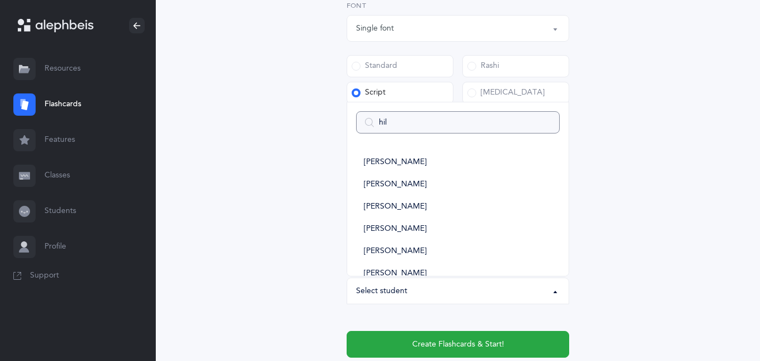
type input "hill"
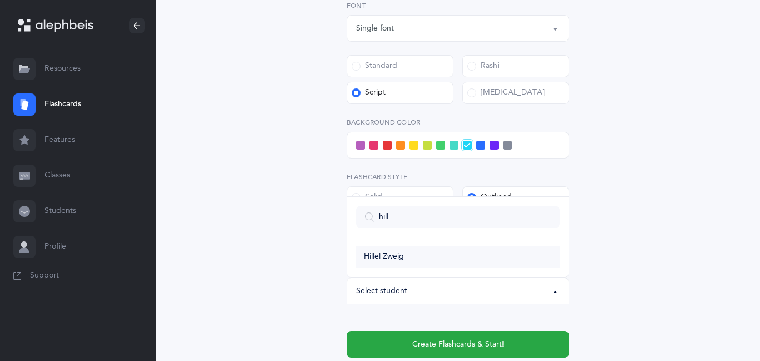
click at [401, 257] on span "Hillel Zweig" at bounding box center [384, 257] width 40 height 10
select select "11366"
click at [397, 147] on span at bounding box center [400, 145] width 9 height 9
click at [0, 0] on input "checkbox" at bounding box center [0, 0] width 0 height 0
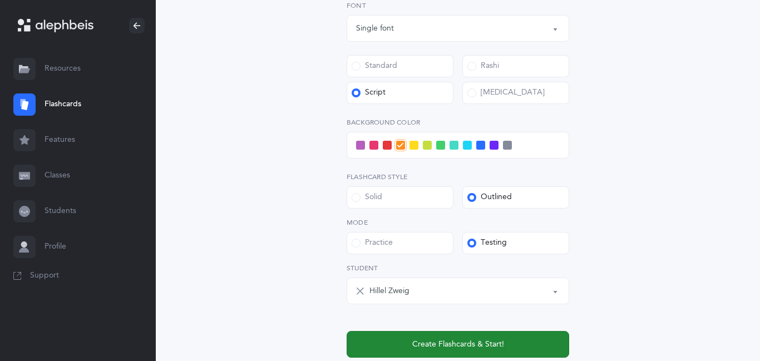
click at [417, 348] on span "Create Flashcards & Start!" at bounding box center [458, 345] width 92 height 12
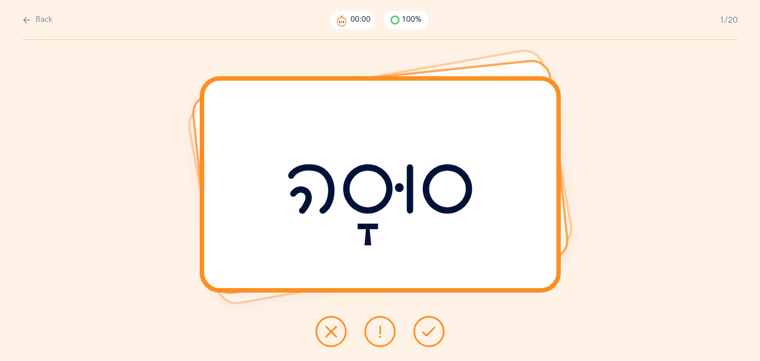
scroll to position [0, 0]
click at [431, 333] on icon at bounding box center [428, 331] width 13 height 13
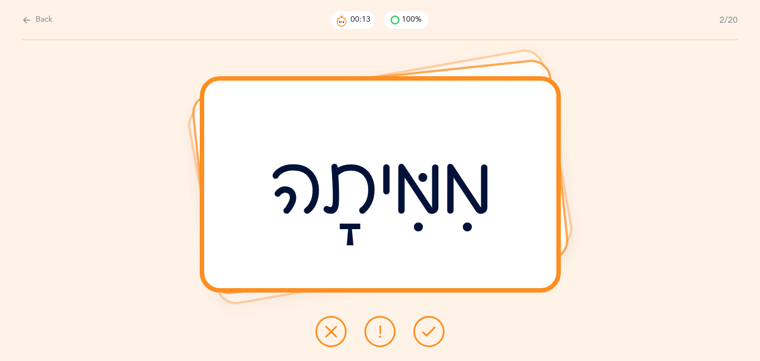
click at [431, 333] on icon at bounding box center [428, 331] width 13 height 13
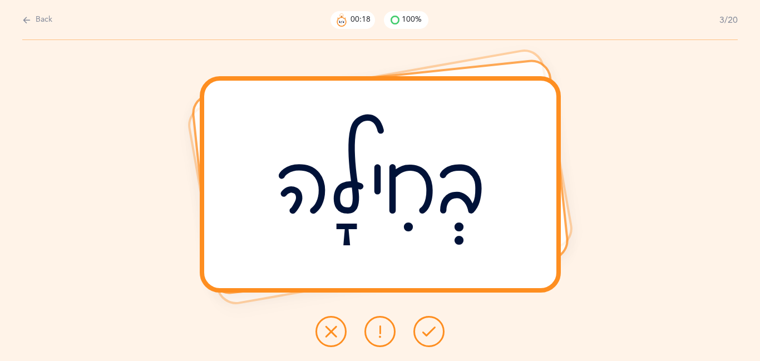
click at [431, 333] on icon at bounding box center [428, 331] width 13 height 13
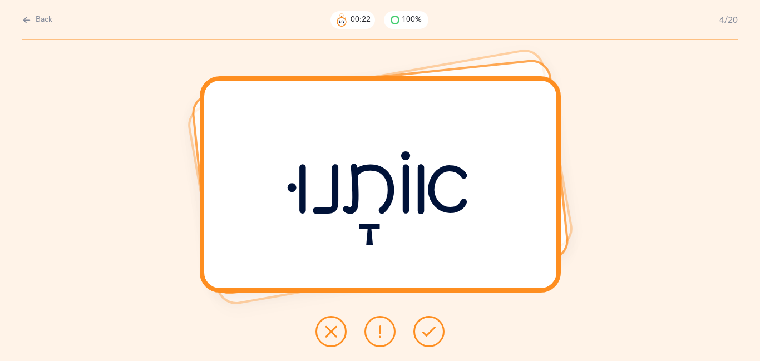
click at [431, 333] on icon at bounding box center [428, 331] width 13 height 13
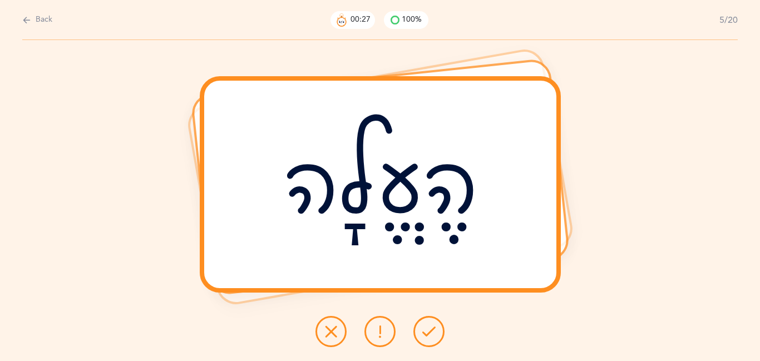
click at [431, 333] on icon at bounding box center [428, 331] width 13 height 13
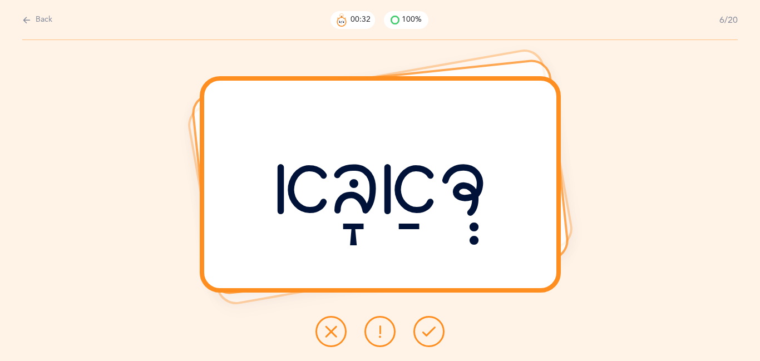
click at [429, 337] on icon at bounding box center [428, 331] width 13 height 13
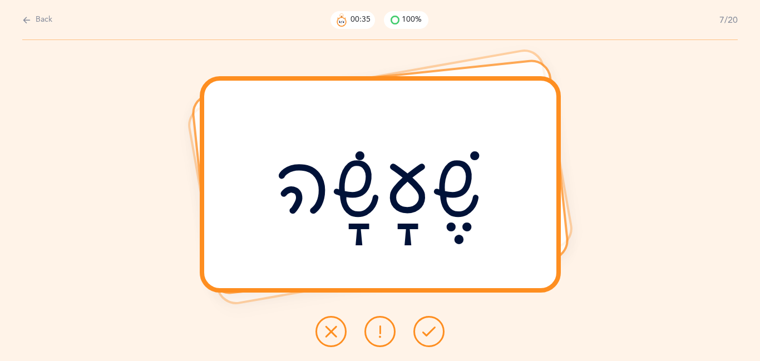
click at [429, 337] on icon at bounding box center [428, 331] width 13 height 13
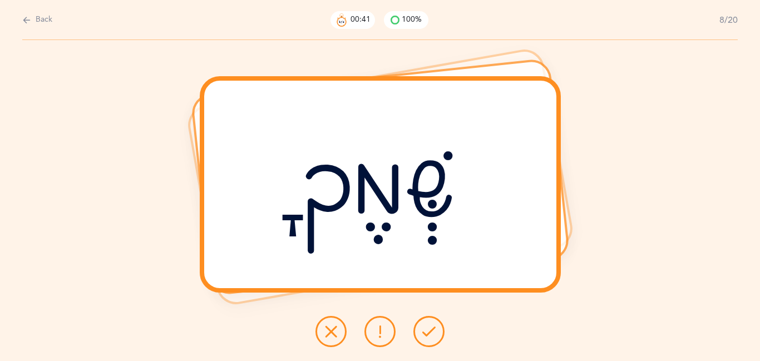
click at [429, 337] on icon at bounding box center [428, 331] width 13 height 13
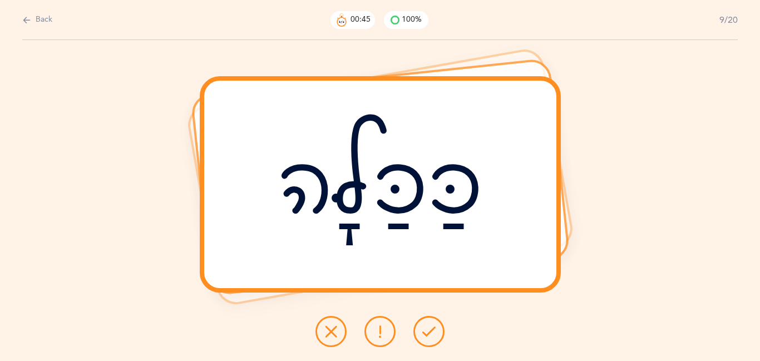
click at [429, 337] on icon at bounding box center [428, 331] width 13 height 13
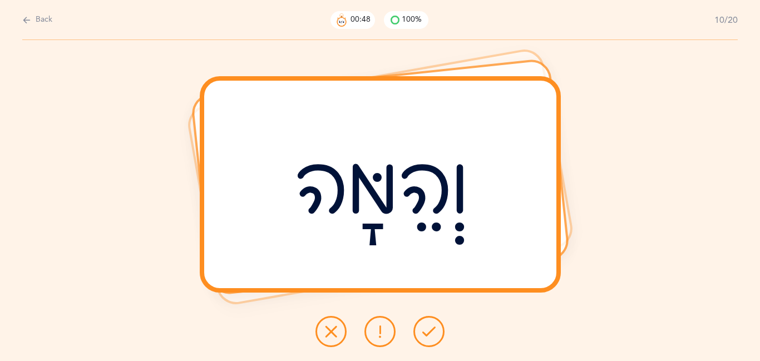
click at [429, 337] on icon at bounding box center [428, 331] width 13 height 13
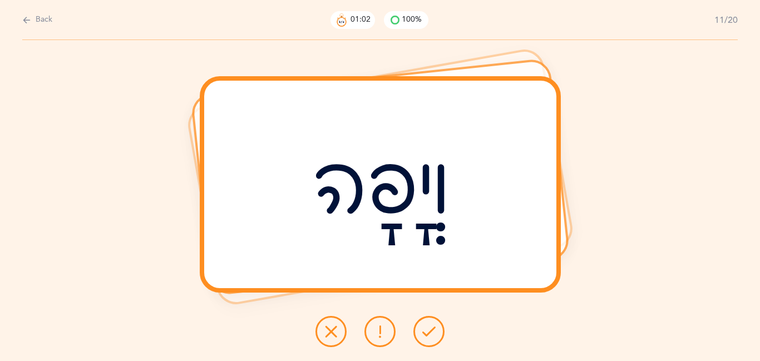
click at [386, 327] on icon at bounding box center [380, 331] width 13 height 13
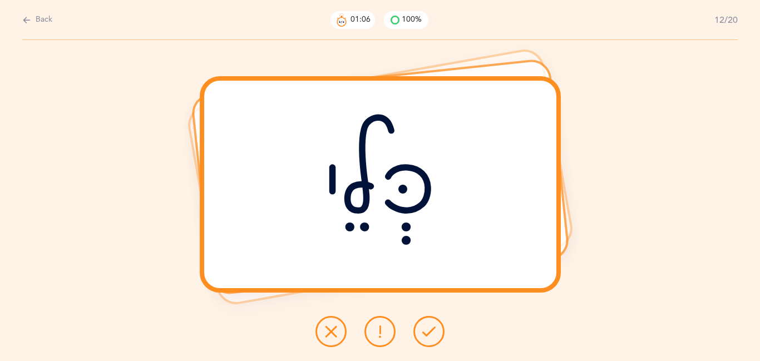
click at [424, 337] on icon at bounding box center [428, 331] width 13 height 13
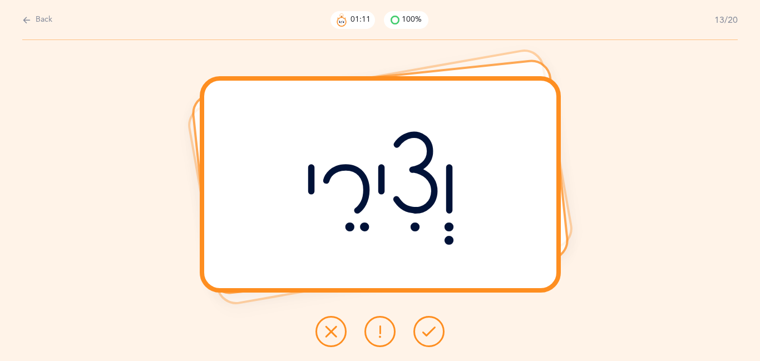
click at [424, 337] on icon at bounding box center [428, 331] width 13 height 13
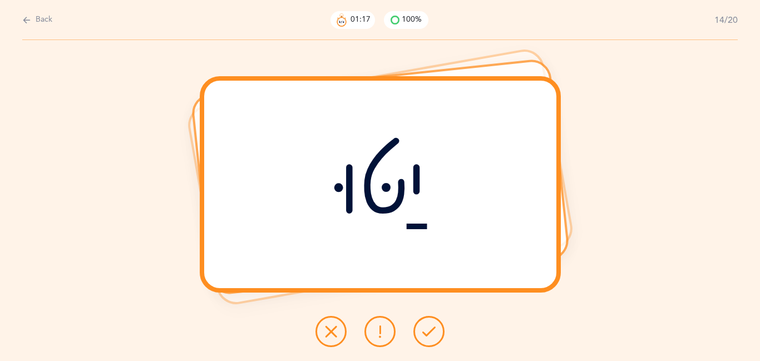
click at [424, 337] on icon at bounding box center [428, 331] width 13 height 13
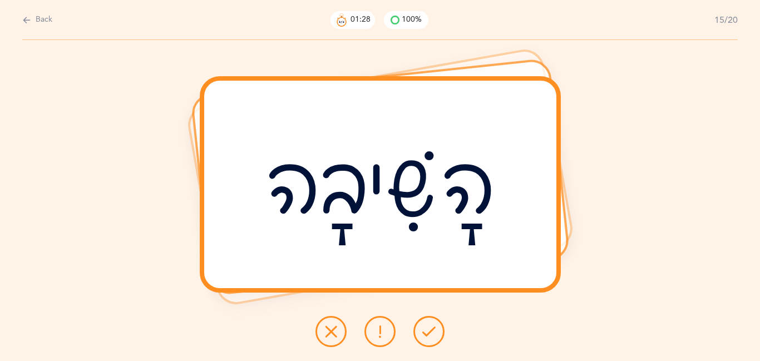
click at [337, 331] on icon at bounding box center [331, 331] width 13 height 13
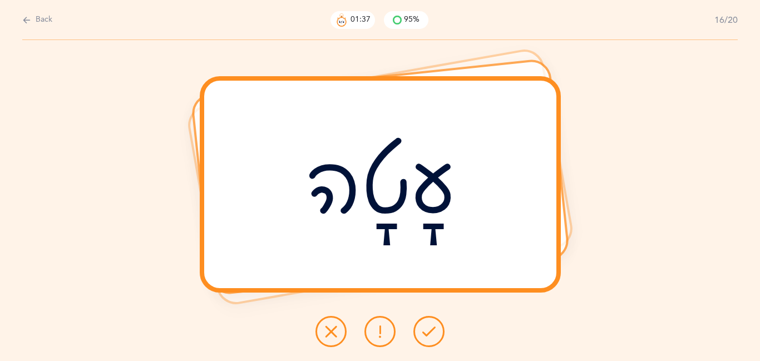
click at [425, 329] on icon at bounding box center [428, 331] width 13 height 13
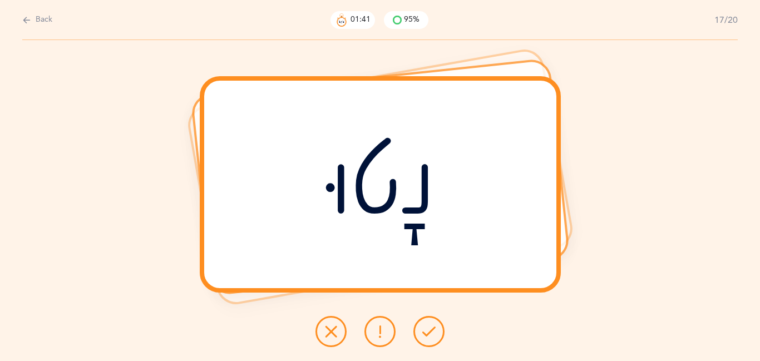
click at [425, 329] on icon at bounding box center [428, 331] width 13 height 13
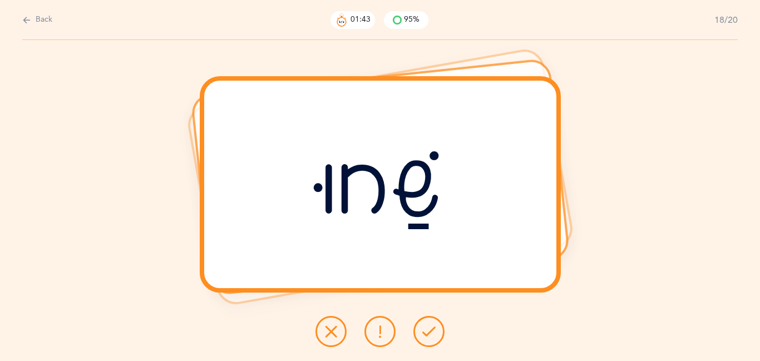
click at [425, 329] on icon at bounding box center [428, 331] width 13 height 13
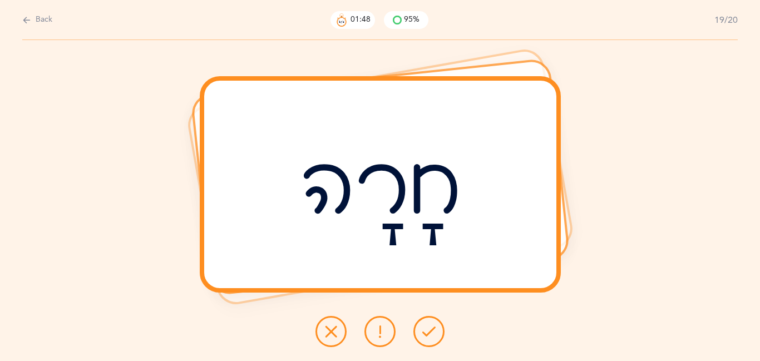
drag, startPoint x: 425, startPoint y: 329, endPoint x: 461, endPoint y: 252, distance: 85.2
click at [461, 252] on div "[PERSON_NAME] Report incorrect word" at bounding box center [380, 200] width 760 height 321
click at [341, 336] on button at bounding box center [331, 331] width 31 height 31
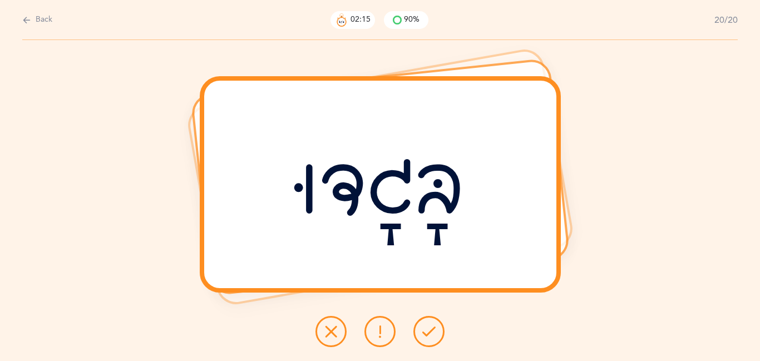
click at [320, 331] on button at bounding box center [331, 331] width 31 height 31
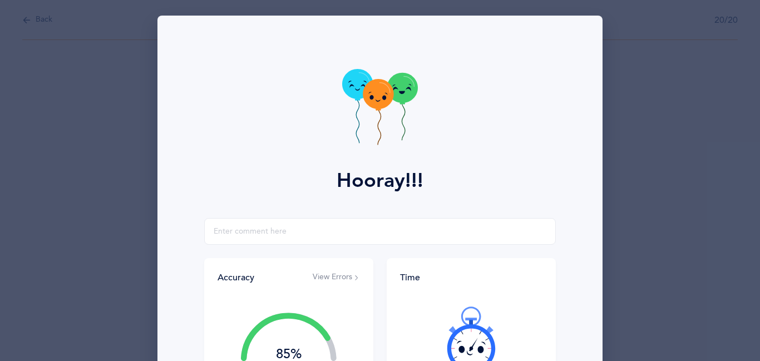
click at [320, 331] on icon at bounding box center [289, 337] width 90 height 42
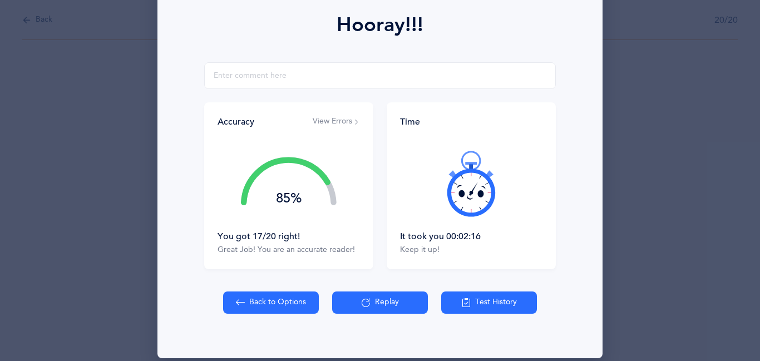
scroll to position [169, 0]
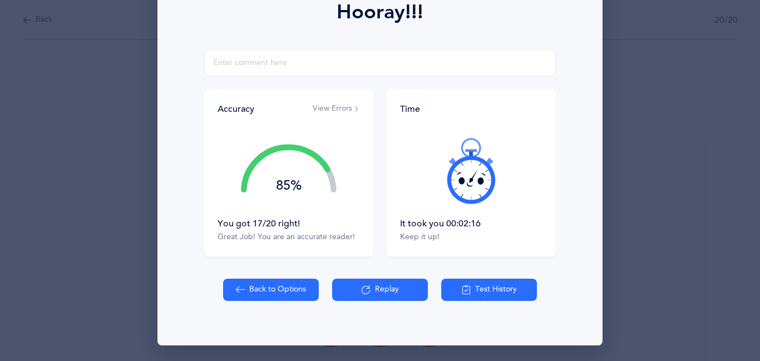
click at [266, 281] on button "Back to Options" at bounding box center [271, 290] width 96 height 22
select select "27"
select select "1"
select select "single"
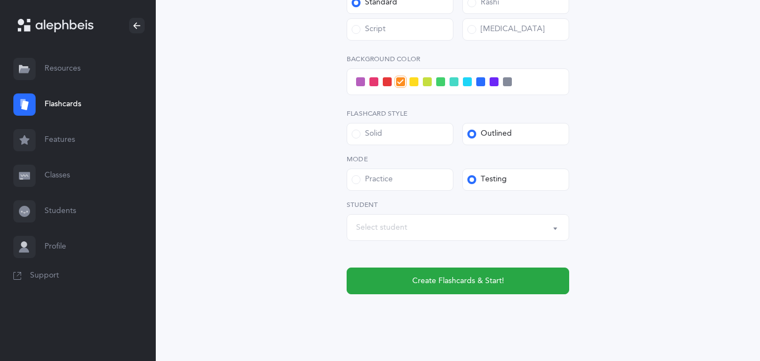
scroll to position [464, 0]
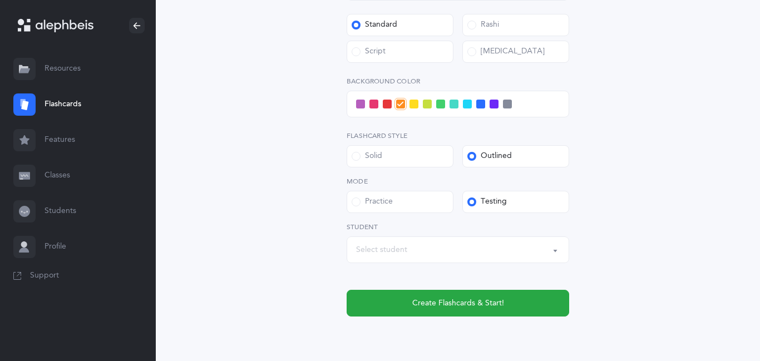
click at [368, 252] on div "Select student" at bounding box center [381, 250] width 51 height 12
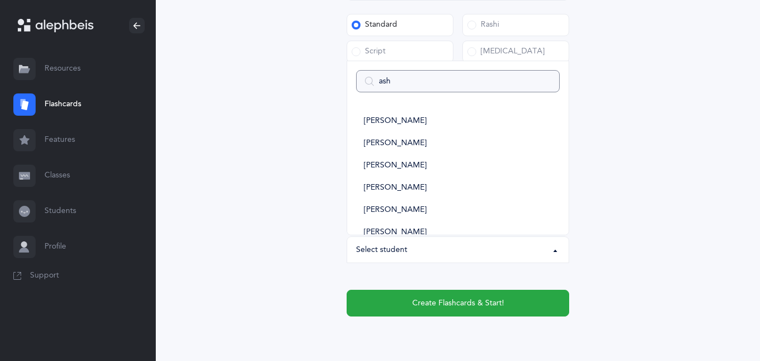
type input "ashe"
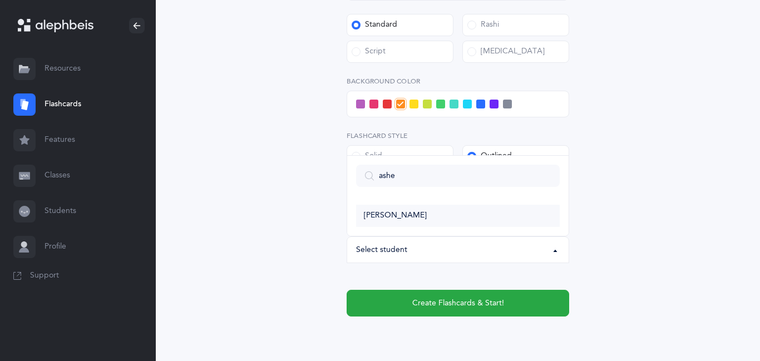
click at [406, 212] on span "[PERSON_NAME]" at bounding box center [395, 216] width 63 height 10
select select "11386"
click at [360, 105] on span at bounding box center [360, 104] width 9 height 9
click at [0, 0] on input "checkbox" at bounding box center [0, 0] width 0 height 0
click at [420, 52] on label "Script" at bounding box center [400, 52] width 107 height 22
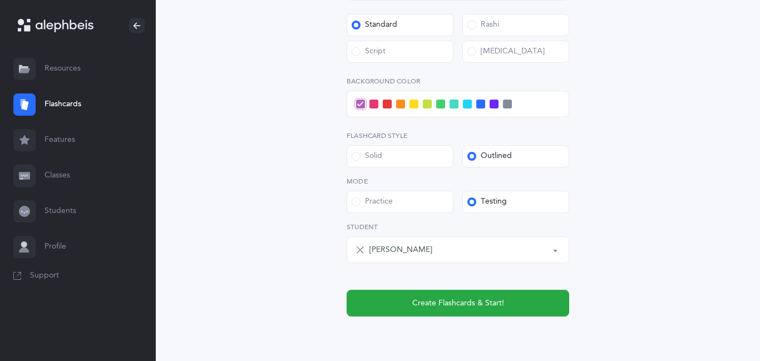
click at [0, 0] on input "Script" at bounding box center [0, 0] width 0 height 0
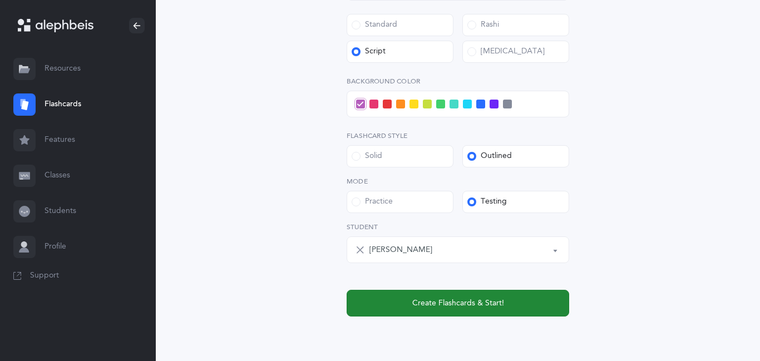
click at [442, 298] on span "Create Flashcards & Start!" at bounding box center [458, 304] width 92 height 12
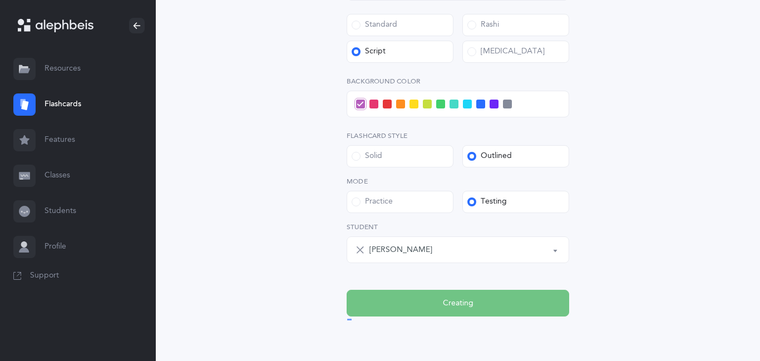
scroll to position [0, 0]
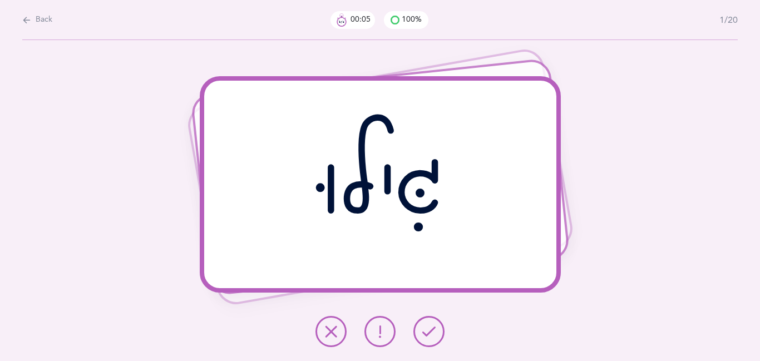
click at [439, 332] on button at bounding box center [429, 331] width 31 height 31
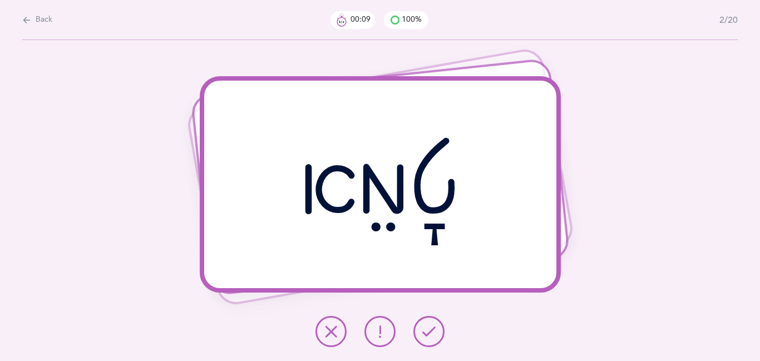
click at [439, 332] on button at bounding box center [429, 331] width 31 height 31
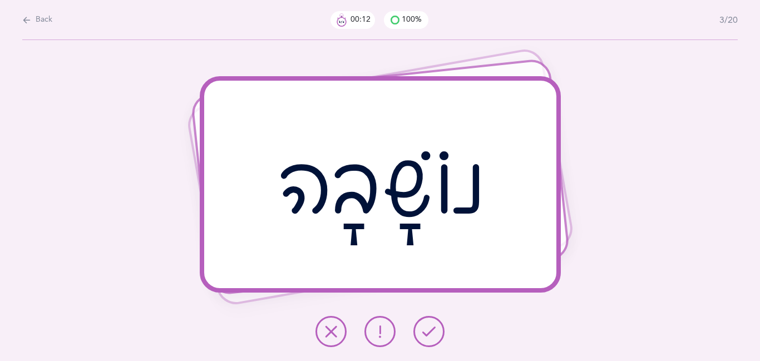
click at [439, 332] on button at bounding box center [429, 331] width 31 height 31
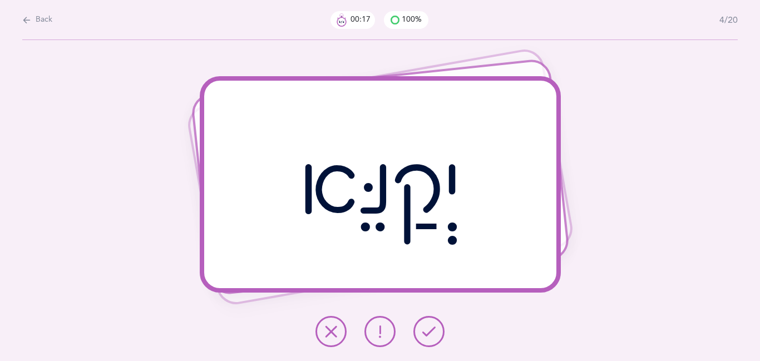
click at [439, 332] on button at bounding box center [429, 331] width 31 height 31
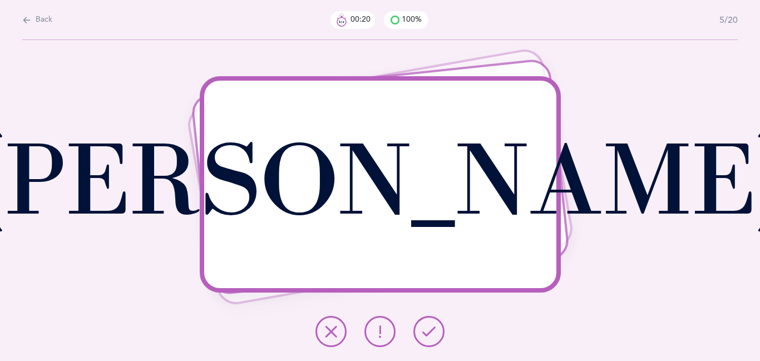
click at [439, 332] on button at bounding box center [429, 331] width 31 height 31
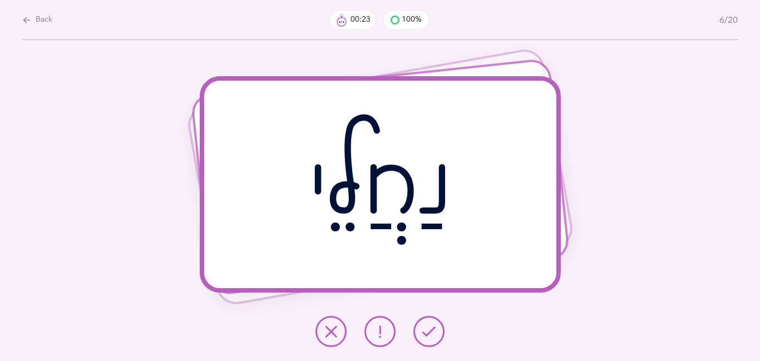
click at [439, 332] on button at bounding box center [429, 331] width 31 height 31
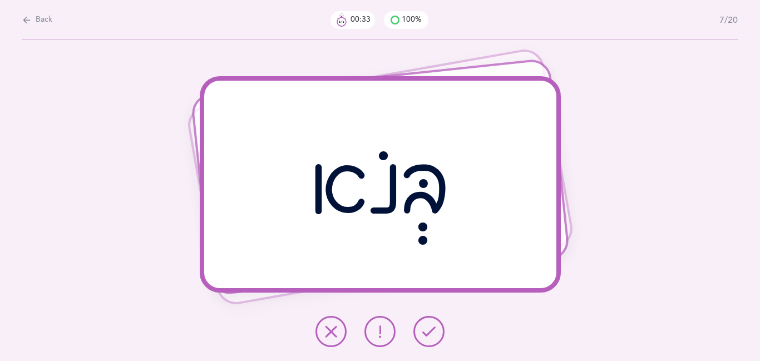
click at [336, 330] on icon at bounding box center [331, 331] width 13 height 13
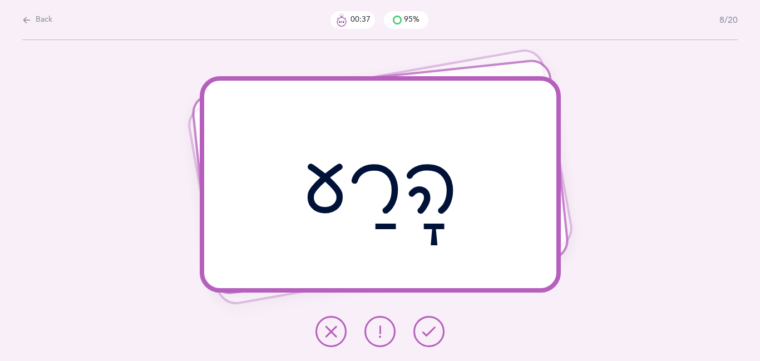
click at [426, 324] on button at bounding box center [429, 331] width 31 height 31
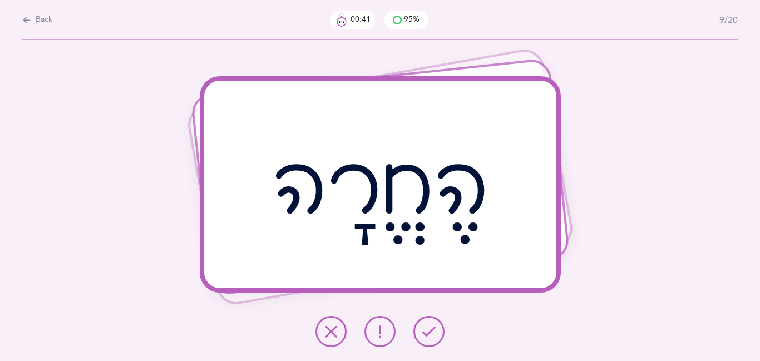
click at [426, 324] on button at bounding box center [429, 331] width 31 height 31
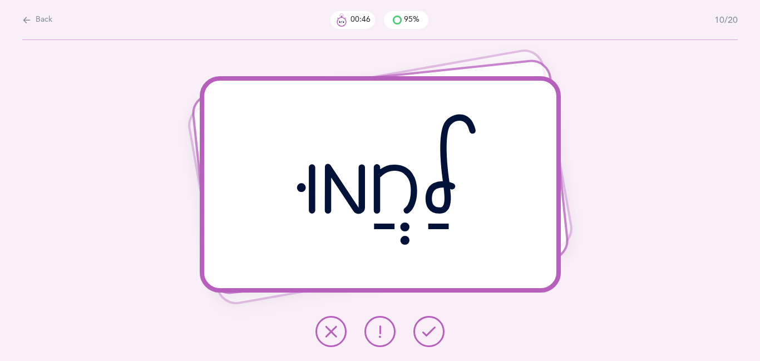
click at [433, 334] on icon at bounding box center [428, 331] width 13 height 13
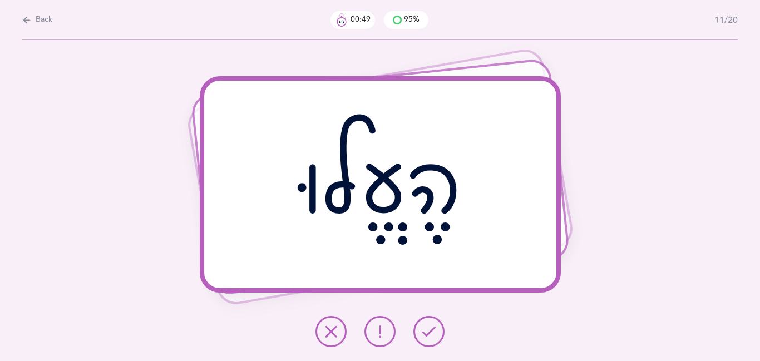
click at [433, 334] on icon at bounding box center [428, 331] width 13 height 13
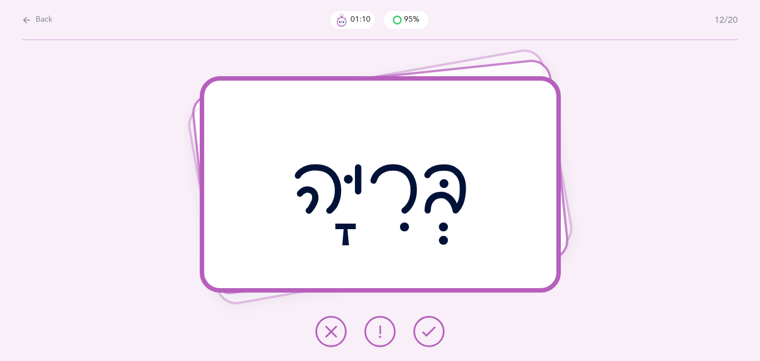
click at [423, 341] on button at bounding box center [429, 331] width 31 height 31
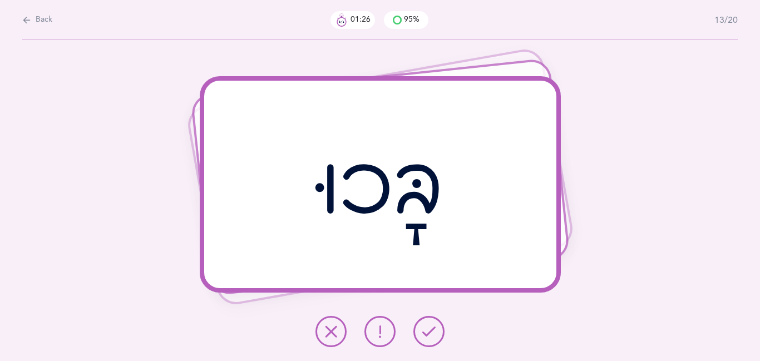
click at [337, 338] on icon at bounding box center [331, 331] width 13 height 13
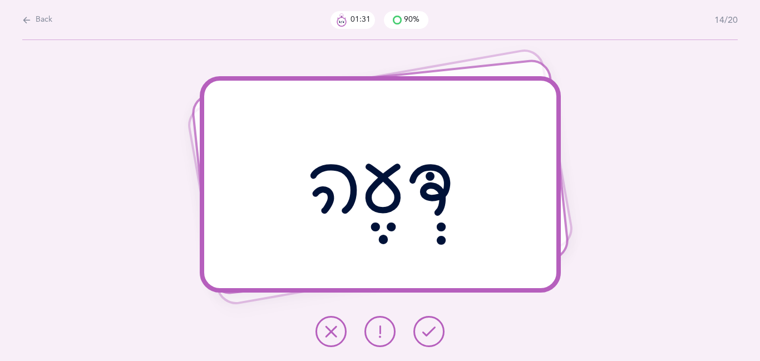
click at [426, 328] on icon at bounding box center [428, 331] width 13 height 13
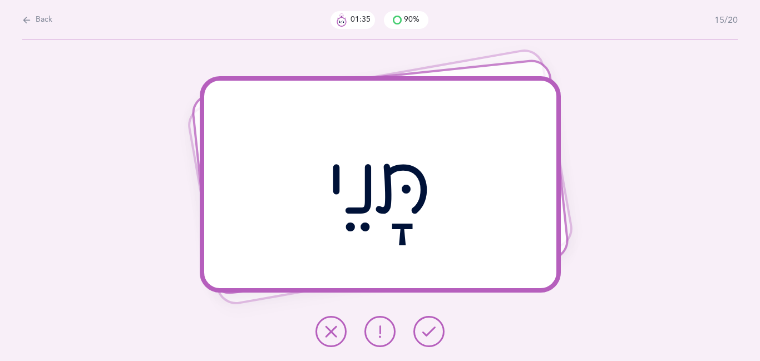
click at [426, 328] on icon at bounding box center [428, 331] width 13 height 13
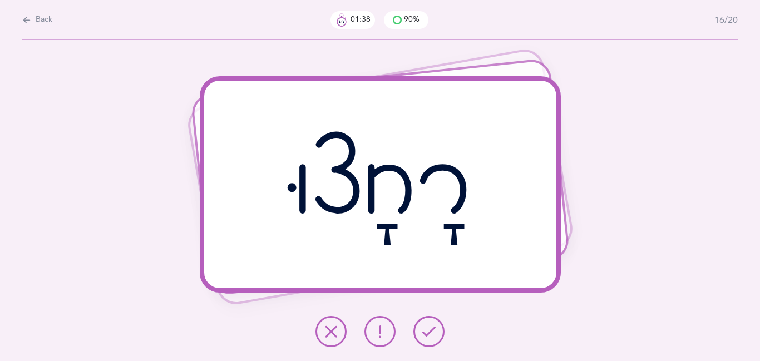
click at [426, 328] on icon at bounding box center [428, 331] width 13 height 13
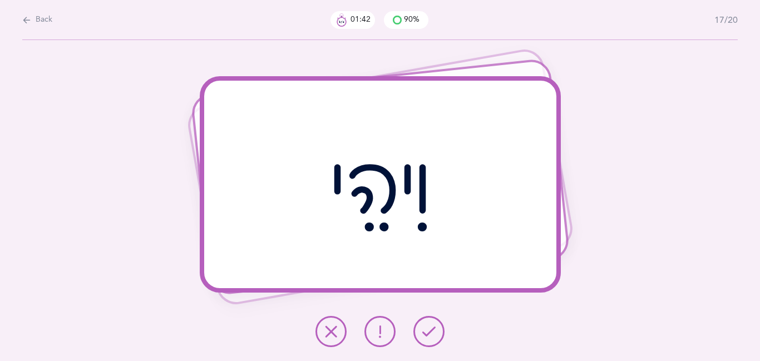
click at [426, 328] on icon at bounding box center [428, 331] width 13 height 13
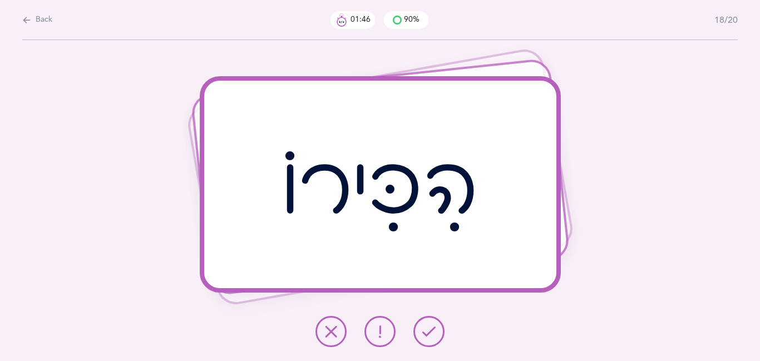
click at [426, 328] on icon at bounding box center [428, 331] width 13 height 13
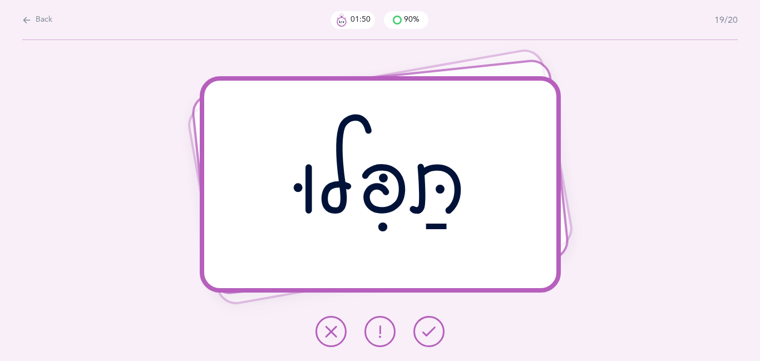
click at [426, 328] on icon at bounding box center [428, 331] width 13 height 13
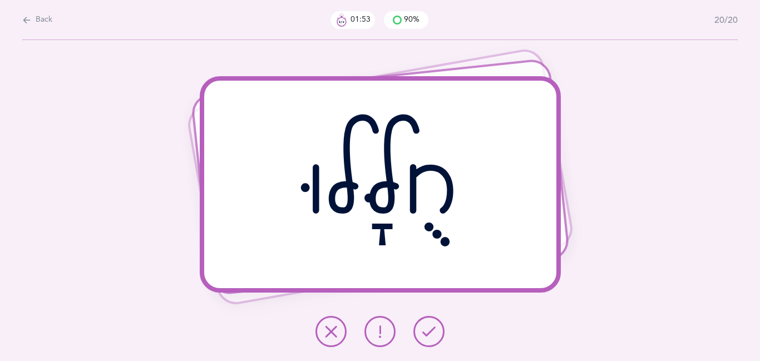
click at [426, 328] on icon at bounding box center [428, 331] width 13 height 13
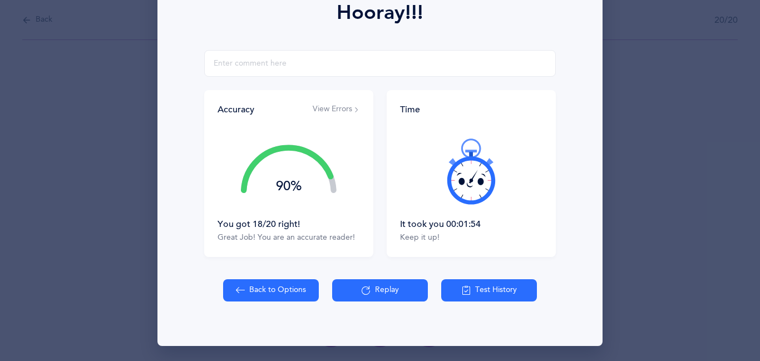
scroll to position [169, 0]
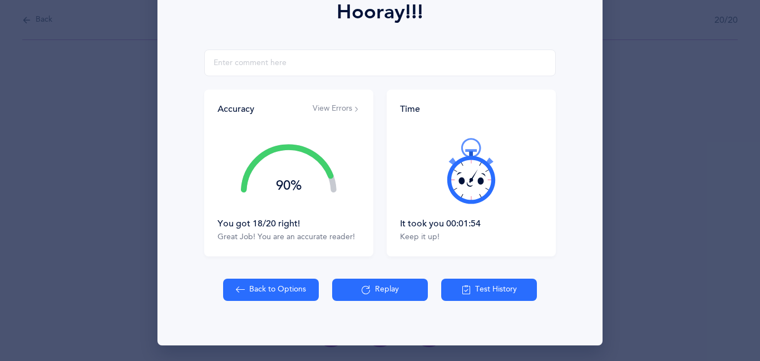
click at [245, 291] on button "Back to Options" at bounding box center [271, 290] width 96 height 22
select select "27"
select select "1"
select select "single"
